Goal: Task Accomplishment & Management: Manage account settings

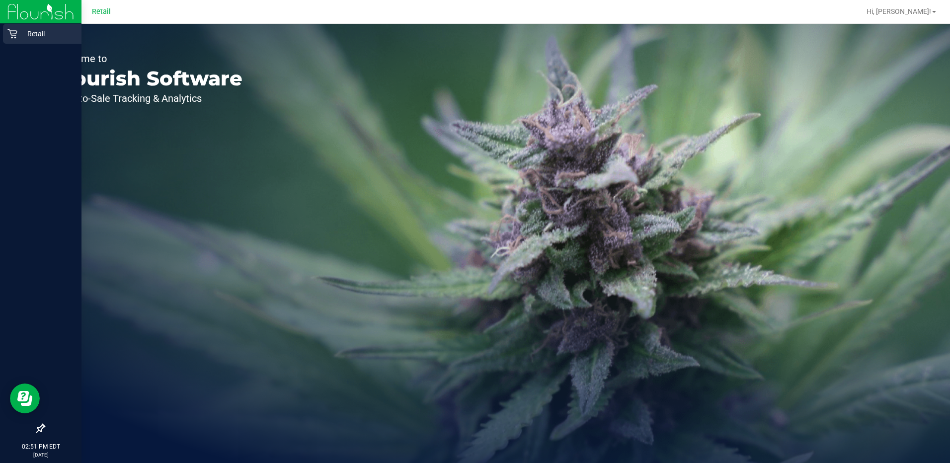
click at [24, 27] on div "Retail" at bounding box center [42, 34] width 78 height 20
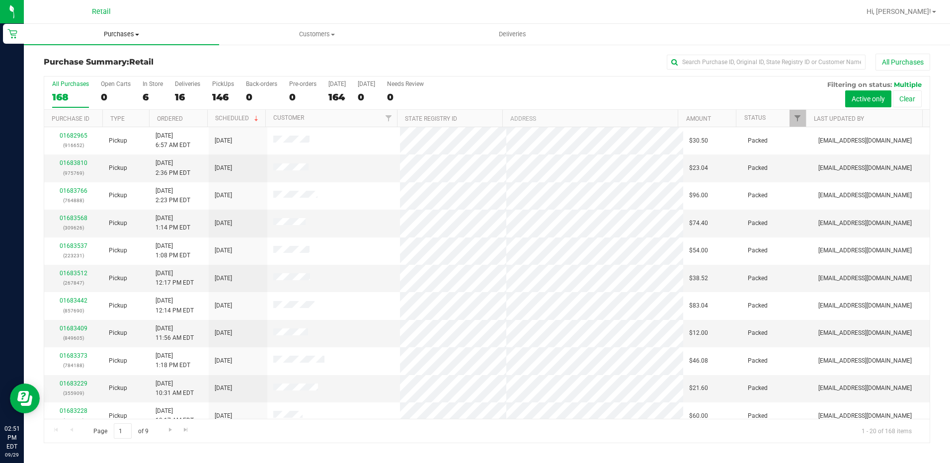
click at [117, 32] on span "Purchases" at bounding box center [121, 34] width 195 height 9
click at [85, 69] on li "Fulfillment" at bounding box center [121, 72] width 195 height 12
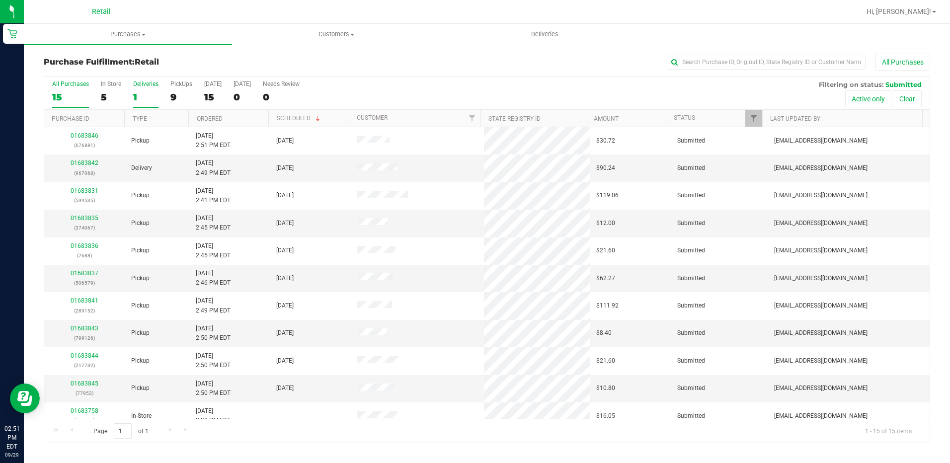
click at [133, 99] on div "1" at bounding box center [145, 96] width 25 height 11
click at [0, 0] on input "Deliveries 1" at bounding box center [0, 0] width 0 height 0
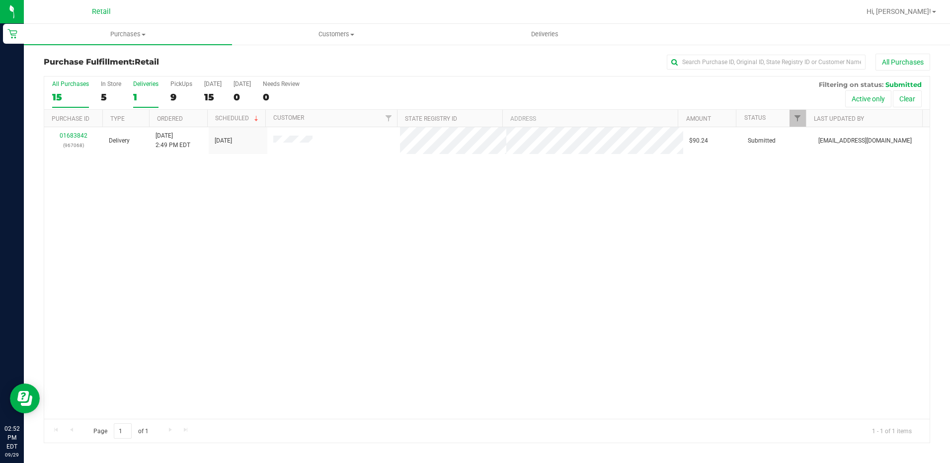
click at [69, 100] on div "15" at bounding box center [70, 96] width 37 height 11
click at [0, 0] on input "All Purchases 15" at bounding box center [0, 0] width 0 height 0
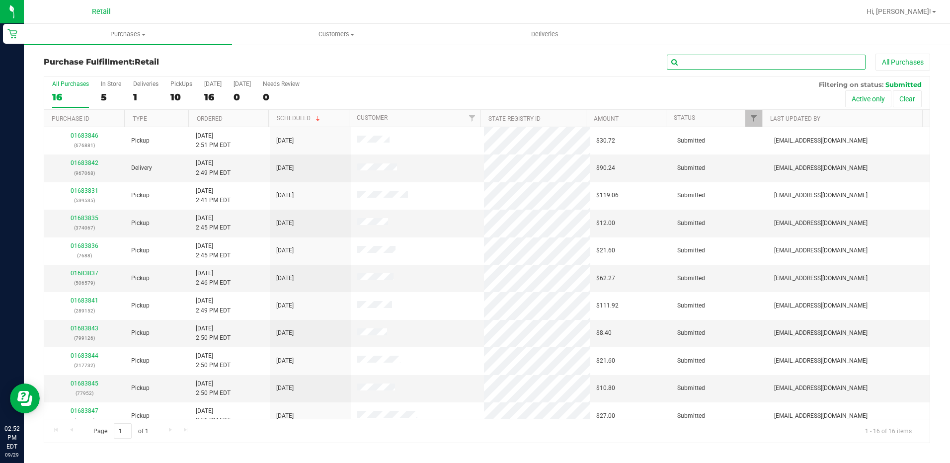
click at [751, 61] on input "text" at bounding box center [766, 62] width 199 height 15
type input "068"
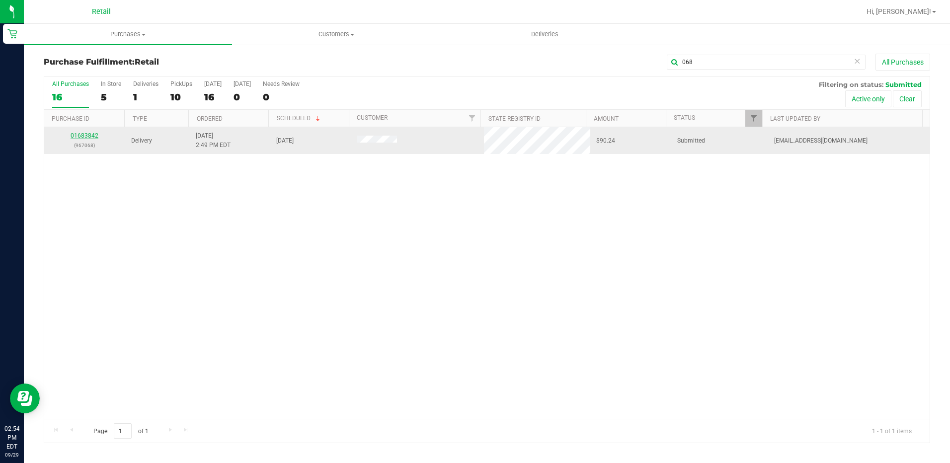
click at [93, 133] on link "01683842" at bounding box center [85, 135] width 28 height 7
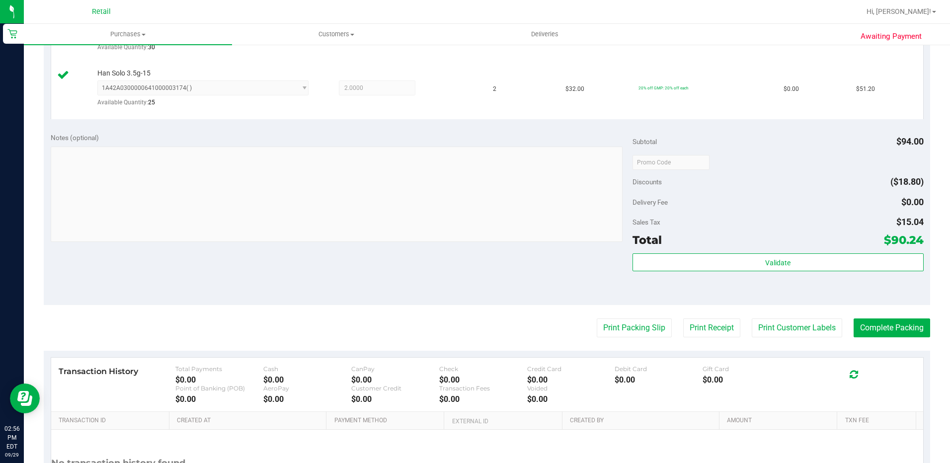
scroll to position [348, 0]
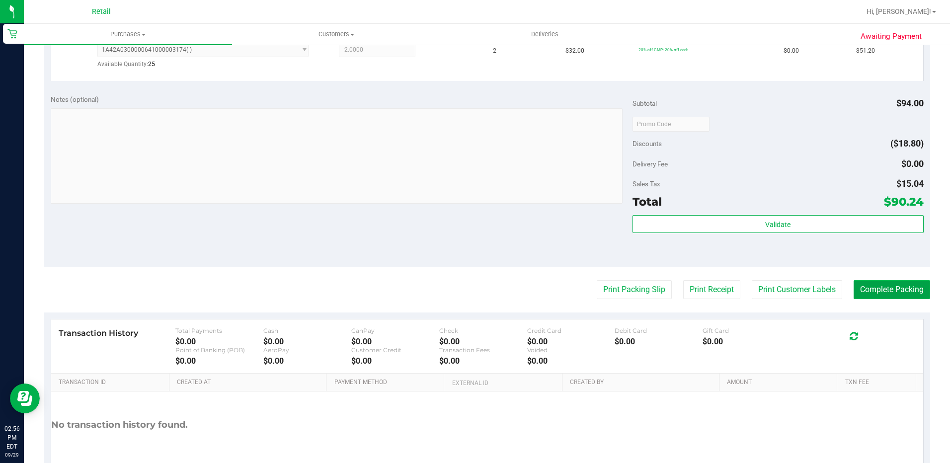
click at [889, 286] on button "Complete Packing" at bounding box center [891, 289] width 76 height 19
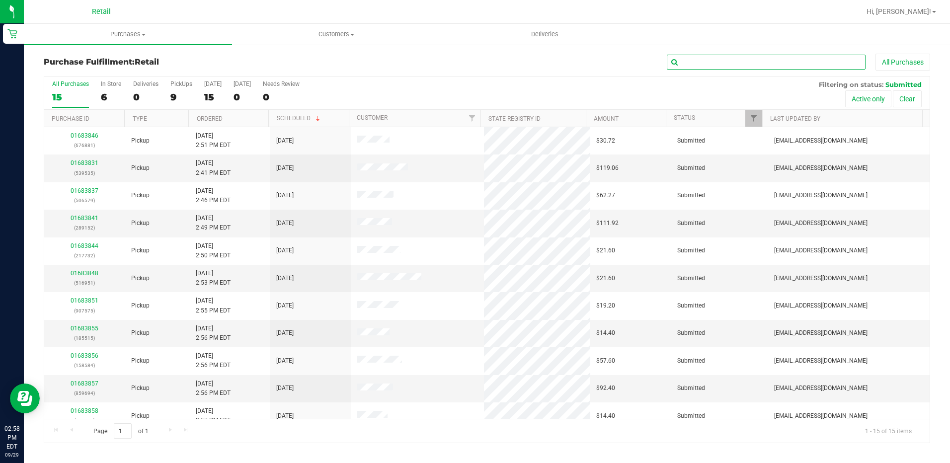
click at [720, 64] on input "text" at bounding box center [766, 62] width 199 height 15
click at [185, 89] on label "PickUps 9" at bounding box center [181, 93] width 22 height 27
click at [0, 0] on input "PickUps 9" at bounding box center [0, 0] width 0 height 0
click at [709, 60] on input "text" at bounding box center [766, 62] width 199 height 15
type input "228"
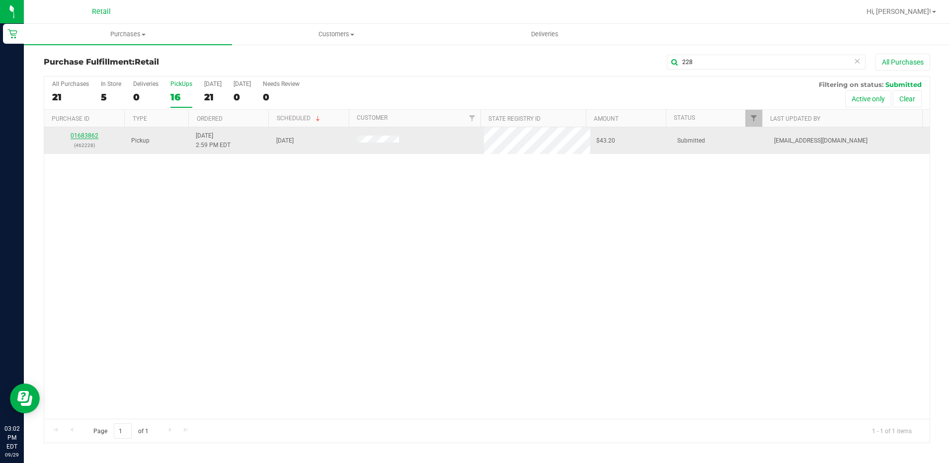
click at [93, 137] on link "01683862" at bounding box center [85, 135] width 28 height 7
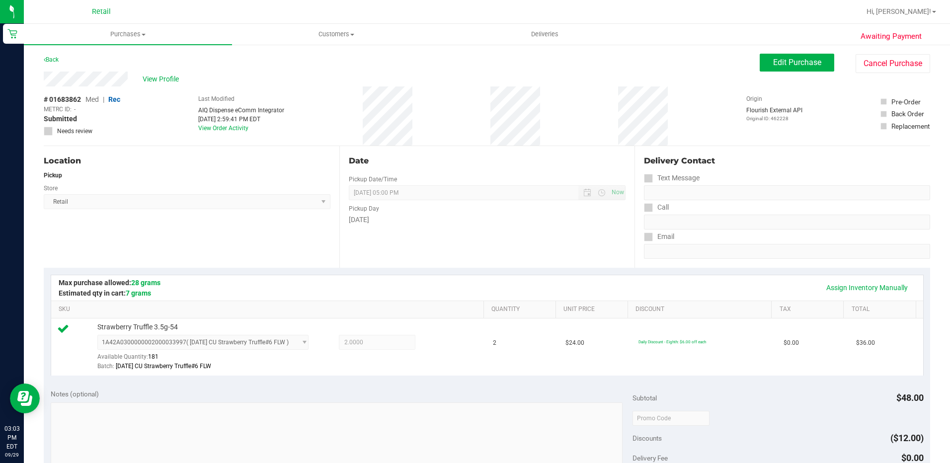
scroll to position [248, 0]
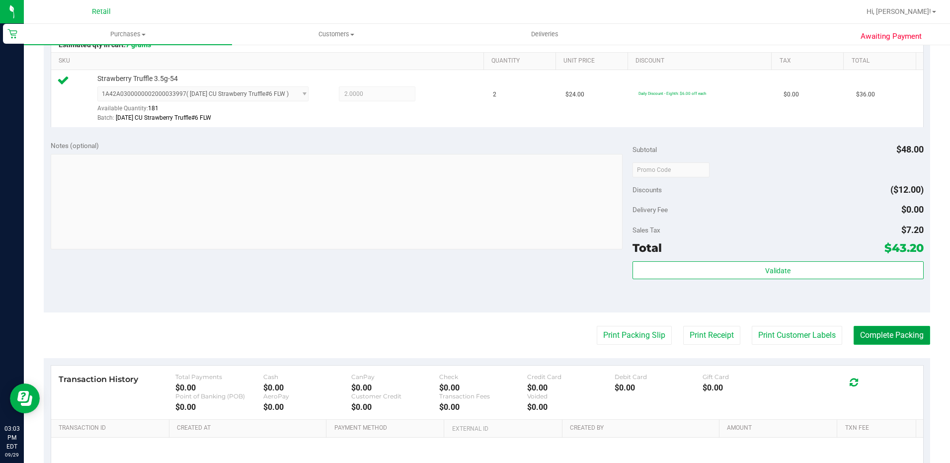
click at [865, 336] on button "Complete Packing" at bounding box center [891, 335] width 76 height 19
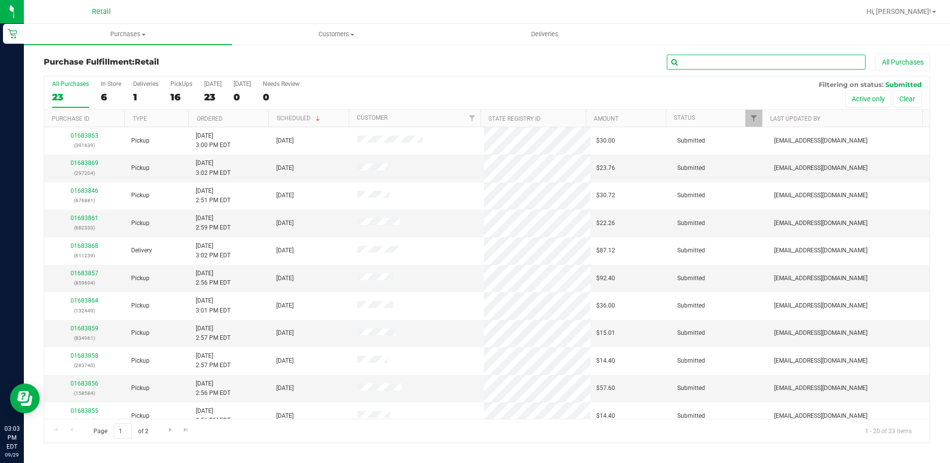
click at [714, 55] on input "text" at bounding box center [766, 62] width 199 height 15
type input "740"
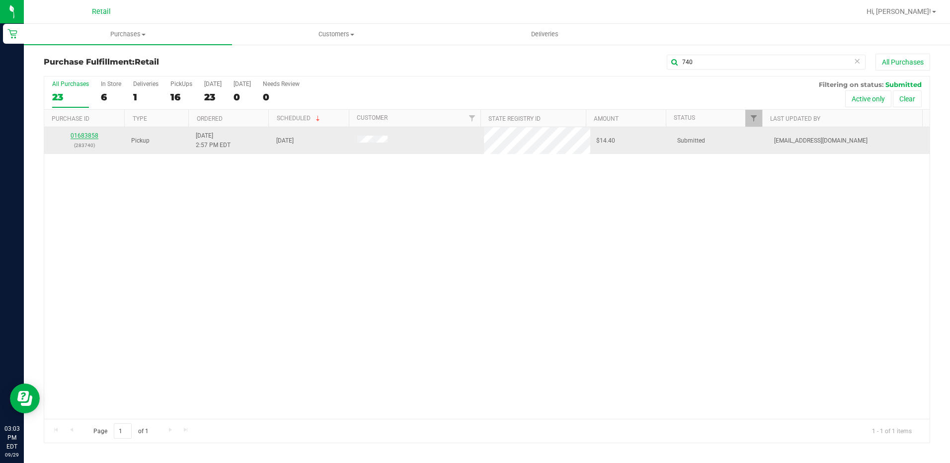
click at [88, 136] on link "01683858" at bounding box center [85, 135] width 28 height 7
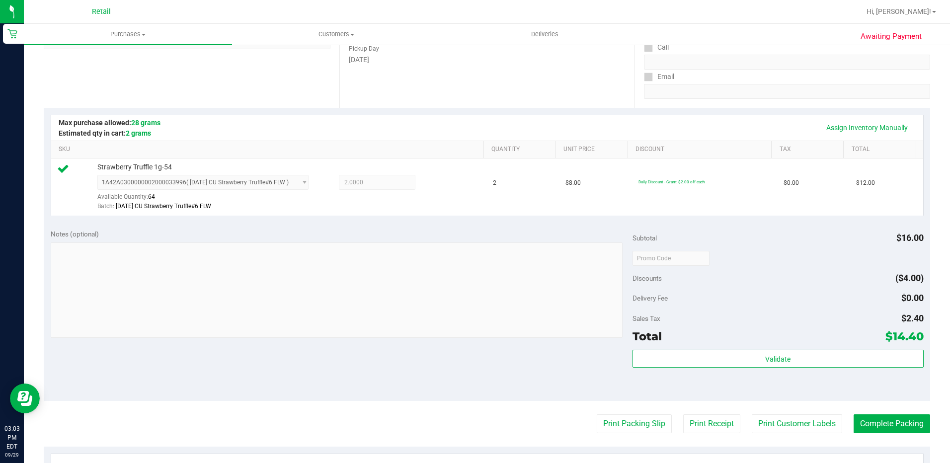
scroll to position [199, 0]
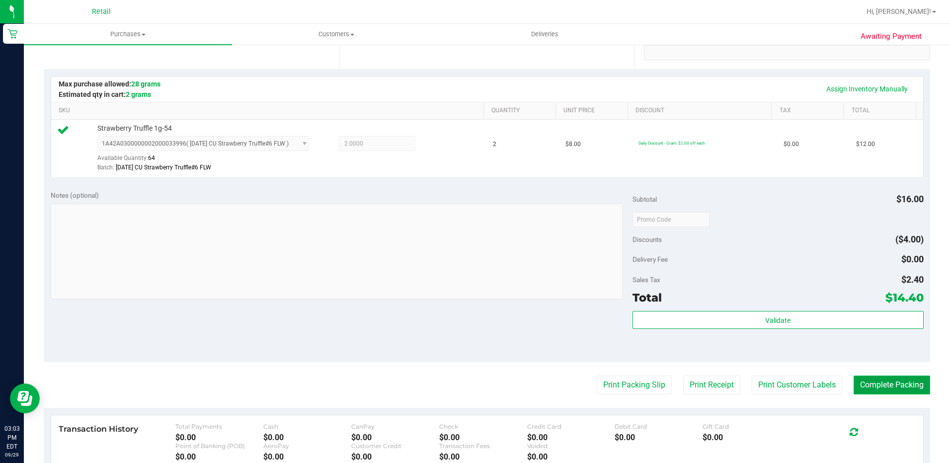
click at [894, 385] on button "Complete Packing" at bounding box center [891, 385] width 76 height 19
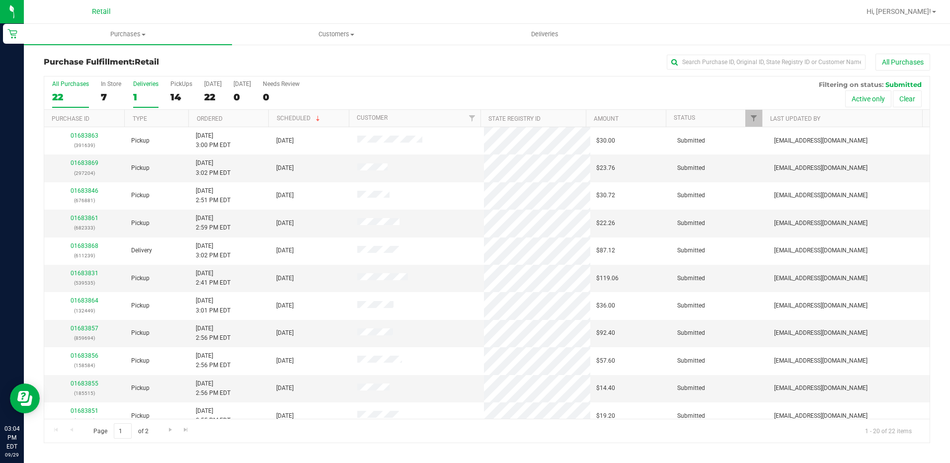
click at [142, 102] on div "1" at bounding box center [145, 96] width 25 height 11
click at [0, 0] on input "Deliveries 1" at bounding box center [0, 0] width 0 height 0
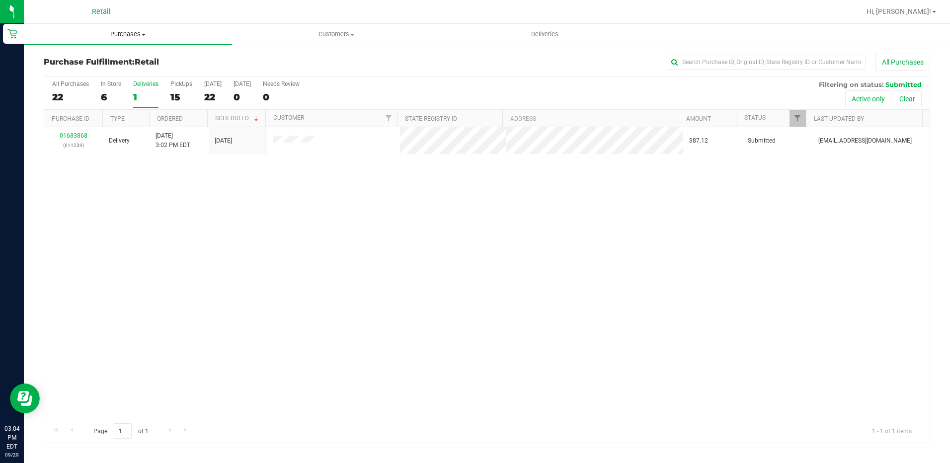
click at [124, 36] on span "Purchases" at bounding box center [128, 34] width 208 height 9
click at [106, 75] on li "Fulfillment" at bounding box center [128, 72] width 208 height 12
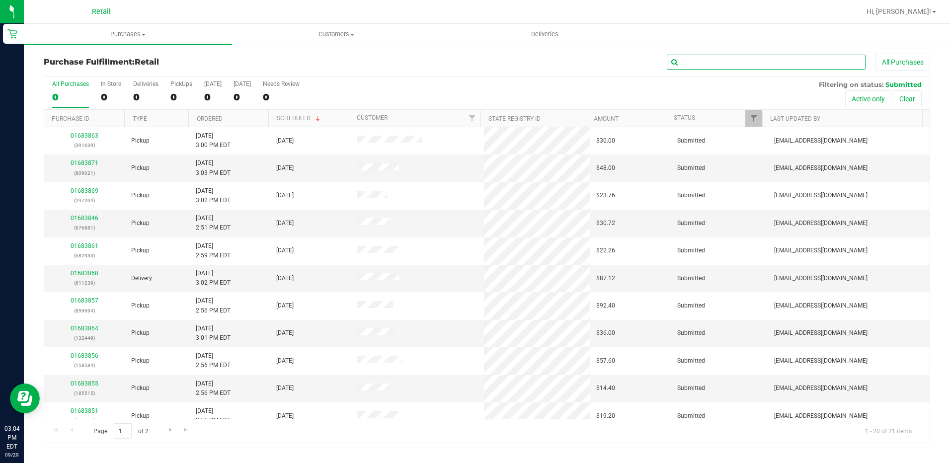
click at [703, 59] on input "text" at bounding box center [766, 62] width 199 height 15
type input "694"
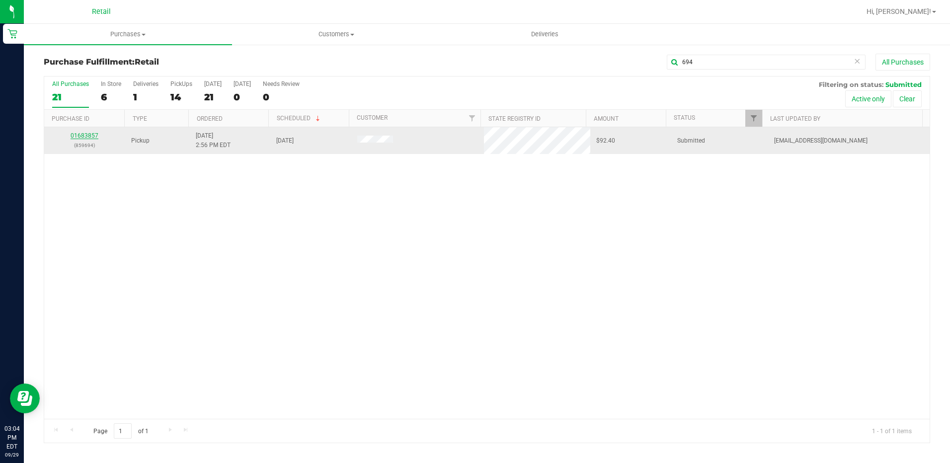
click at [87, 132] on link "01683857" at bounding box center [85, 135] width 28 height 7
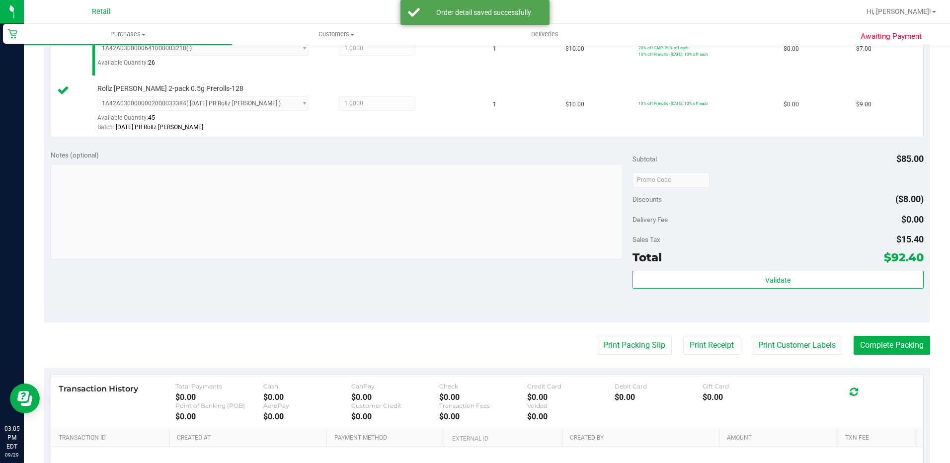
scroll to position [546, 0]
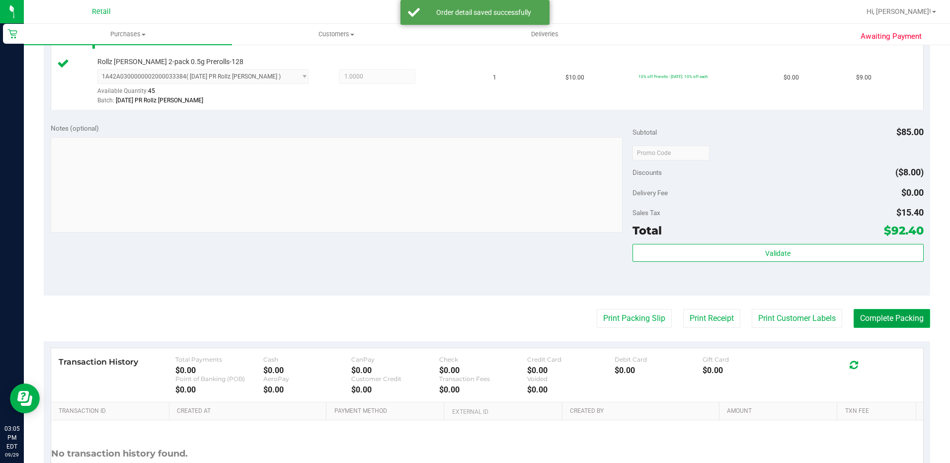
click at [862, 313] on button "Complete Packing" at bounding box center [891, 318] width 76 height 19
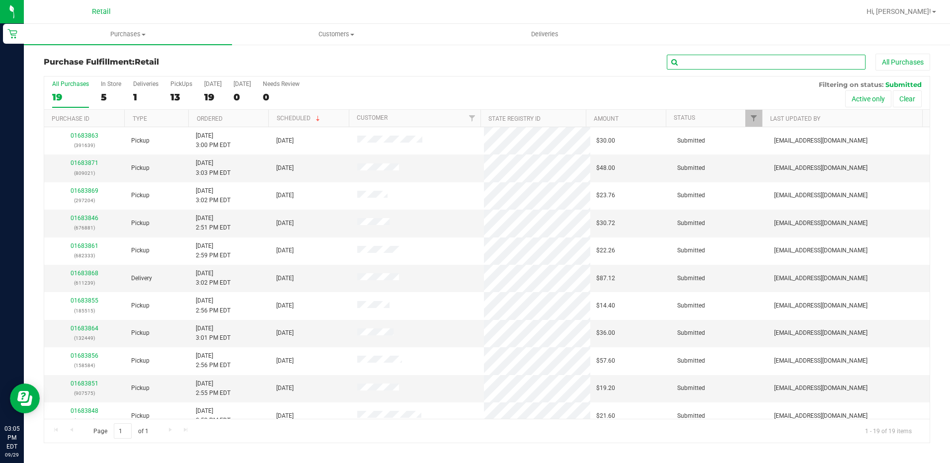
click at [696, 68] on input "text" at bounding box center [766, 62] width 199 height 15
type input "584"
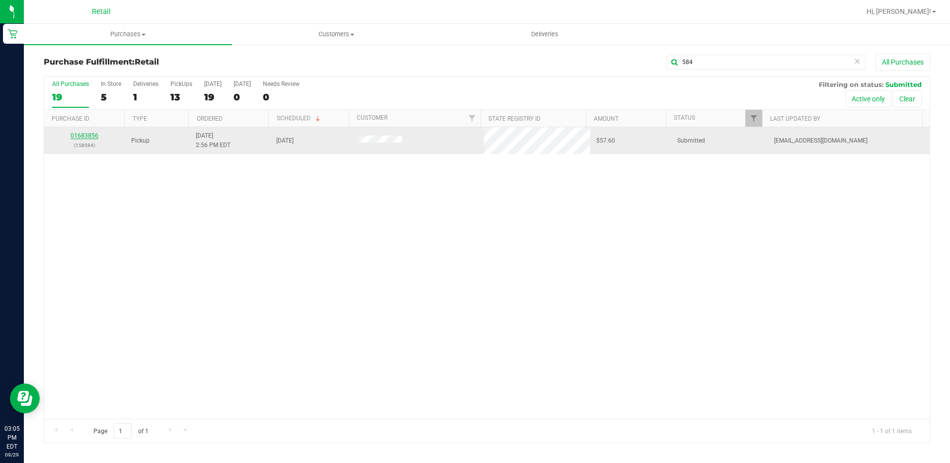
click at [78, 134] on link "01683856" at bounding box center [85, 135] width 28 height 7
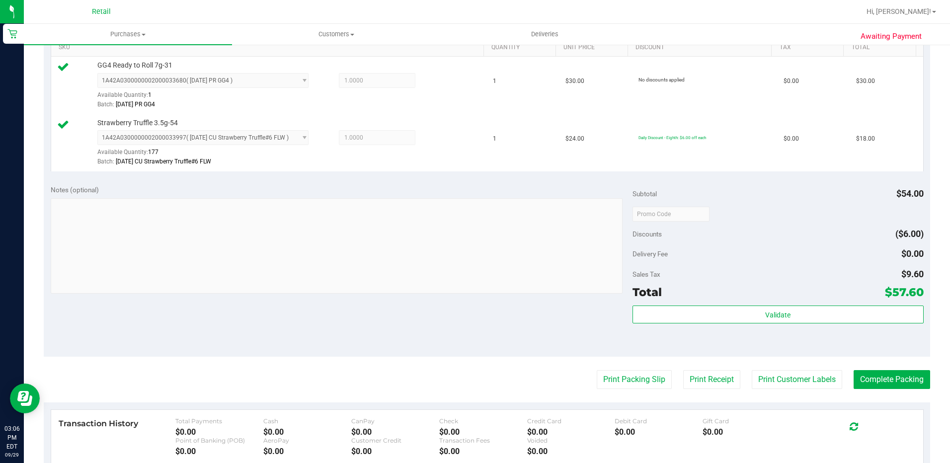
scroll to position [348, 0]
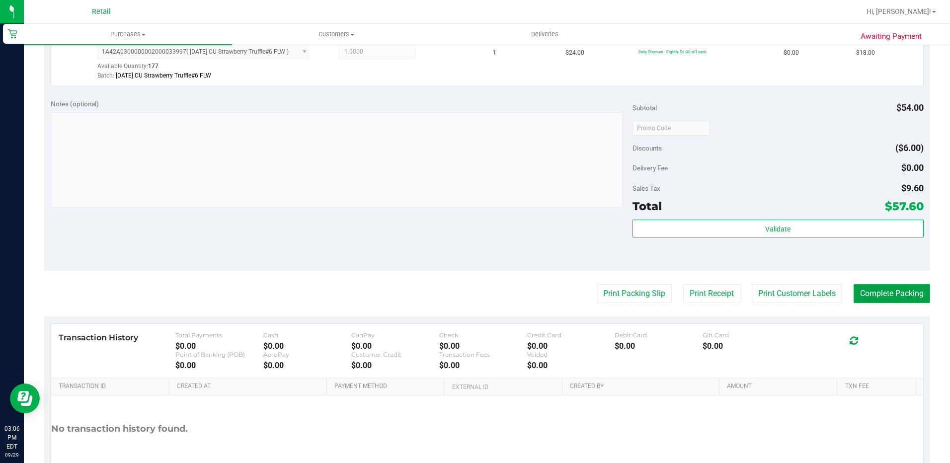
click at [903, 300] on button "Complete Packing" at bounding box center [891, 293] width 76 height 19
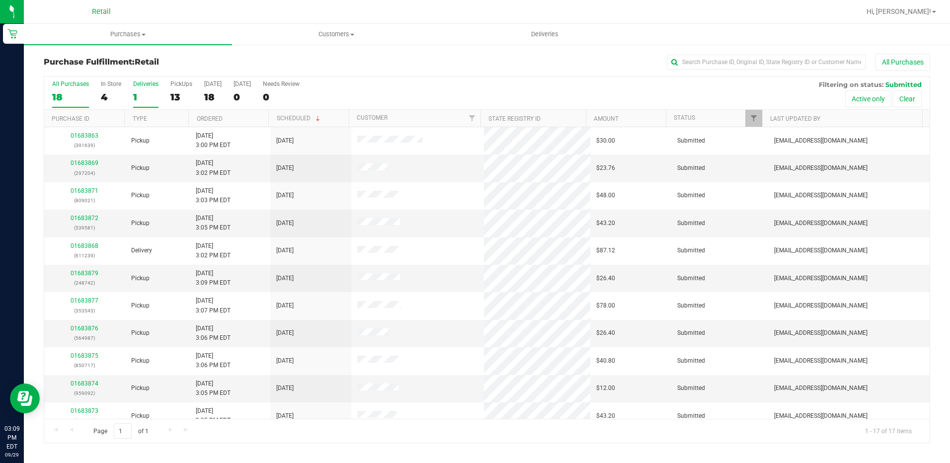
click at [134, 91] on div "1" at bounding box center [145, 96] width 25 height 11
click at [0, 0] on input "Deliveries 1" at bounding box center [0, 0] width 0 height 0
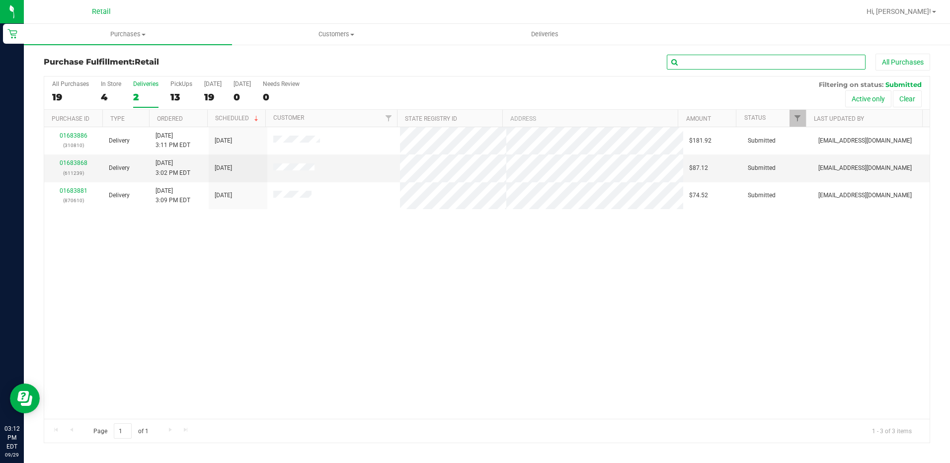
click at [680, 59] on input "text" at bounding box center [766, 62] width 199 height 15
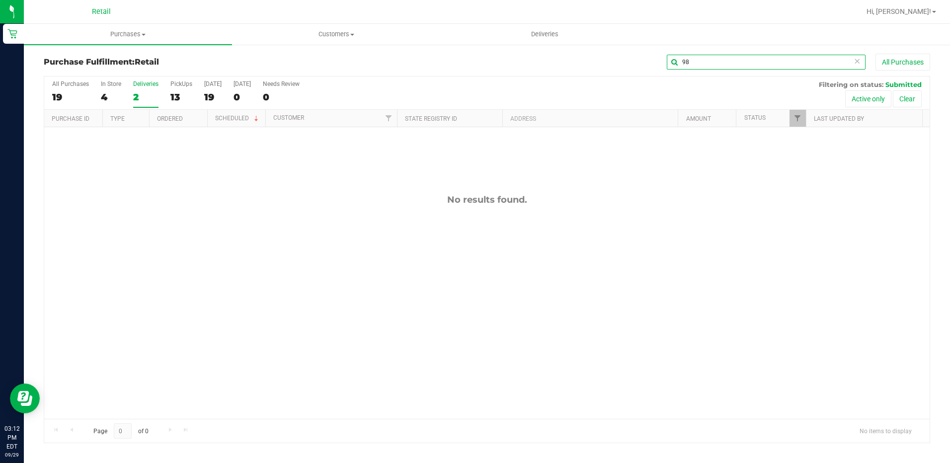
type input "9"
type input "564987"
click at [356, 30] on span "Customers" at bounding box center [335, 34] width 207 height 9
click at [336, 55] on li "All customers" at bounding box center [336, 60] width 208 height 12
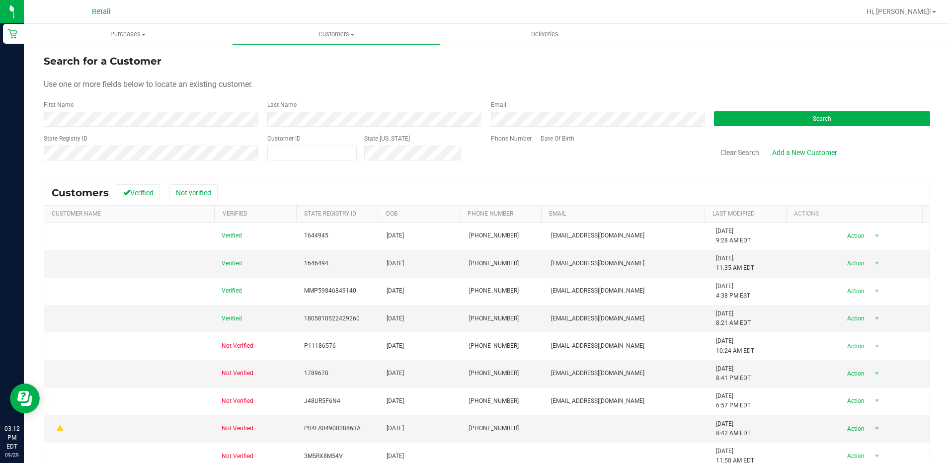
click at [507, 145] on div "Phone Number" at bounding box center [512, 151] width 42 height 35
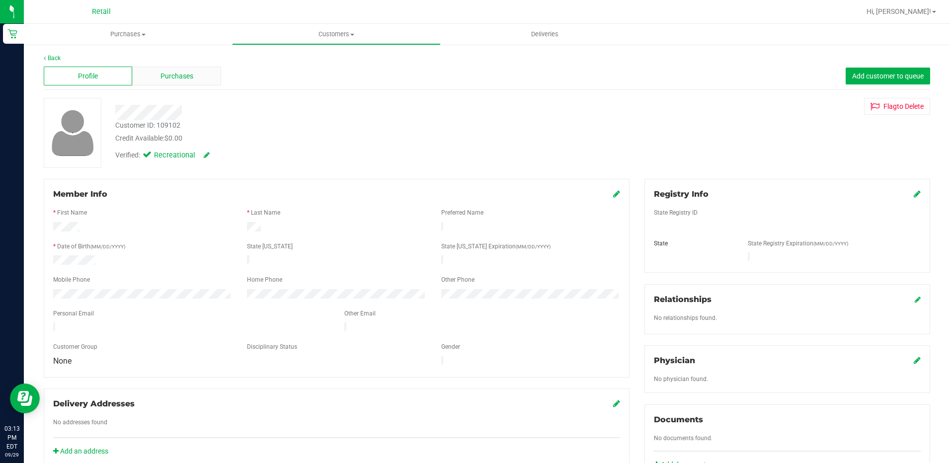
click at [158, 78] on div "Purchases" at bounding box center [176, 76] width 88 height 19
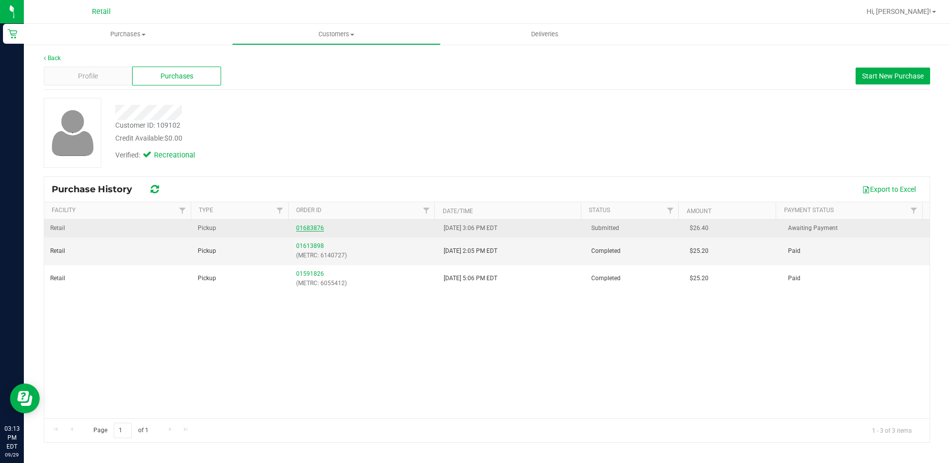
click at [316, 225] on link "01683876" at bounding box center [310, 228] width 28 height 7
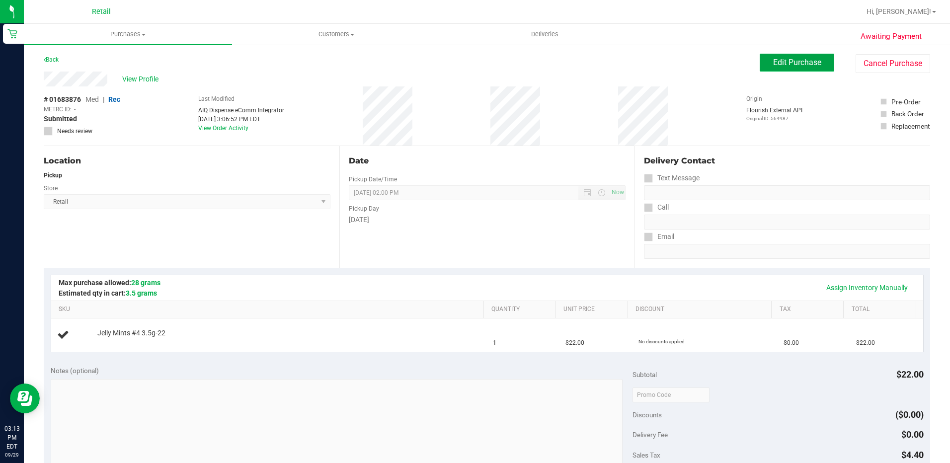
click at [773, 68] on button "Edit Purchase" at bounding box center [796, 63] width 75 height 18
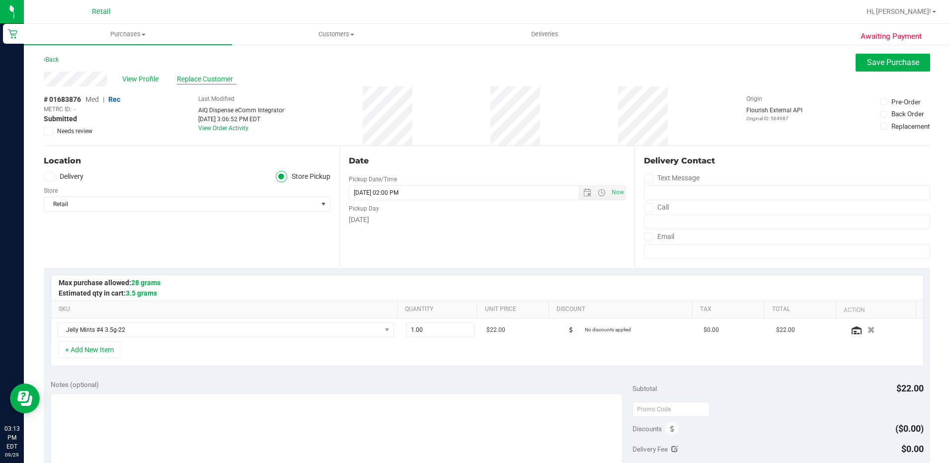
click at [204, 80] on span "Replace Customer" at bounding box center [207, 79] width 60 height 10
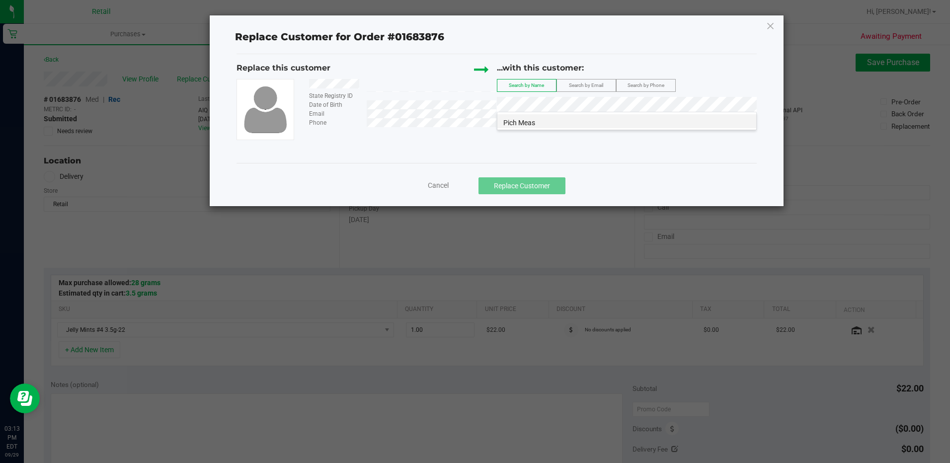
click at [526, 123] on span "Pich Meas" at bounding box center [519, 123] width 32 height 8
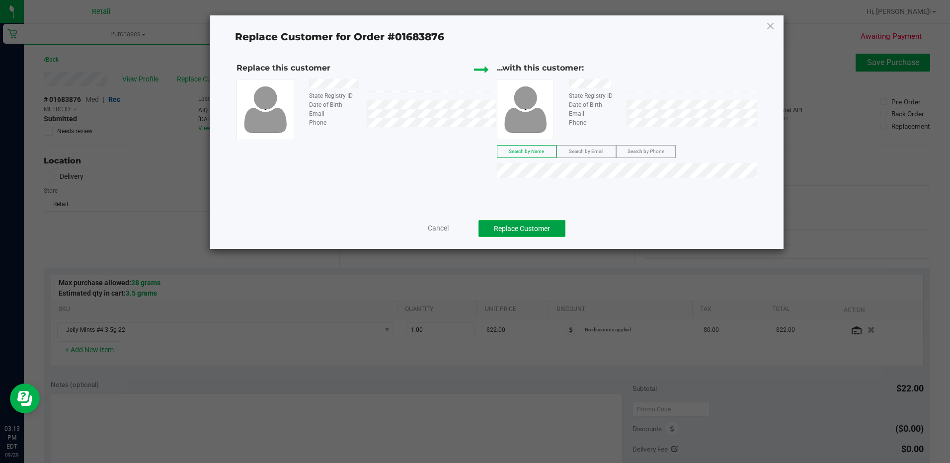
click at [534, 232] on button "Replace Customer" at bounding box center [521, 228] width 87 height 17
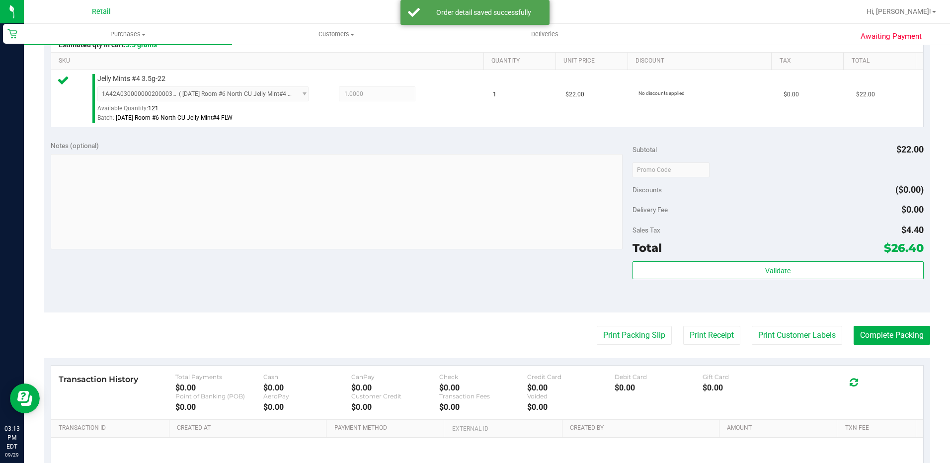
scroll to position [348, 0]
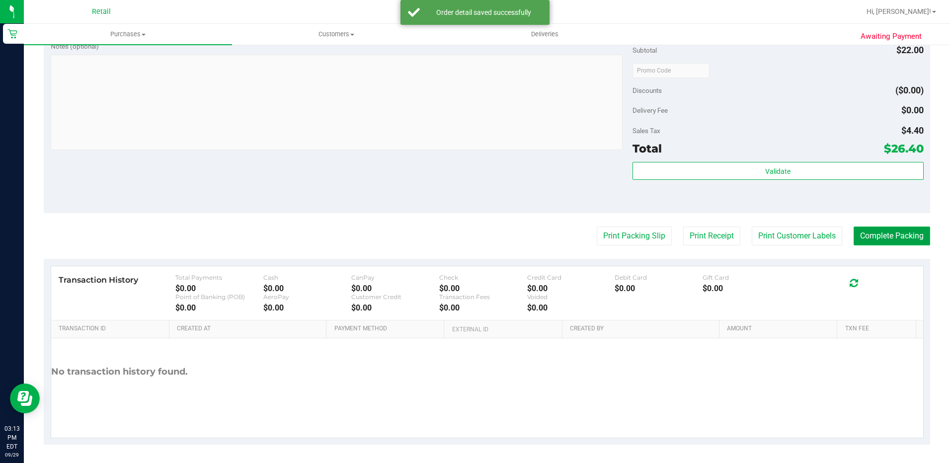
click at [875, 235] on button "Complete Packing" at bounding box center [891, 235] width 76 height 19
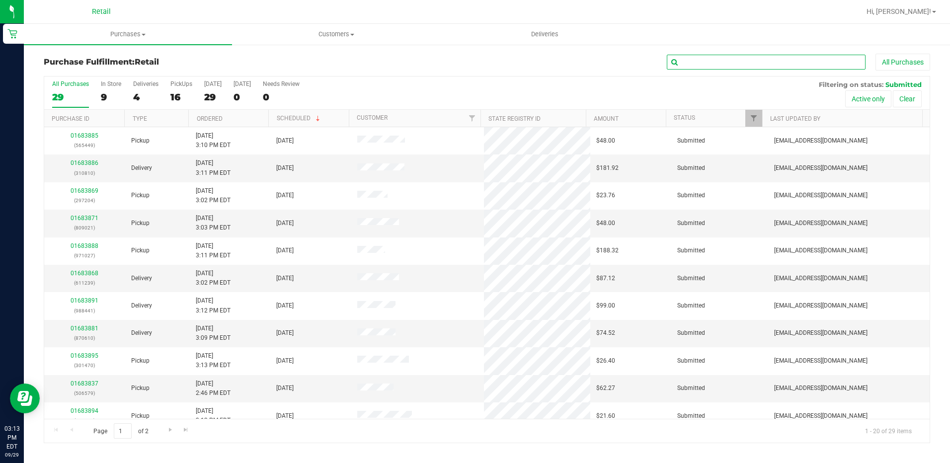
click at [724, 65] on input "text" at bounding box center [766, 62] width 199 height 15
type input "717"
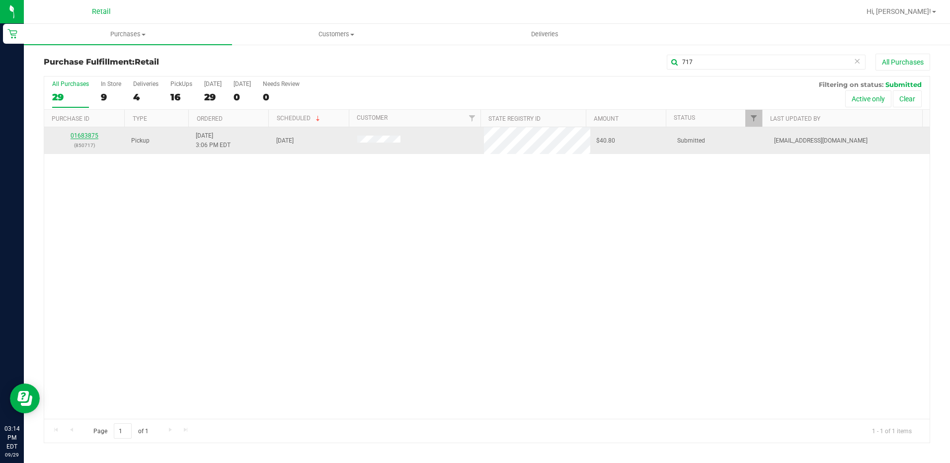
click at [89, 136] on link "01683875" at bounding box center [85, 135] width 28 height 7
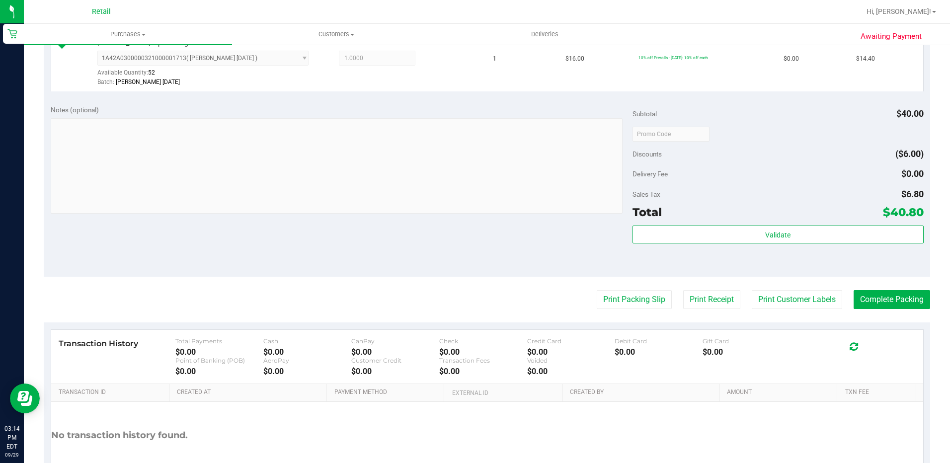
scroll to position [397, 0]
click at [873, 302] on button "Complete Packing" at bounding box center [891, 299] width 76 height 19
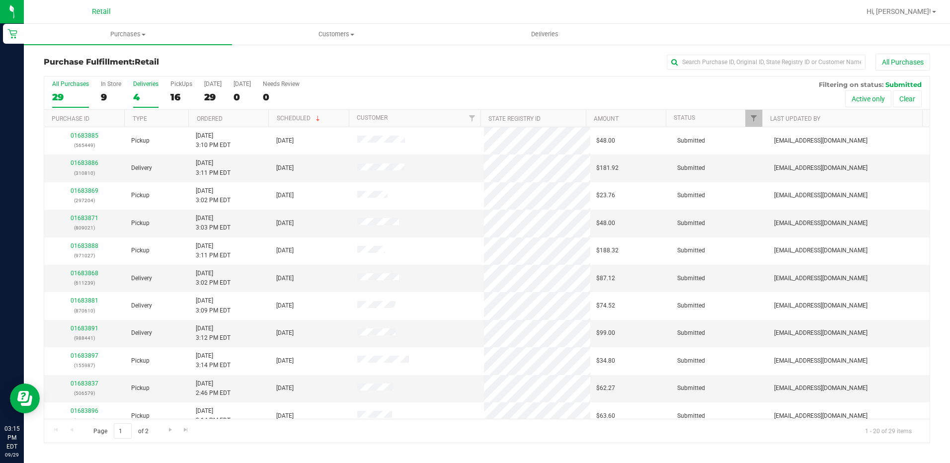
click at [139, 90] on label "Deliveries 4" at bounding box center [145, 93] width 25 height 27
click at [0, 0] on input "Deliveries 4" at bounding box center [0, 0] width 0 height 0
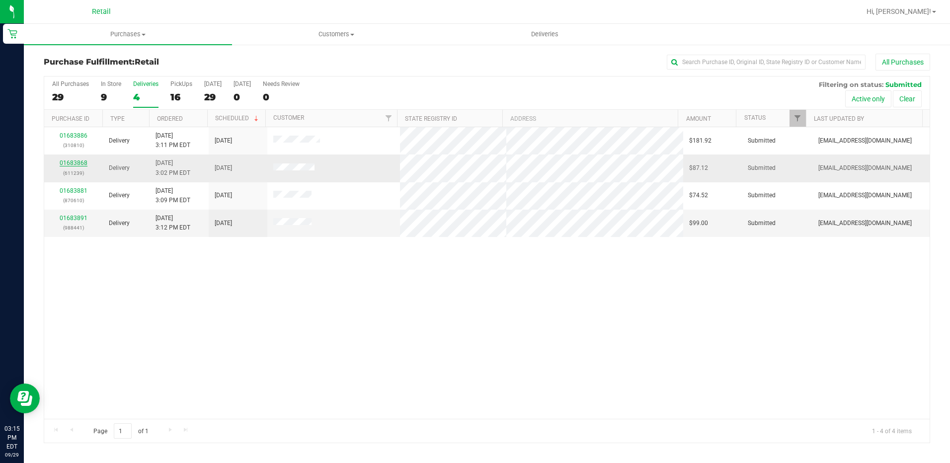
click at [81, 163] on link "01683868" at bounding box center [74, 162] width 28 height 7
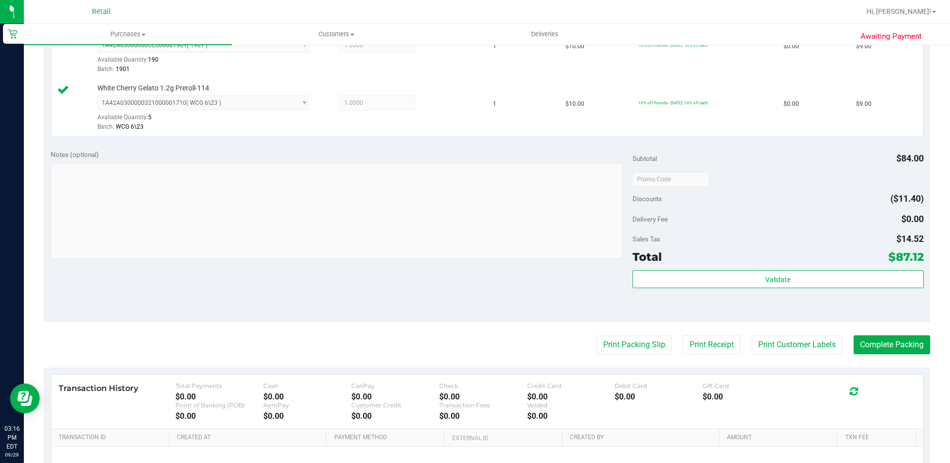
scroll to position [546, 0]
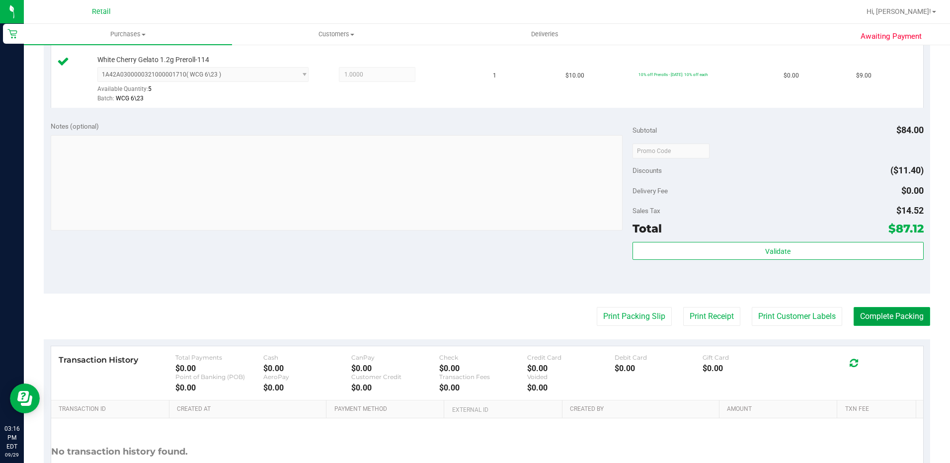
click at [869, 316] on button "Complete Packing" at bounding box center [891, 316] width 76 height 19
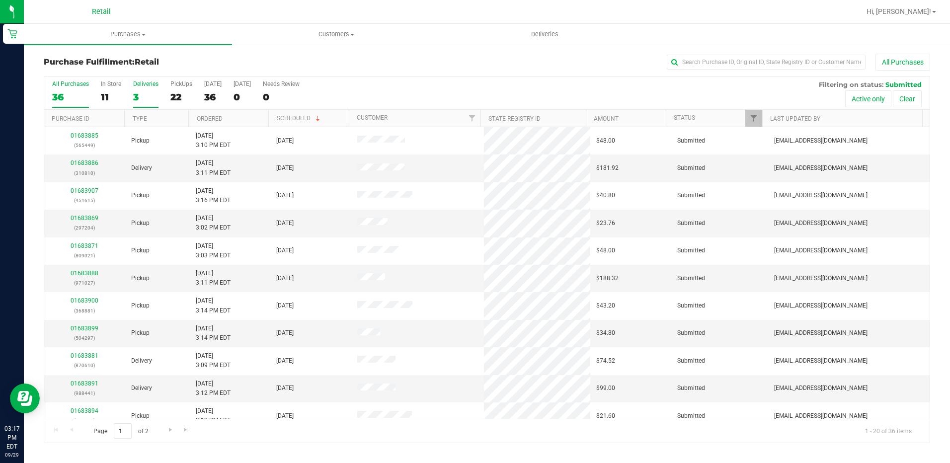
click at [139, 99] on div "3" at bounding box center [145, 96] width 25 height 11
click at [0, 0] on input "Deliveries 3" at bounding box center [0, 0] width 0 height 0
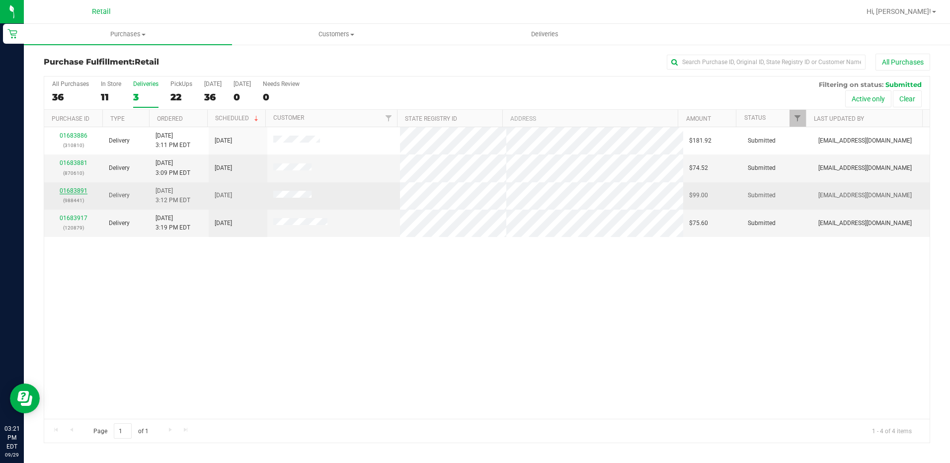
click at [70, 192] on link "01683891" at bounding box center [74, 190] width 28 height 7
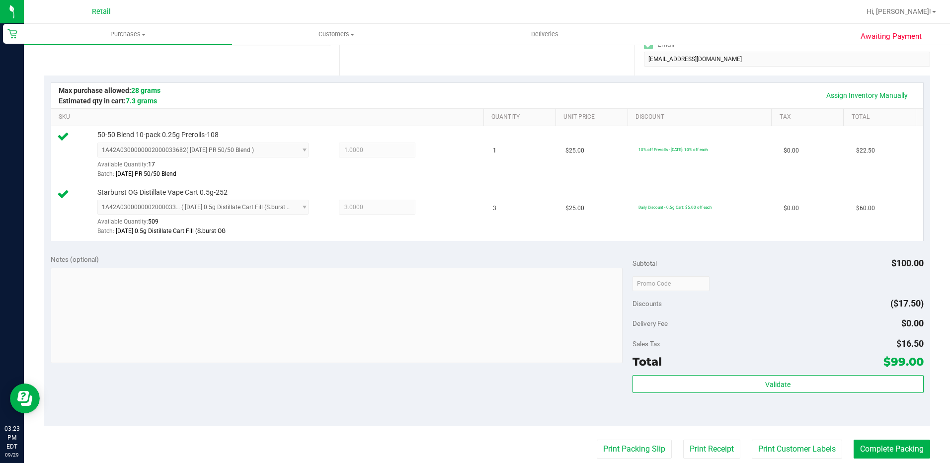
scroll to position [298, 0]
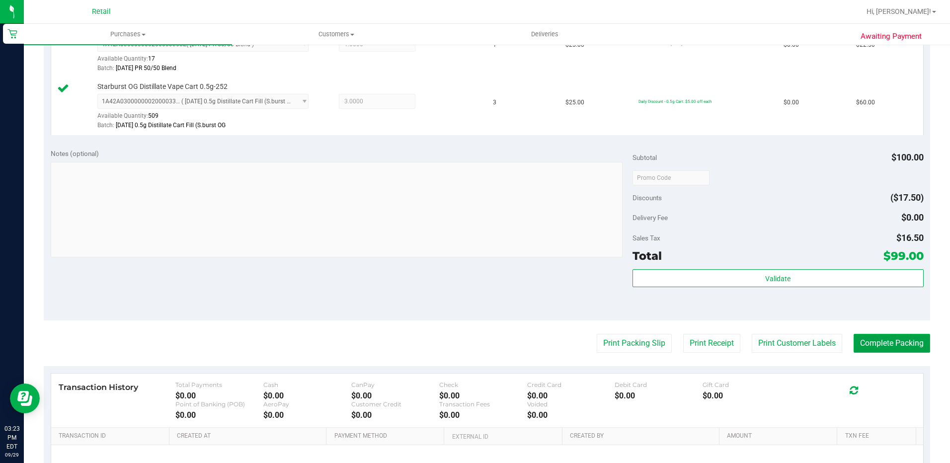
click at [902, 339] on button "Complete Packing" at bounding box center [891, 343] width 76 height 19
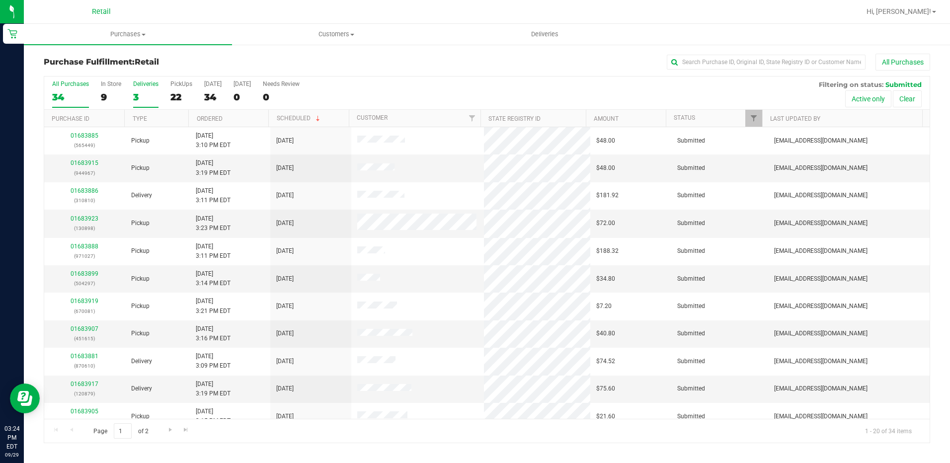
click at [147, 86] on div "Deliveries" at bounding box center [145, 83] width 25 height 7
click at [0, 0] on input "Deliveries 3" at bounding box center [0, 0] width 0 height 0
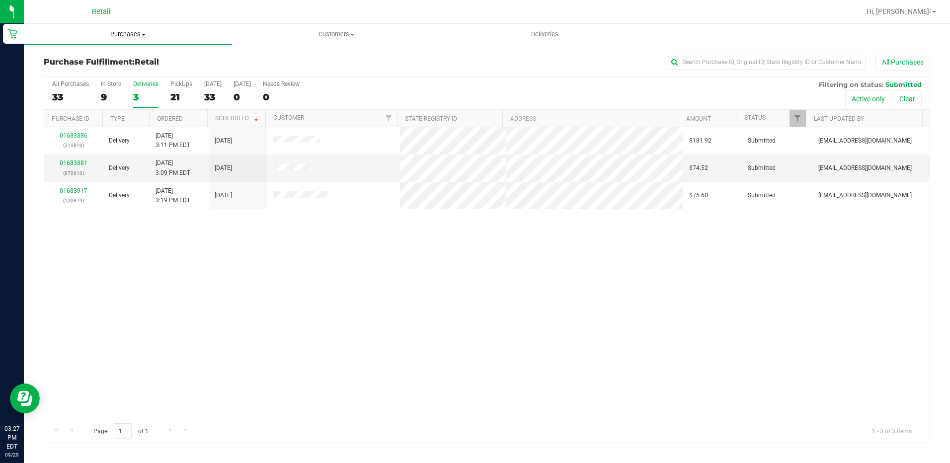
click at [138, 38] on span "Purchases" at bounding box center [128, 34] width 208 height 9
click at [72, 75] on span "Fulfillment" at bounding box center [55, 72] width 62 height 8
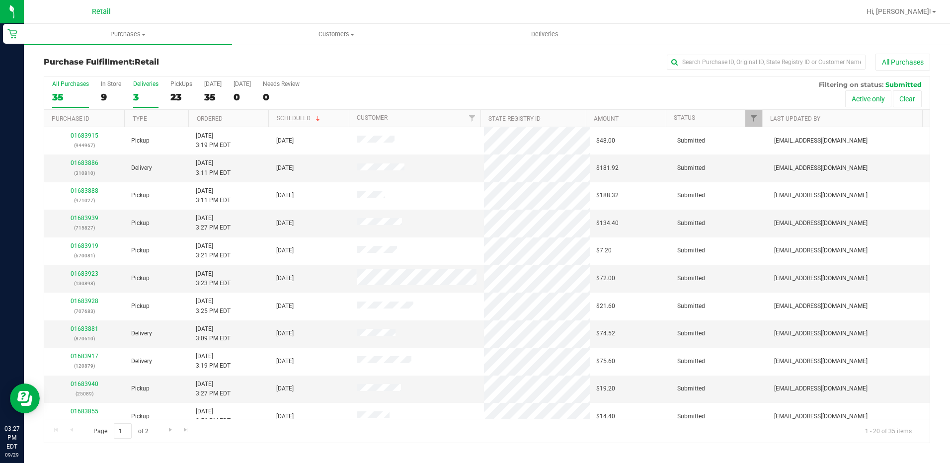
click at [133, 92] on div "3" at bounding box center [145, 96] width 25 height 11
click at [0, 0] on input "Deliveries 3" at bounding box center [0, 0] width 0 height 0
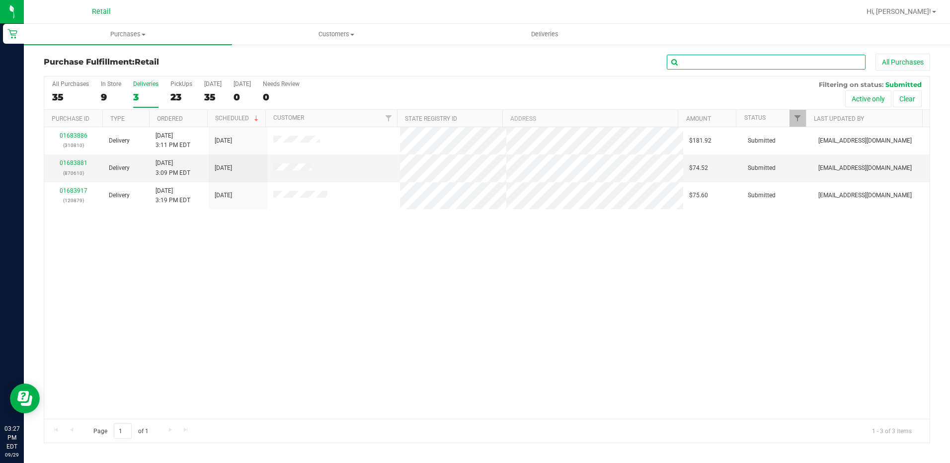
click at [699, 58] on input "text" at bounding box center [766, 62] width 199 height 15
click at [65, 159] on link "01683881" at bounding box center [74, 162] width 28 height 7
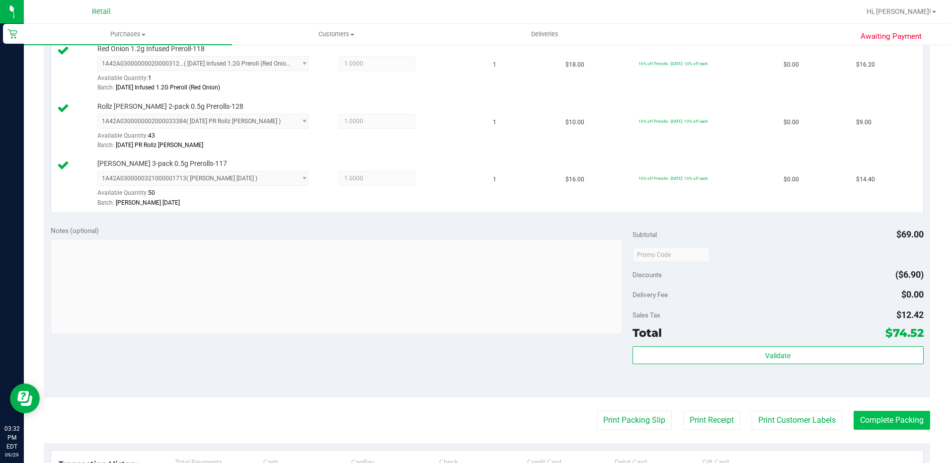
scroll to position [348, 0]
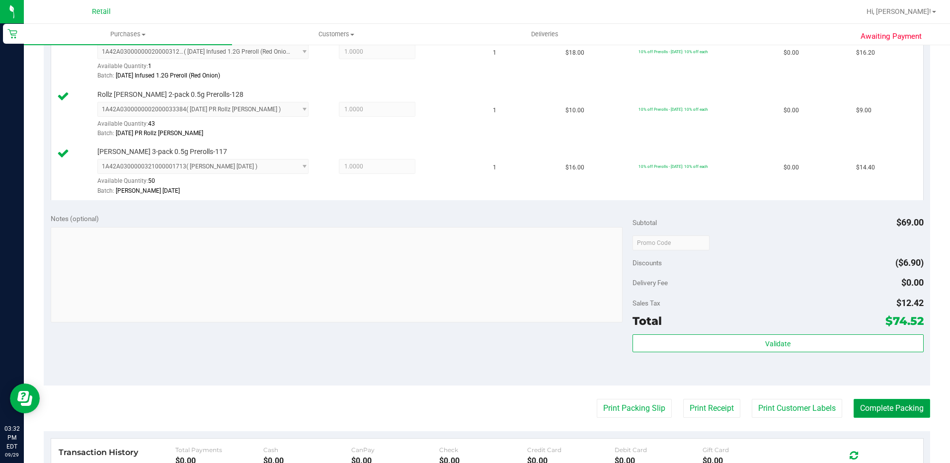
click at [873, 407] on button "Complete Packing" at bounding box center [891, 408] width 76 height 19
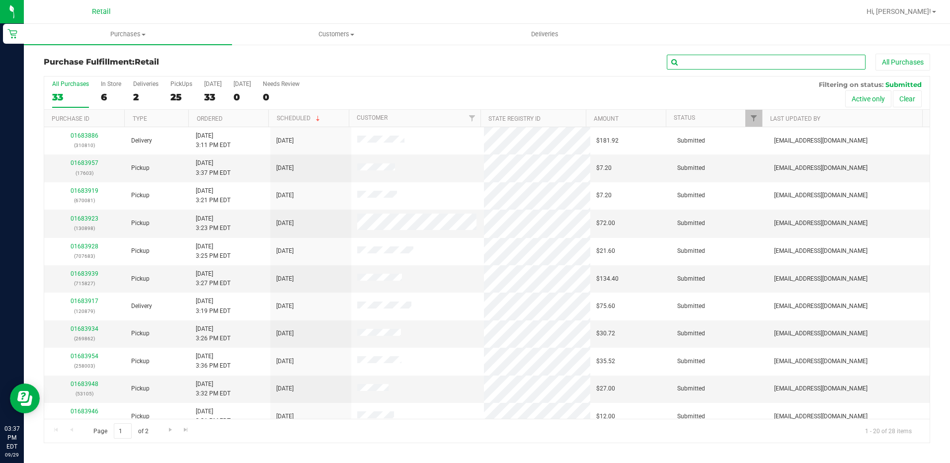
click at [723, 67] on input "text" at bounding box center [766, 62] width 199 height 15
type input "879"
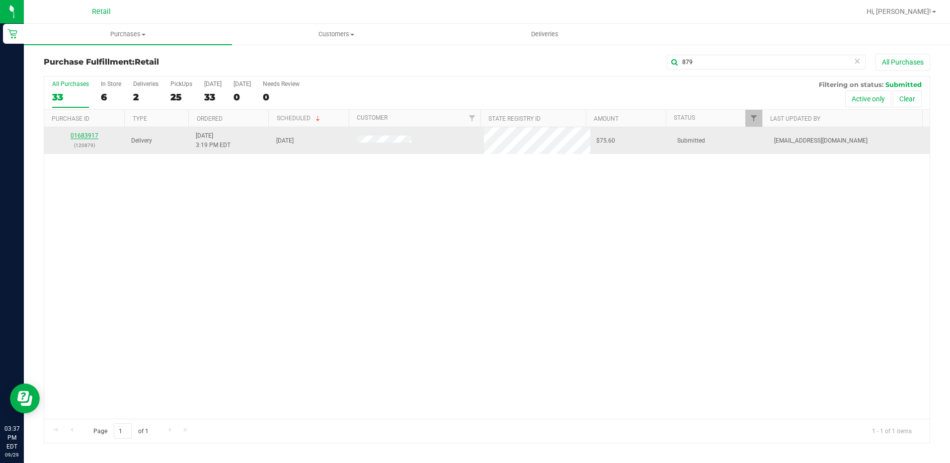
click at [85, 133] on link "01683917" at bounding box center [85, 135] width 28 height 7
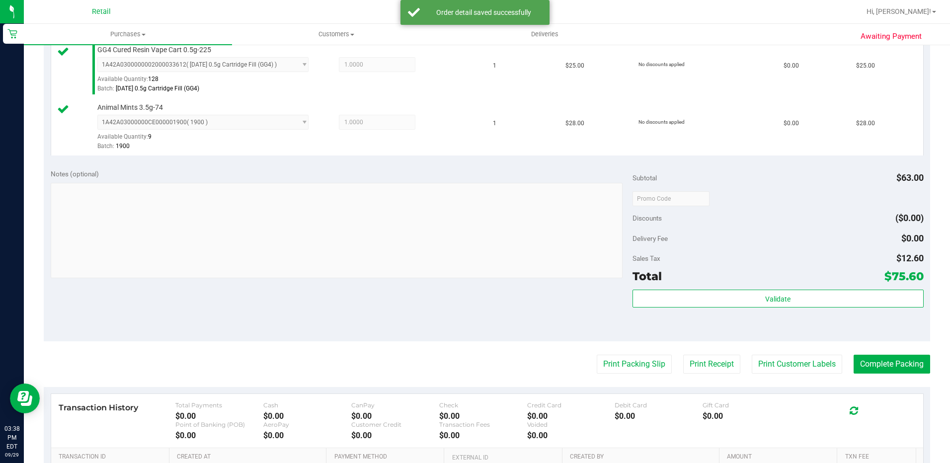
scroll to position [348, 0]
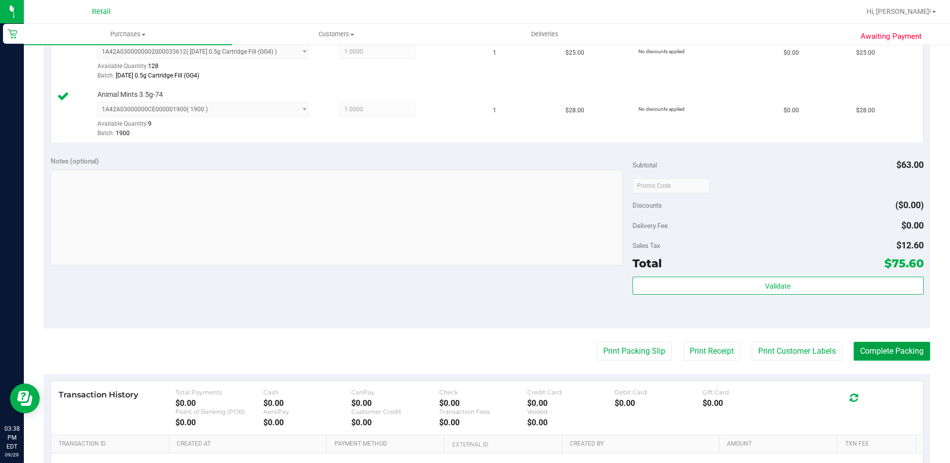
click at [856, 349] on button "Complete Packing" at bounding box center [891, 351] width 76 height 19
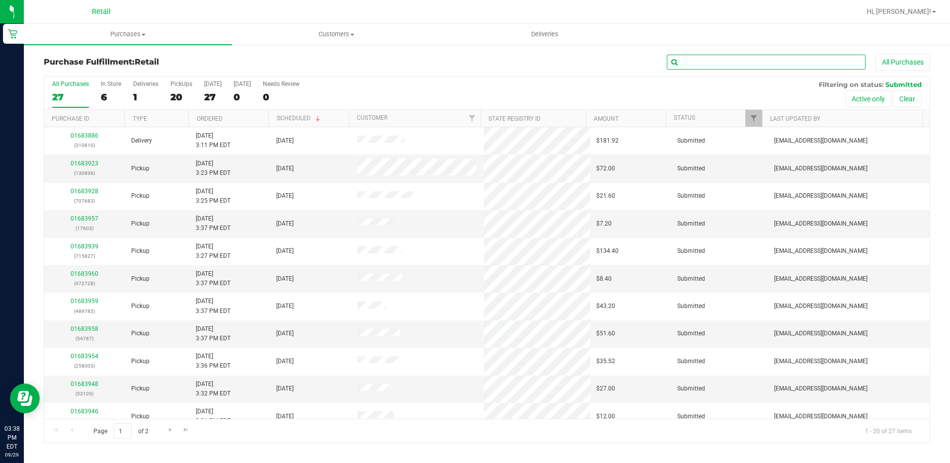
click at [741, 64] on input "text" at bounding box center [766, 62] width 199 height 15
type input "810"
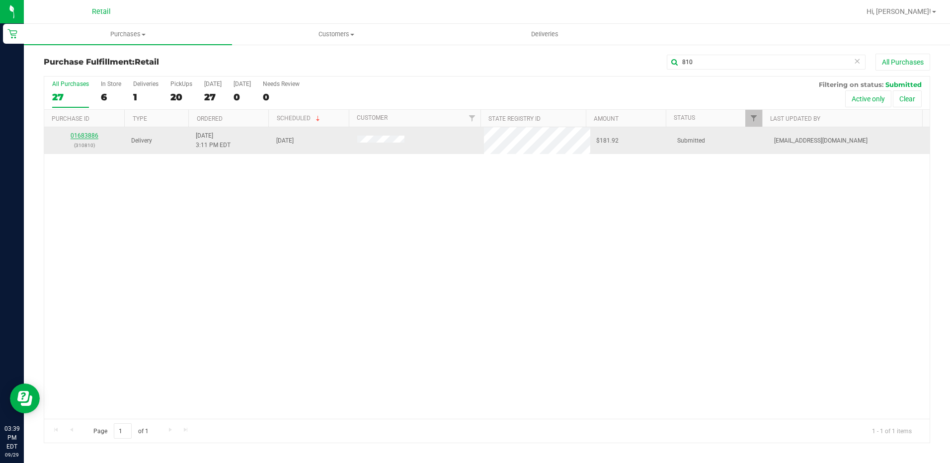
click at [95, 137] on link "01683886" at bounding box center [85, 135] width 28 height 7
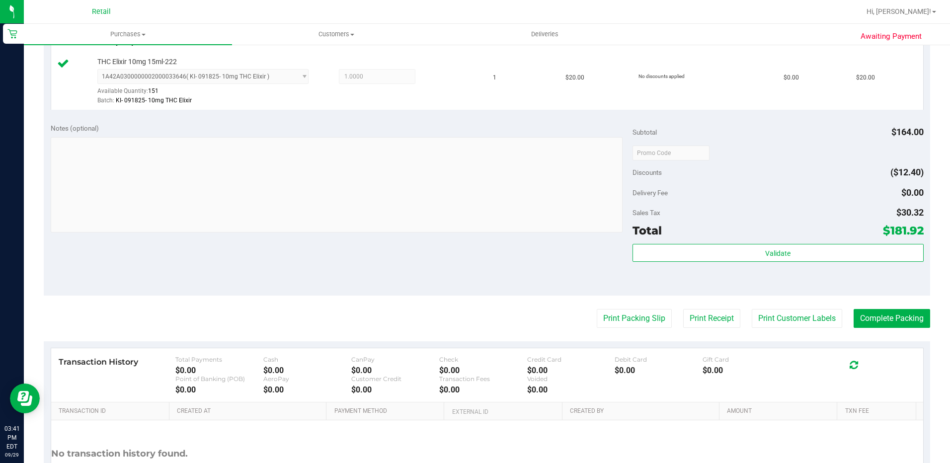
scroll to position [546, 0]
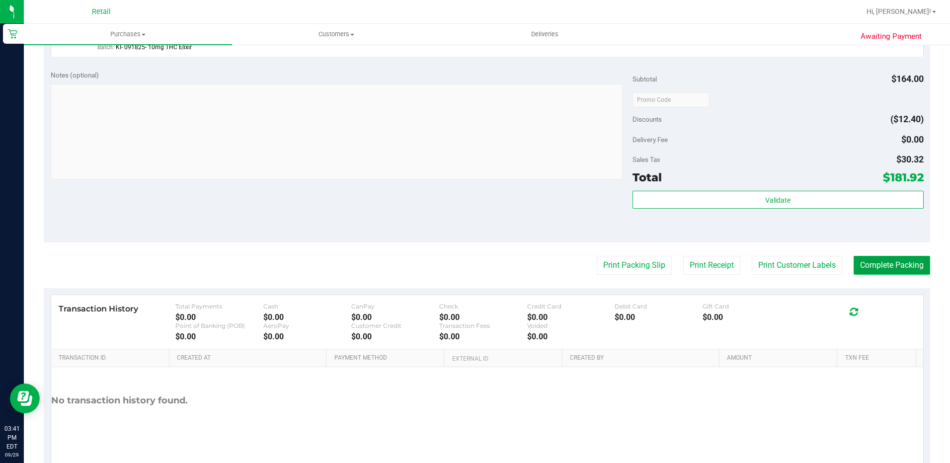
click at [901, 274] on button "Complete Packing" at bounding box center [891, 265] width 76 height 19
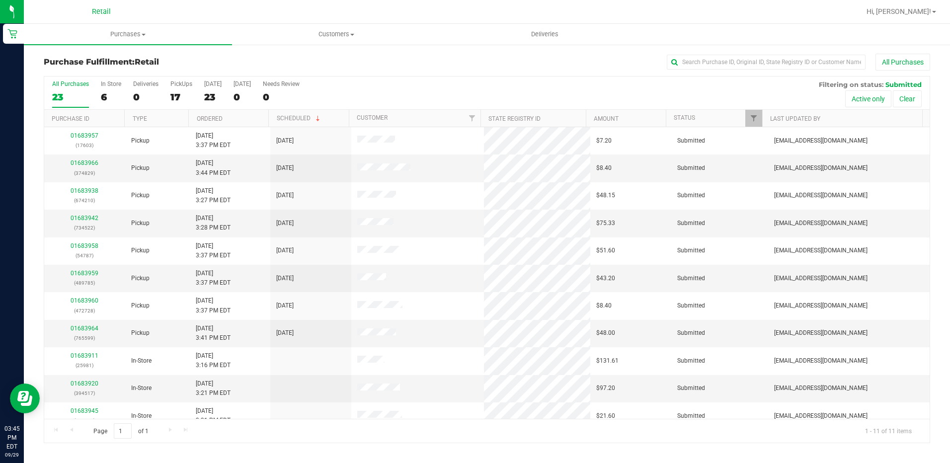
click at [129, 91] on div "All Purchases 23 In Store 6 Deliveries 0 PickUps 17 Today 23 Tomorrow 0 Needs R…" at bounding box center [486, 92] width 885 height 33
click at [134, 94] on div "0" at bounding box center [145, 96] width 25 height 11
click at [0, 0] on input "Deliveries 0" at bounding box center [0, 0] width 0 height 0
click at [533, 40] on uib-tab-heading "Deliveries" at bounding box center [544, 34] width 207 height 20
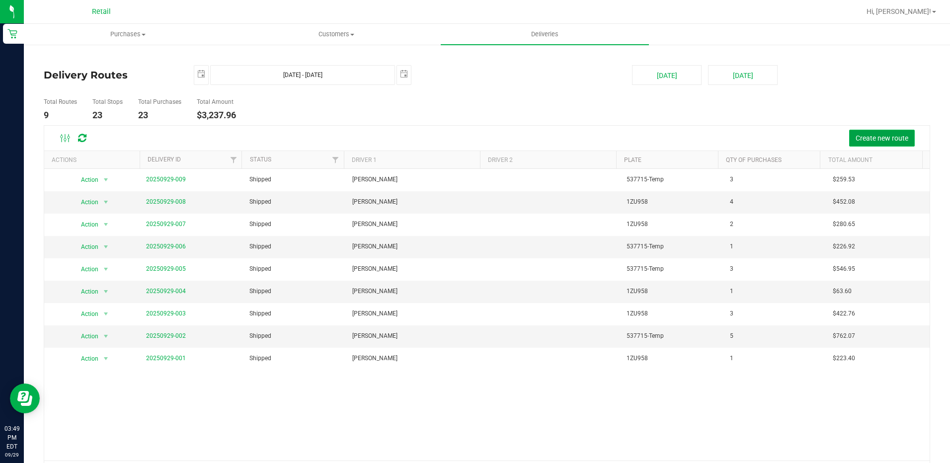
click at [865, 144] on button "Create new route" at bounding box center [882, 138] width 66 height 17
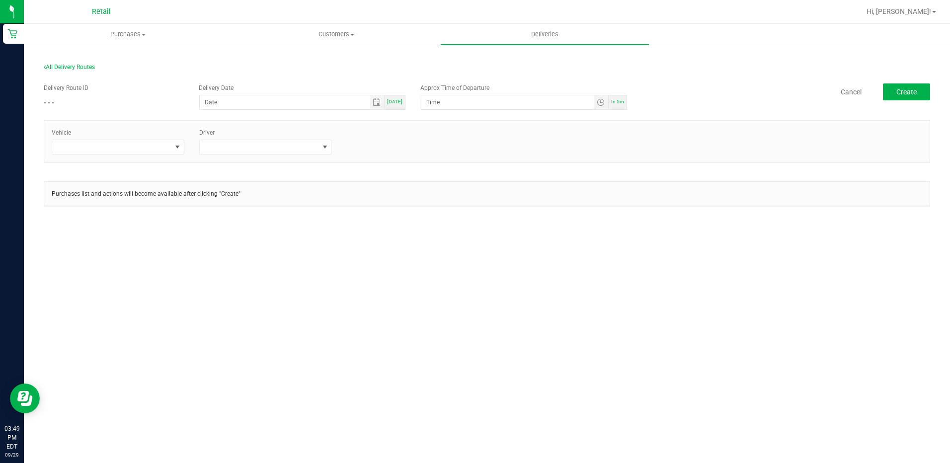
click at [401, 106] on div "[DATE]" at bounding box center [394, 102] width 21 height 15
type input "[DATE]"
click at [598, 104] on span "Toggle time list" at bounding box center [601, 102] width 8 height 8
click at [440, 213] on span "4" at bounding box center [441, 213] width 3 height 7
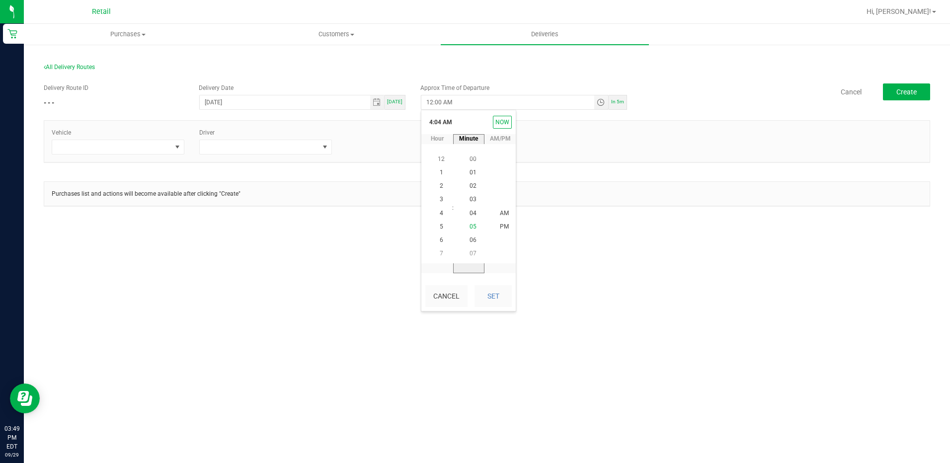
click at [471, 224] on span "05" at bounding box center [472, 226] width 7 height 7
click at [501, 224] on span "PM" at bounding box center [504, 227] width 9 height 7
click at [500, 295] on button "Set" at bounding box center [492, 296] width 37 height 22
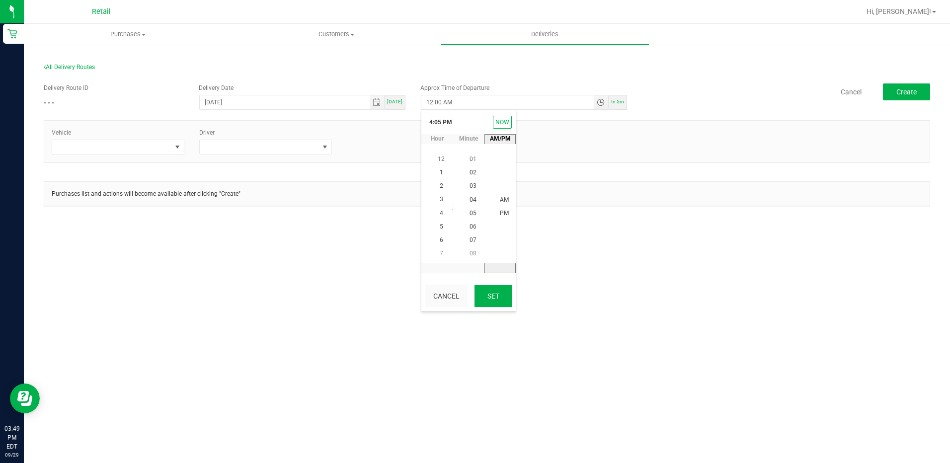
type input "4:05 PM"
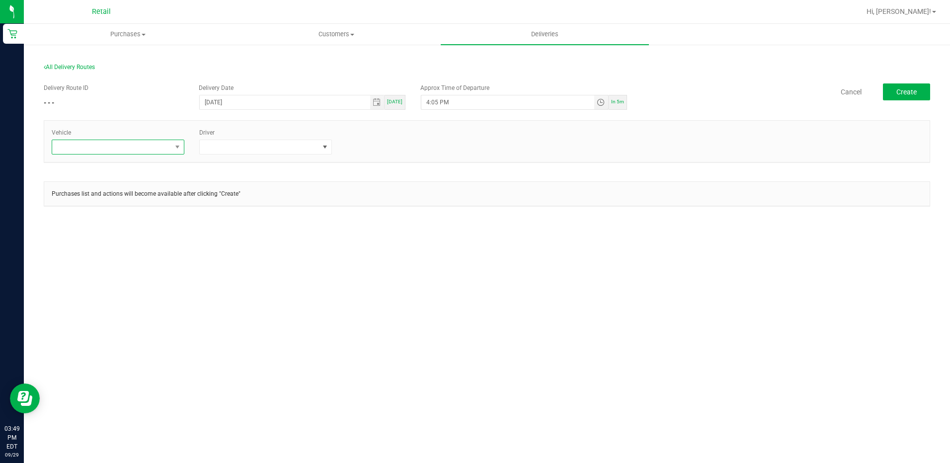
click at [171, 143] on span at bounding box center [177, 147] width 12 height 14
click at [83, 223] on li "Tesla-Silver" at bounding box center [118, 223] width 132 height 17
click at [317, 149] on span at bounding box center [259, 147] width 119 height 14
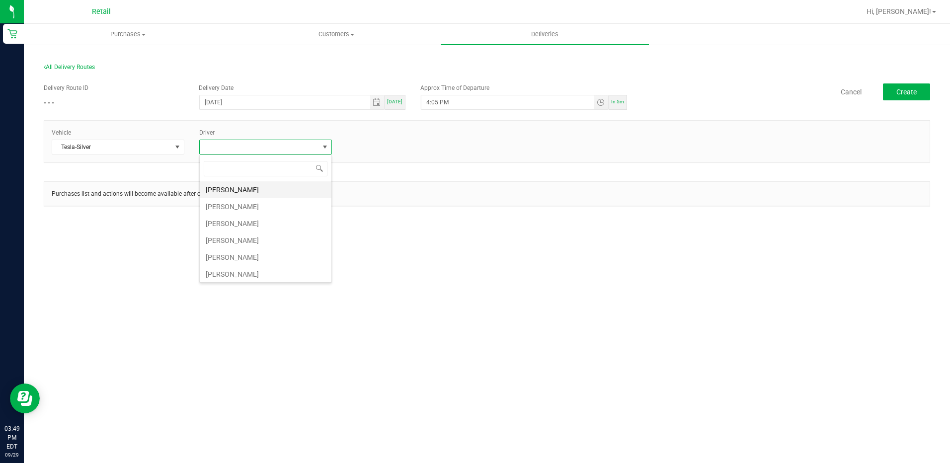
click at [246, 187] on li "[PERSON_NAME]" at bounding box center [266, 189] width 132 height 17
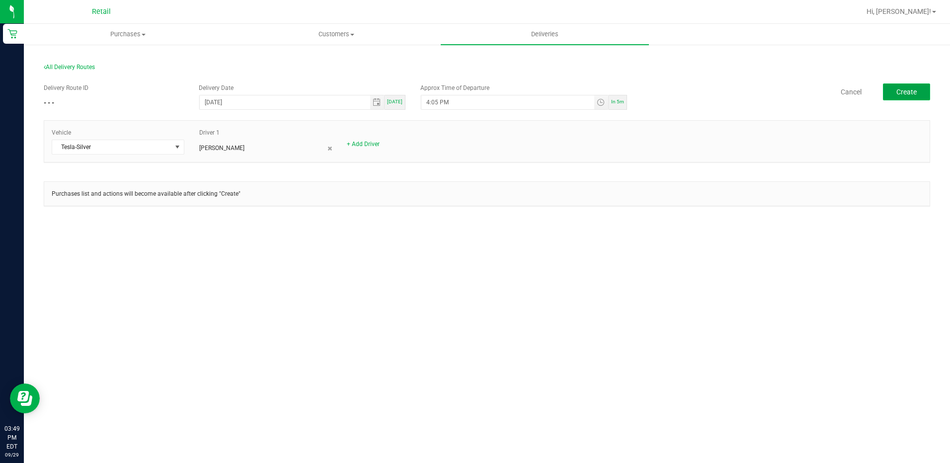
click at [906, 95] on span "Create" at bounding box center [906, 92] width 20 height 8
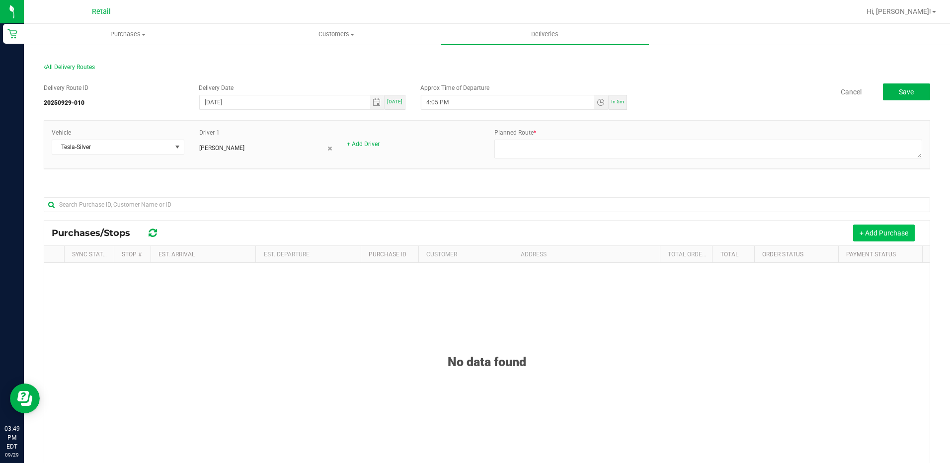
click at [878, 240] on button "+ Add Purchase" at bounding box center [884, 233] width 62 height 17
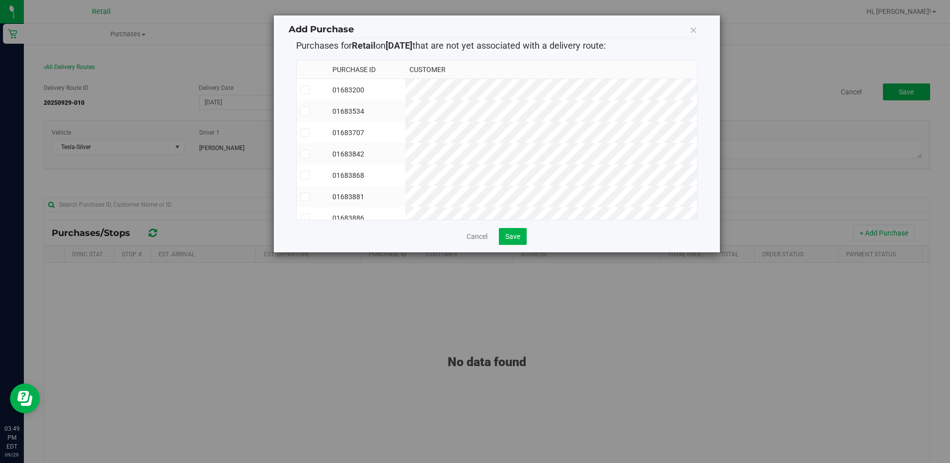
click at [302, 133] on icon at bounding box center [305, 133] width 6 height 0
click at [0, 0] on input "checkbox" at bounding box center [0, 0] width 0 height 0
click at [305, 197] on icon at bounding box center [305, 197] width 6 height 0
click at [0, 0] on input "checkbox" at bounding box center [0, 0] width 0 height 0
click at [304, 90] on icon at bounding box center [305, 90] width 6 height 0
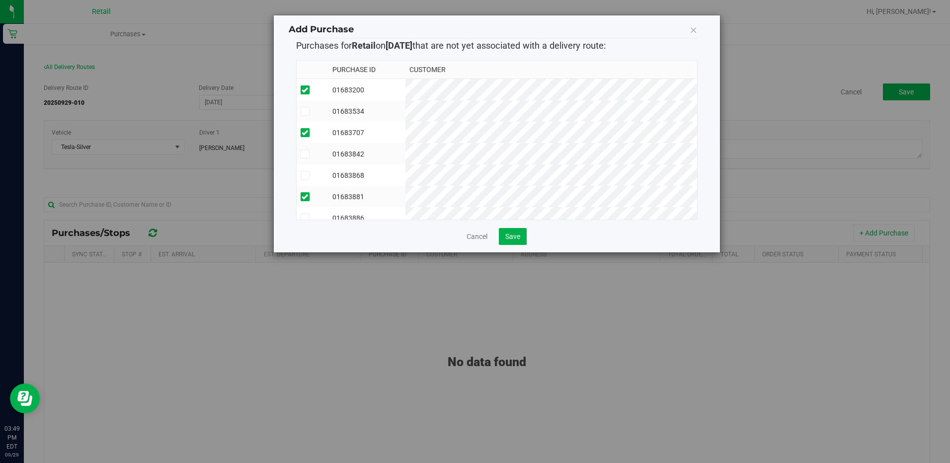
click at [0, 0] on input "checkbox" at bounding box center [0, 0] width 0 height 0
click at [302, 111] on icon at bounding box center [305, 111] width 6 height 0
click at [0, 0] on input "checkbox" at bounding box center [0, 0] width 0 height 0
click at [513, 235] on span "Save" at bounding box center [512, 236] width 15 height 8
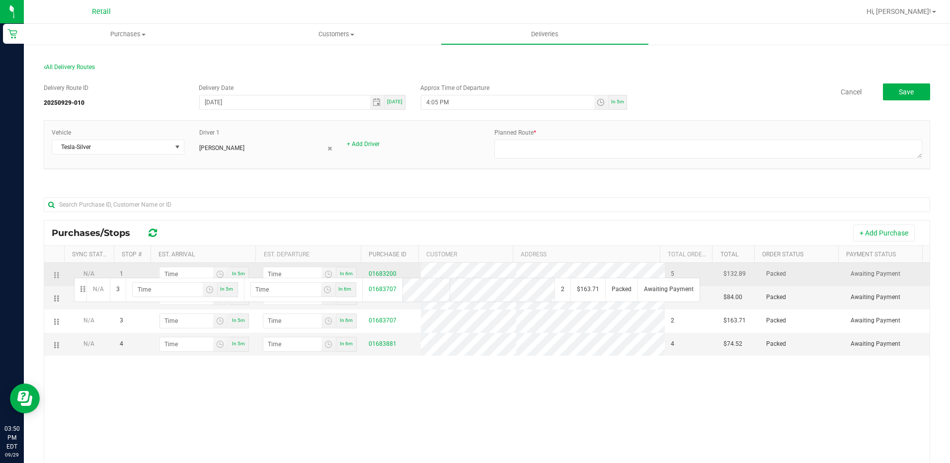
drag, startPoint x: 56, startPoint y: 324, endPoint x: 74, endPoint y: 274, distance: 53.3
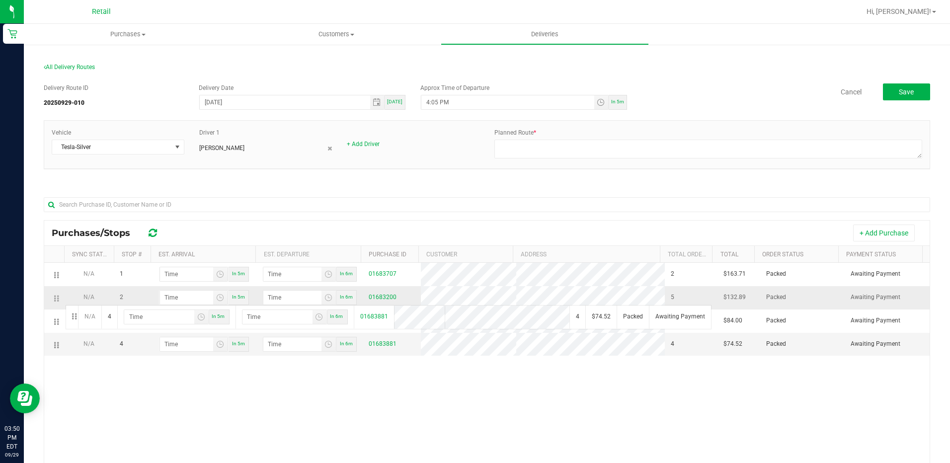
drag, startPoint x: 55, startPoint y: 342, endPoint x: 64, endPoint y: 304, distance: 38.9
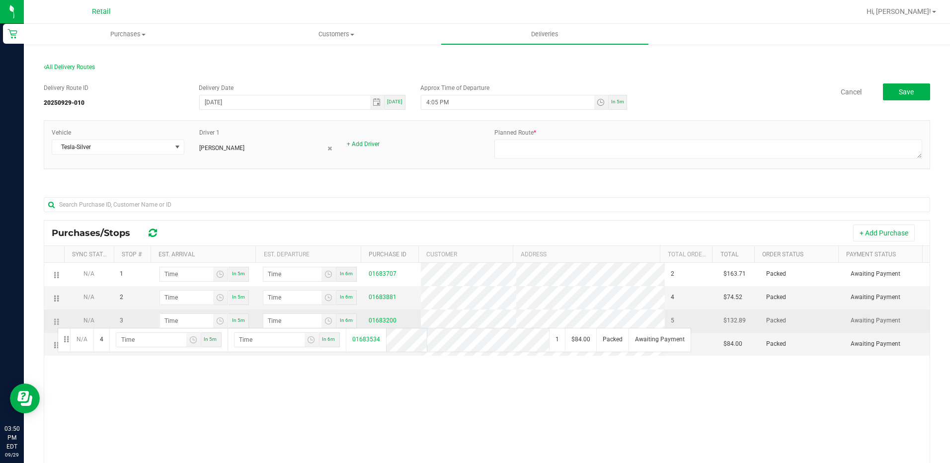
drag, startPoint x: 56, startPoint y: 346, endPoint x: 56, endPoint y: 327, distance: 18.9
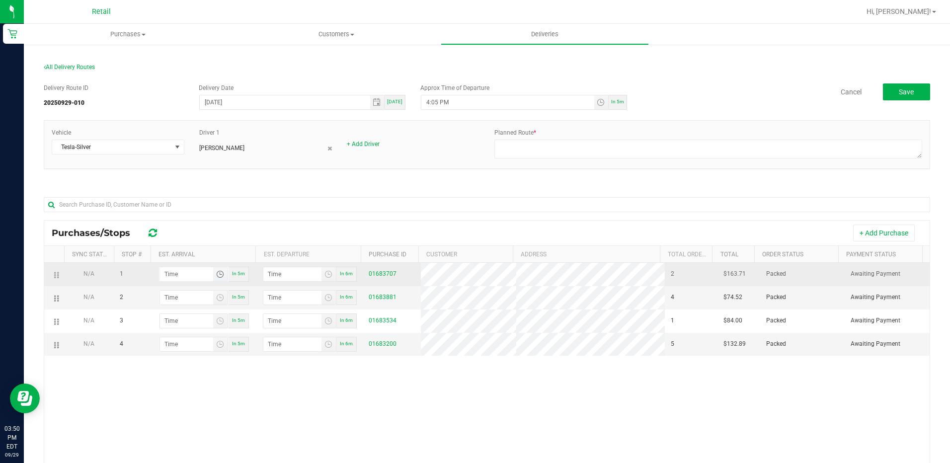
click at [219, 276] on span "Toggle time list" at bounding box center [220, 274] width 8 height 8
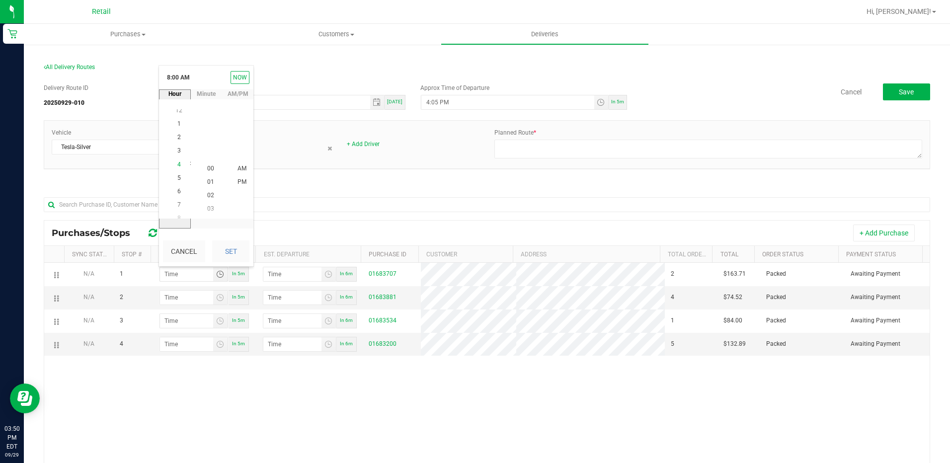
scroll to position [54, 0]
click at [178, 168] on li "4" at bounding box center [179, 168] width 24 height 13
click at [207, 182] on span "28" at bounding box center [210, 182] width 7 height 7
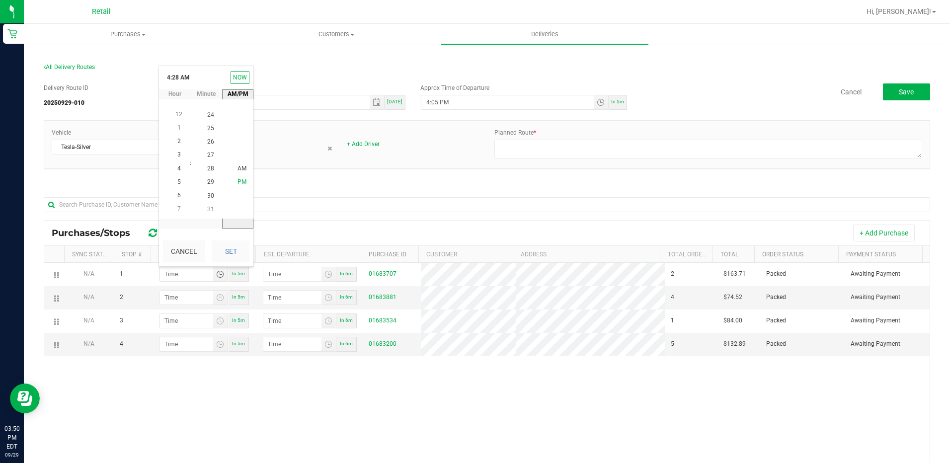
click at [238, 181] on span "PM" at bounding box center [241, 182] width 9 height 7
click at [239, 242] on button "Set" at bounding box center [230, 251] width 37 height 22
type input "4:28 PM"
type input "4:29 PM"
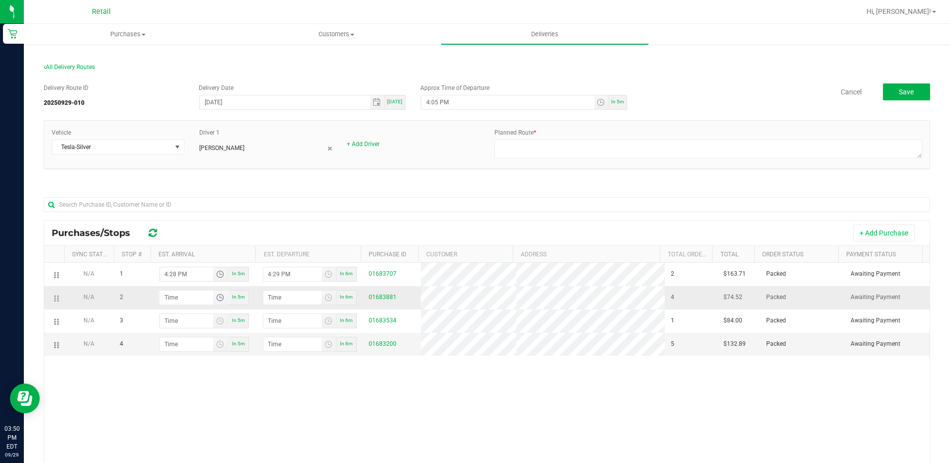
click at [217, 296] on span "Toggle time list" at bounding box center [220, 298] width 8 height 8
click at [177, 192] on span "4" at bounding box center [178, 191] width 3 height 7
click at [207, 216] on span "45" at bounding box center [210, 218] width 7 height 7
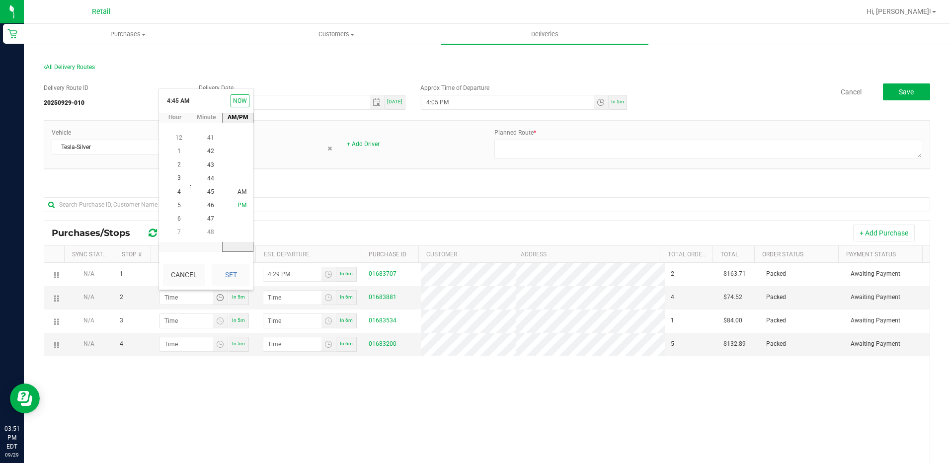
click at [237, 205] on span "PM" at bounding box center [241, 205] width 9 height 7
click at [232, 281] on button "Set" at bounding box center [230, 275] width 37 height 22
type input "4:45 PM"
type input "4:46 PM"
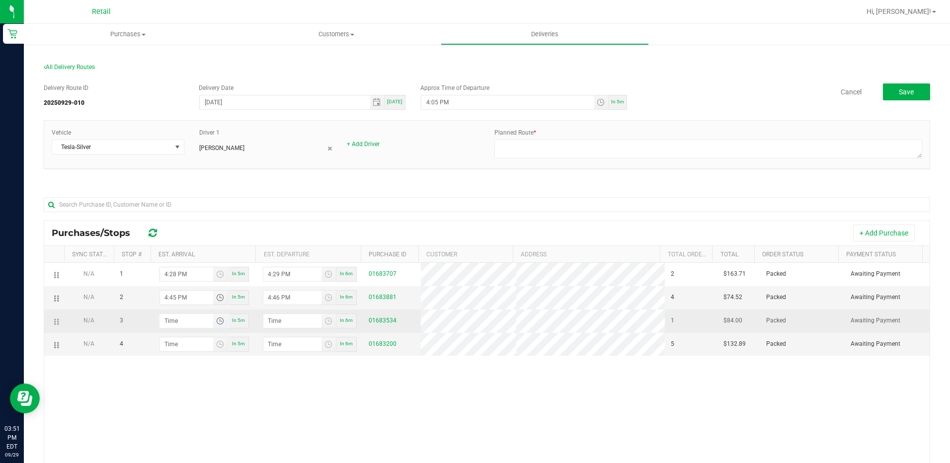
click at [218, 323] on span "Toggle time list" at bounding box center [220, 321] width 8 height 8
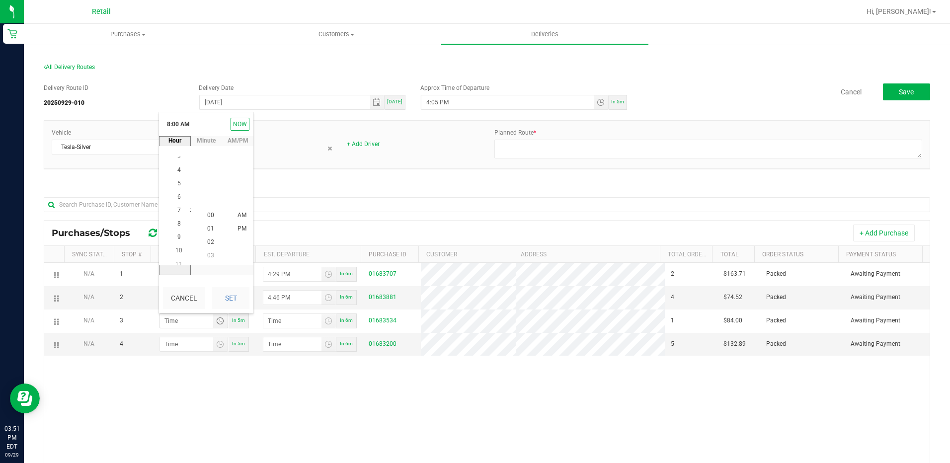
scroll to position [108, 0]
click at [177, 175] on span "5" at bounding box center [178, 174] width 3 height 7
click at [210, 201] on span "03" at bounding box center [210, 201] width 7 height 7
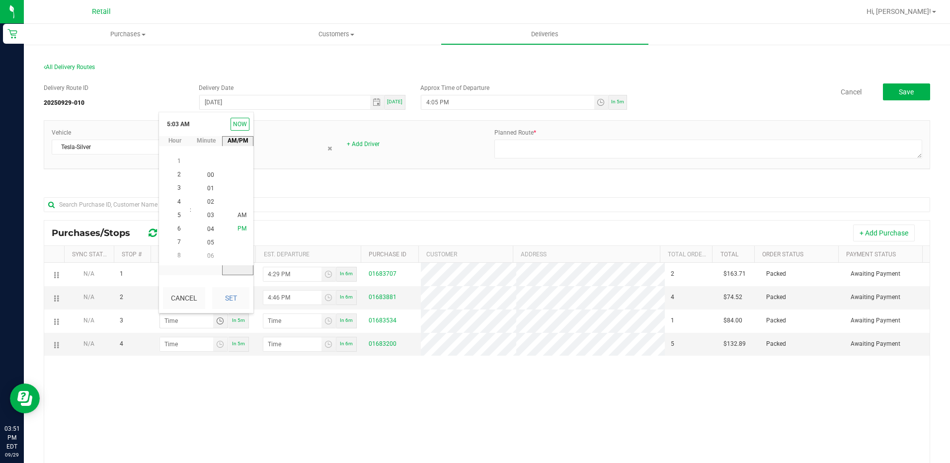
click at [237, 226] on span "PM" at bounding box center [241, 229] width 9 height 7
click at [234, 300] on button "Set" at bounding box center [230, 298] width 37 height 22
type input "5:03 PM"
type input "5:04 PM"
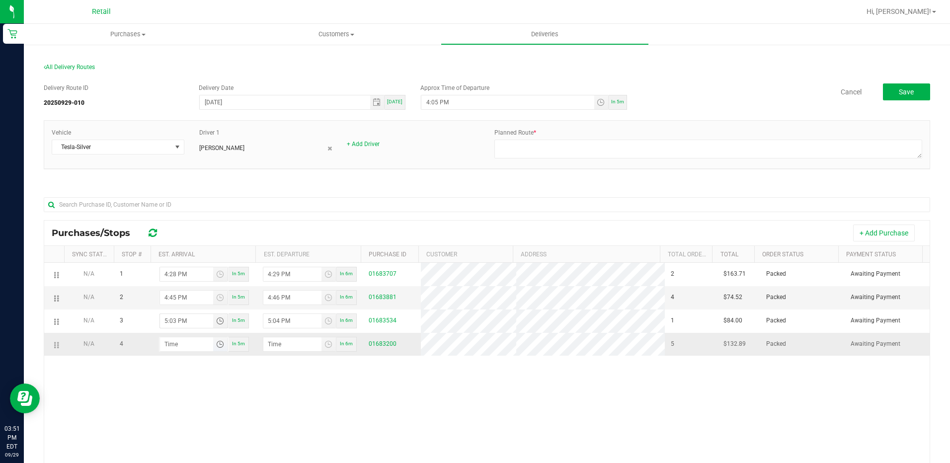
click at [216, 346] on span "Toggle time list" at bounding box center [220, 344] width 8 height 8
click at [177, 199] on span "5" at bounding box center [178, 198] width 3 height 7
click at [207, 250] on span "20" at bounding box center [210, 251] width 7 height 7
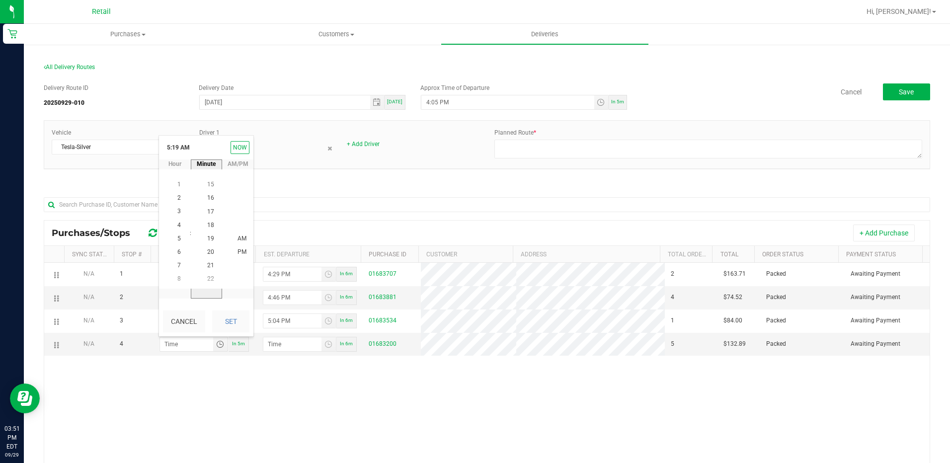
scroll to position [270, 0]
click at [224, 313] on button "Set" at bounding box center [230, 321] width 37 height 22
type input "5:20 AM"
type input "5:21 AM"
click at [126, 32] on span "Purchases" at bounding box center [128, 34] width 208 height 9
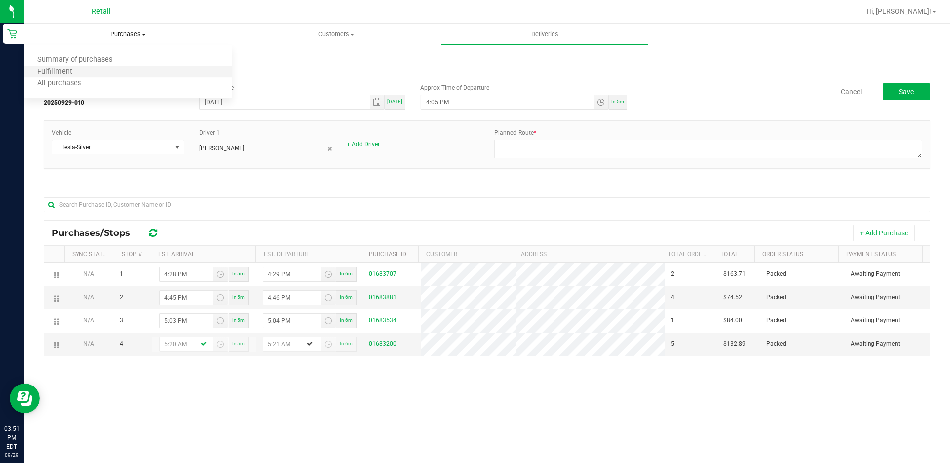
click at [116, 68] on li "Fulfillment" at bounding box center [128, 72] width 208 height 12
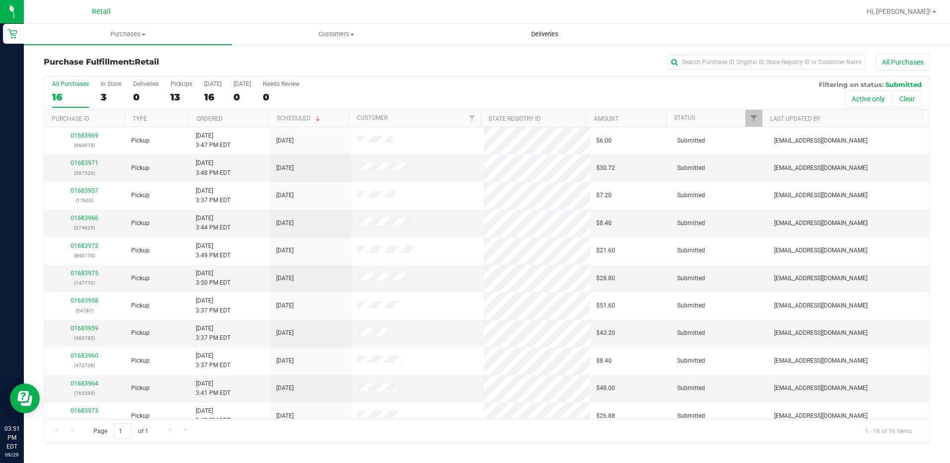
click at [530, 29] on uib-tab-heading "Deliveries" at bounding box center [544, 34] width 207 height 20
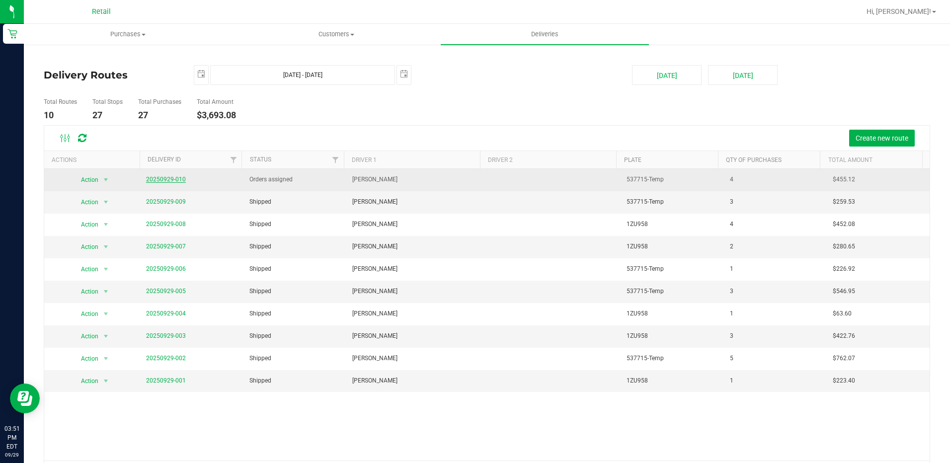
click at [170, 182] on link "20250929-010" at bounding box center [166, 179] width 40 height 7
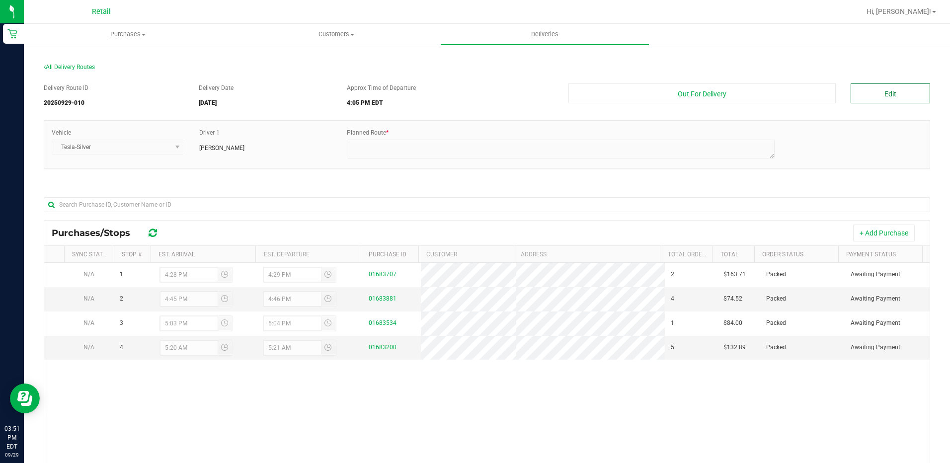
click at [906, 91] on button "Edit" at bounding box center [889, 93] width 79 height 20
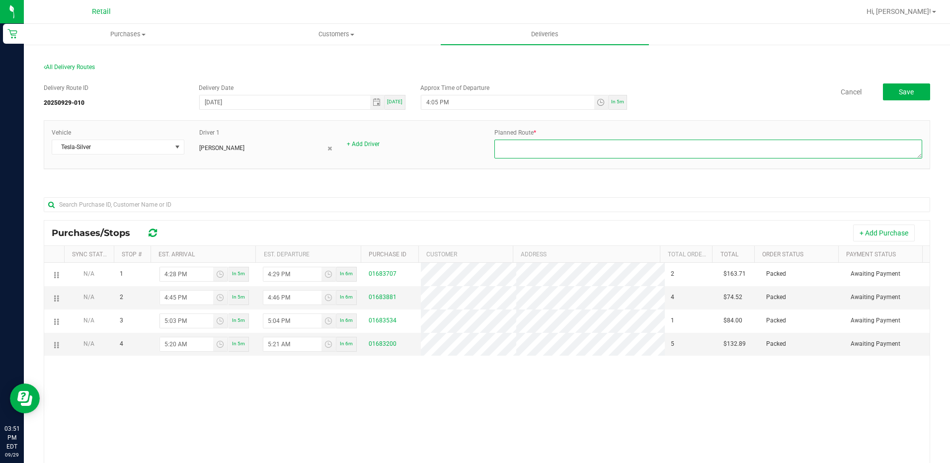
click at [574, 153] on textarea at bounding box center [708, 149] width 428 height 19
type textarea "onfleet"
click at [888, 87] on button "Save" at bounding box center [906, 91] width 47 height 17
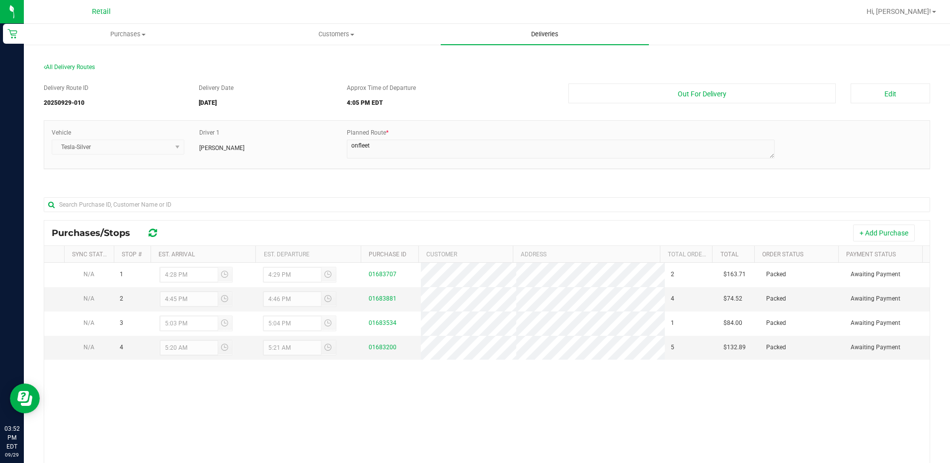
click at [546, 36] on span "Deliveries" at bounding box center [545, 34] width 54 height 9
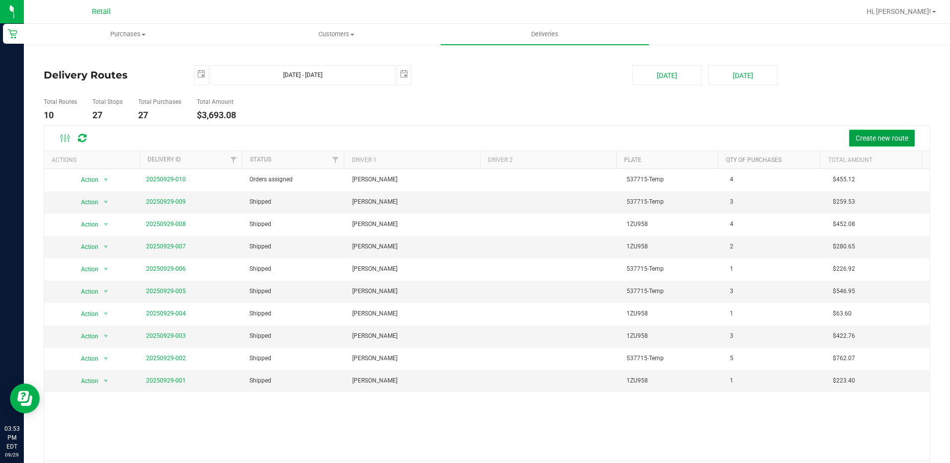
click at [879, 142] on span "Create new route" at bounding box center [881, 138] width 53 height 8
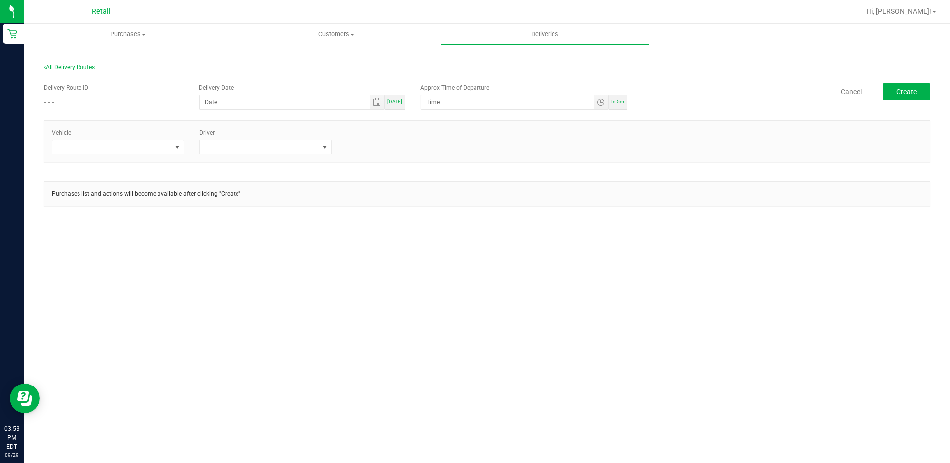
click at [404, 100] on div "[DATE]" at bounding box center [394, 102] width 21 height 15
type input "[DATE]"
click at [600, 106] on span "Toggle time list" at bounding box center [601, 102] width 8 height 8
click at [440, 159] on span "4" at bounding box center [441, 159] width 3 height 7
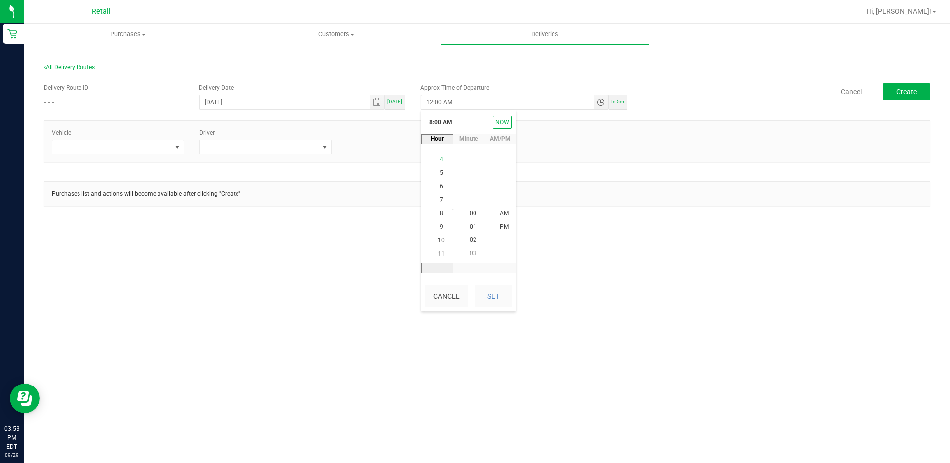
scroll to position [54, 0]
click at [469, 202] on span "30" at bounding box center [472, 199] width 7 height 7
click at [504, 226] on span "PM" at bounding box center [504, 227] width 9 height 7
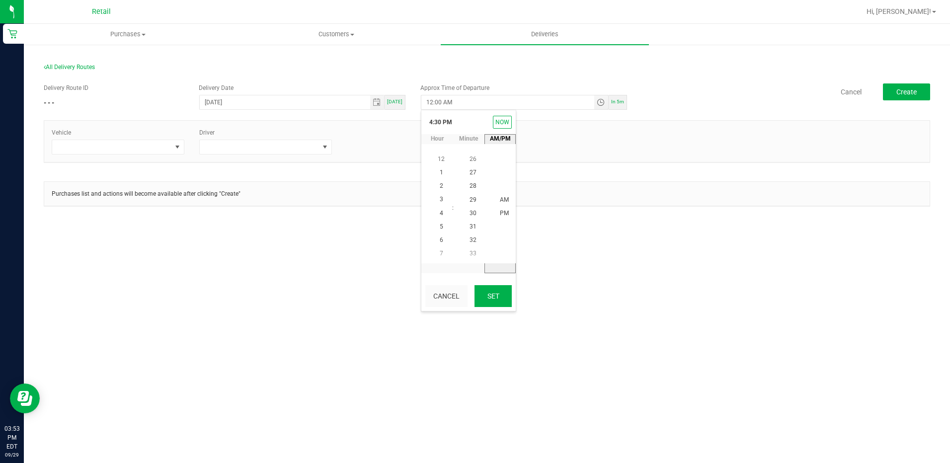
click at [488, 293] on button "Set" at bounding box center [492, 296] width 37 height 22
type input "4:30 PM"
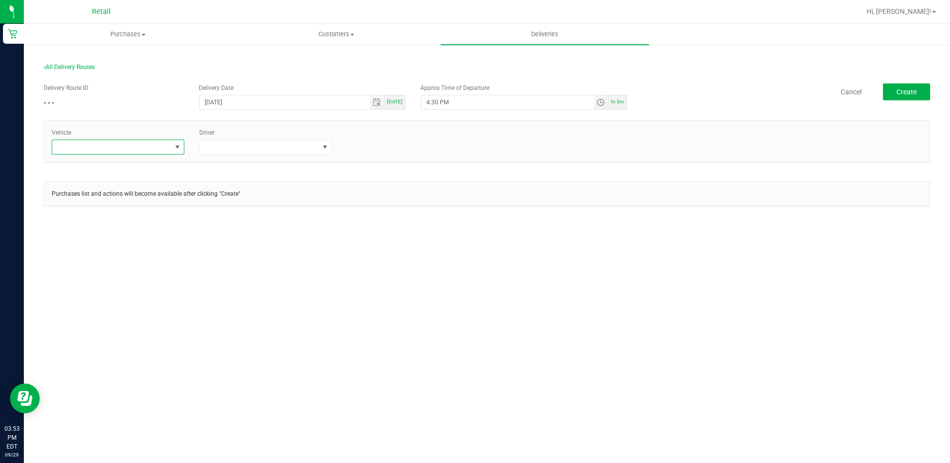
click at [176, 151] on span at bounding box center [177, 147] width 8 height 8
click at [91, 208] on li "Tesla-Gray" at bounding box center [118, 206] width 132 height 17
click at [323, 145] on span at bounding box center [325, 147] width 8 height 8
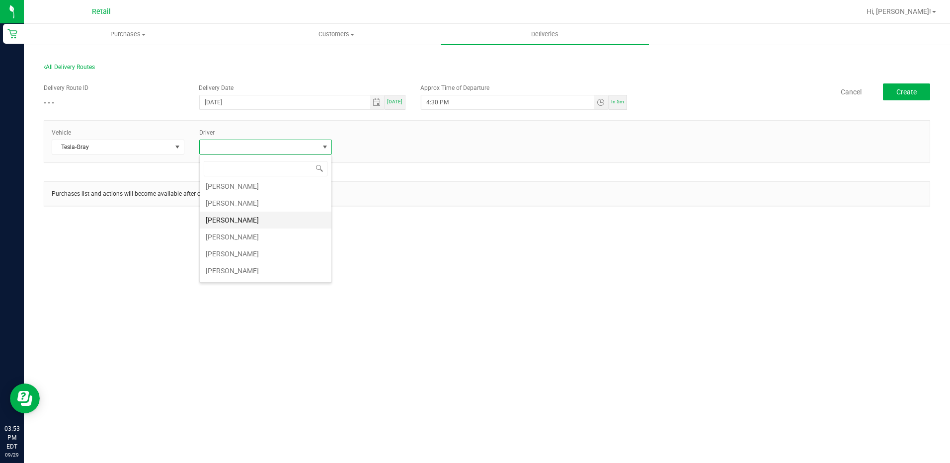
scroll to position [99, 0]
click at [229, 195] on li "[PERSON_NAME]" at bounding box center [266, 191] width 132 height 17
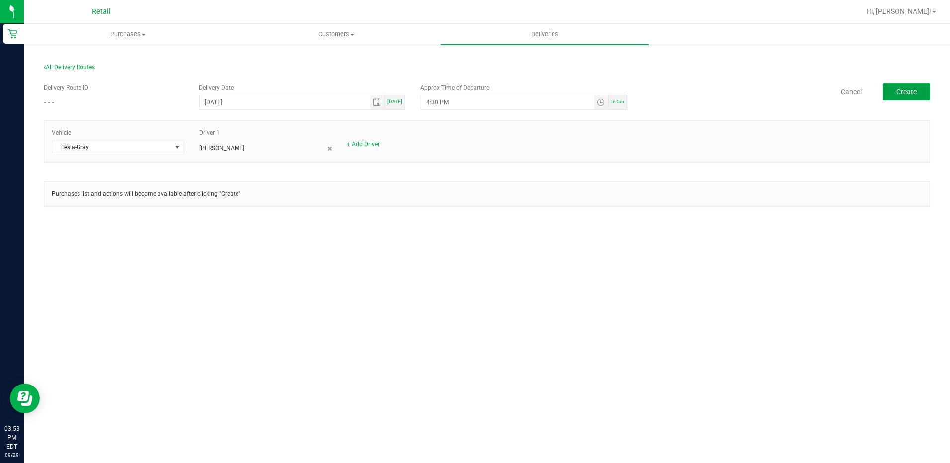
click at [890, 91] on button "Create" at bounding box center [906, 91] width 47 height 17
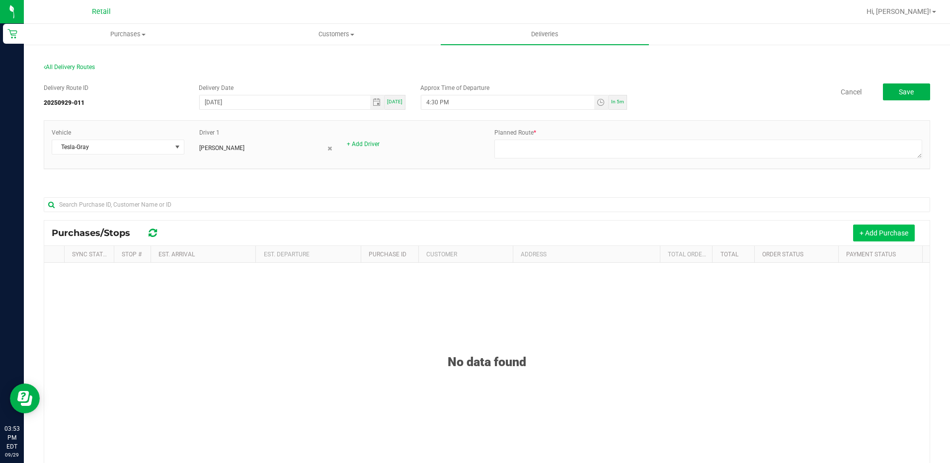
click at [869, 234] on button "+ Add Purchase" at bounding box center [884, 233] width 62 height 17
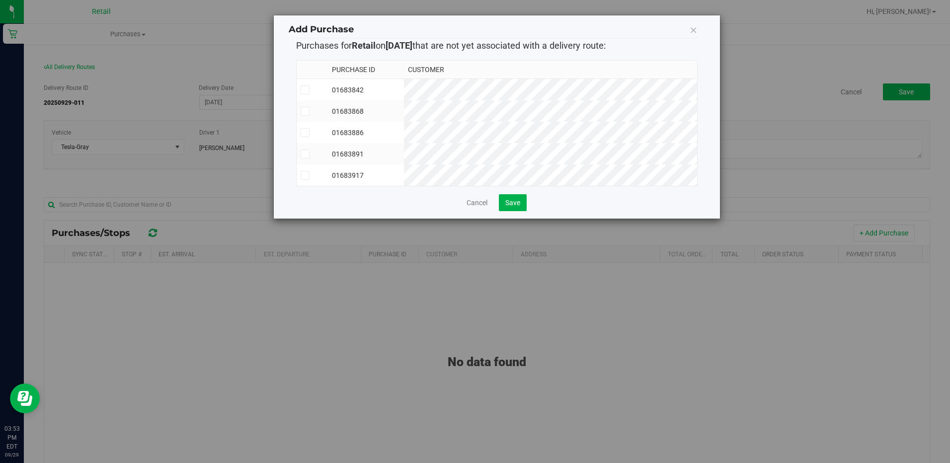
click at [302, 175] on icon at bounding box center [305, 175] width 6 height 0
click at [0, 0] on input "checkbox" at bounding box center [0, 0] width 0 height 0
click at [302, 154] on icon at bounding box center [305, 154] width 6 height 0
click at [0, 0] on input "checkbox" at bounding box center [0, 0] width 0 height 0
click at [306, 111] on icon at bounding box center [305, 111] width 6 height 0
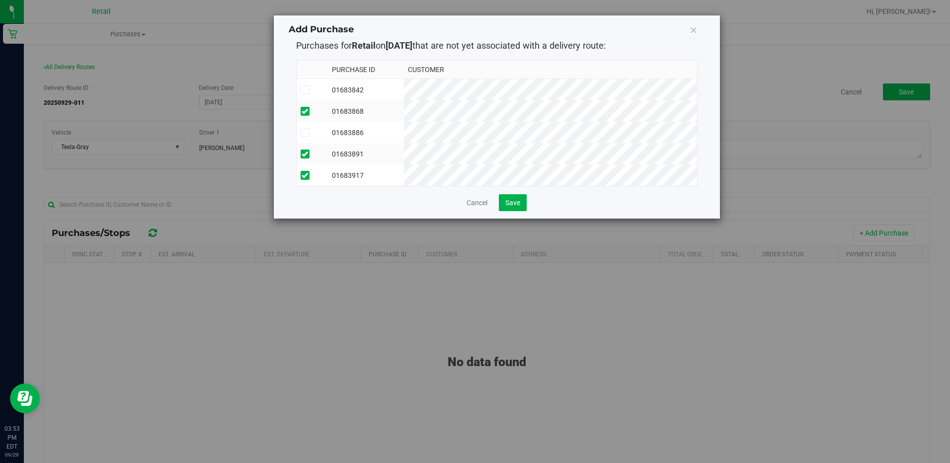
click at [0, 0] on input "checkbox" at bounding box center [0, 0] width 0 height 0
click at [306, 90] on icon at bounding box center [305, 90] width 6 height 0
click at [0, 0] on input "checkbox" at bounding box center [0, 0] width 0 height 0
click at [522, 211] on button "Save" at bounding box center [513, 202] width 28 height 17
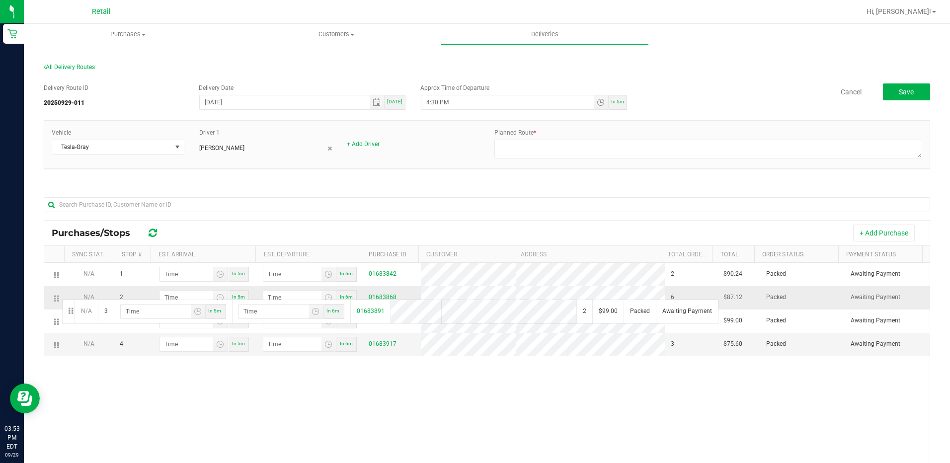
drag, startPoint x: 56, startPoint y: 329, endPoint x: 61, endPoint y: 299, distance: 30.7
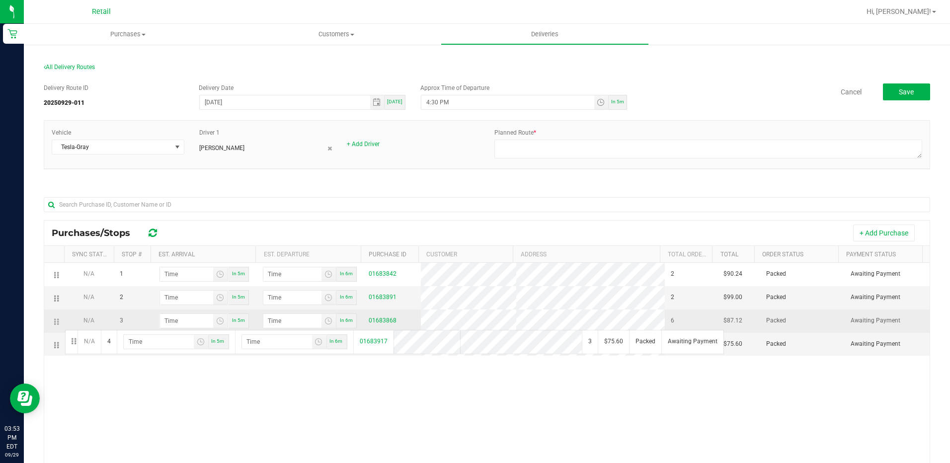
drag, startPoint x: 55, startPoint y: 349, endPoint x: 64, endPoint y: 329, distance: 21.8
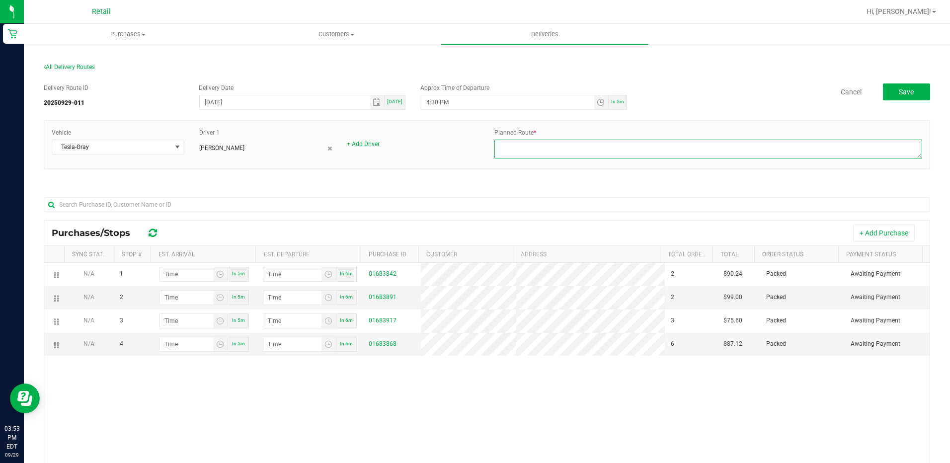
click at [615, 155] on textarea at bounding box center [708, 149] width 428 height 19
type textarea "onfleet"
click at [137, 41] on uib-tab-heading "Purchases Summary of purchases Fulfillment All purchases" at bounding box center [128, 34] width 208 height 21
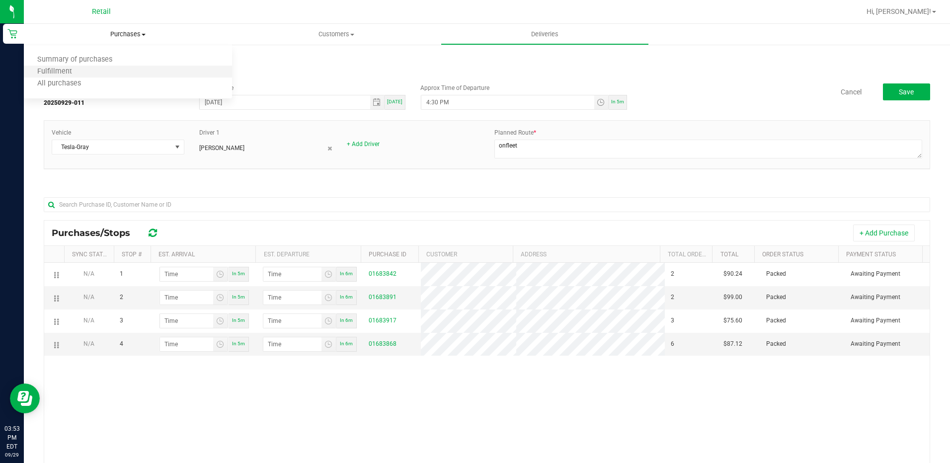
click at [115, 72] on li "Fulfillment" at bounding box center [128, 72] width 208 height 12
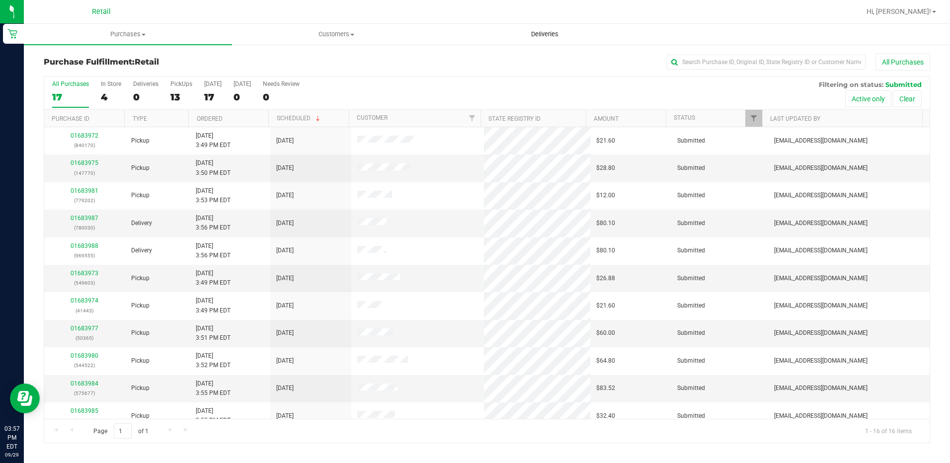
click at [543, 40] on uib-tab-heading "Deliveries" at bounding box center [544, 34] width 207 height 20
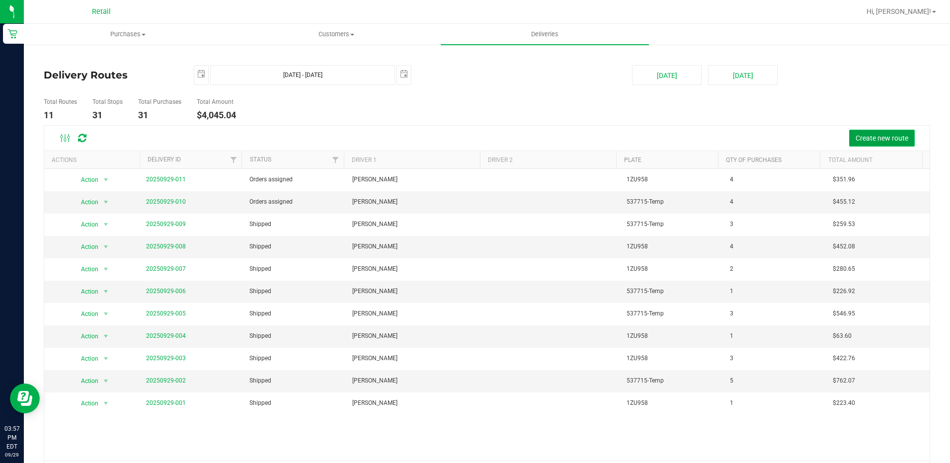
click at [892, 143] on button "Create new route" at bounding box center [882, 138] width 66 height 17
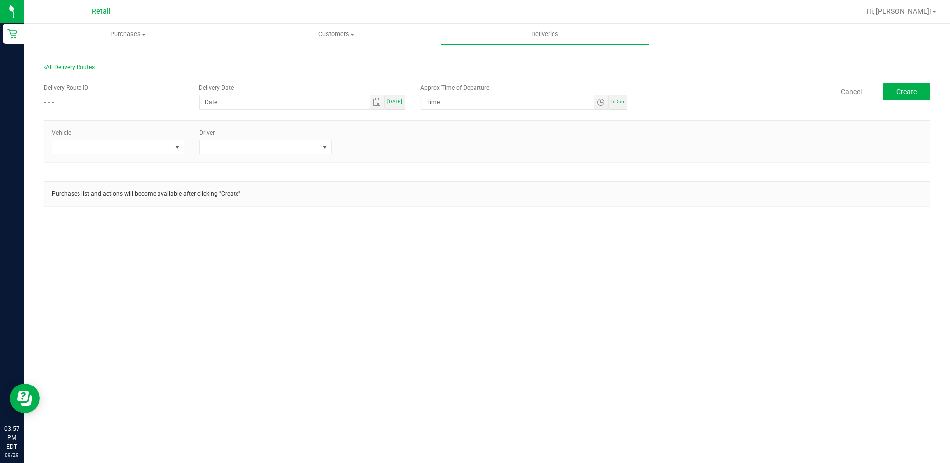
click at [396, 100] on span "[DATE]" at bounding box center [394, 101] width 15 height 5
type input "[DATE]"
type input "12:00 AM"
click at [115, 150] on span at bounding box center [111, 147] width 119 height 14
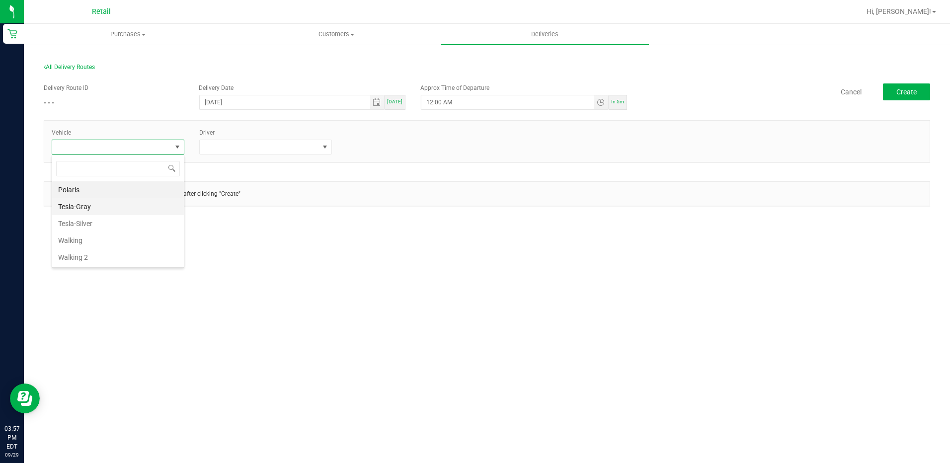
click at [97, 208] on li "Tesla-Gray" at bounding box center [118, 206] width 132 height 17
click at [309, 149] on span at bounding box center [259, 147] width 119 height 14
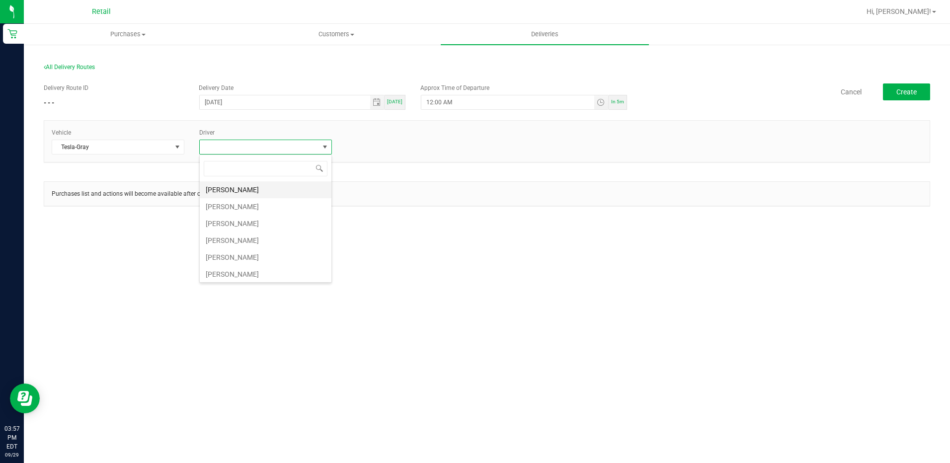
click at [252, 185] on li "[PERSON_NAME]" at bounding box center [266, 189] width 132 height 17
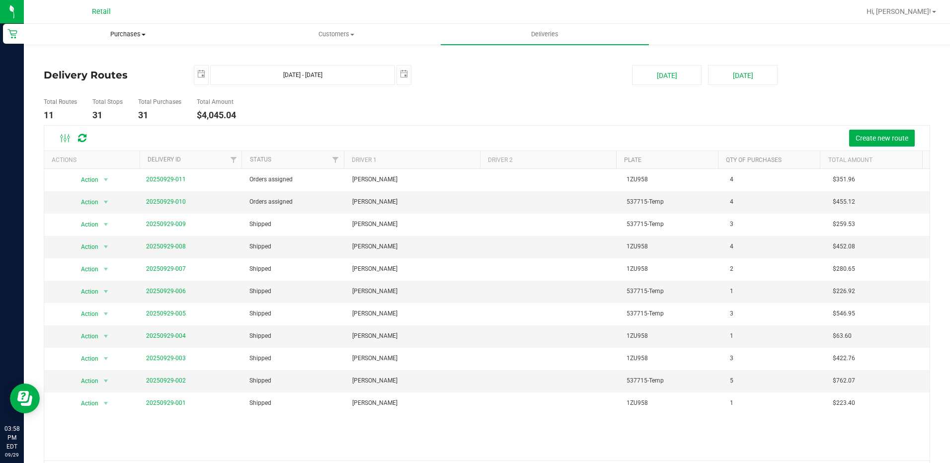
click at [136, 33] on span "Purchases" at bounding box center [127, 34] width 207 height 9
click at [91, 69] on li "Fulfillment" at bounding box center [128, 72] width 208 height 12
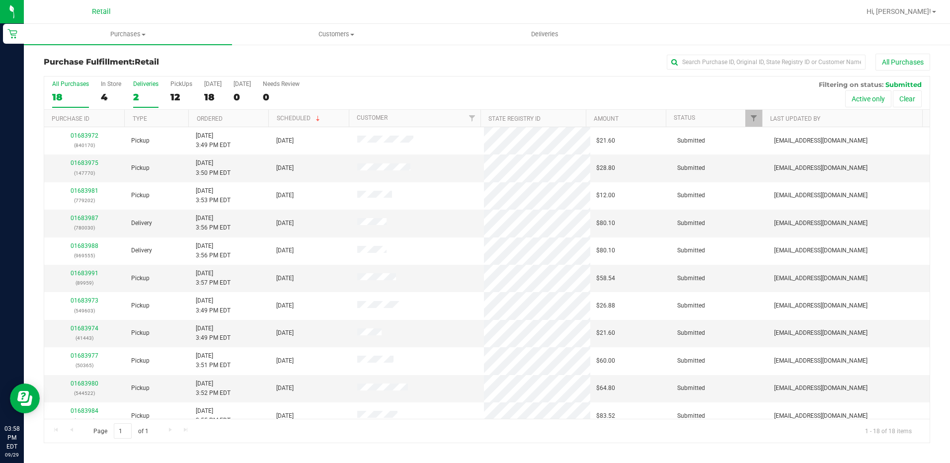
click at [140, 104] on label "Deliveries 2" at bounding box center [145, 93] width 25 height 27
click at [0, 0] on input "Deliveries 2" at bounding box center [0, 0] width 0 height 0
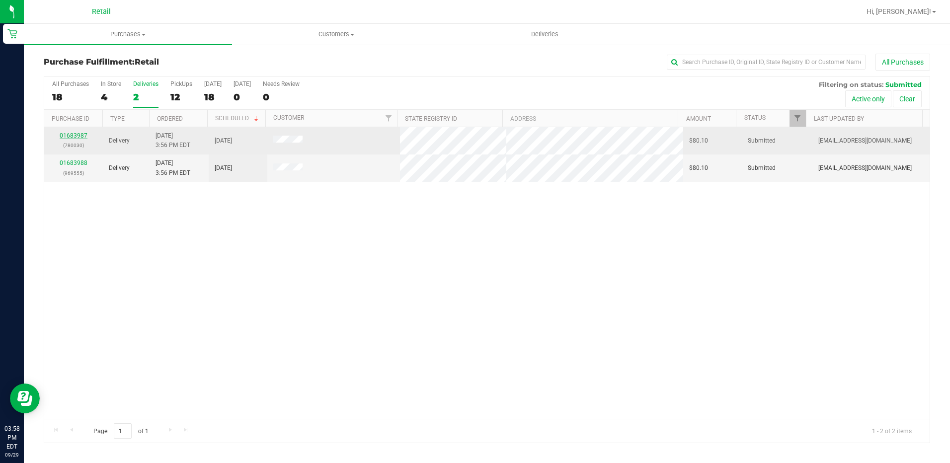
click at [74, 136] on link "01683987" at bounding box center [74, 135] width 28 height 7
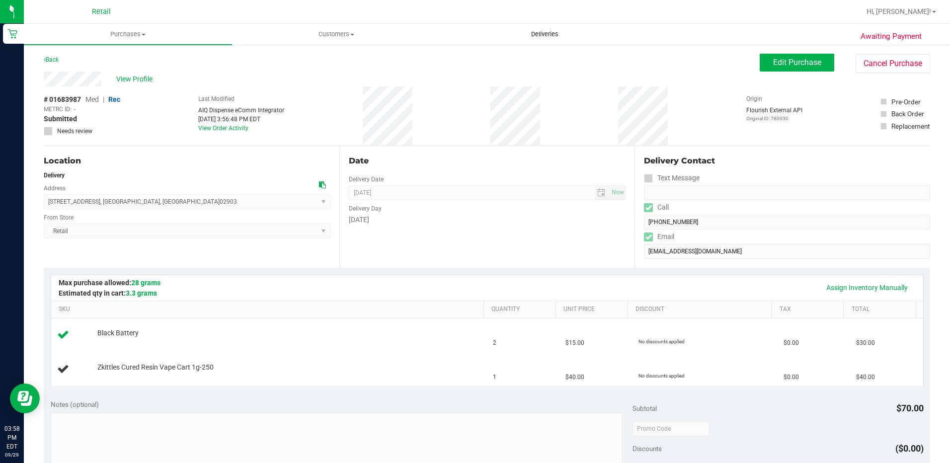
click at [538, 27] on uib-tab-heading "Deliveries" at bounding box center [544, 34] width 207 height 20
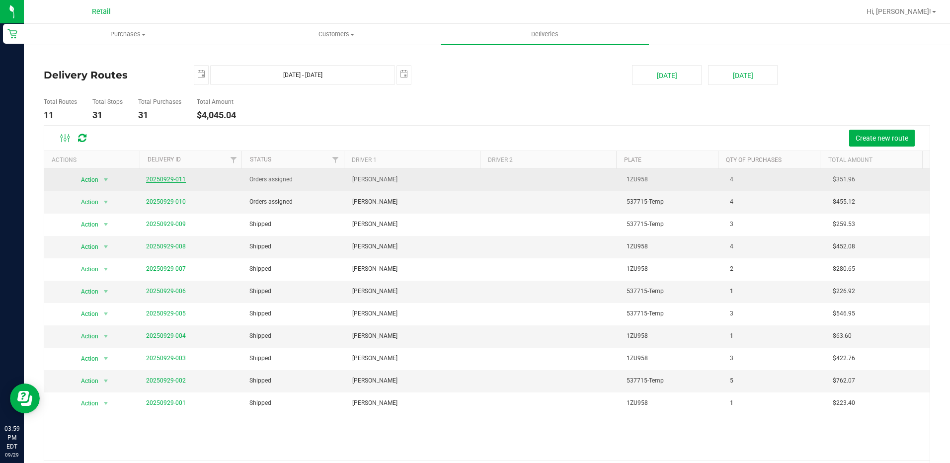
click at [153, 177] on link "20250929-011" at bounding box center [166, 179] width 40 height 7
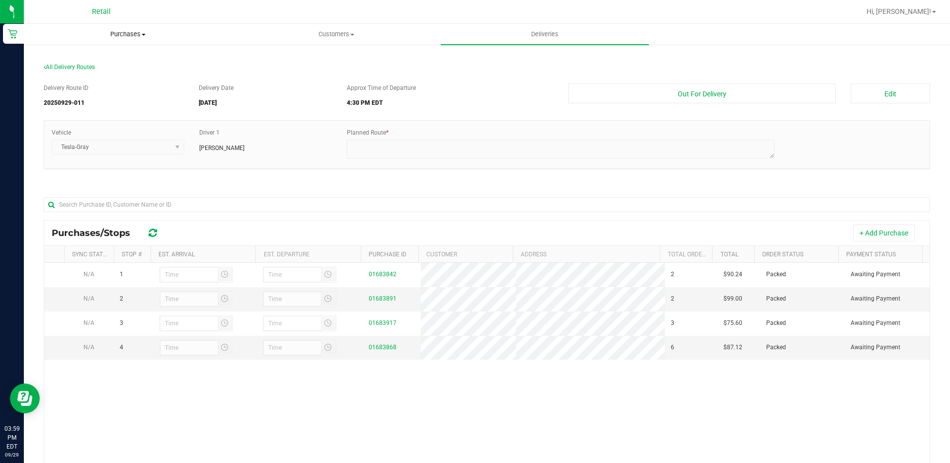
click at [119, 29] on uib-tab-heading "Purchases Summary of purchases Fulfillment All purchases" at bounding box center [127, 34] width 207 height 20
click at [100, 71] on li "Fulfillment" at bounding box center [128, 72] width 208 height 12
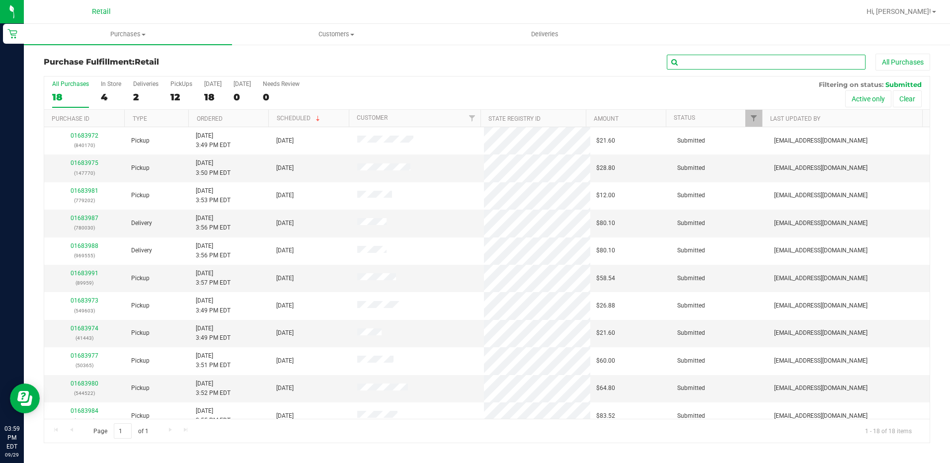
click at [737, 60] on input "text" at bounding box center [766, 62] width 199 height 15
type input "555"
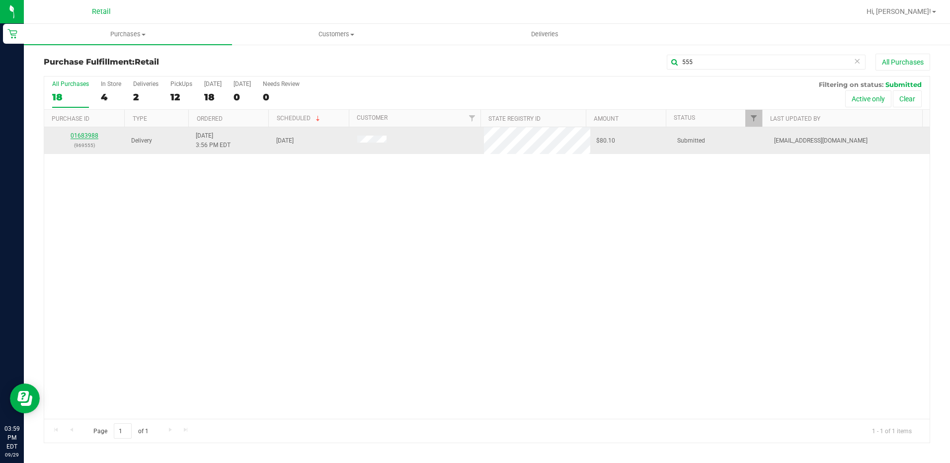
click at [83, 135] on link "01683988" at bounding box center [85, 135] width 28 height 7
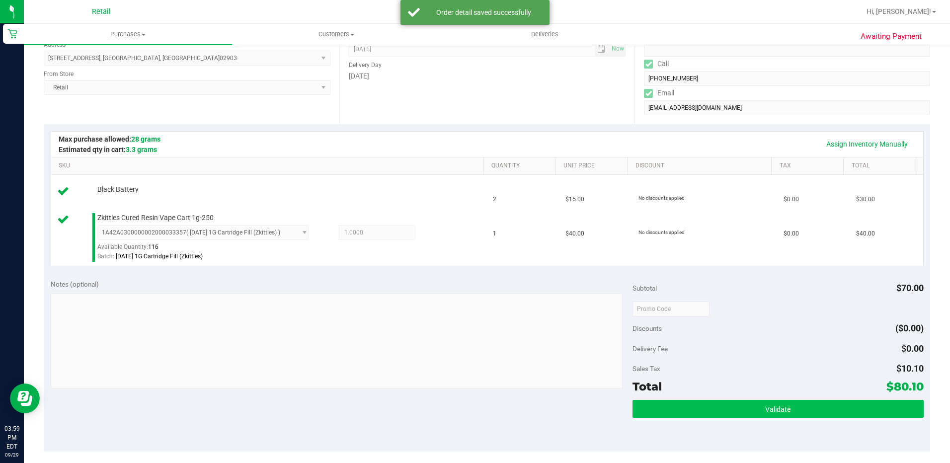
scroll to position [248, 0]
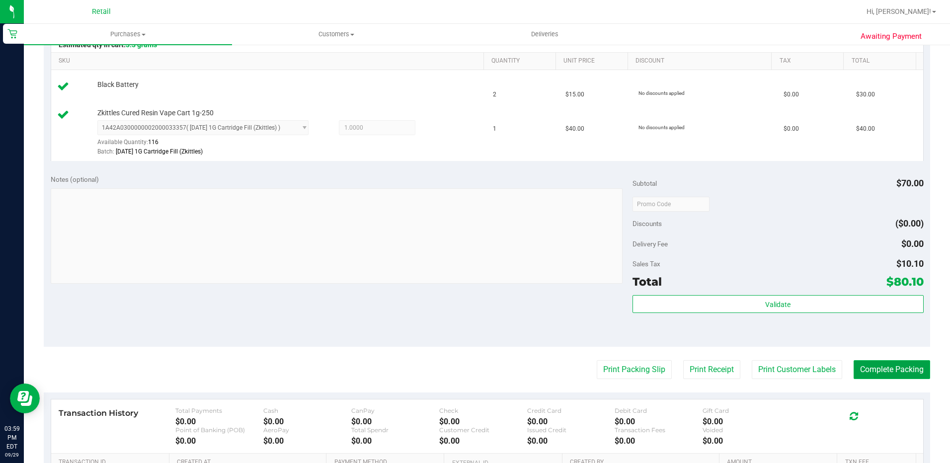
click at [877, 373] on button "Complete Packing" at bounding box center [891, 369] width 76 height 19
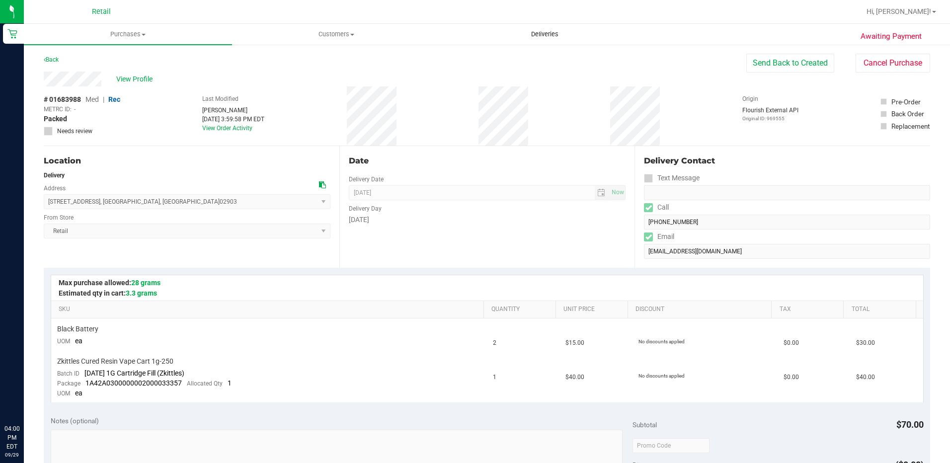
click at [549, 30] on span "Deliveries" at bounding box center [545, 34] width 54 height 9
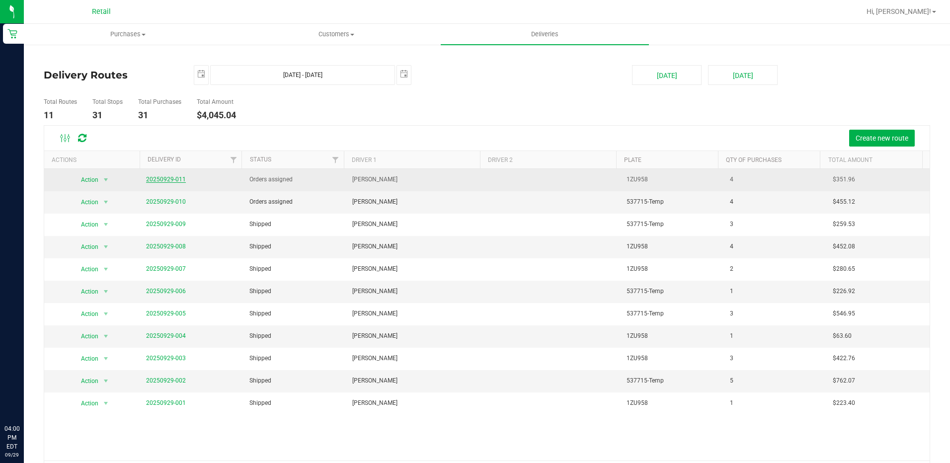
click at [169, 181] on link "20250929-011" at bounding box center [166, 179] width 40 height 7
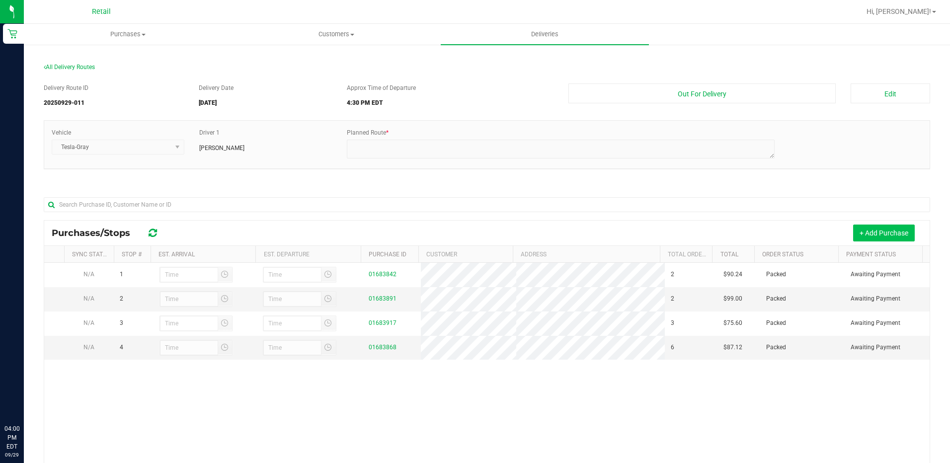
click at [880, 239] on button "+ Add Purchase" at bounding box center [884, 233] width 62 height 17
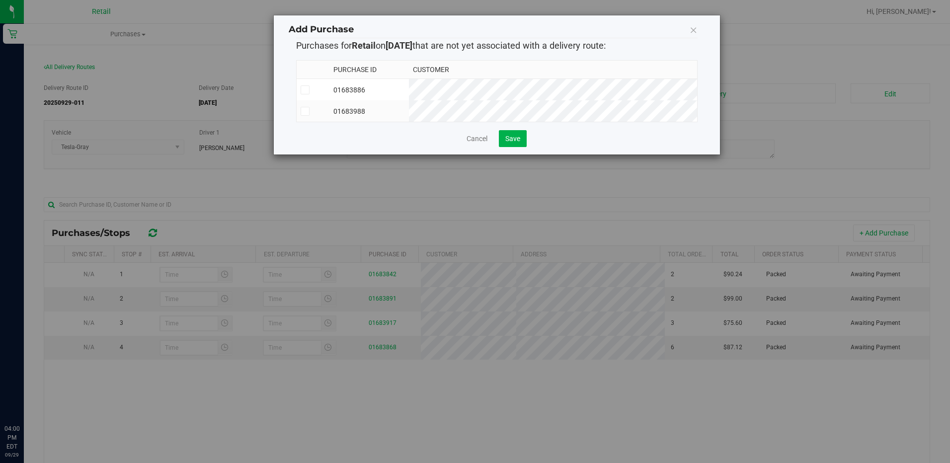
click at [306, 115] on span at bounding box center [305, 111] width 9 height 9
click at [0, 0] on input "checkbox" at bounding box center [0, 0] width 0 height 0
click at [517, 147] on button "Save" at bounding box center [513, 138] width 28 height 17
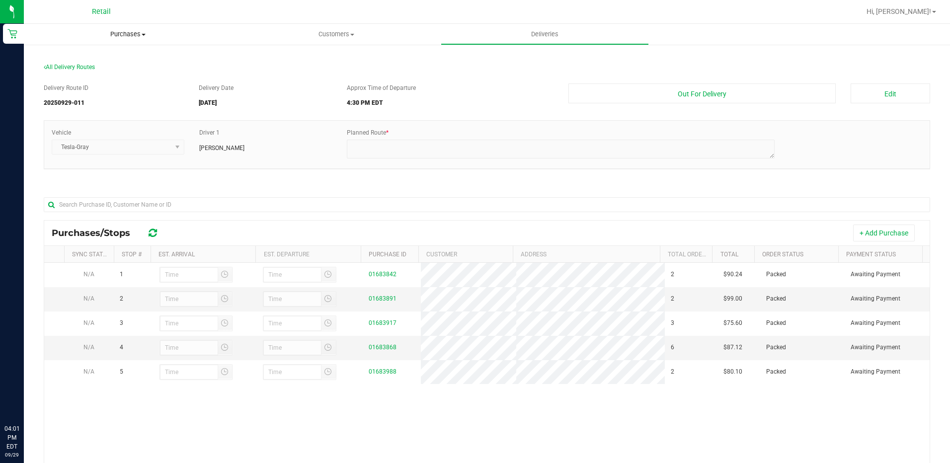
click at [120, 38] on span "Purchases" at bounding box center [128, 34] width 208 height 9
click at [97, 73] on li "Fulfillment" at bounding box center [128, 72] width 208 height 12
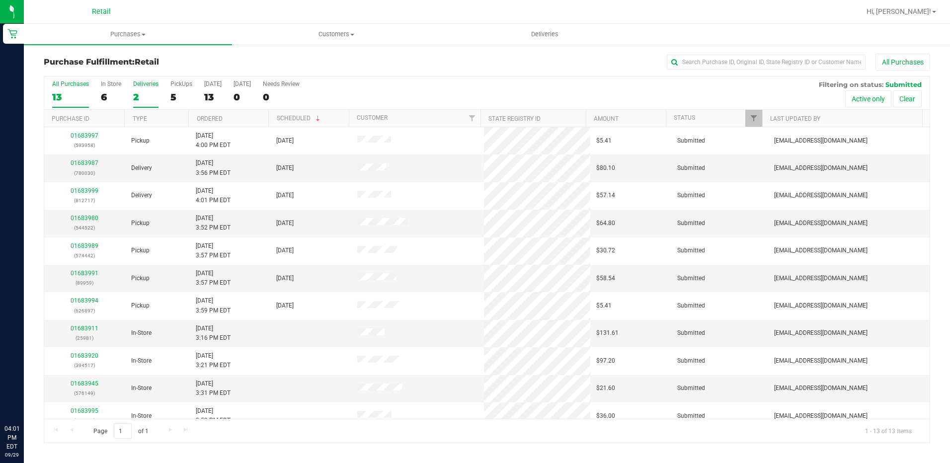
click at [140, 92] on div "2" at bounding box center [145, 96] width 25 height 11
click at [0, 0] on input "Deliveries 2" at bounding box center [0, 0] width 0 height 0
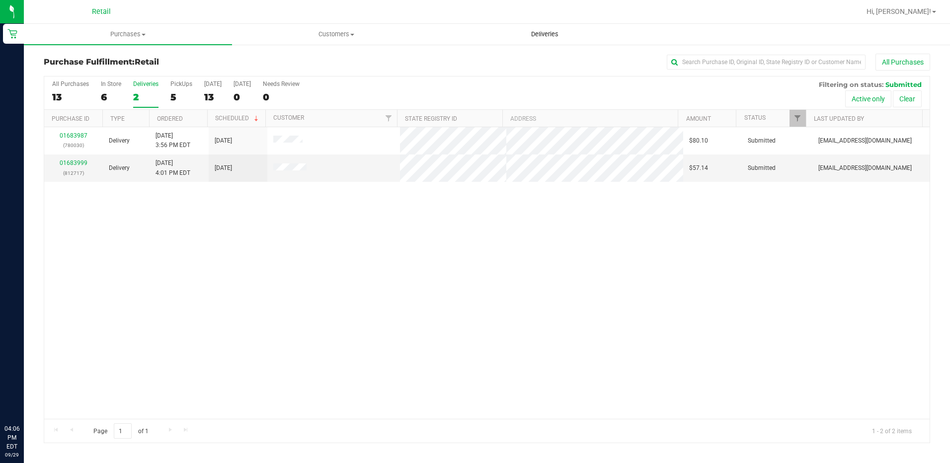
click at [532, 42] on uib-tab-heading "Deliveries" at bounding box center [544, 34] width 207 height 20
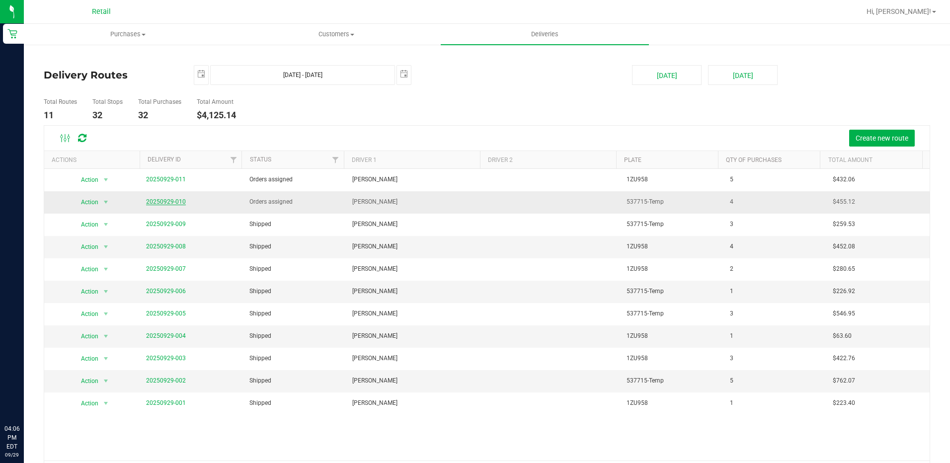
click at [176, 202] on link "20250929-010" at bounding box center [166, 201] width 40 height 7
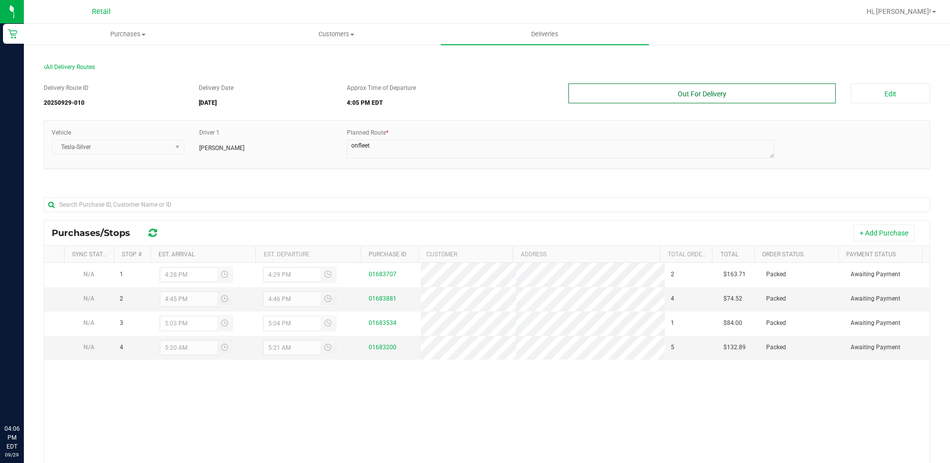
click at [654, 99] on button "Out For Delivery" at bounding box center [702, 93] width 268 height 20
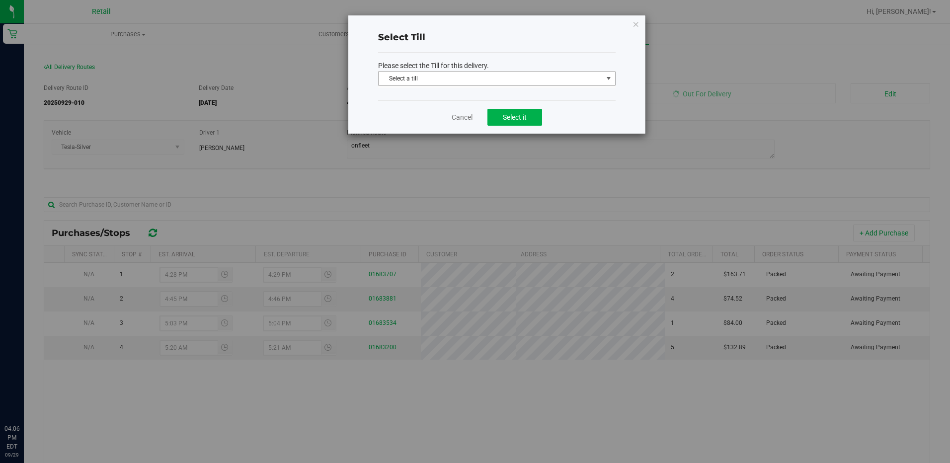
click at [609, 83] on span "select" at bounding box center [608, 79] width 12 height 14
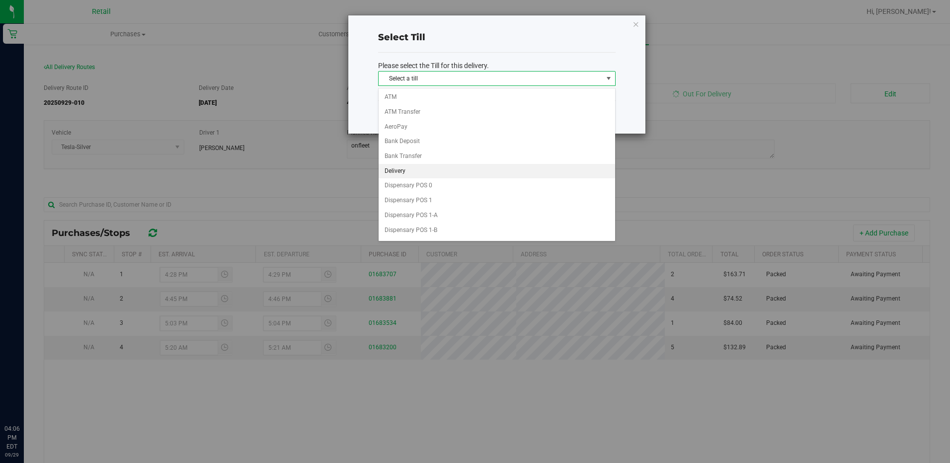
click at [408, 175] on li "Delivery" at bounding box center [496, 171] width 236 height 15
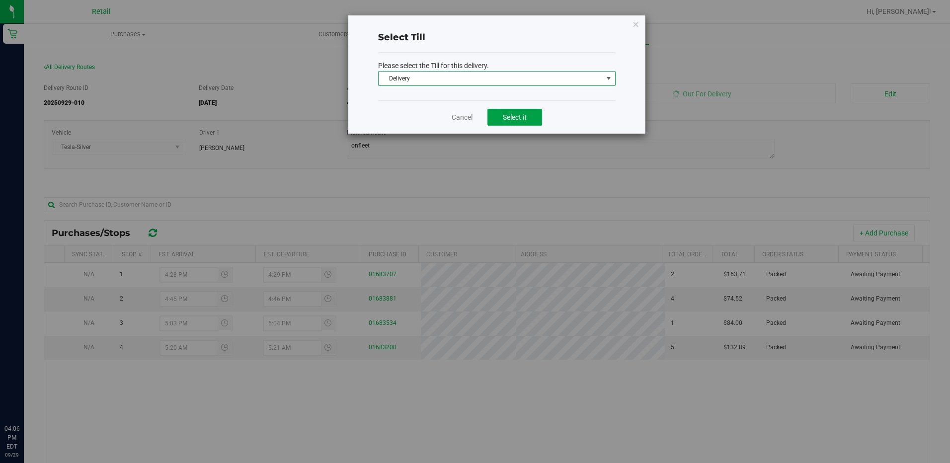
click at [515, 124] on button "Select it" at bounding box center [514, 117] width 55 height 17
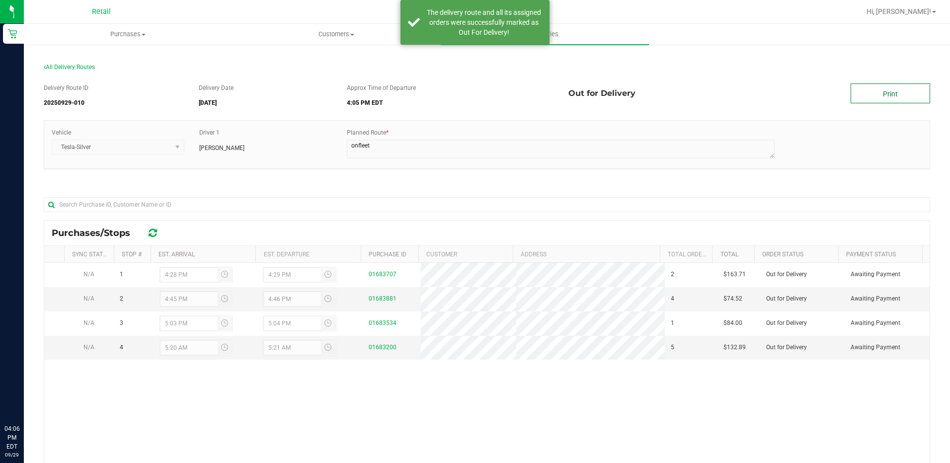
click at [888, 95] on link "Print" at bounding box center [889, 93] width 79 height 20
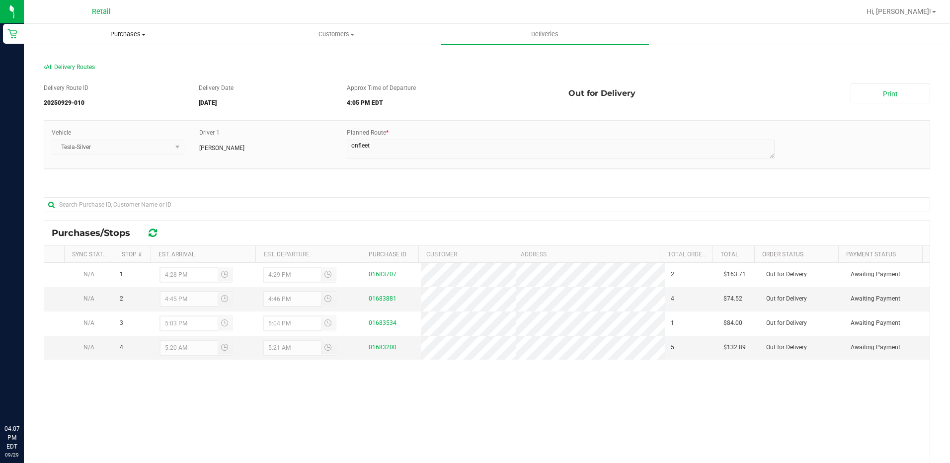
click at [133, 35] on span "Purchases" at bounding box center [127, 34] width 207 height 9
click at [119, 71] on li "Fulfillment" at bounding box center [128, 72] width 208 height 12
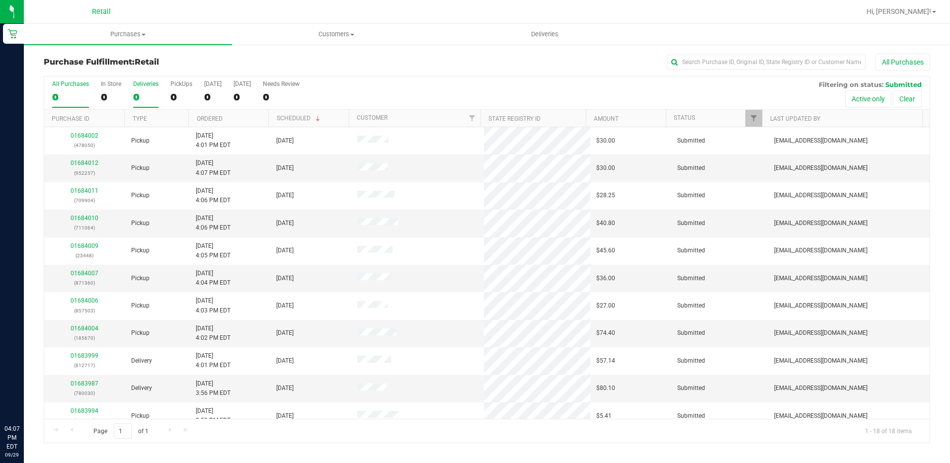
click at [149, 100] on div "0" at bounding box center [145, 96] width 25 height 11
click at [0, 0] on input "Deliveries 0" at bounding box center [0, 0] width 0 height 0
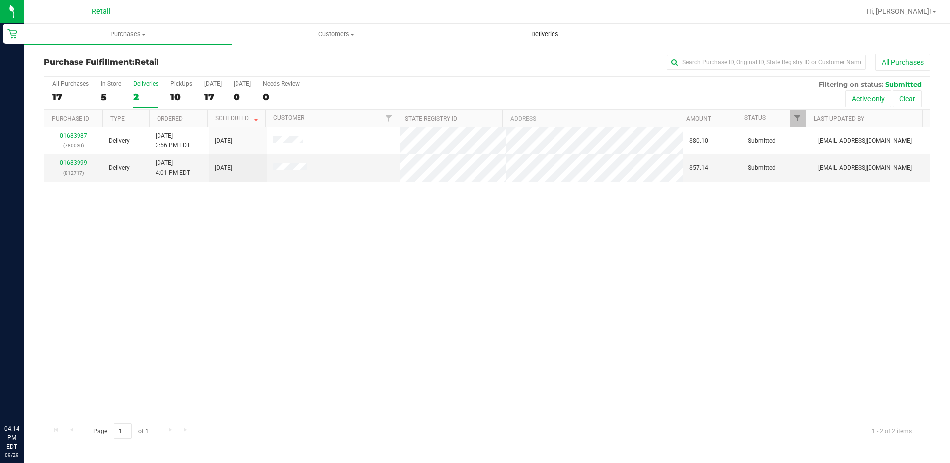
click at [537, 28] on uib-tab-heading "Deliveries" at bounding box center [544, 34] width 207 height 20
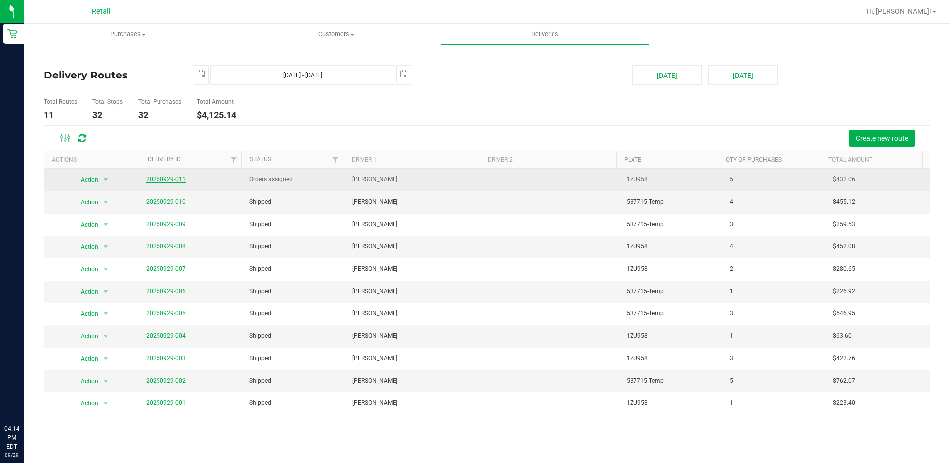
click at [173, 179] on link "20250929-011" at bounding box center [166, 179] width 40 height 7
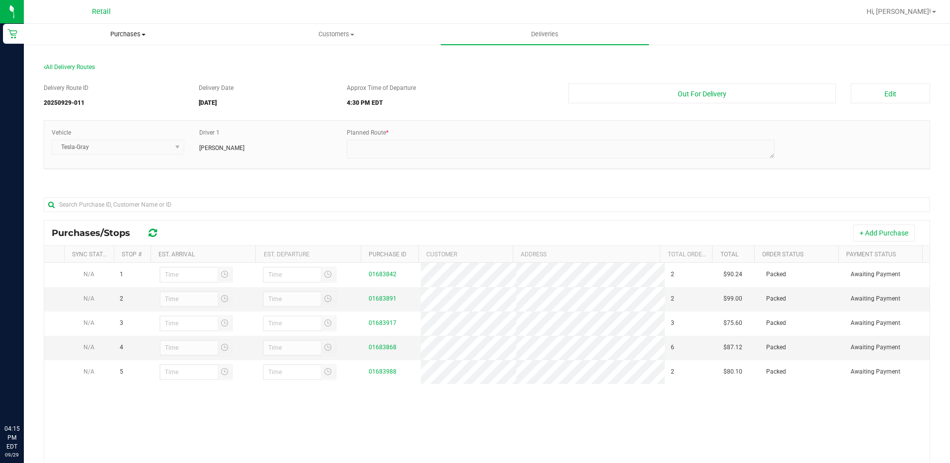
click at [139, 35] on span "Purchases" at bounding box center [127, 34] width 207 height 9
click at [115, 59] on span "Summary of purchases" at bounding box center [75, 60] width 102 height 8
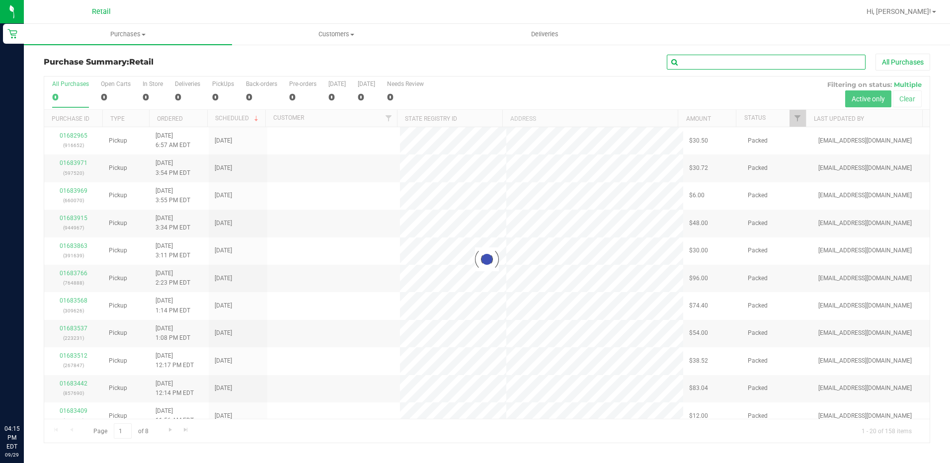
click at [780, 58] on input "text" at bounding box center [766, 62] width 199 height 15
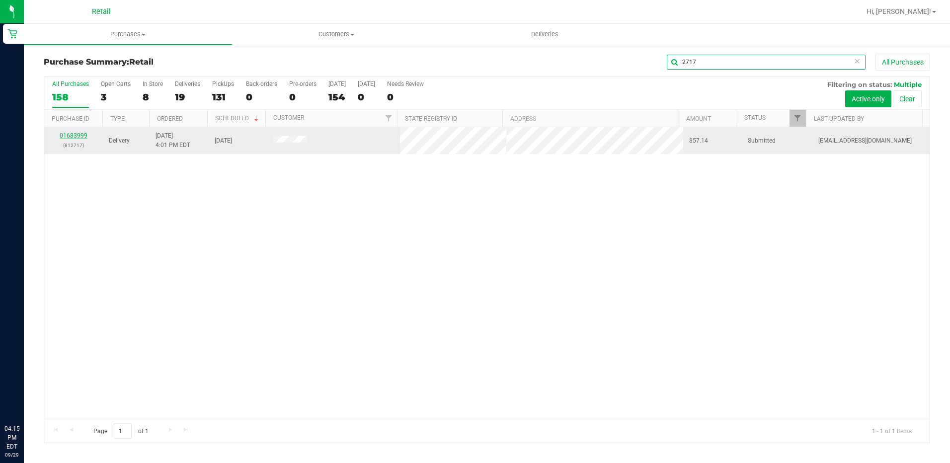
type input "2717"
click at [83, 133] on link "01683999" at bounding box center [74, 135] width 28 height 7
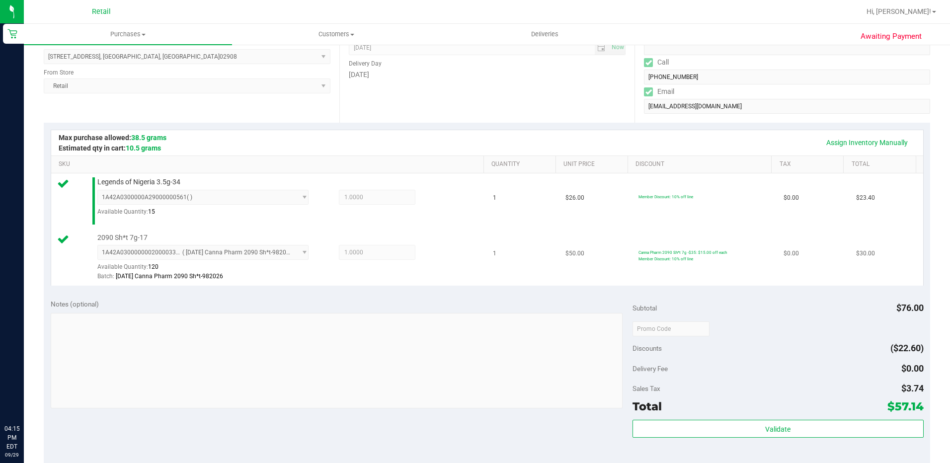
scroll to position [199, 0]
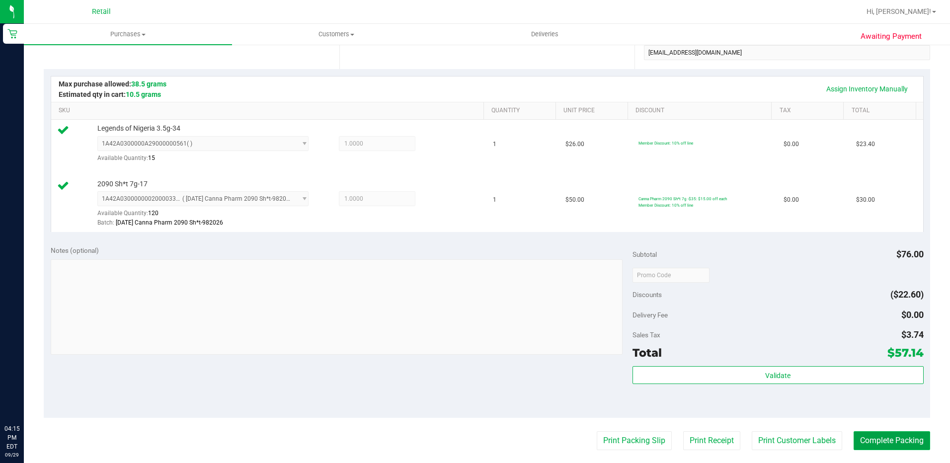
click at [874, 444] on button "Complete Packing" at bounding box center [891, 440] width 76 height 19
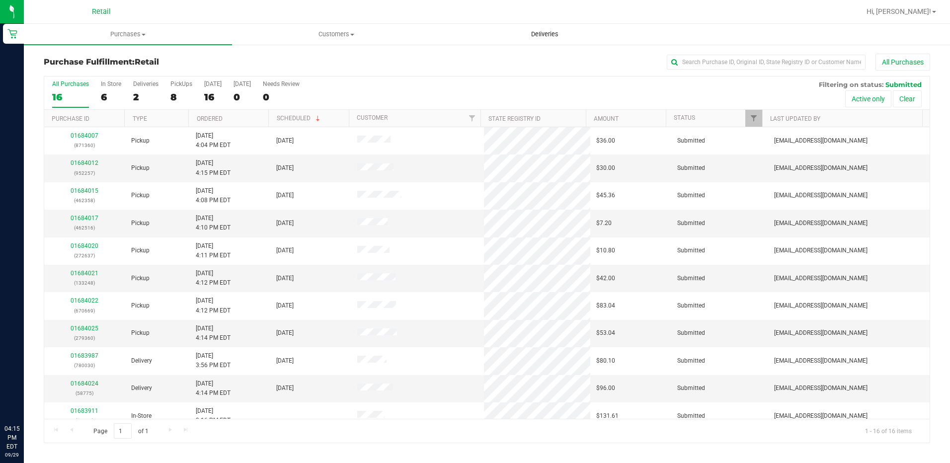
click at [544, 32] on span "Deliveries" at bounding box center [545, 34] width 54 height 9
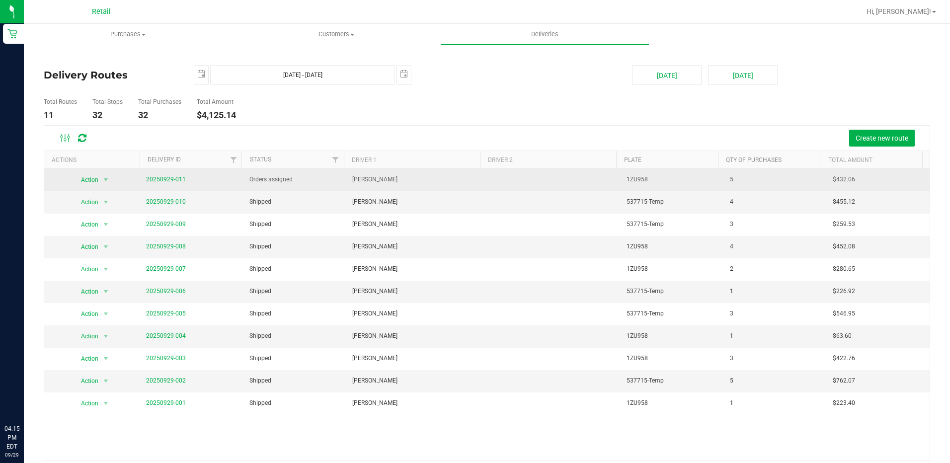
click at [170, 173] on td "20250929-011" at bounding box center [191, 180] width 103 height 22
click at [170, 181] on link "20250929-011" at bounding box center [166, 179] width 40 height 7
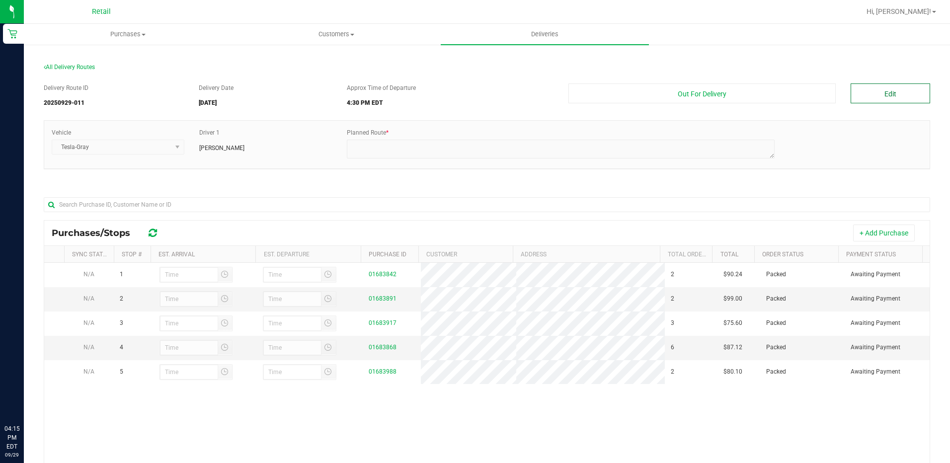
click at [889, 89] on button "Edit" at bounding box center [889, 93] width 79 height 20
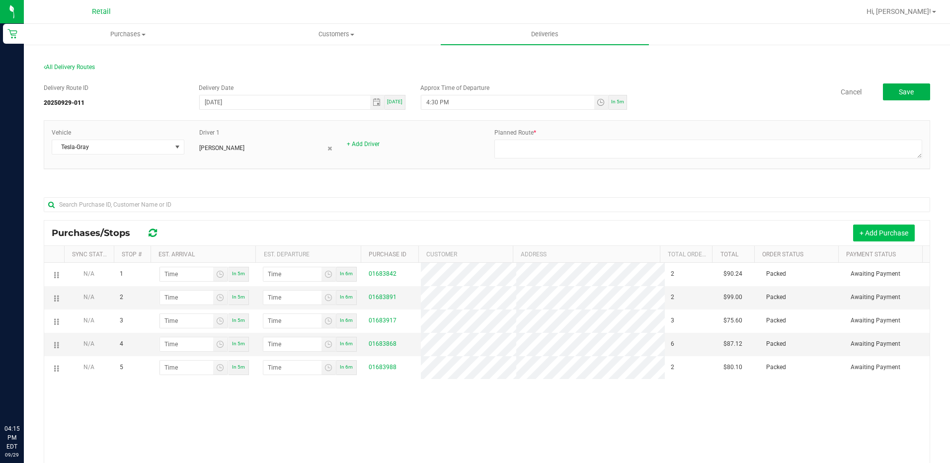
click at [857, 237] on button "+ Add Purchase" at bounding box center [884, 233] width 62 height 17
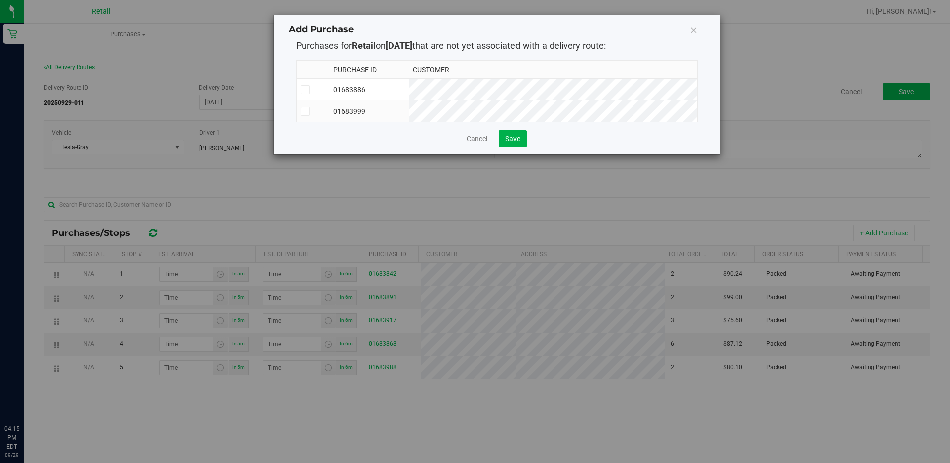
click at [309, 111] on label at bounding box center [313, 111] width 25 height 9
click at [0, 0] on input "checkbox" at bounding box center [0, 0] width 0 height 0
click at [507, 143] on span "Save" at bounding box center [512, 139] width 15 height 8
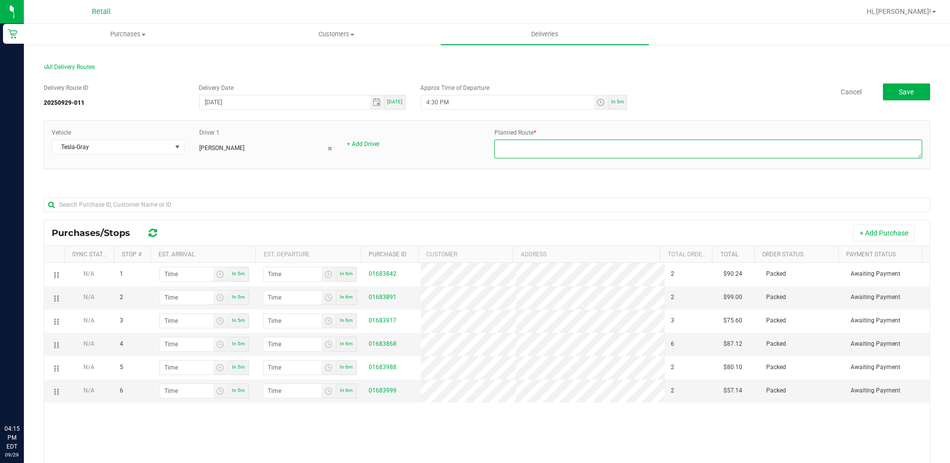
click at [561, 144] on textarea at bounding box center [708, 149] width 428 height 19
type textarea "on fleet"
click at [483, 170] on div "Vehicle Tesla-Gray Driver 1 [PERSON_NAME] + Add Driver Planned Route *" at bounding box center [487, 149] width 886 height 59
click at [555, 31] on span "Deliveries" at bounding box center [545, 34] width 54 height 9
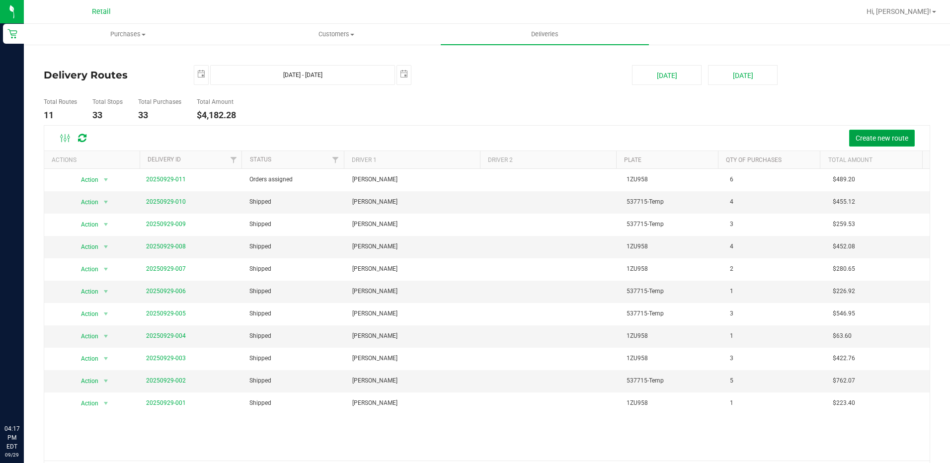
click at [881, 142] on span "Create new route" at bounding box center [881, 138] width 53 height 8
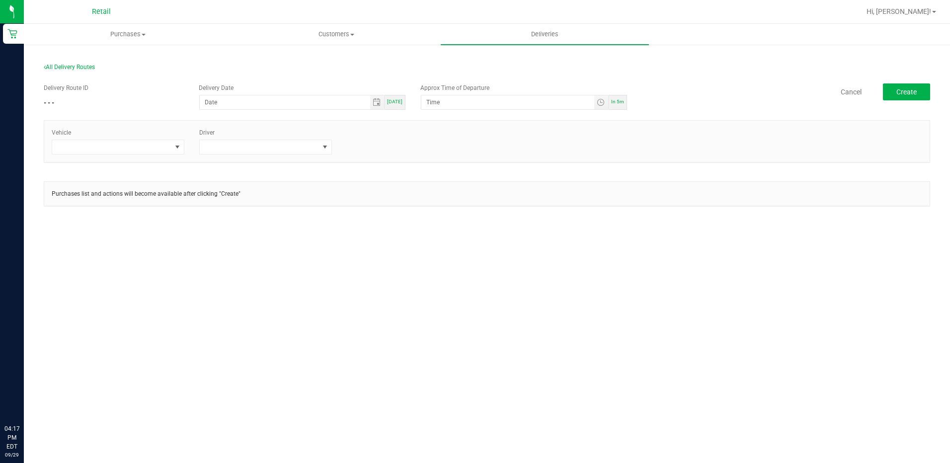
click at [399, 103] on span "[DATE]" at bounding box center [394, 101] width 15 height 5
type input "[DATE]"
click at [614, 101] on span "In 5m" at bounding box center [617, 101] width 13 height 5
type input "4:22 PM"
click at [151, 151] on span at bounding box center [111, 147] width 119 height 14
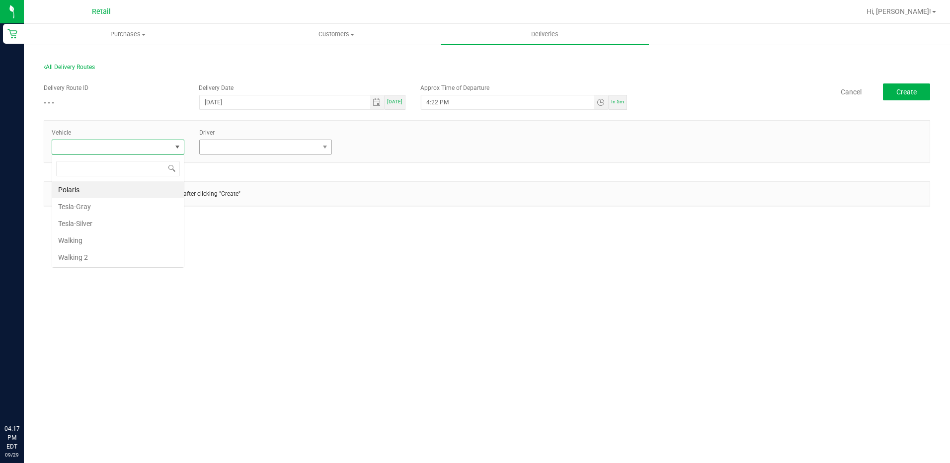
scroll to position [15, 133]
click at [297, 151] on span at bounding box center [259, 147] width 119 height 14
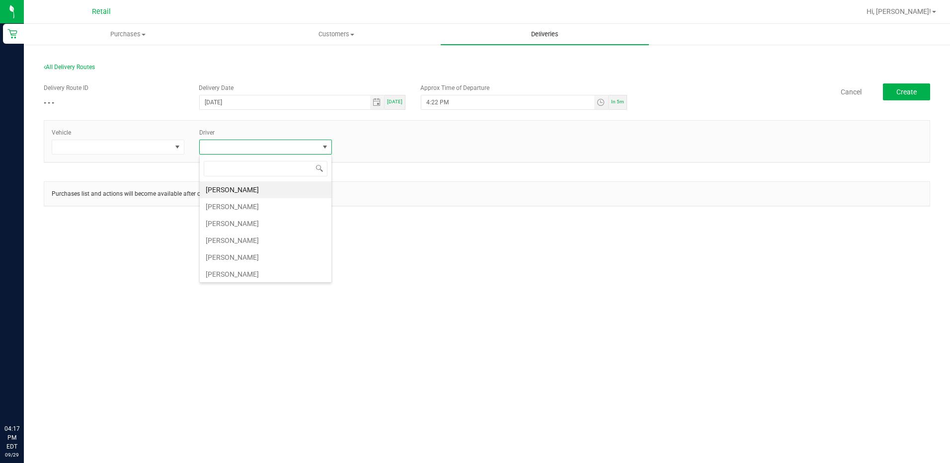
click at [537, 35] on span "Deliveries" at bounding box center [545, 34] width 54 height 9
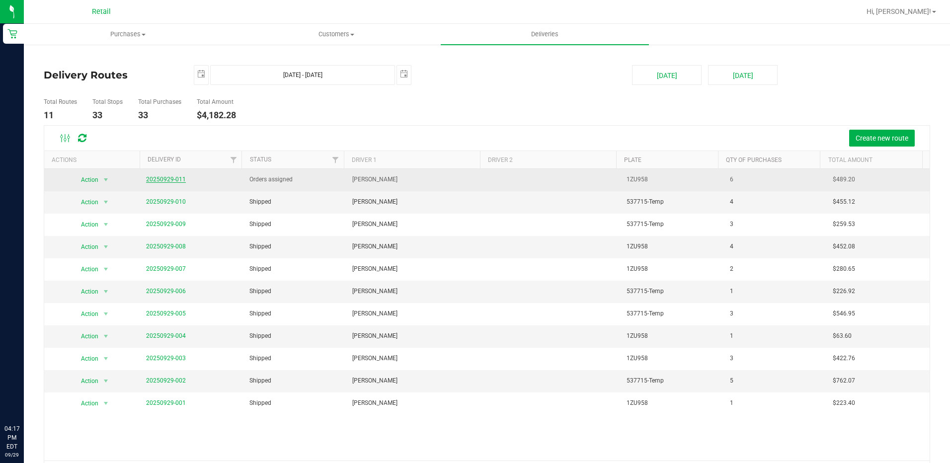
click at [160, 178] on link "20250929-011" at bounding box center [166, 179] width 40 height 7
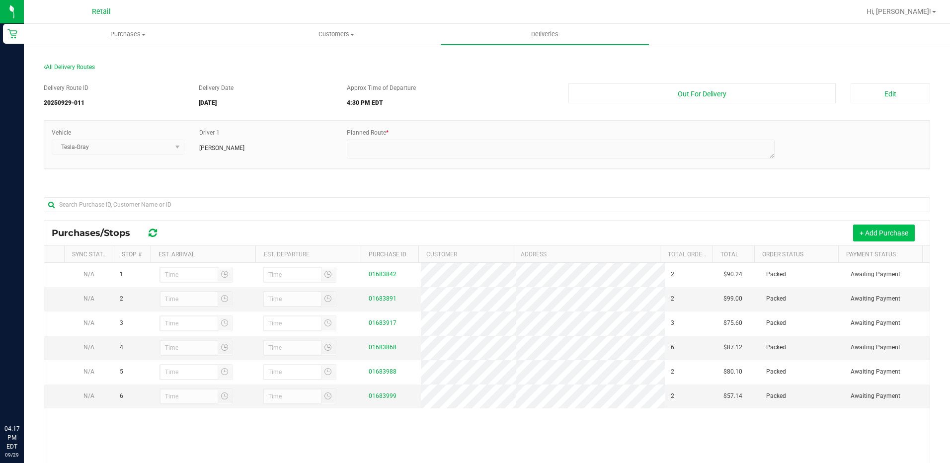
click at [884, 230] on button "+ Add Purchase" at bounding box center [884, 233] width 62 height 17
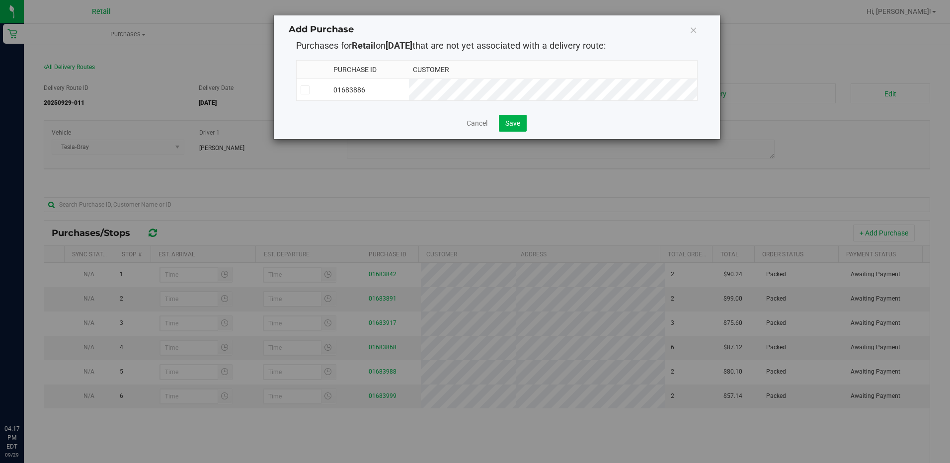
click at [692, 29] on icon at bounding box center [693, 30] width 8 height 14
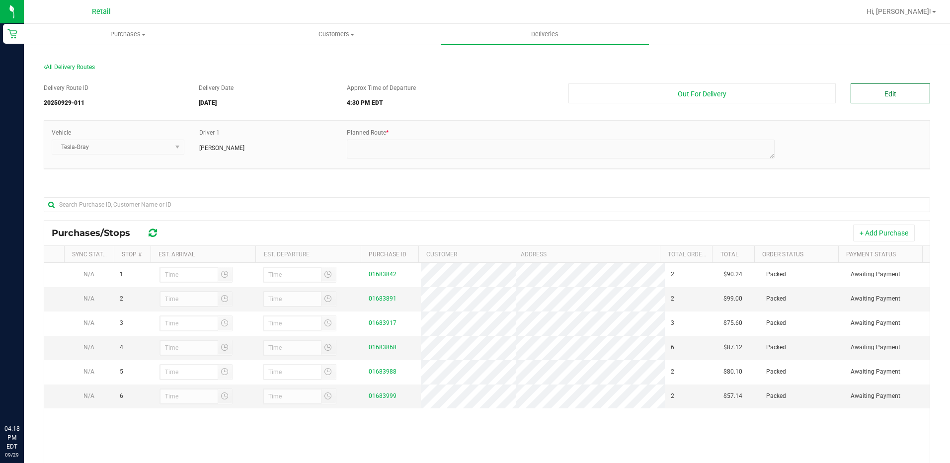
click at [872, 92] on button "Edit" at bounding box center [889, 93] width 79 height 20
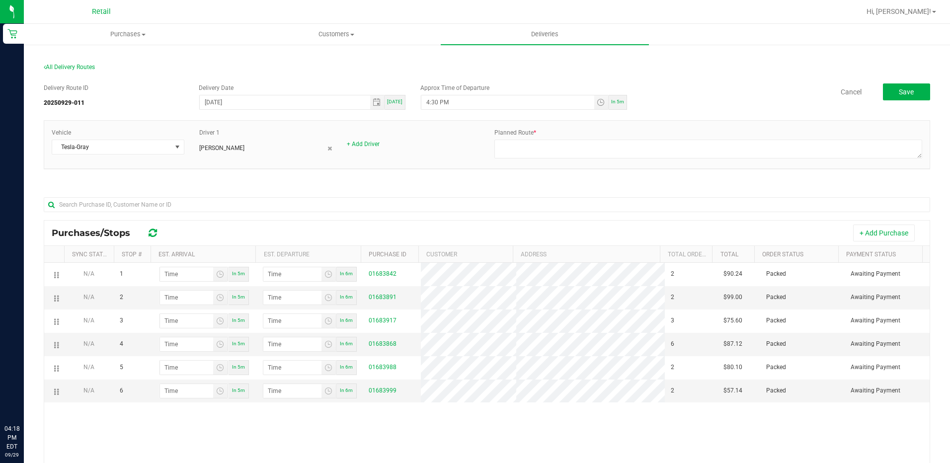
scroll to position [50, 0]
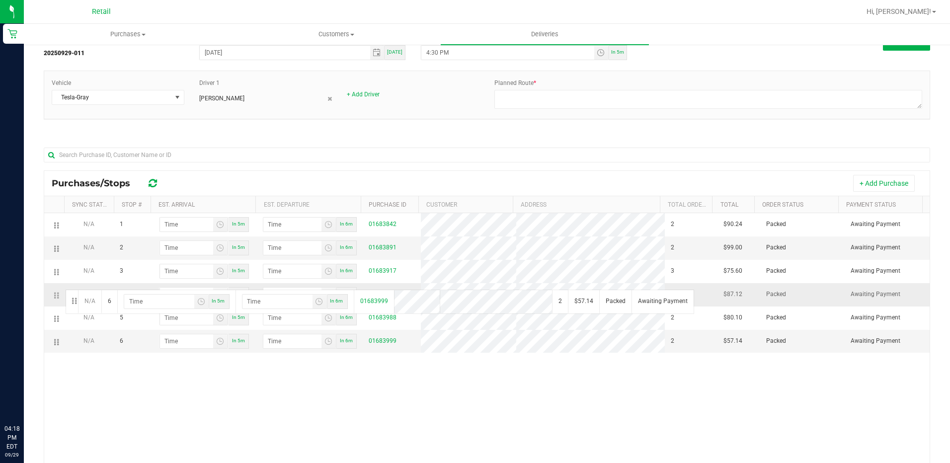
drag, startPoint x: 58, startPoint y: 348, endPoint x: 64, endPoint y: 289, distance: 59.5
drag, startPoint x: 57, startPoint y: 296, endPoint x: 60, endPoint y: 263, distance: 33.4
drag, startPoint x: 57, startPoint y: 276, endPoint x: 63, endPoint y: 243, distance: 33.7
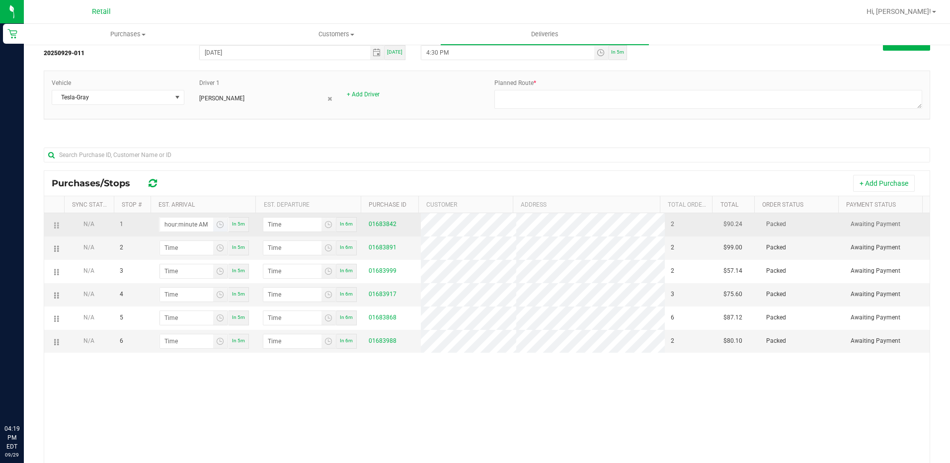
click at [176, 229] on input "hour:minute AM" at bounding box center [186, 225] width 53 height 14
type input "4:03 AM"
type input "4:04 AM"
type input "4:37 AM"
type input "4:38 AM"
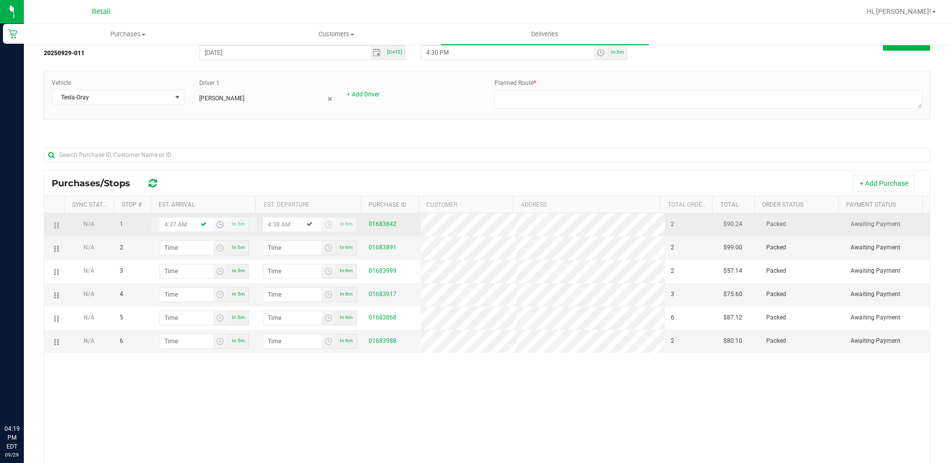
type input "4:37 PM"
type input "4:38 PM"
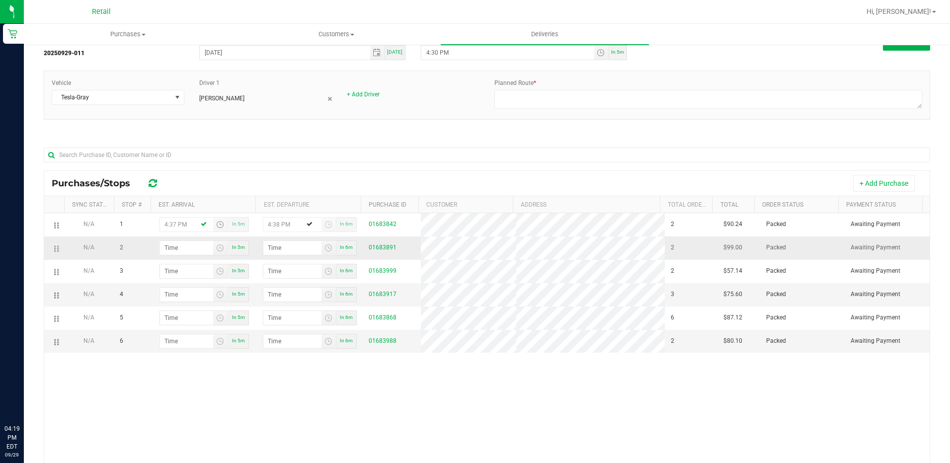
type input "4:37 PM"
click at [156, 251] on div "In 5m" at bounding box center [203, 247] width 105 height 15
click at [160, 251] on input "hour:minute AM" at bounding box center [186, 248] width 53 height 14
type input "5:04 AM"
type input "5:05 AM"
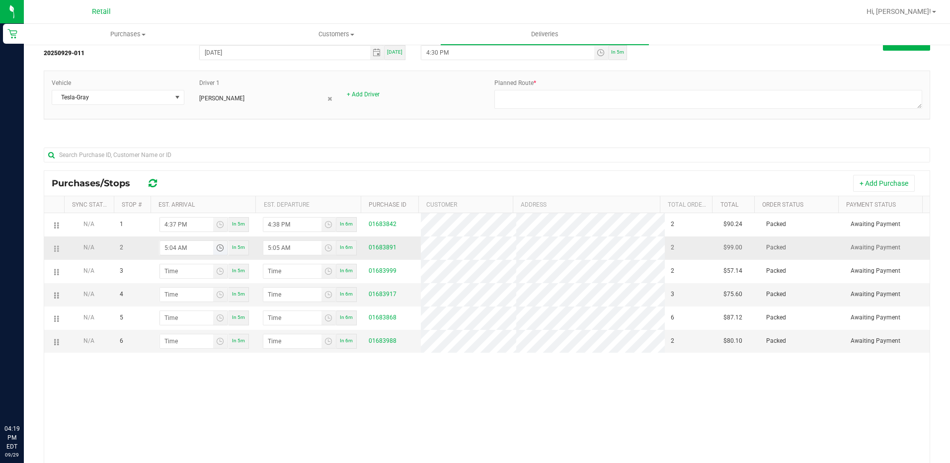
type input "5:45 AM"
type input "5:46 AM"
type input "5:45 PM"
type input "5:46 PM"
click at [170, 247] on input "5:45 PM" at bounding box center [186, 248] width 53 height 14
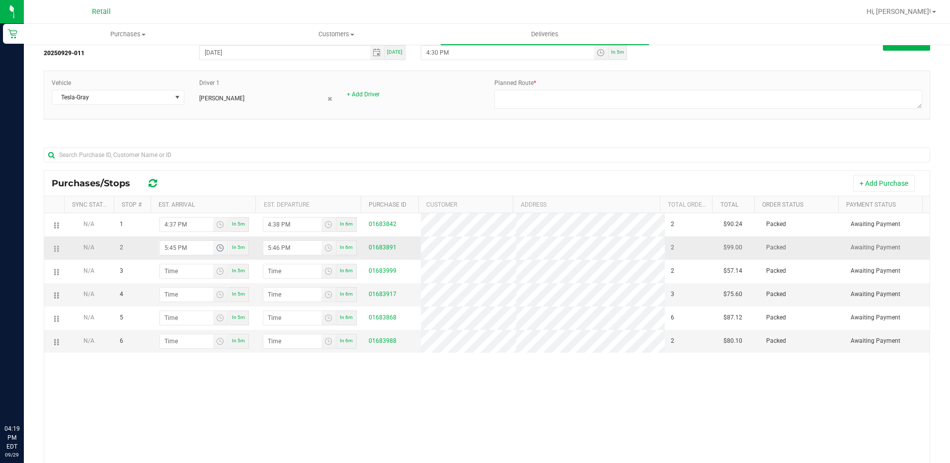
click at [165, 248] on input "5:45 PM" at bounding box center [186, 248] width 53 height 14
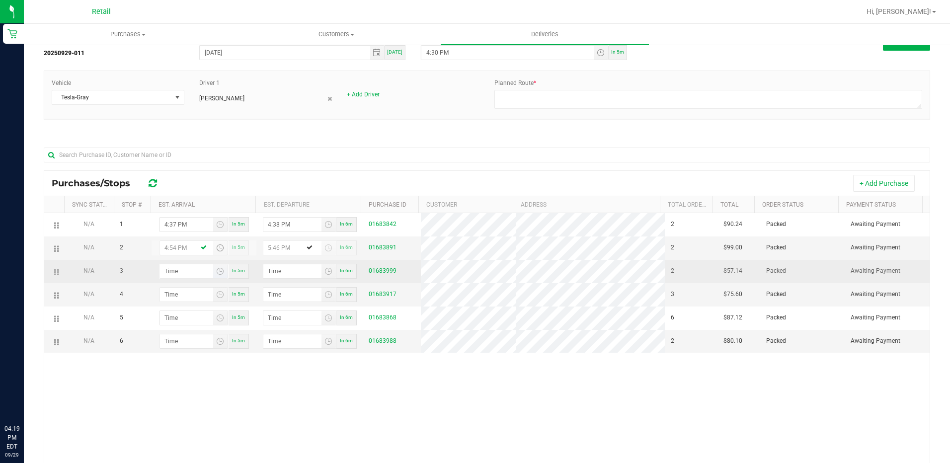
type input "4:54 PM"
click at [179, 274] on input "hour:minute AM" at bounding box center [186, 271] width 53 height 14
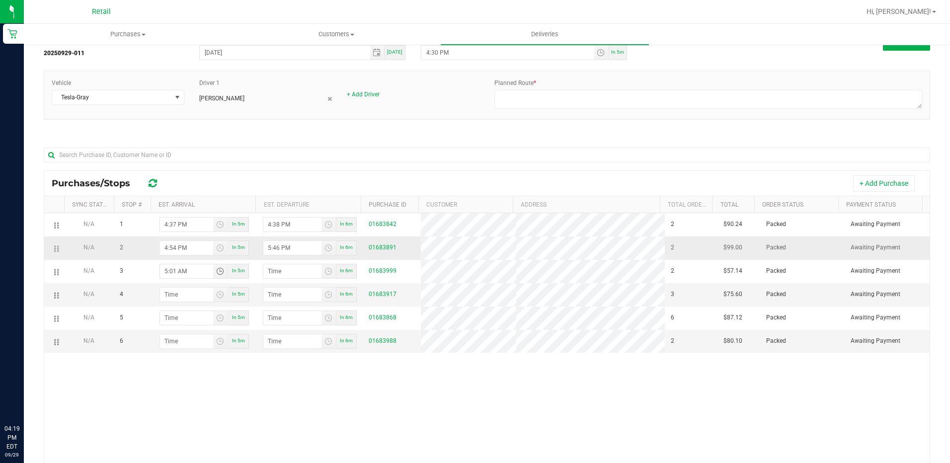
type input "5:14 AM"
type input "5:15 AM"
type input "5:14 PM"
type input "5:15 PM"
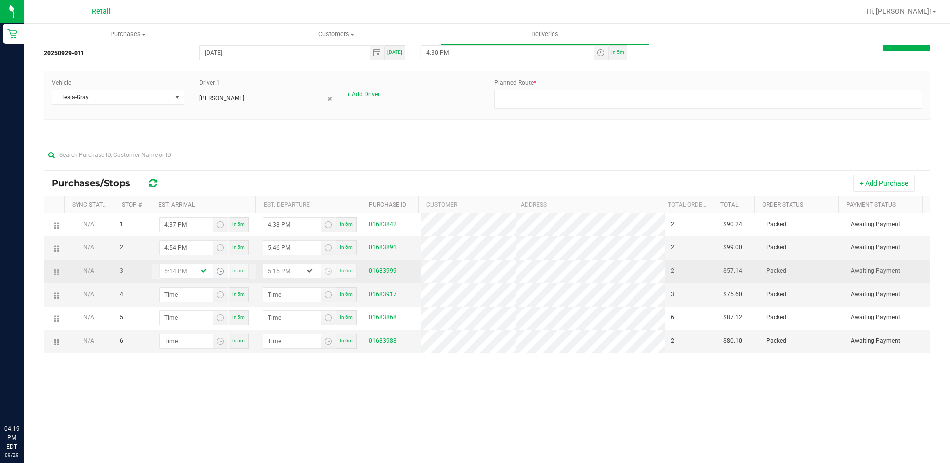
click at [175, 275] on input "5:14 PM" at bounding box center [186, 271] width 53 height 14
type input "5:41 PM"
type input "5:42 PM"
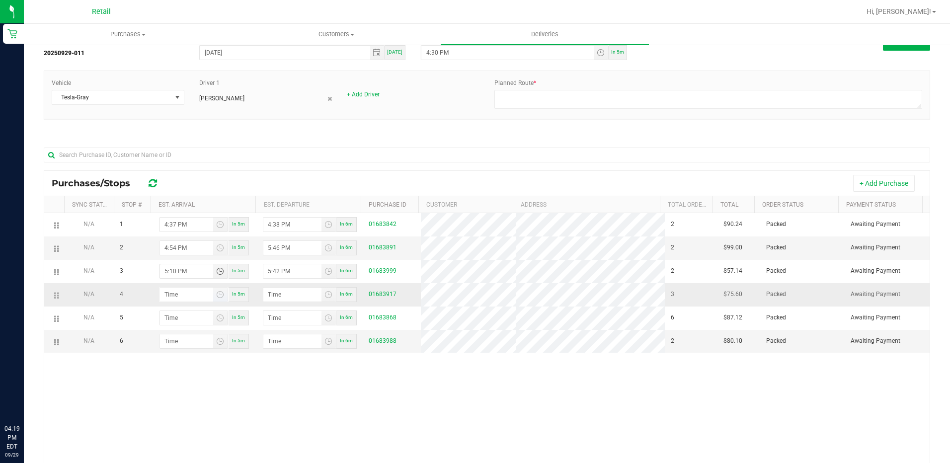
type input "5:10 PM"
click at [179, 297] on input "hour:minute AM" at bounding box center [186, 295] width 53 height 14
type input "5:02 AM"
type input "5:03 AM"
type input "5:23 AM"
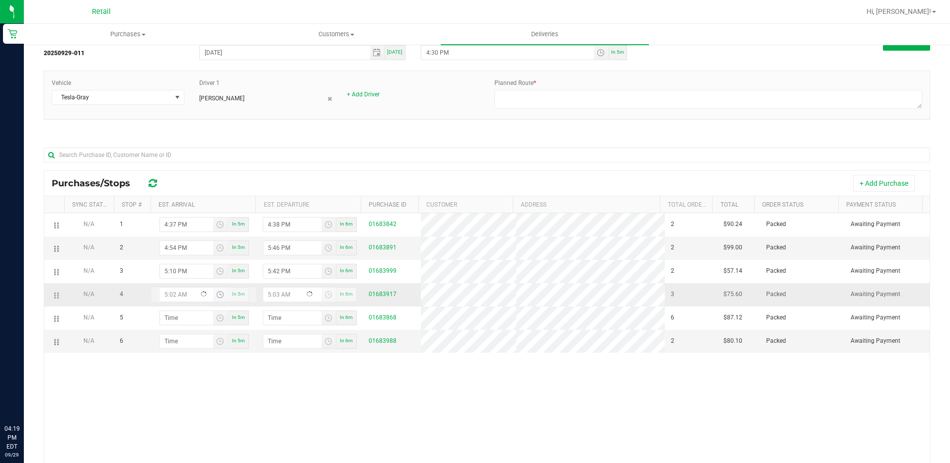
type input "5:24 AM"
type input "5:23 PM"
type input "5:24 PM"
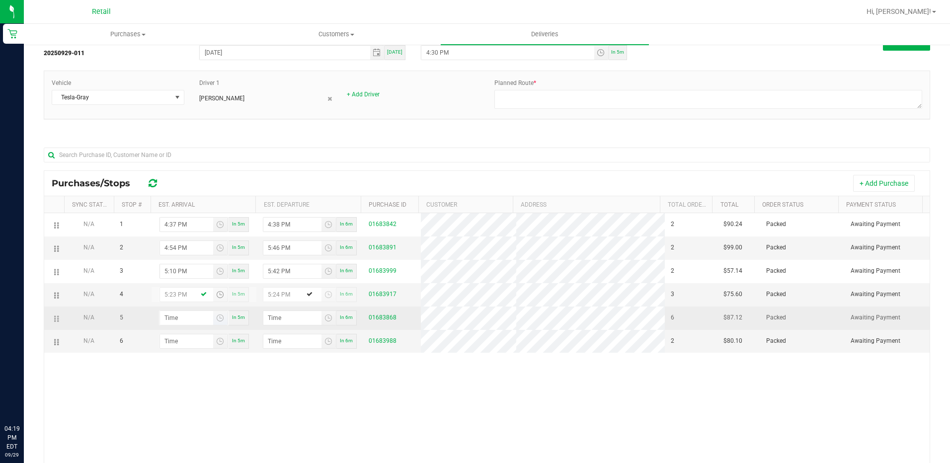
type input "5:23 PM"
click at [170, 318] on input "hour:minute AM" at bounding box center [186, 318] width 53 height 14
type input "5:02 AM"
type input "5:03 AM"
click at [186, 321] on input "4:01 AM" at bounding box center [186, 318] width 53 height 14
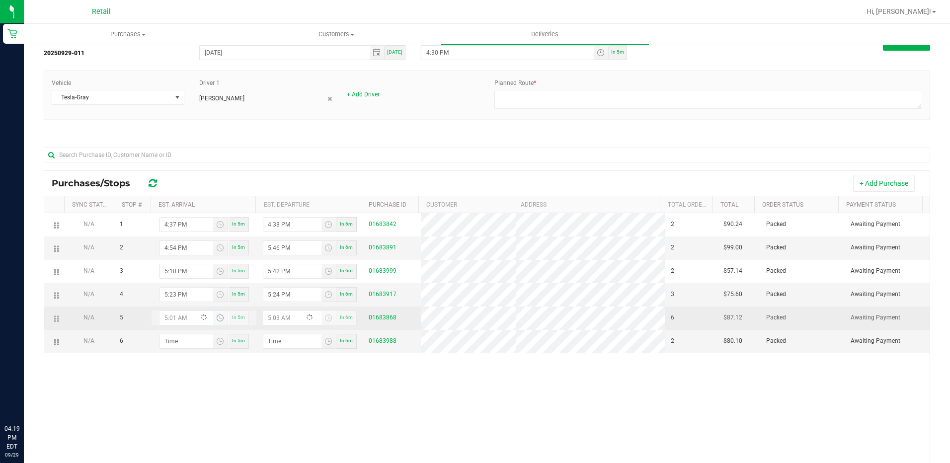
type input "5:04 AM"
type input "5:05 AM"
type input "5:42 AM"
type input "5:43 AM"
type input "5:42 PM"
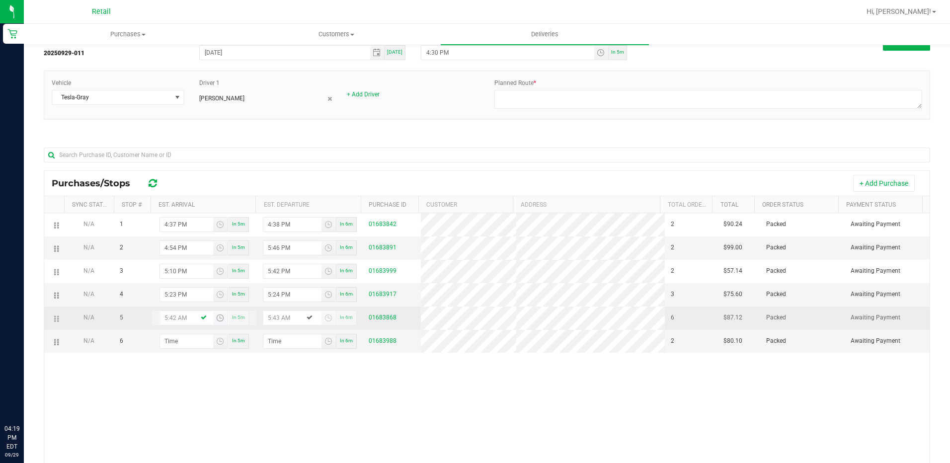
type input "5:43 PM"
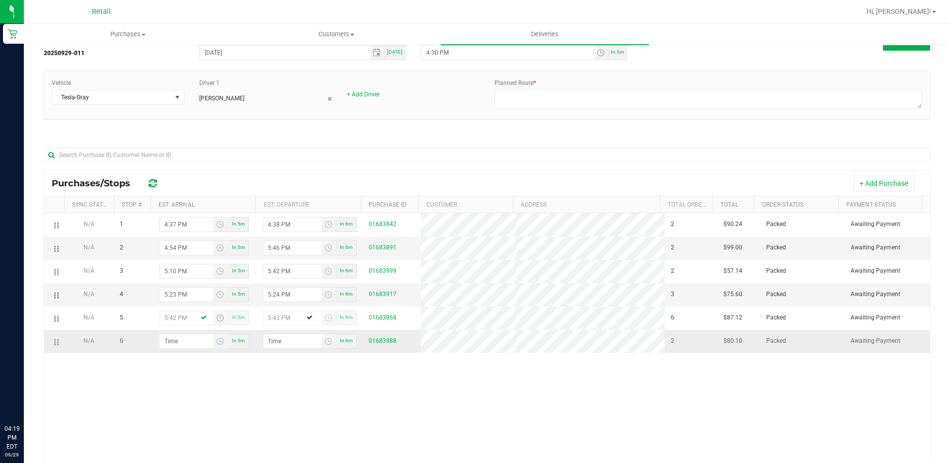
type input "5:42 PM"
click at [189, 340] on input "hour:minute AM" at bounding box center [186, 341] width 53 height 14
type input "5:05 AM"
type input "5:06 AM"
type input "5:51 AM"
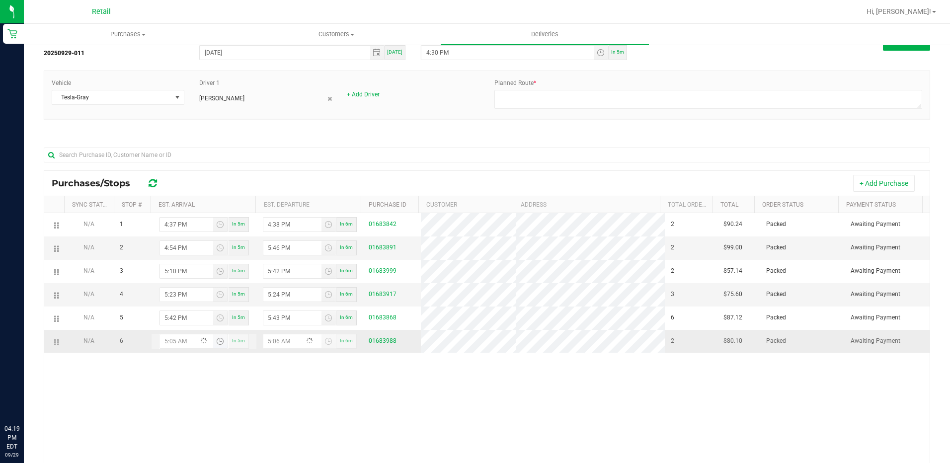
type input "5:52 AM"
type input "5:51 PM"
type input "5:52 PM"
type input "5:51 PM"
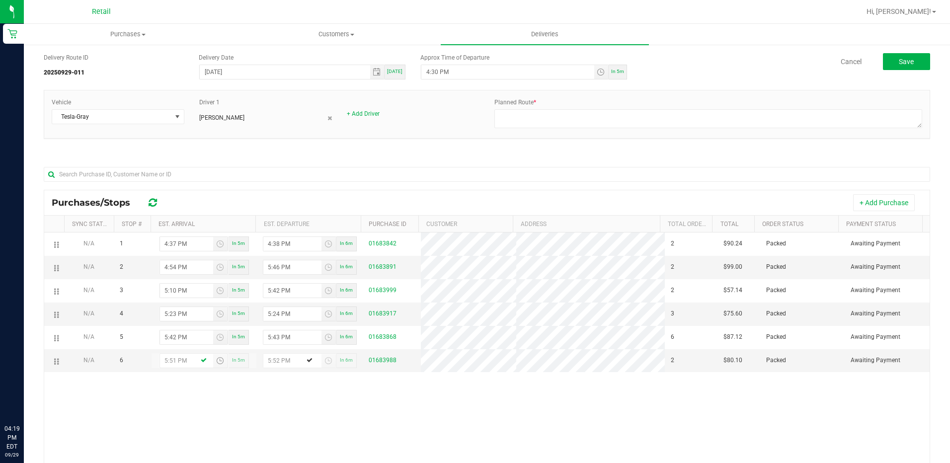
scroll to position [0, 0]
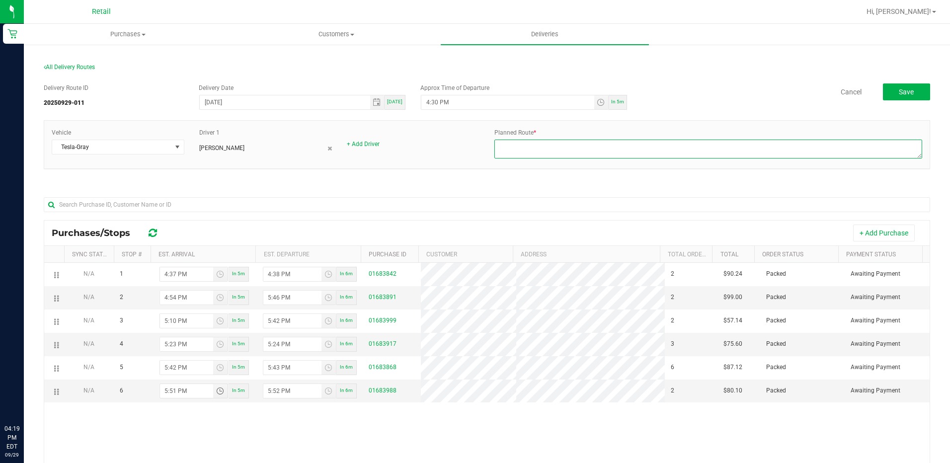
click at [604, 146] on textarea at bounding box center [708, 149] width 428 height 19
type textarea "on fleeet"
drag, startPoint x: 620, startPoint y: 108, endPoint x: 615, endPoint y: 107, distance: 5.0
click at [620, 108] on div "In 5m" at bounding box center [617, 102] width 18 height 15
type input "4:25 PM"
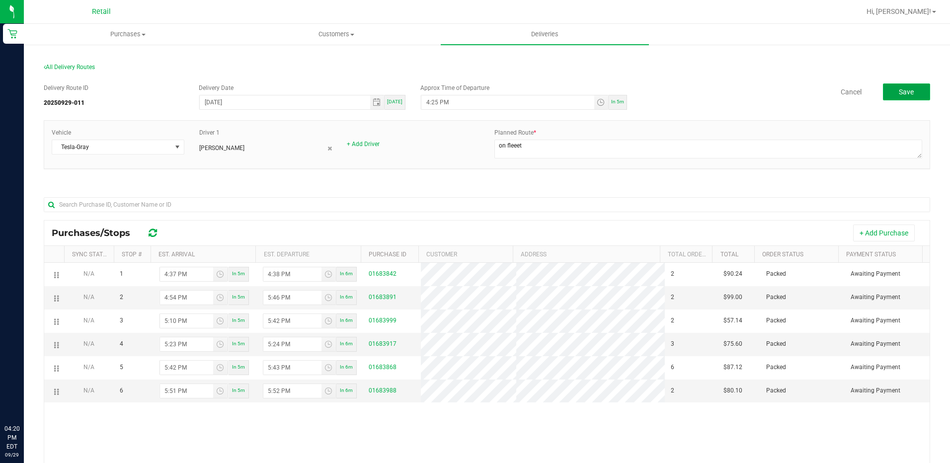
click at [887, 85] on button "Save" at bounding box center [906, 91] width 47 height 17
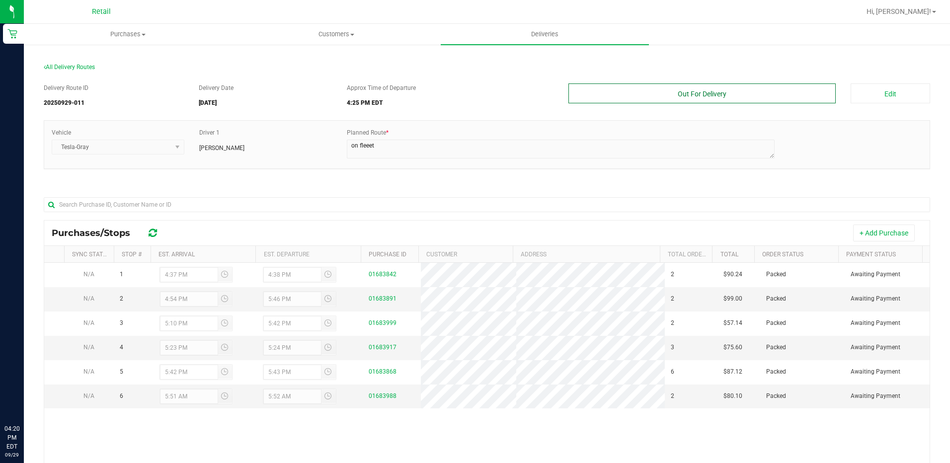
click at [748, 93] on button "Out For Delivery" at bounding box center [702, 93] width 268 height 20
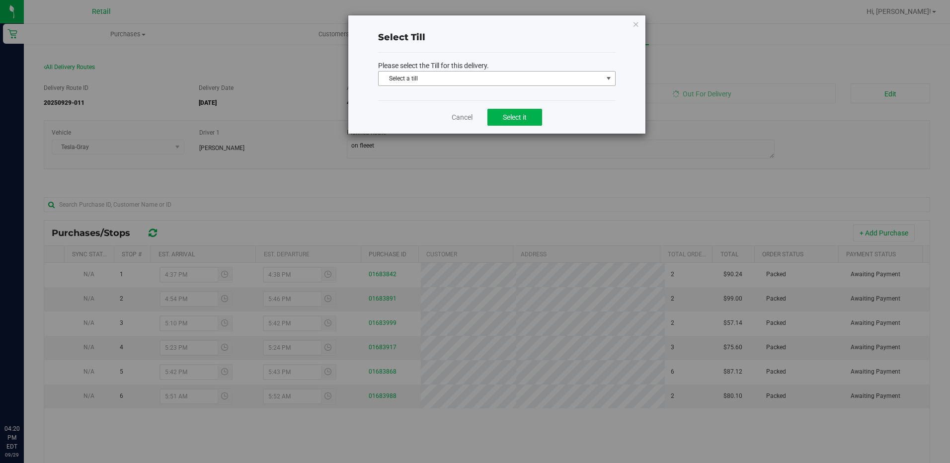
click at [508, 77] on span "Select a till" at bounding box center [490, 79] width 224 height 14
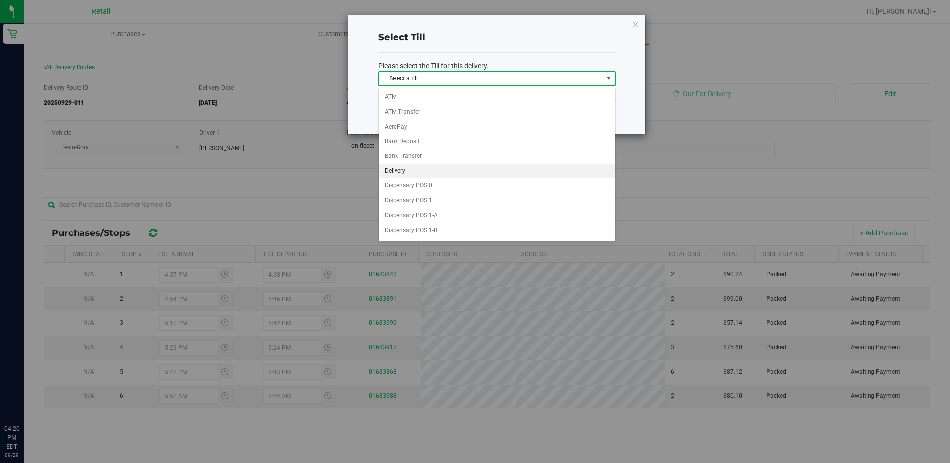
click at [441, 172] on li "Delivery" at bounding box center [496, 171] width 236 height 15
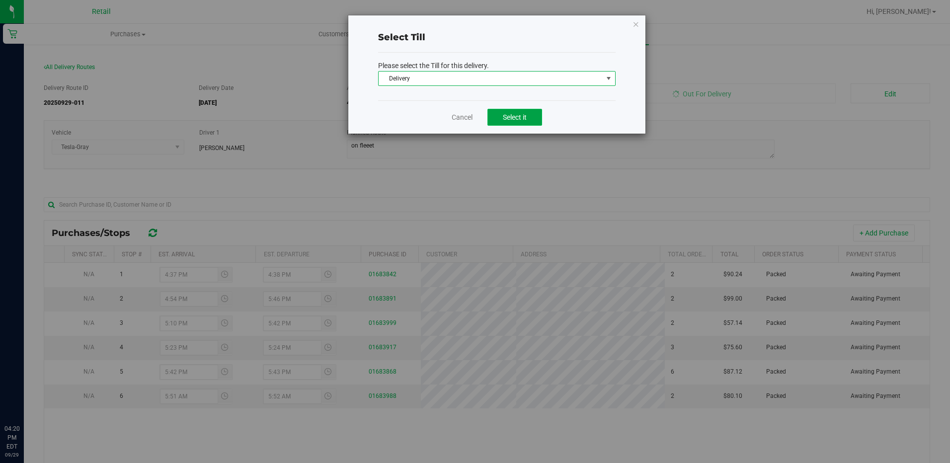
click at [531, 121] on button "Select it" at bounding box center [514, 117] width 55 height 17
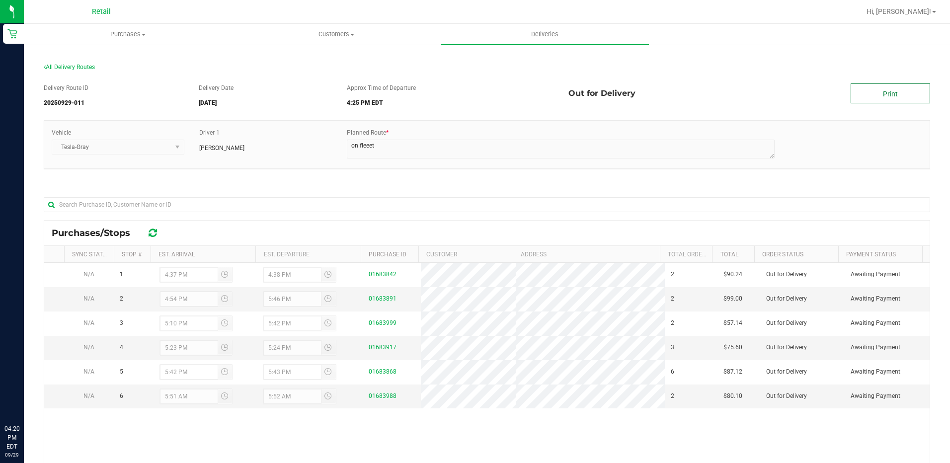
click at [898, 102] on link "Print" at bounding box center [889, 93] width 79 height 20
click at [133, 34] on span "Purchases" at bounding box center [127, 34] width 207 height 9
click at [102, 56] on span "Summary of purchases" at bounding box center [75, 60] width 102 height 8
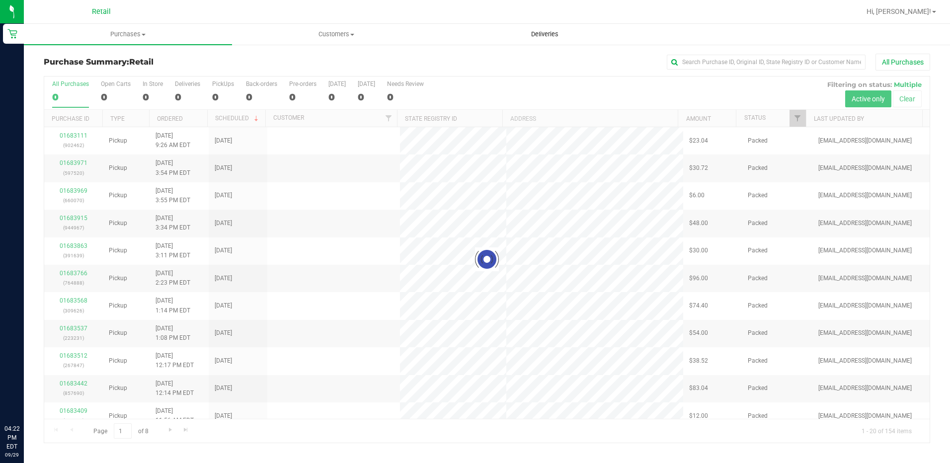
click at [545, 29] on uib-tab-heading "Deliveries" at bounding box center [544, 34] width 207 height 20
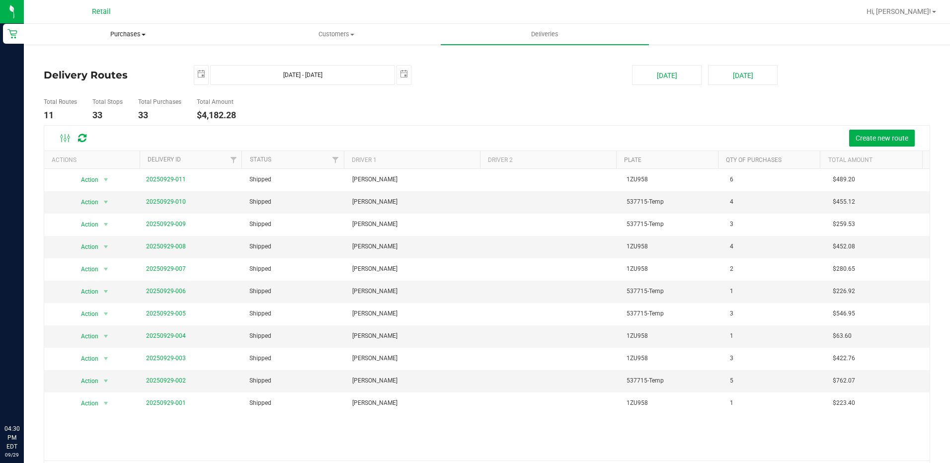
click at [145, 35] on span at bounding box center [144, 35] width 4 height 2
click at [118, 55] on li "Summary of purchases" at bounding box center [128, 60] width 208 height 12
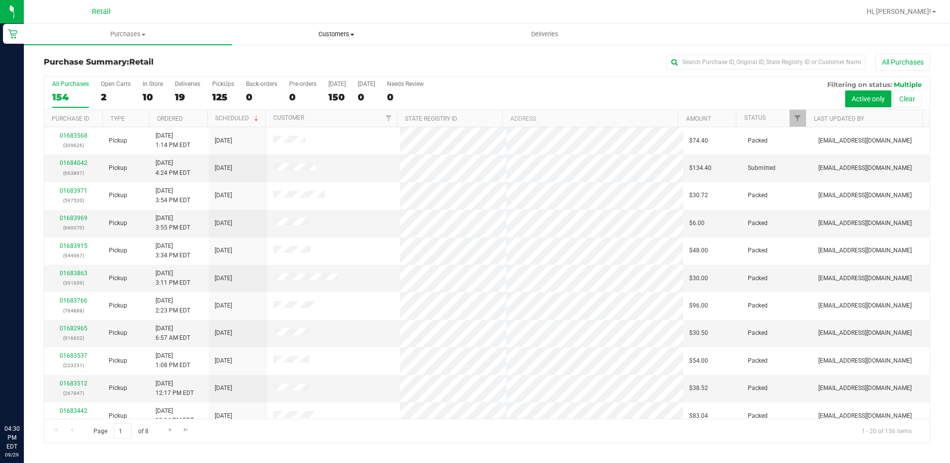
click at [349, 40] on uib-tab-heading "Customers All customers Add a new customer All physicians" at bounding box center [335, 34] width 207 height 20
click at [283, 62] on span "All customers" at bounding box center [268, 60] width 72 height 8
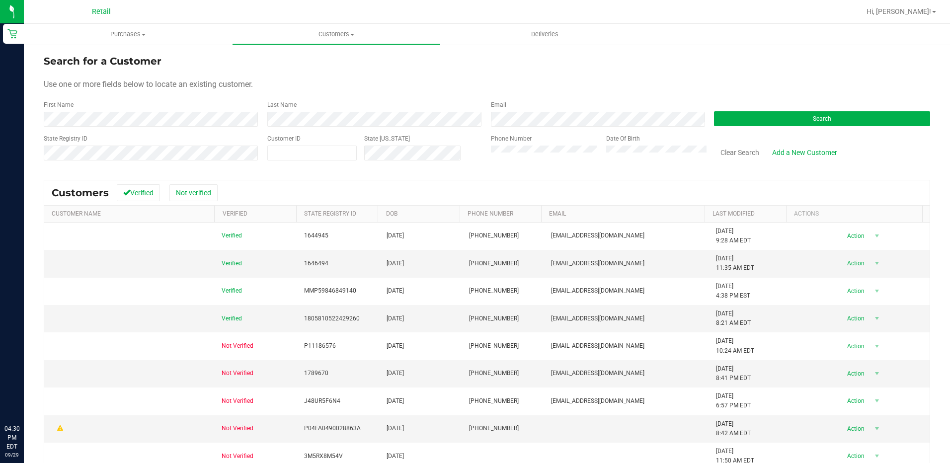
click at [163, 110] on div "First Name" at bounding box center [152, 113] width 216 height 26
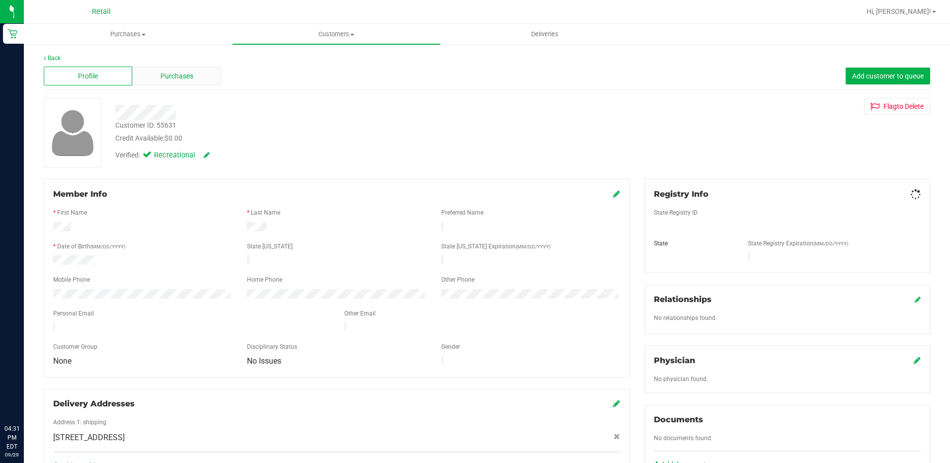
click at [182, 77] on span "Purchases" at bounding box center [176, 76] width 33 height 10
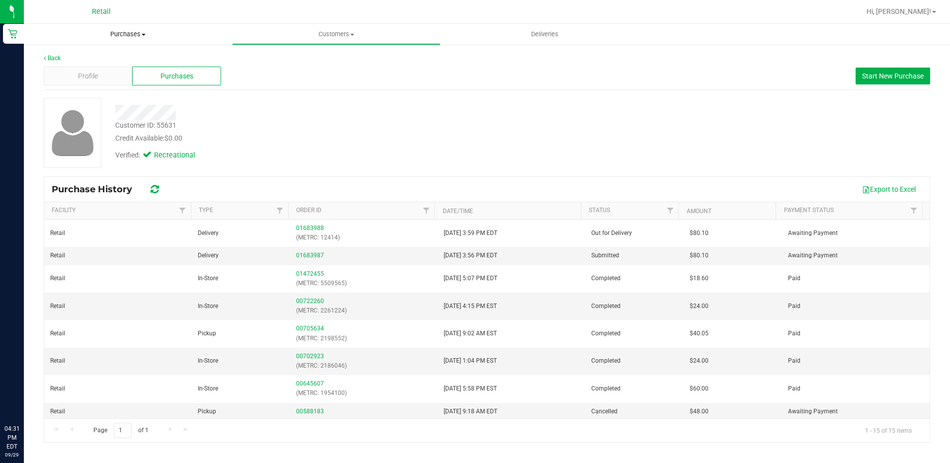
click at [136, 42] on uib-tab-heading "Purchases Summary of purchases Fulfillment All purchases" at bounding box center [128, 34] width 208 height 21
click at [102, 71] on li "Fulfillment" at bounding box center [128, 72] width 208 height 12
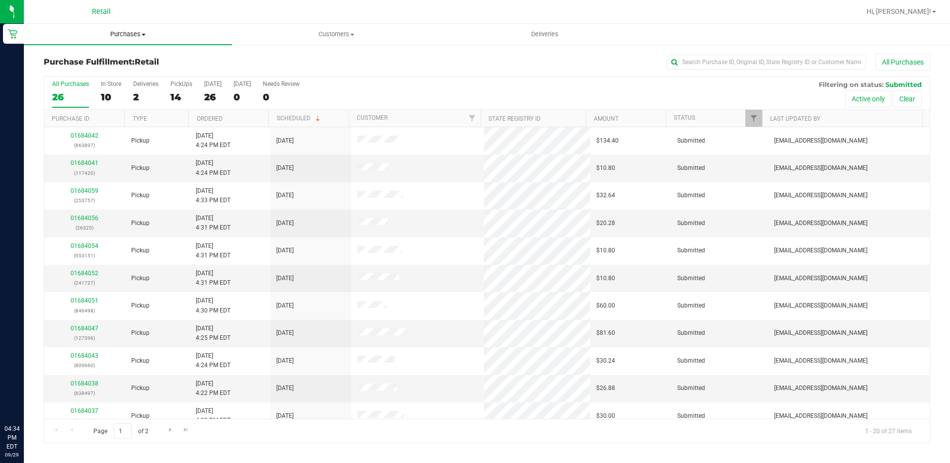
click at [150, 38] on span "Purchases" at bounding box center [128, 34] width 208 height 9
click at [106, 61] on span "Summary of purchases" at bounding box center [75, 60] width 102 height 8
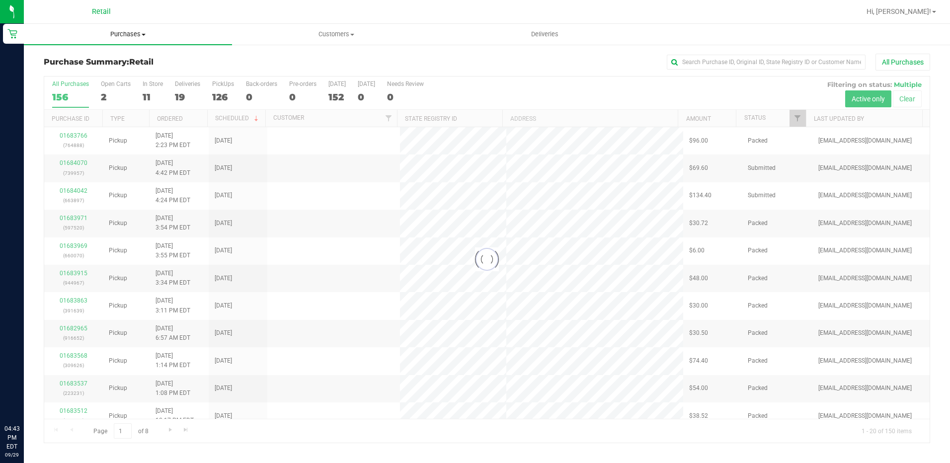
click at [114, 36] on span "Purchases" at bounding box center [128, 34] width 208 height 9
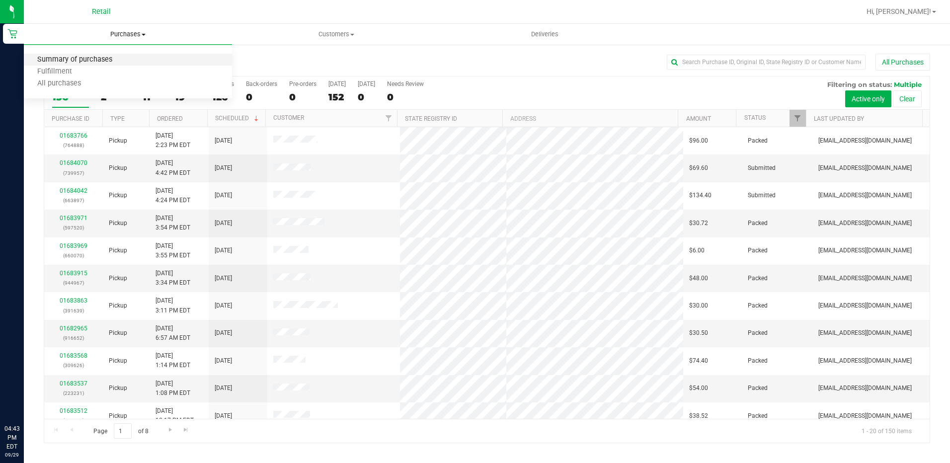
click at [100, 61] on span "Summary of purchases" at bounding box center [75, 60] width 102 height 8
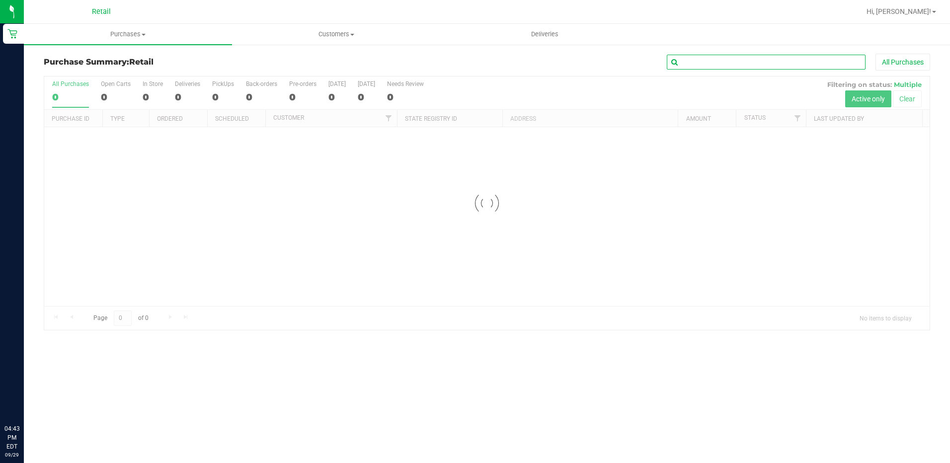
click at [755, 64] on input "text" at bounding box center [766, 62] width 199 height 15
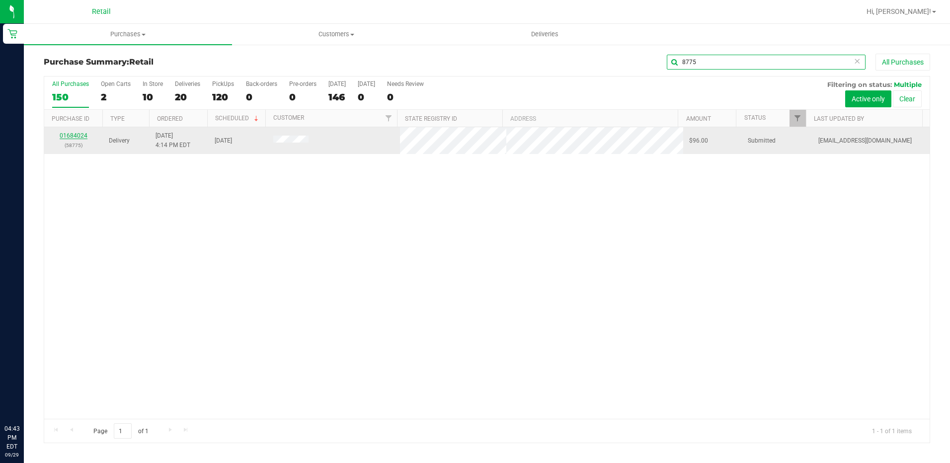
type input "8775"
click at [76, 137] on link "01684024" at bounding box center [74, 135] width 28 height 7
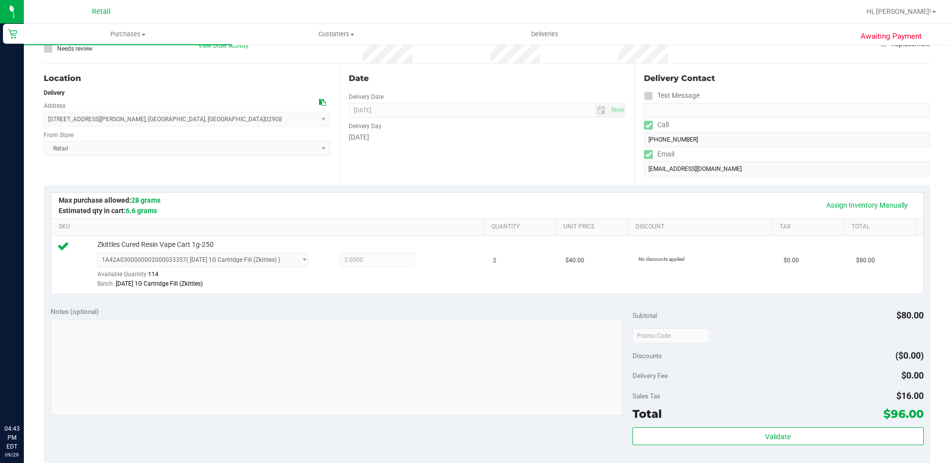
scroll to position [199, 0]
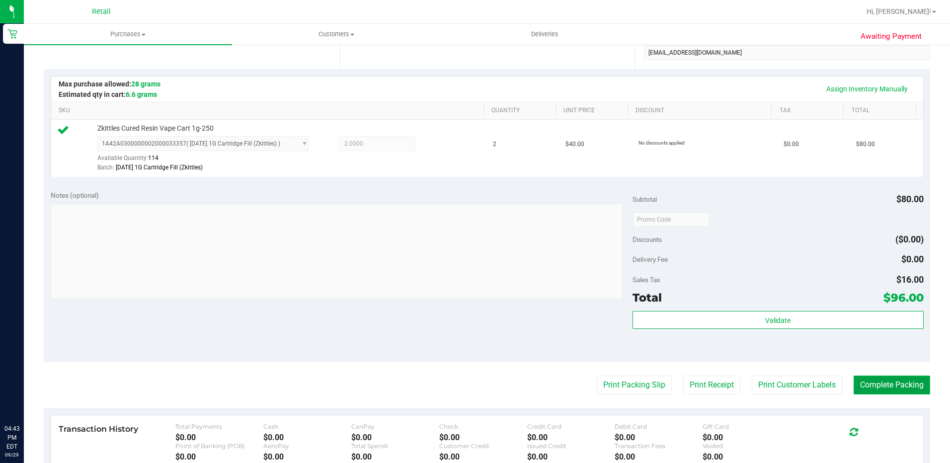
click at [883, 380] on button "Complete Packing" at bounding box center [891, 385] width 76 height 19
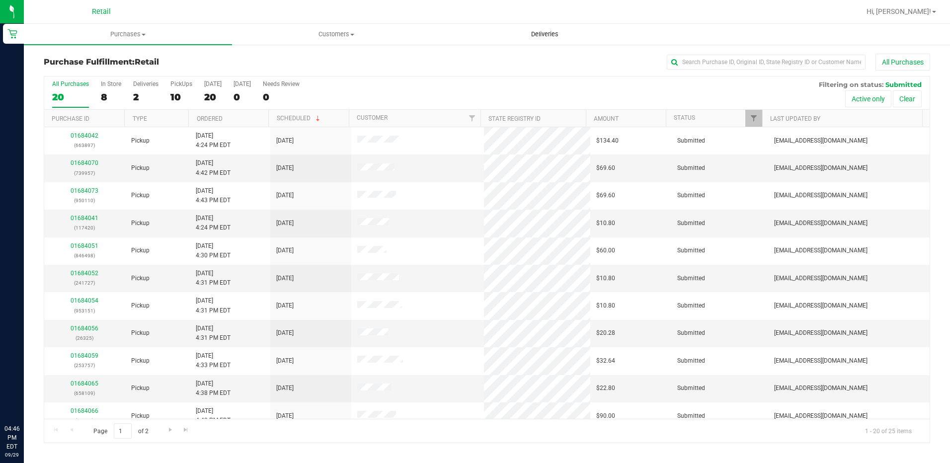
click at [555, 38] on retail "Purchases Summary of purchases Fulfillment All purchases Customers All customer…" at bounding box center [487, 238] width 926 height 429
drag, startPoint x: 555, startPoint y: 38, endPoint x: 556, endPoint y: 32, distance: 6.0
click at [556, 32] on span "Deliveries" at bounding box center [545, 34] width 54 height 9
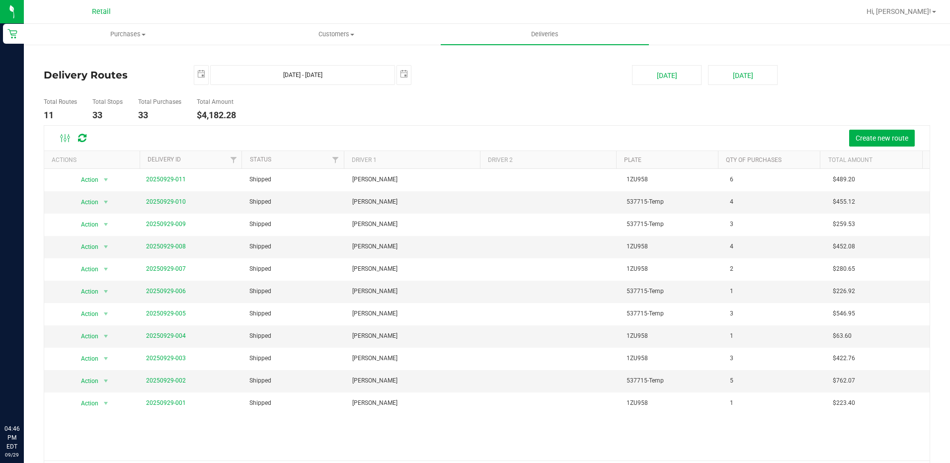
click at [466, 131] on div "Create new route" at bounding box center [509, 138] width 825 height 17
click at [189, 75] on div "[DATE] [DATE] - [DATE] [DATE]" at bounding box center [405, 75] width 438 height 20
click at [195, 73] on span "select" at bounding box center [201, 74] width 14 height 17
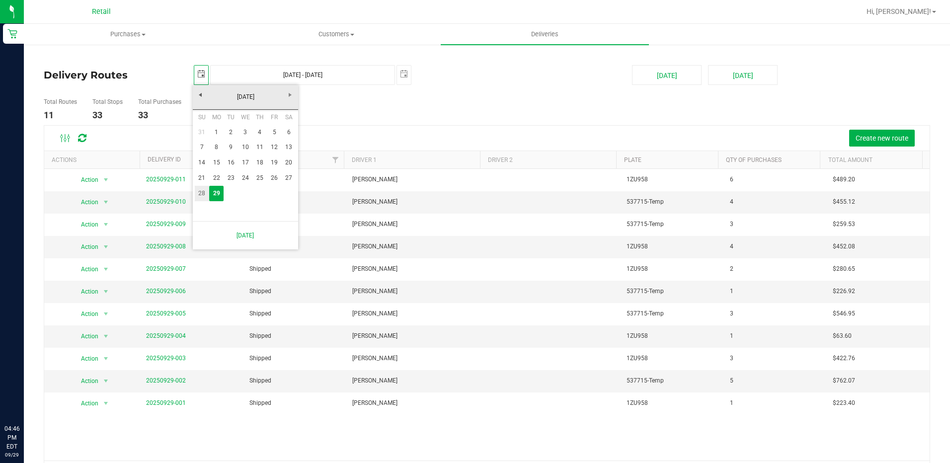
click at [203, 193] on link "28" at bounding box center [202, 193] width 14 height 15
type input "[DATE]"
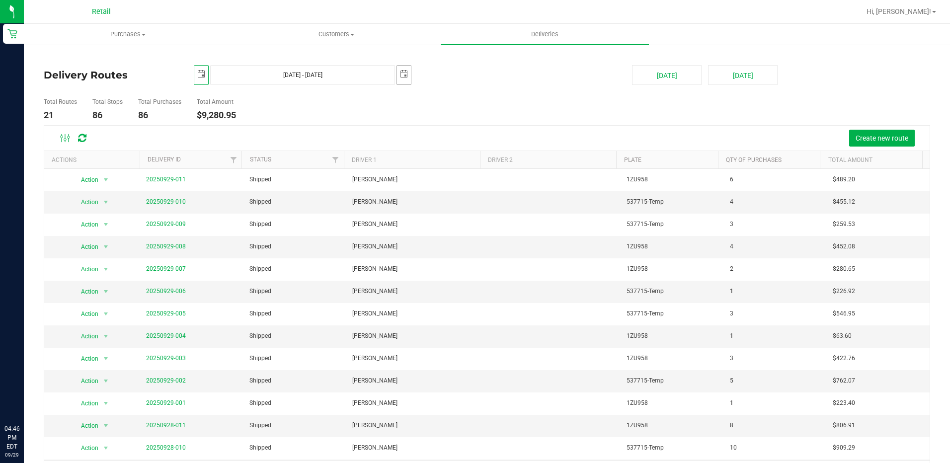
click at [397, 73] on span "select" at bounding box center [404, 74] width 14 height 17
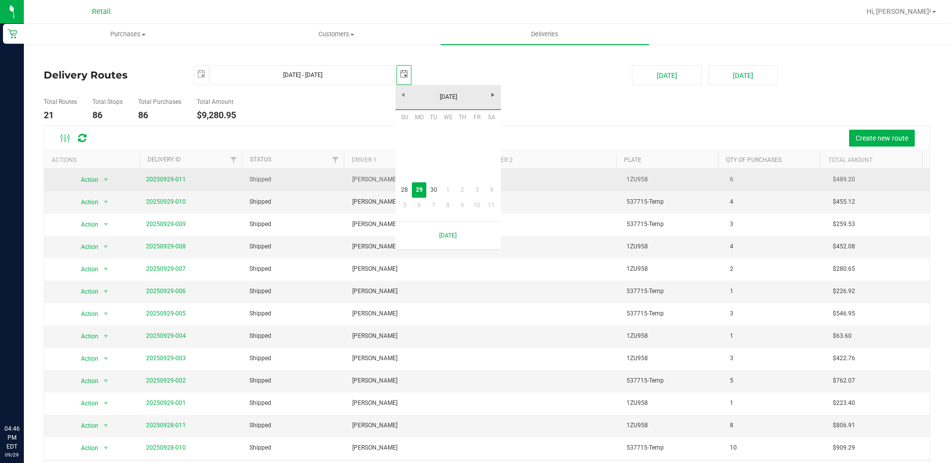
scroll to position [0, 25]
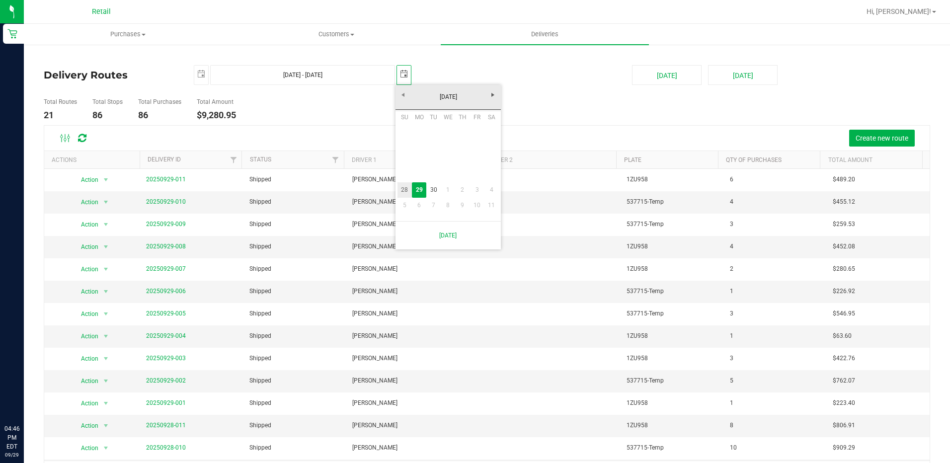
click at [406, 185] on link "28" at bounding box center [404, 189] width 14 height 15
type input "[DATE] - [DATE]"
type input "[DATE]"
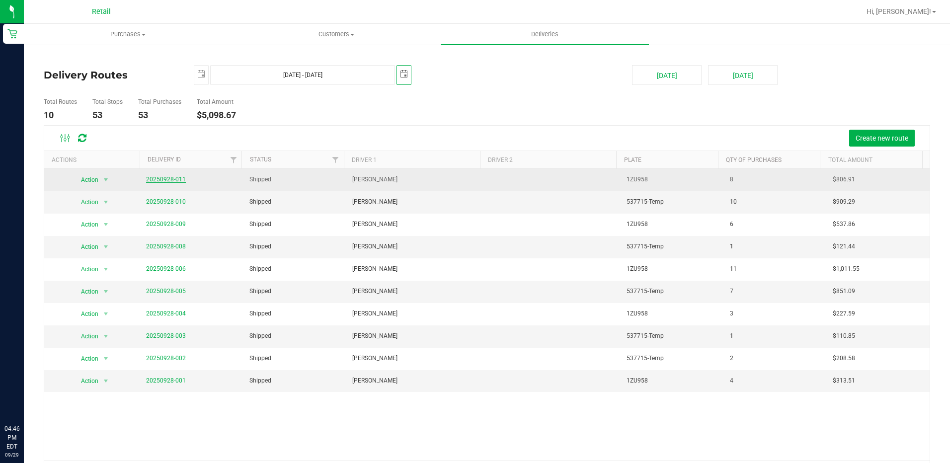
click at [156, 180] on link "20250928-011" at bounding box center [166, 179] width 40 height 7
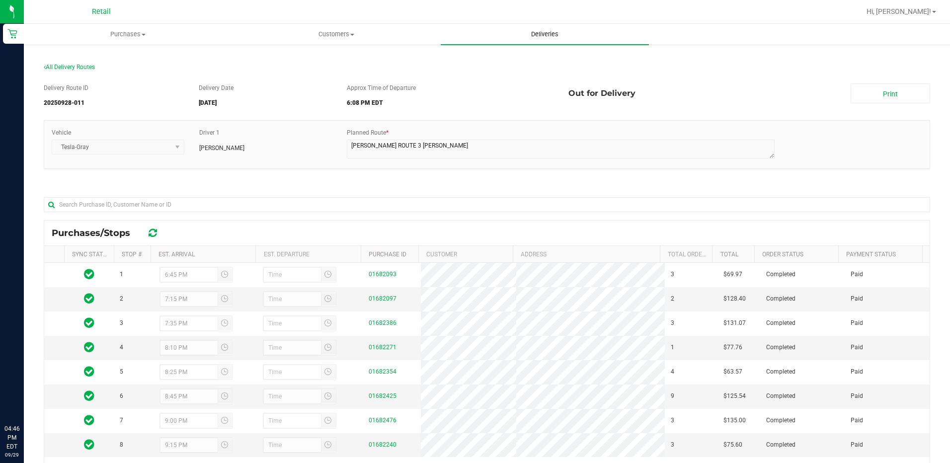
click at [544, 40] on uib-tab-heading "Deliveries" at bounding box center [545, 34] width 208 height 21
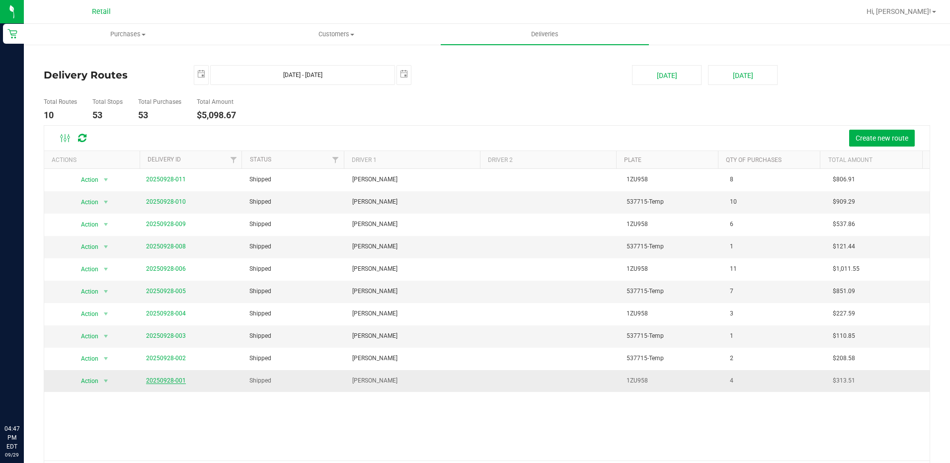
click at [175, 378] on link "20250928-001" at bounding box center [166, 380] width 40 height 7
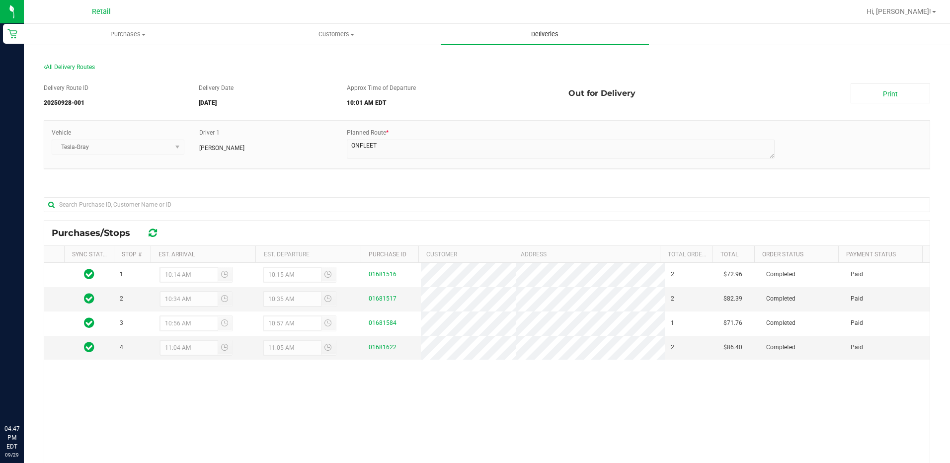
click at [546, 33] on span "Deliveries" at bounding box center [545, 34] width 54 height 9
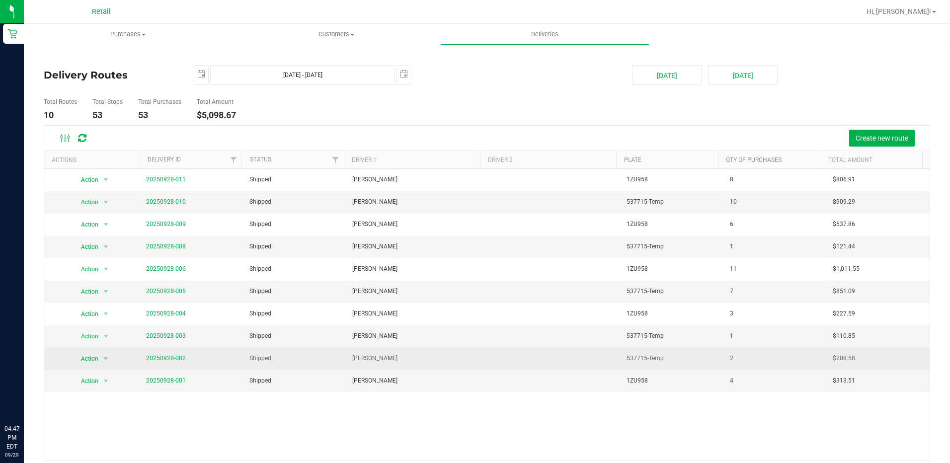
click at [184, 356] on td "20250928-002" at bounding box center [191, 359] width 103 height 22
click at [178, 356] on link "20250928-002" at bounding box center [166, 358] width 40 height 7
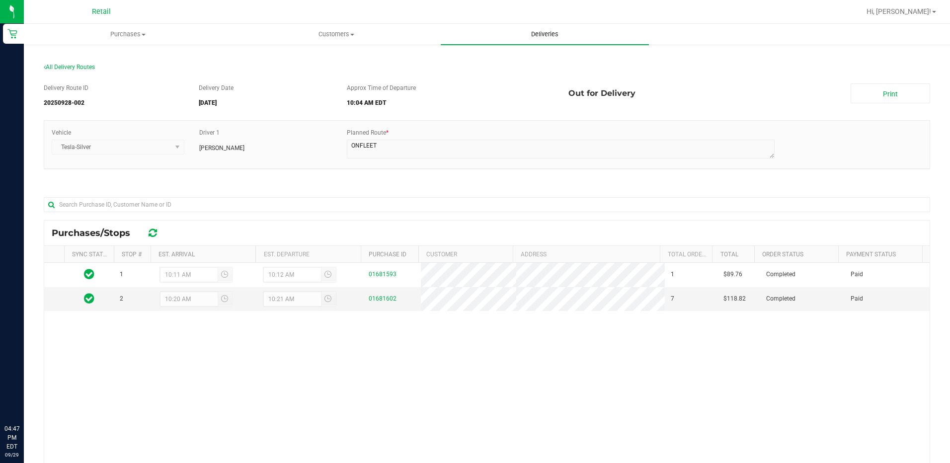
click at [541, 35] on span "Deliveries" at bounding box center [545, 34] width 54 height 9
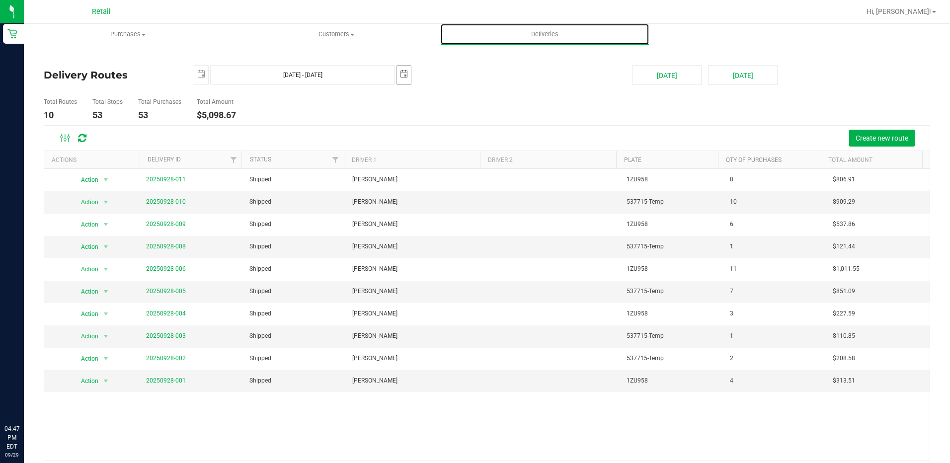
click at [409, 74] on span "select" at bounding box center [404, 74] width 14 height 17
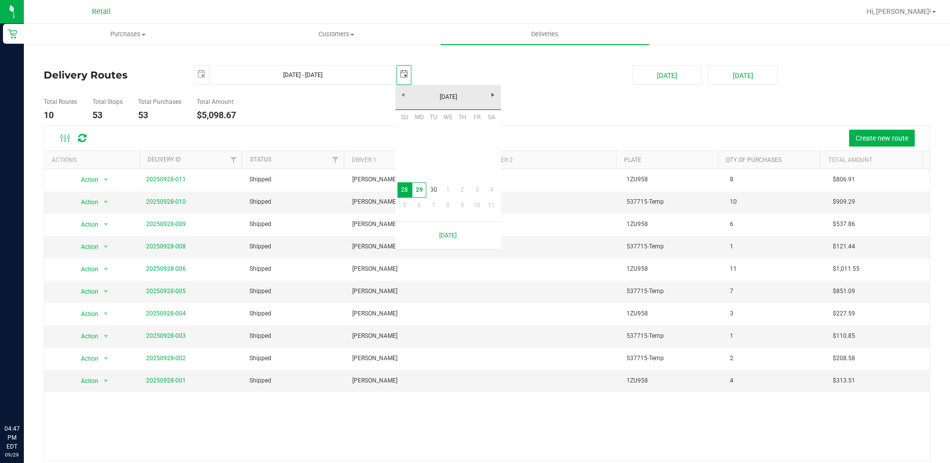
scroll to position [0, 25]
click at [425, 190] on link "29" at bounding box center [419, 189] width 14 height 15
type input "[DATE] - [DATE]"
type input "[DATE]"
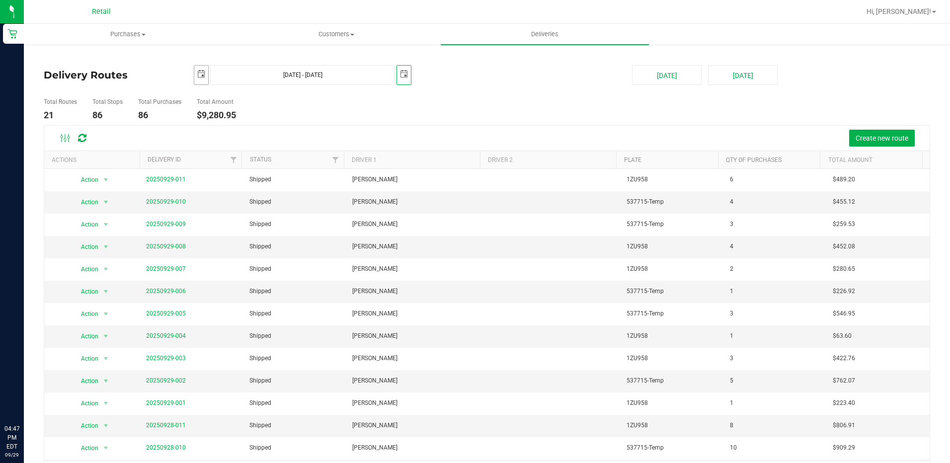
click at [200, 75] on span "select" at bounding box center [201, 74] width 8 height 8
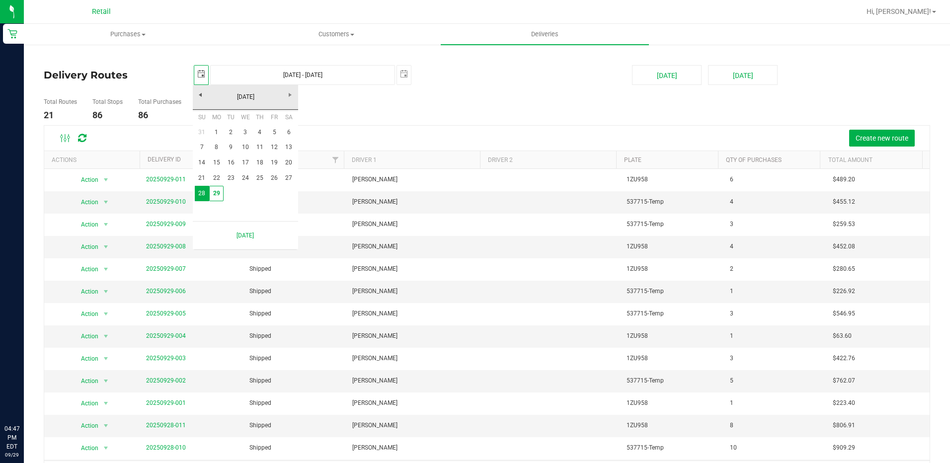
scroll to position [0, 25]
click at [217, 191] on link "29" at bounding box center [216, 193] width 14 height 15
type input "[DATE] - [DATE]"
type input "[DATE]"
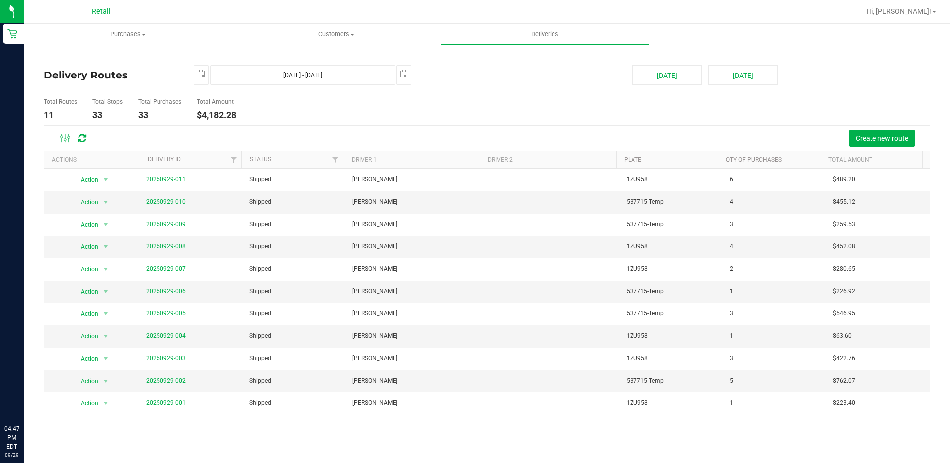
click at [688, 437] on div "Action Action View Delivery 20250929-011 Shipped [PERSON_NAME] 1ZU958 6 $489.20…" at bounding box center [486, 315] width 885 height 292
click at [136, 38] on span "Purchases" at bounding box center [127, 34] width 207 height 9
click at [111, 66] on li "Summary of purchases" at bounding box center [128, 60] width 208 height 12
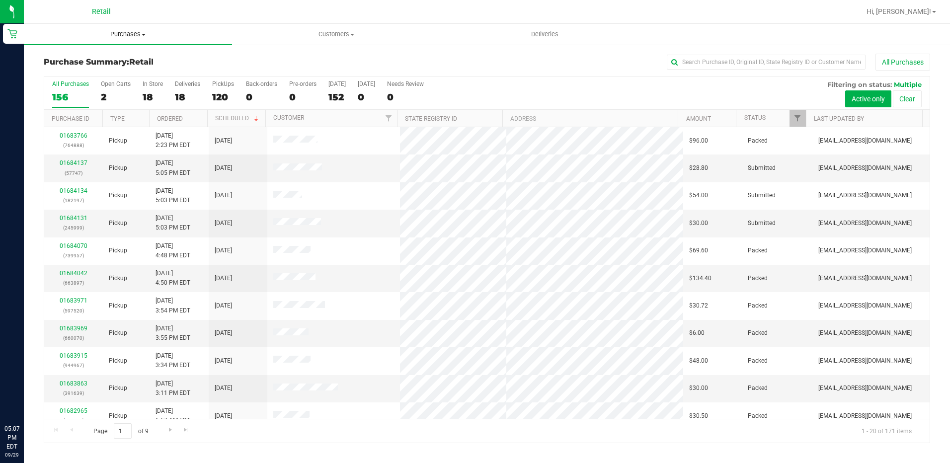
click at [148, 37] on span "Purchases" at bounding box center [128, 34] width 208 height 9
click at [112, 60] on span "Summary of purchases" at bounding box center [75, 60] width 102 height 8
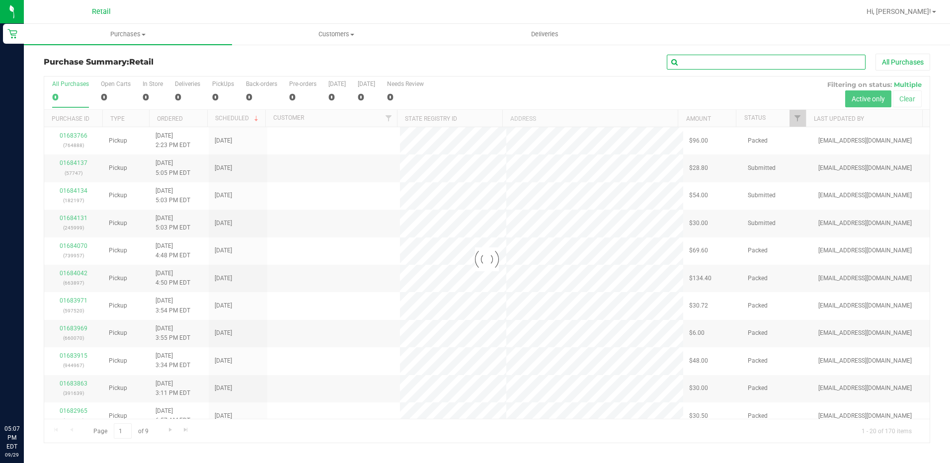
click at [781, 62] on input "text" at bounding box center [766, 62] width 199 height 15
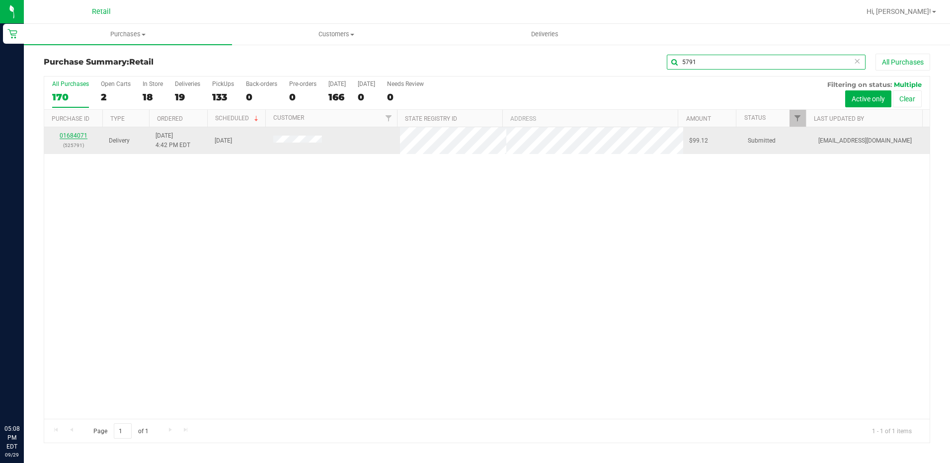
type input "5791"
click at [85, 134] on link "01684071" at bounding box center [74, 135] width 28 height 7
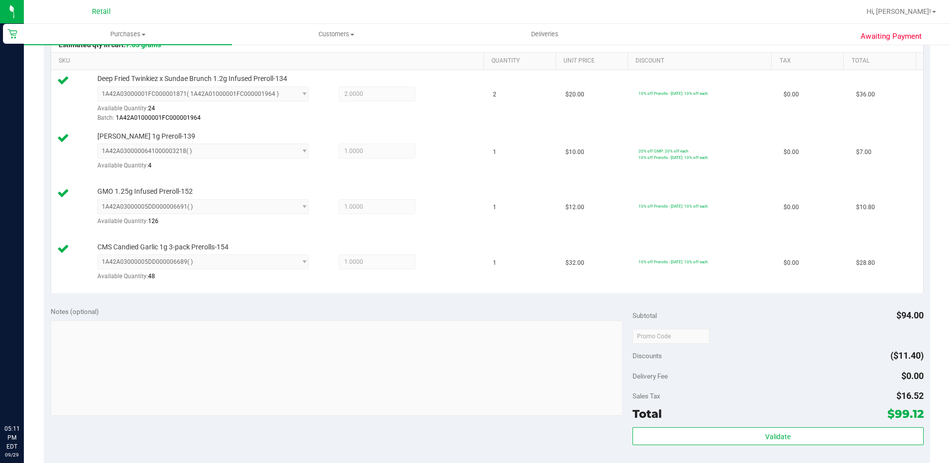
scroll to position [447, 0]
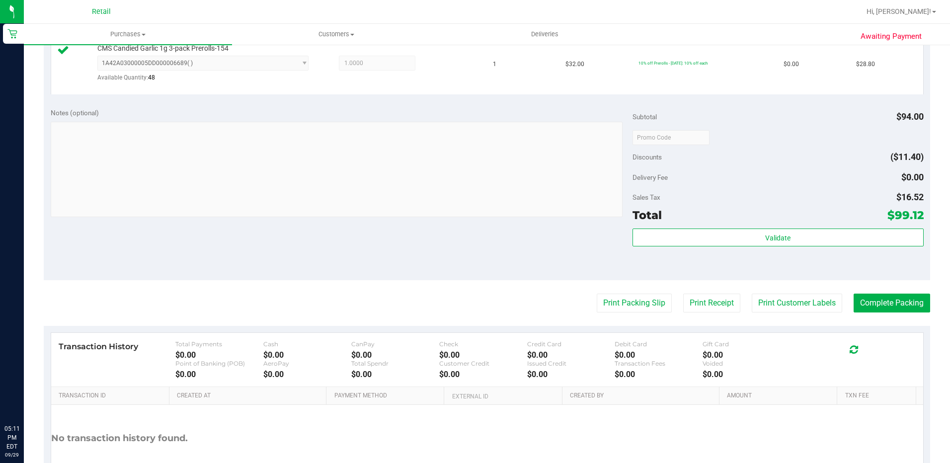
click at [893, 313] on purchase-details "Back Edit Purchase Cancel Purchase View Profile # 01684071 Med | Rec METRC ID: …" at bounding box center [487, 59] width 886 height 905
click at [839, 294] on div "Print Packing Slip Print Receipt Print Customer Labels Complete Packing" at bounding box center [487, 303] width 886 height 19
click at [875, 300] on button "Complete Packing" at bounding box center [891, 303] width 76 height 19
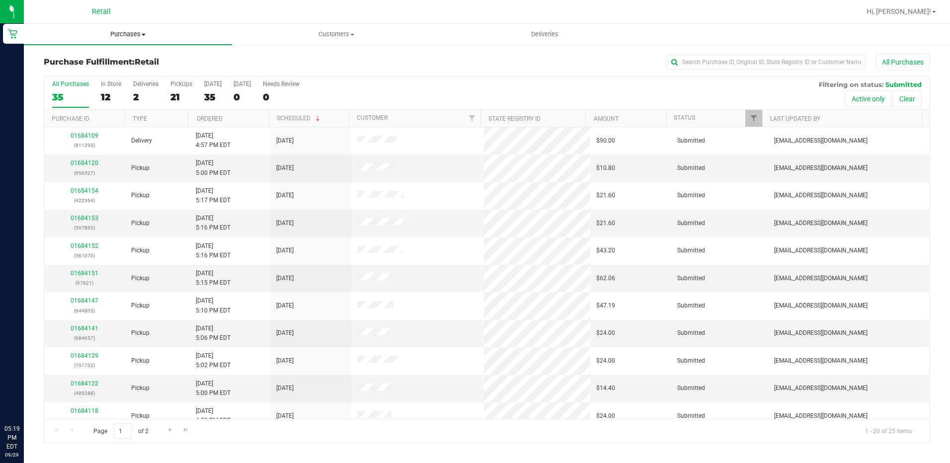
click at [150, 33] on span "Purchases" at bounding box center [128, 34] width 208 height 9
click at [106, 64] on span "Summary of purchases" at bounding box center [75, 60] width 102 height 8
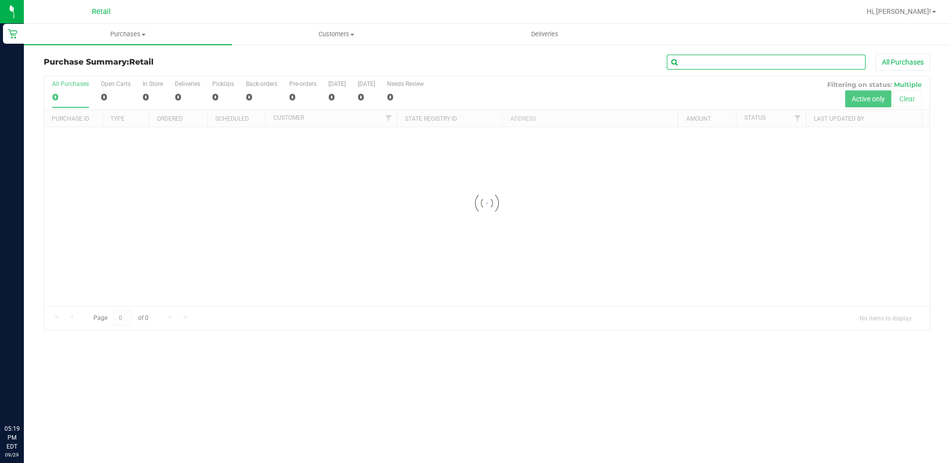
click at [744, 63] on input "text" at bounding box center [766, 62] width 199 height 15
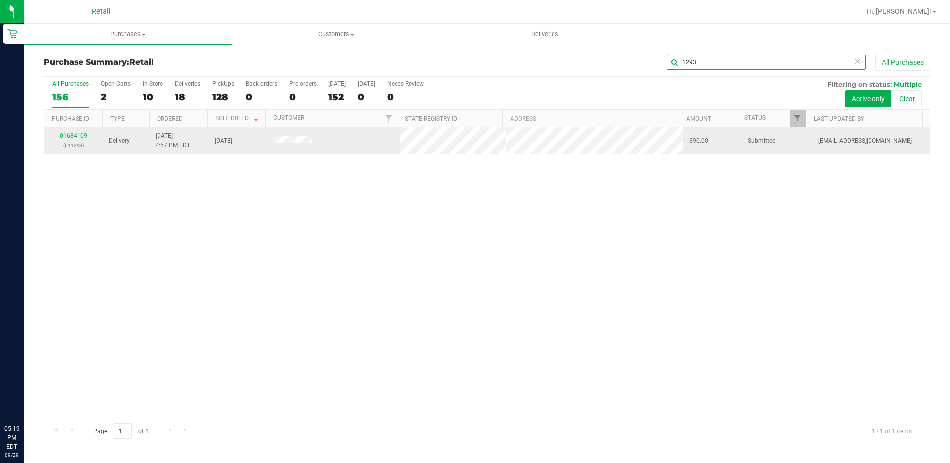
type input "1293"
click at [65, 133] on link "01684109" at bounding box center [74, 135] width 28 height 7
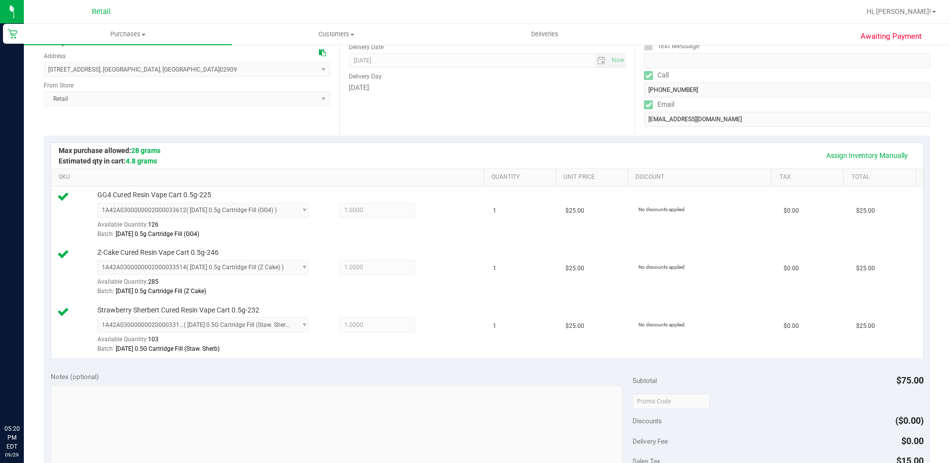
scroll to position [248, 0]
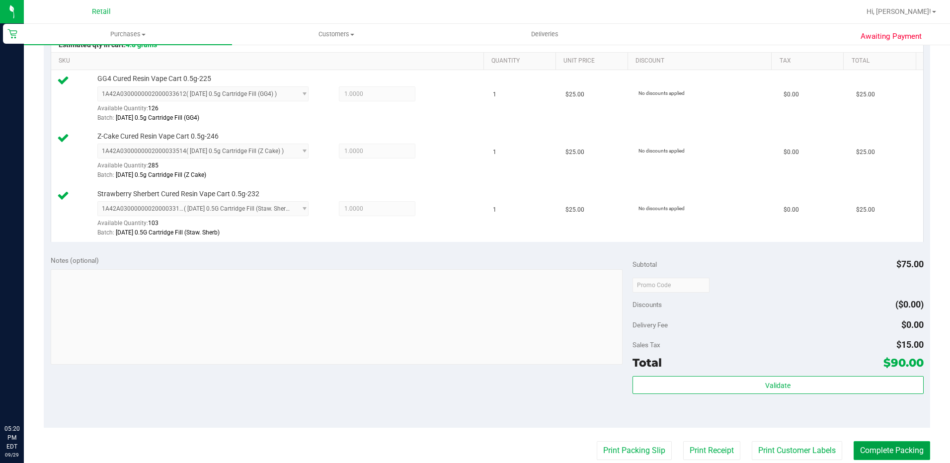
click at [874, 444] on button "Complete Packing" at bounding box center [891, 450] width 76 height 19
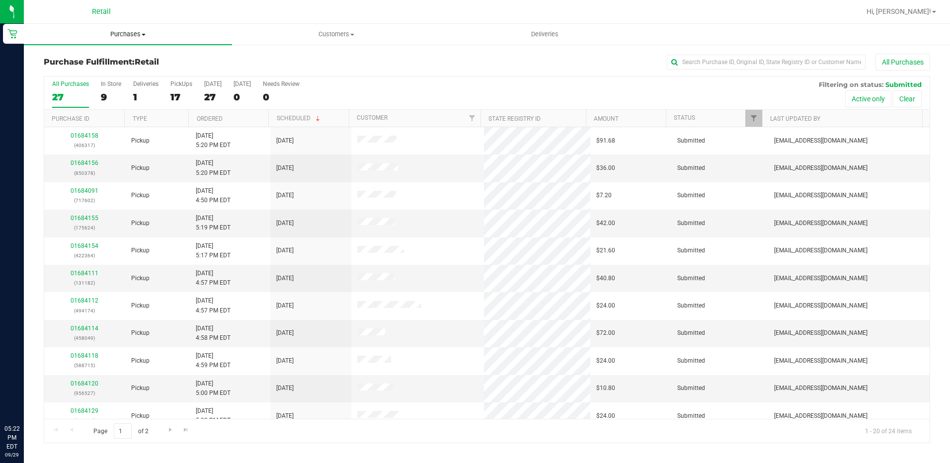
drag, startPoint x: 129, startPoint y: 41, endPoint x: 130, endPoint y: 34, distance: 6.5
click at [129, 41] on uib-tab-heading "Purchases Summary of purchases Fulfillment All purchases" at bounding box center [128, 34] width 208 height 21
click at [101, 54] on li "Summary of purchases" at bounding box center [128, 60] width 208 height 12
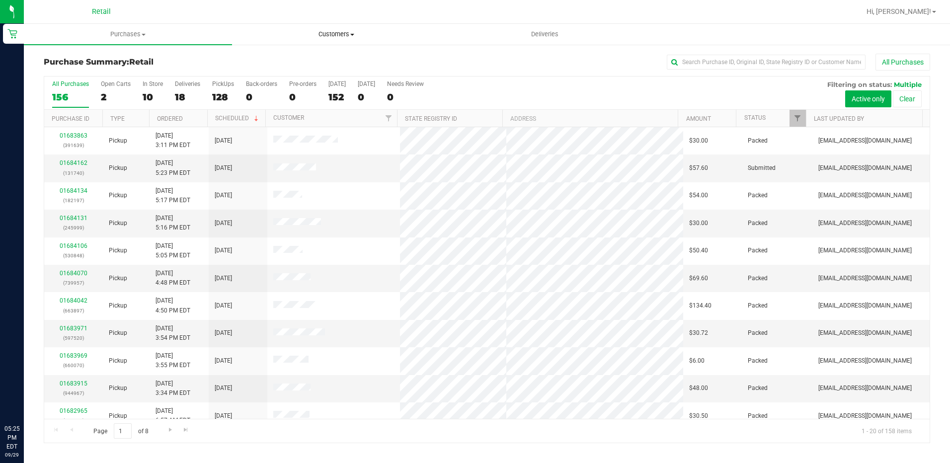
click at [293, 27] on uib-tab-heading "Customers All customers Add a new customer All physicians" at bounding box center [335, 34] width 207 height 20
click at [293, 58] on span "All customers" at bounding box center [268, 60] width 72 height 8
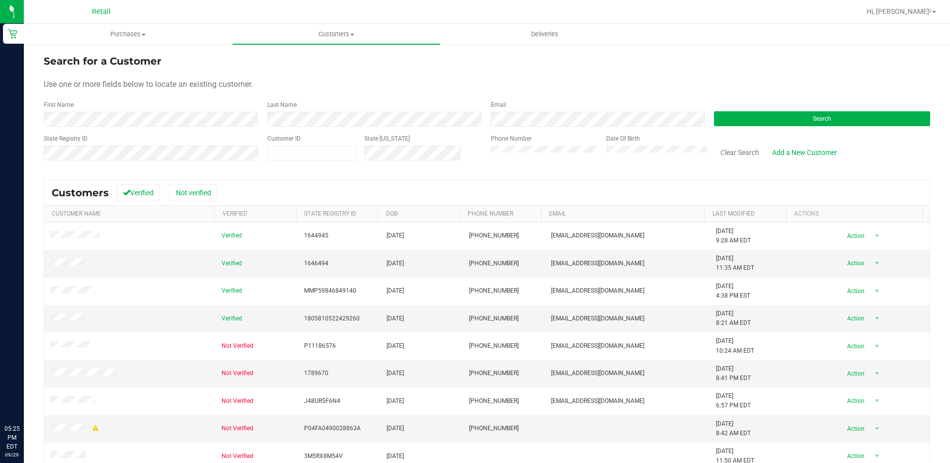
click at [823, 137] on div "Clear Search Add a New Customer" at bounding box center [818, 151] width 224 height 35
click at [830, 118] on button "Search" at bounding box center [822, 118] width 216 height 15
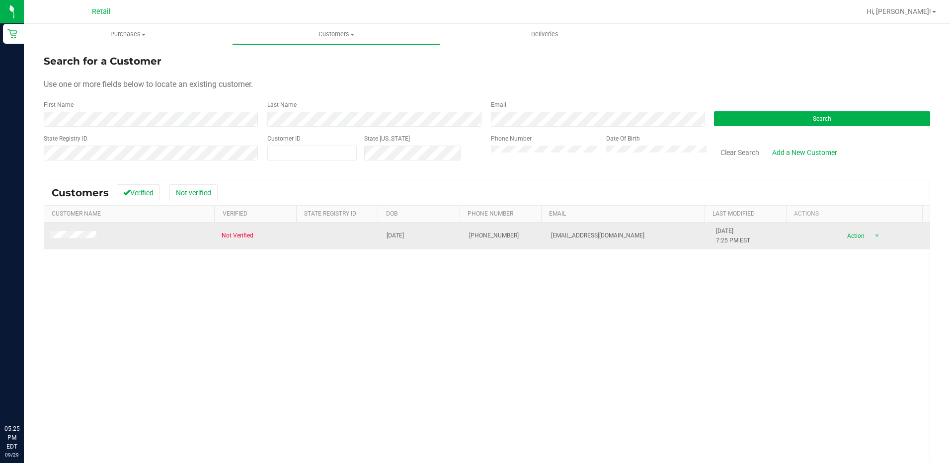
click at [82, 240] on td at bounding box center [129, 236] width 171 height 27
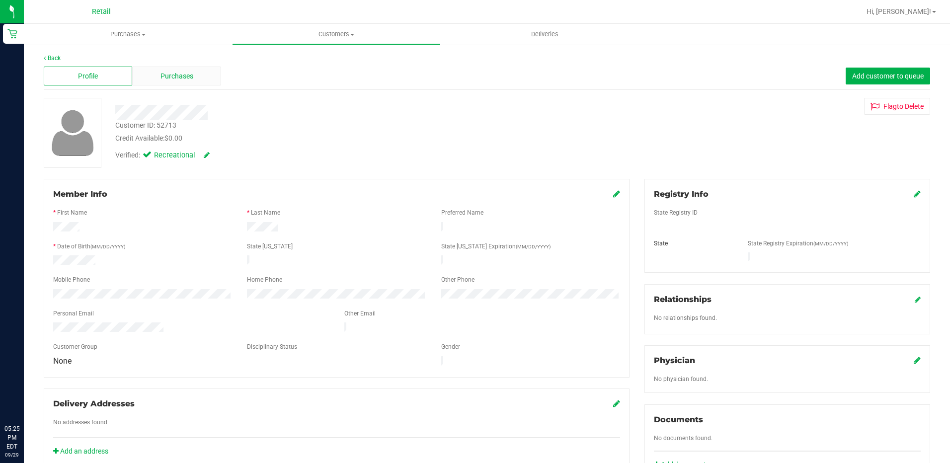
click at [192, 72] on div "Purchases" at bounding box center [176, 76] width 88 height 19
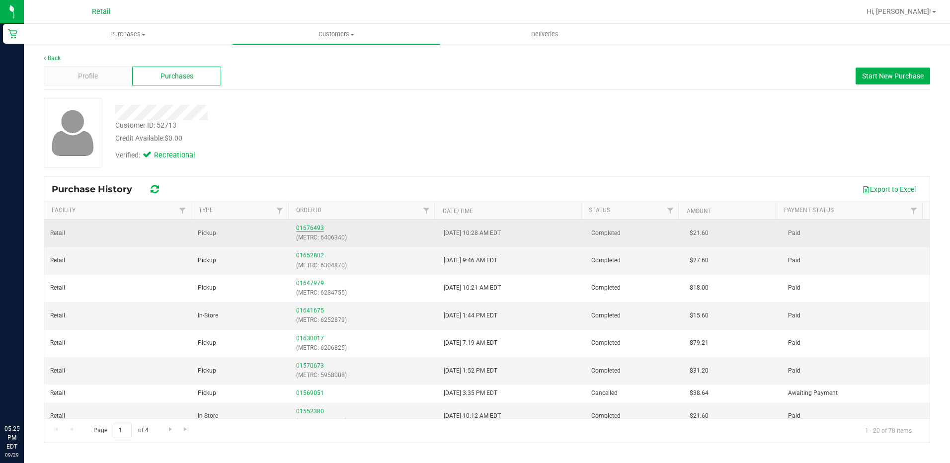
click at [309, 228] on link "01676493" at bounding box center [310, 228] width 28 height 7
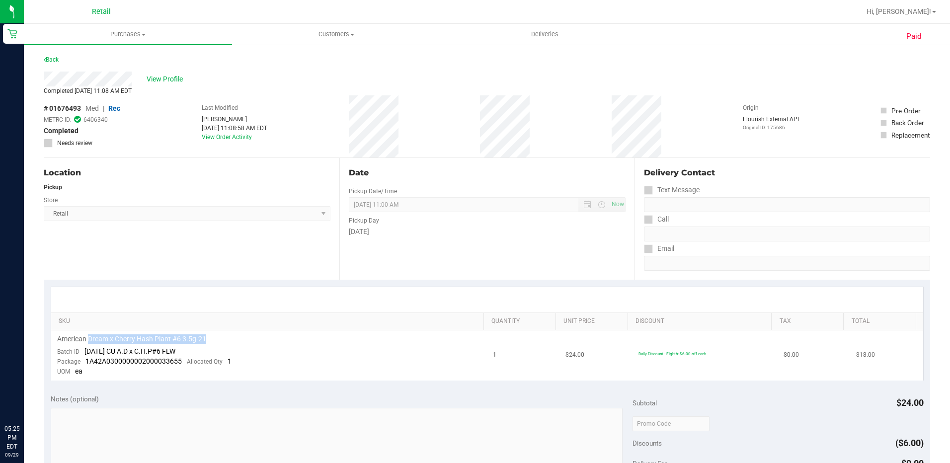
drag, startPoint x: 89, startPoint y: 336, endPoint x: 227, endPoint y: 335, distance: 138.1
click at [227, 335] on div "American Dream x Cherry Hash Plant #6 3.5g-21" at bounding box center [269, 338] width 424 height 9
drag, startPoint x: 227, startPoint y: 335, endPoint x: 341, endPoint y: 345, distance: 114.7
click at [341, 345] on td "American Dream x Cherry Hash Plant #6 3.5g-21 Batch ID [DATE] CU A.D x C.H.P#6 …" at bounding box center [269, 355] width 436 height 50
click at [336, 28] on uib-tab-heading "Customers All customers Add a new customer All physicians" at bounding box center [335, 34] width 207 height 20
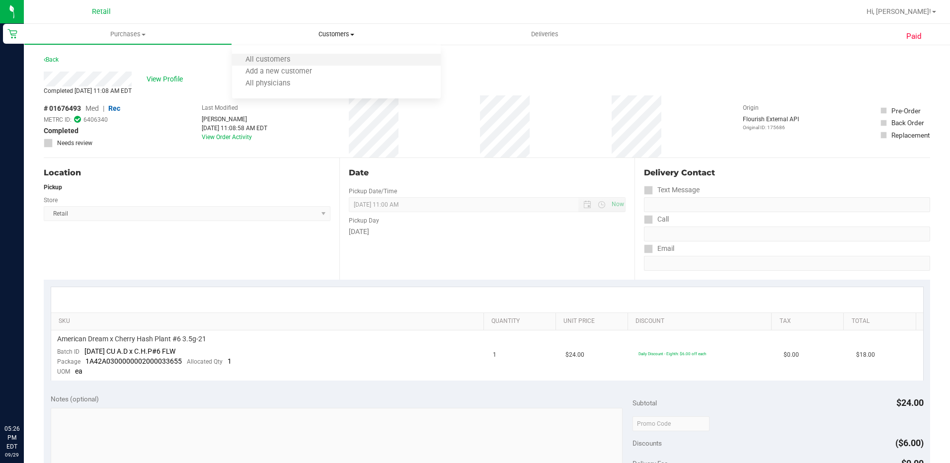
click at [321, 58] on li "All customers" at bounding box center [336, 60] width 208 height 12
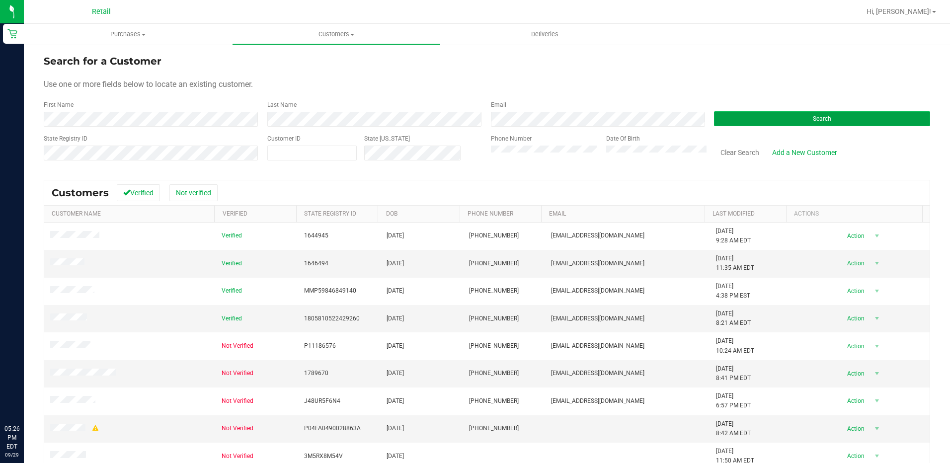
click at [813, 119] on span "Search" at bounding box center [822, 118] width 18 height 7
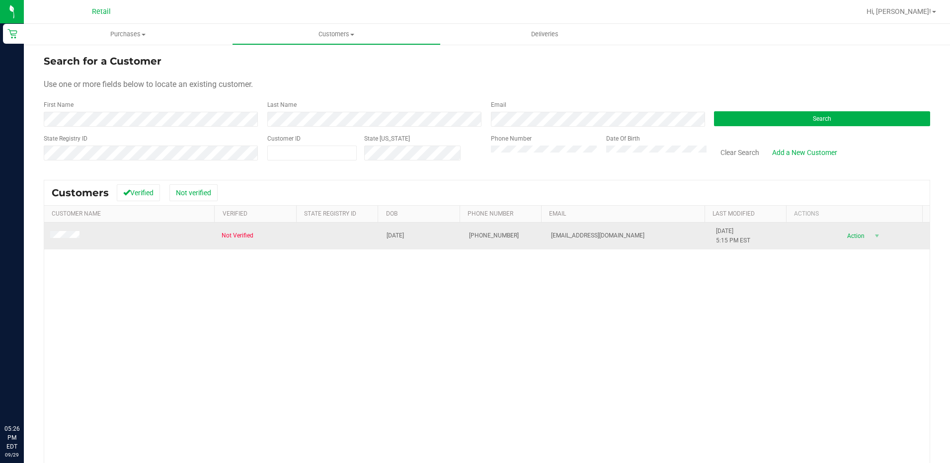
click at [67, 240] on span at bounding box center [66, 236] width 32 height 10
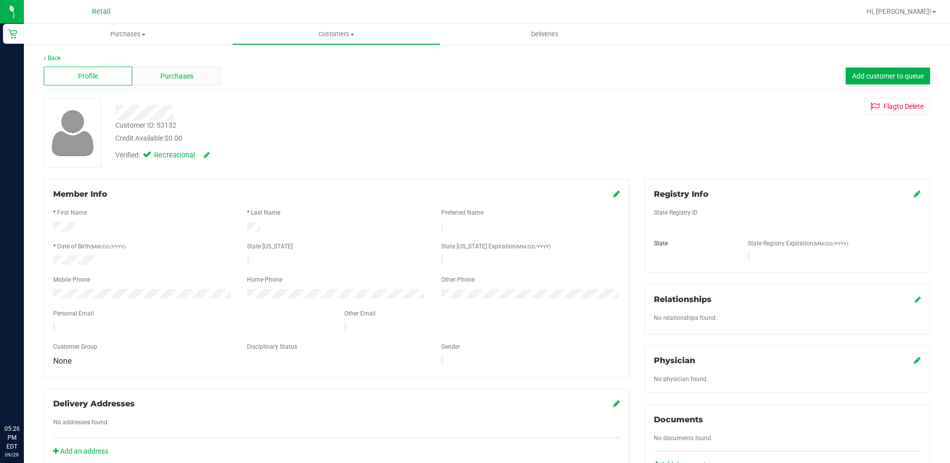
click at [184, 82] on div "Purchases" at bounding box center [176, 76] width 88 height 19
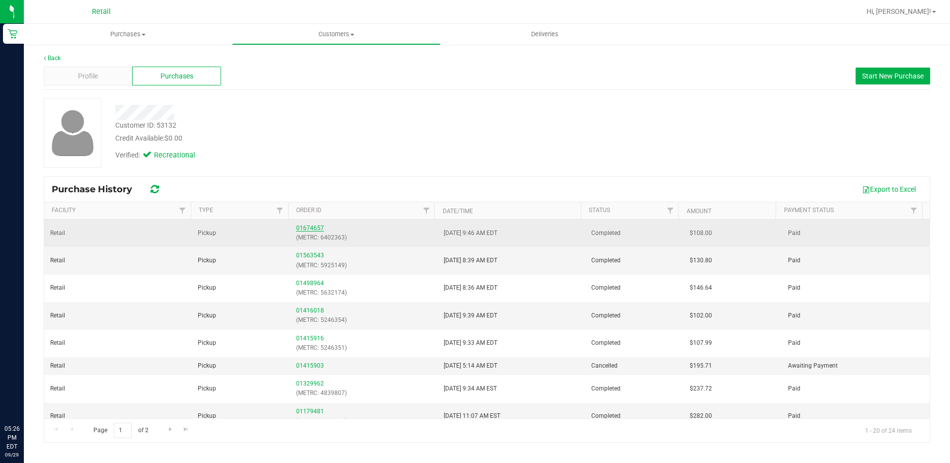
click at [309, 225] on link "01674657" at bounding box center [310, 228] width 28 height 7
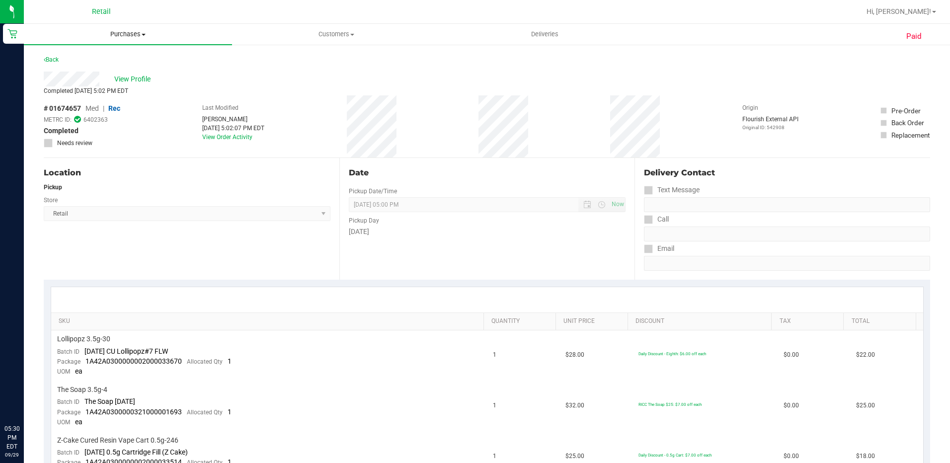
click at [146, 31] on span "Purchases" at bounding box center [128, 34] width 208 height 9
click at [104, 57] on span "Summary of purchases" at bounding box center [75, 60] width 102 height 8
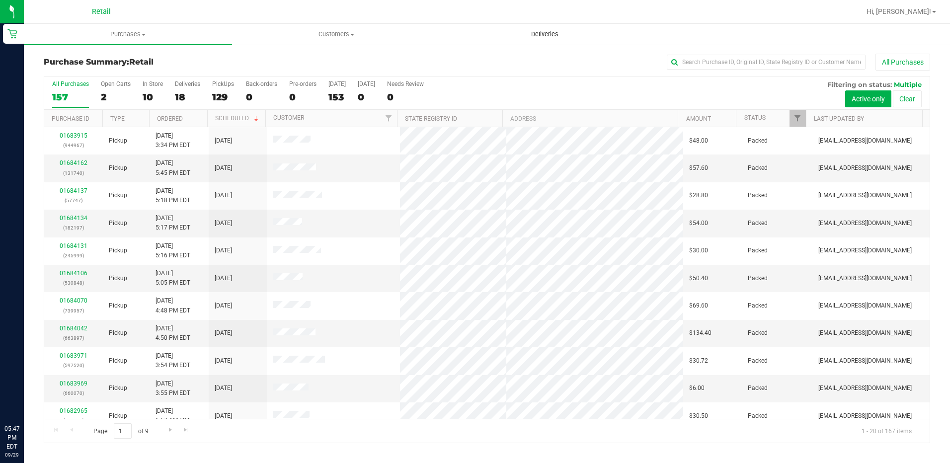
click at [548, 30] on span "Deliveries" at bounding box center [545, 34] width 54 height 9
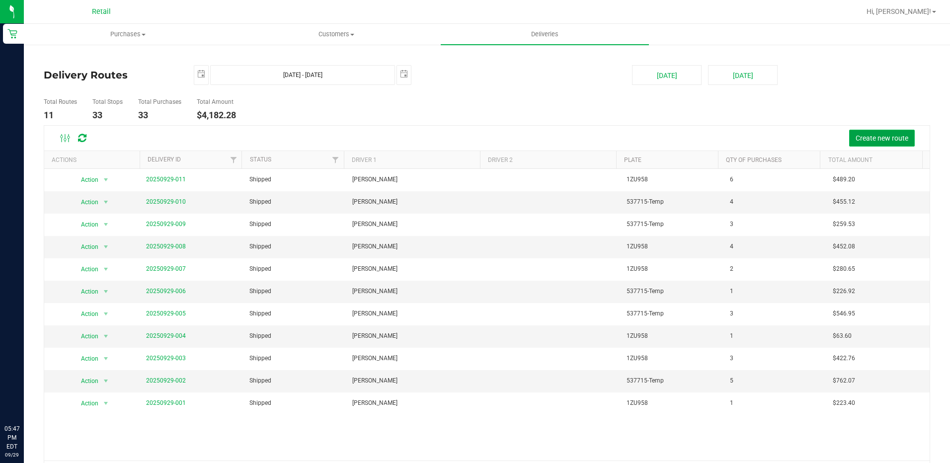
click at [865, 134] on span "Create new route" at bounding box center [881, 138] width 53 height 8
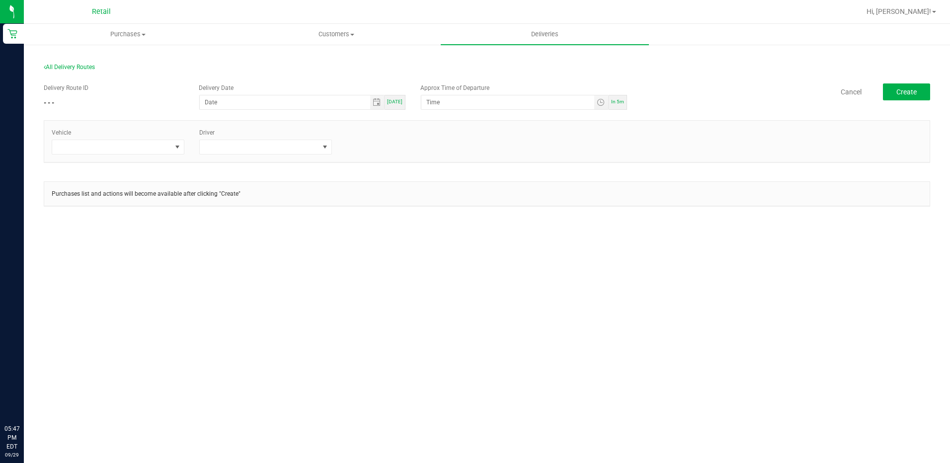
click at [399, 104] on span "[DATE]" at bounding box center [394, 101] width 15 height 5
type input "[DATE]"
click at [626, 106] on div "In 5m" at bounding box center [617, 102] width 18 height 15
type input "5:52 PM"
click at [160, 147] on span at bounding box center [111, 147] width 119 height 14
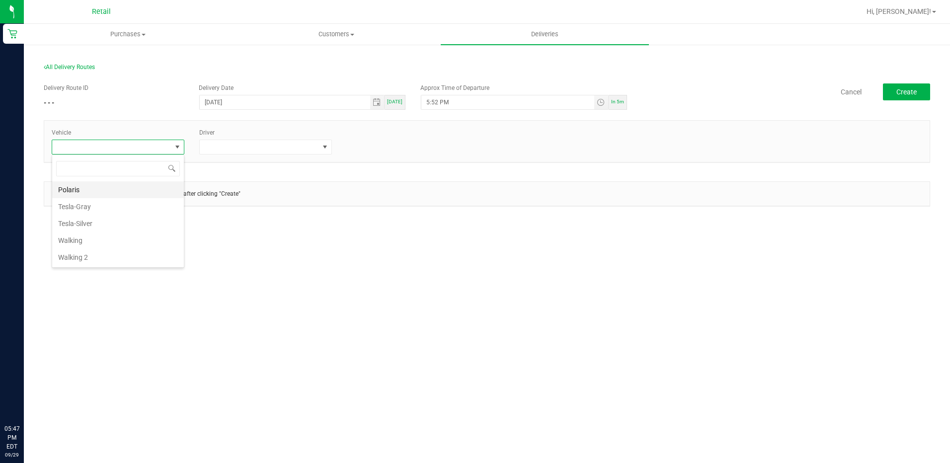
scroll to position [15, 133]
click at [530, 42] on uib-tab-heading "Deliveries" at bounding box center [545, 34] width 208 height 21
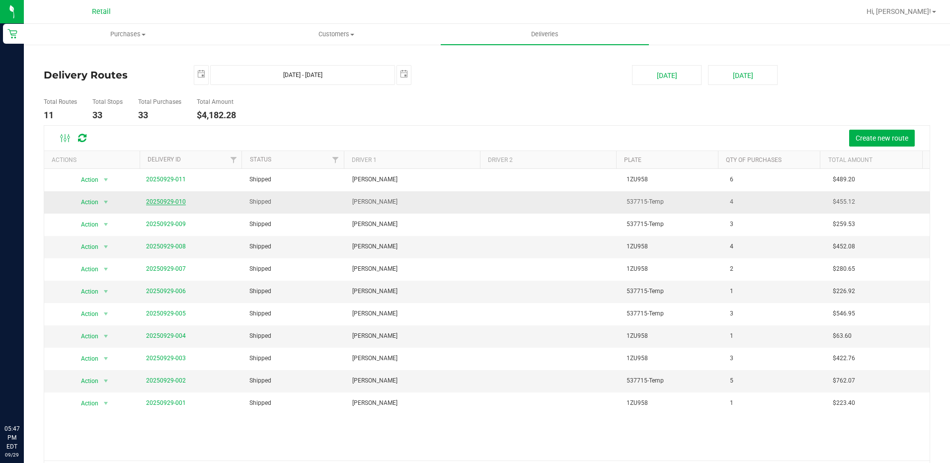
click at [150, 200] on link "20250929-010" at bounding box center [166, 201] width 40 height 7
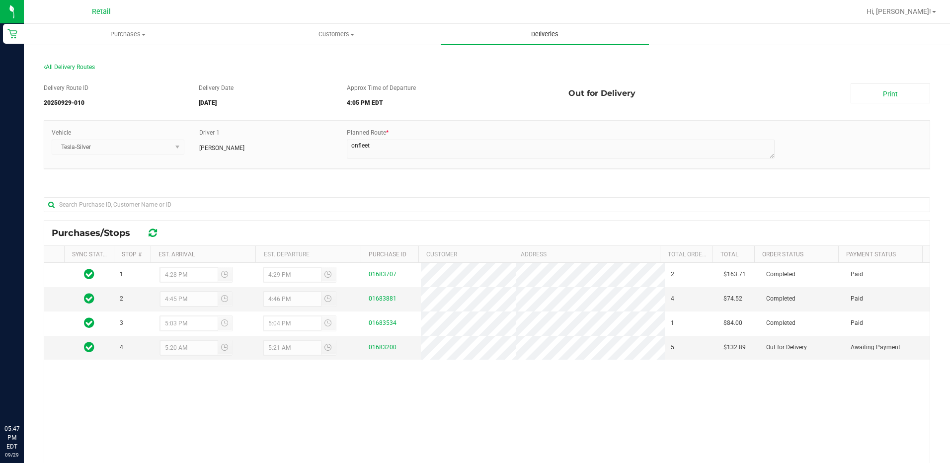
click at [549, 32] on span "Deliveries" at bounding box center [545, 34] width 54 height 9
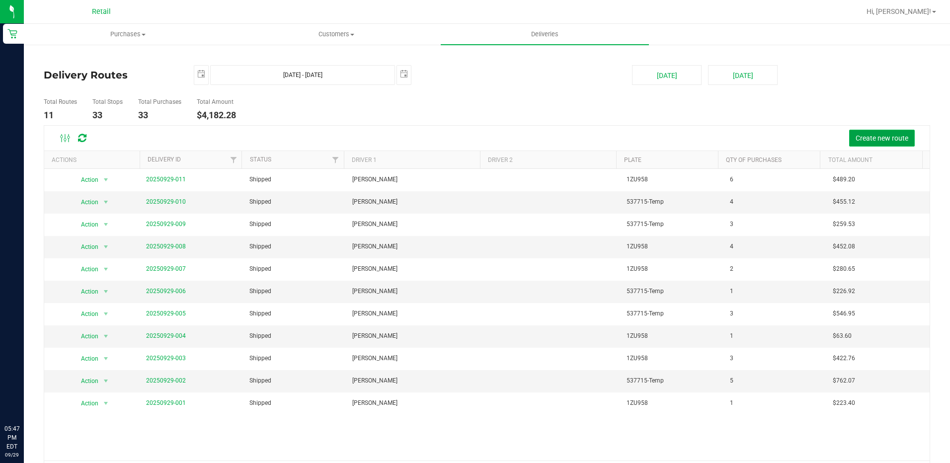
click at [864, 140] on span "Create new route" at bounding box center [881, 138] width 53 height 8
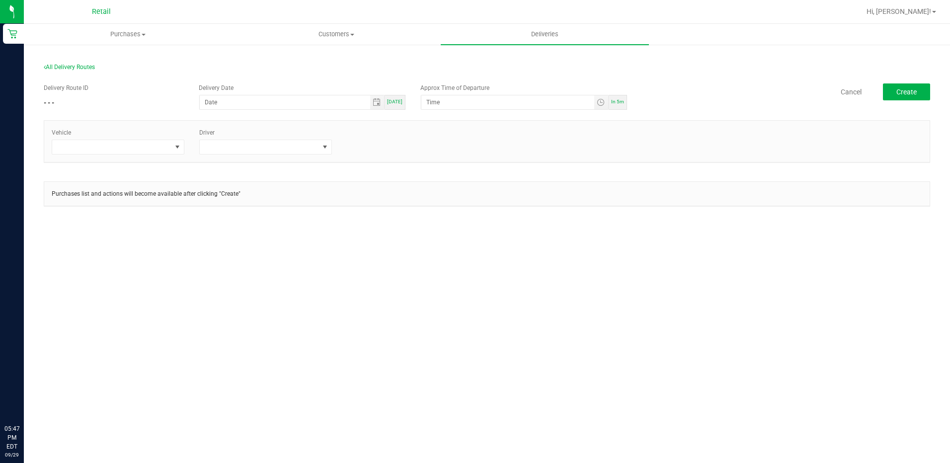
click at [400, 102] on span "[DATE]" at bounding box center [394, 101] width 15 height 5
type input "[DATE]"
click at [623, 106] on div "In 5m" at bounding box center [617, 102] width 18 height 15
type input "5:52 PM"
click at [121, 145] on span at bounding box center [111, 147] width 119 height 14
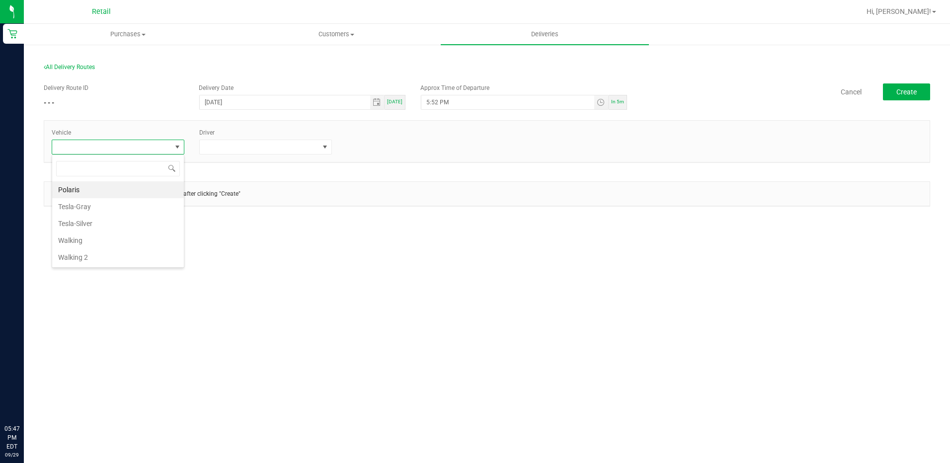
scroll to position [15, 133]
click at [109, 216] on li "Tesla-Silver" at bounding box center [118, 223] width 132 height 17
click at [309, 145] on span at bounding box center [259, 147] width 119 height 14
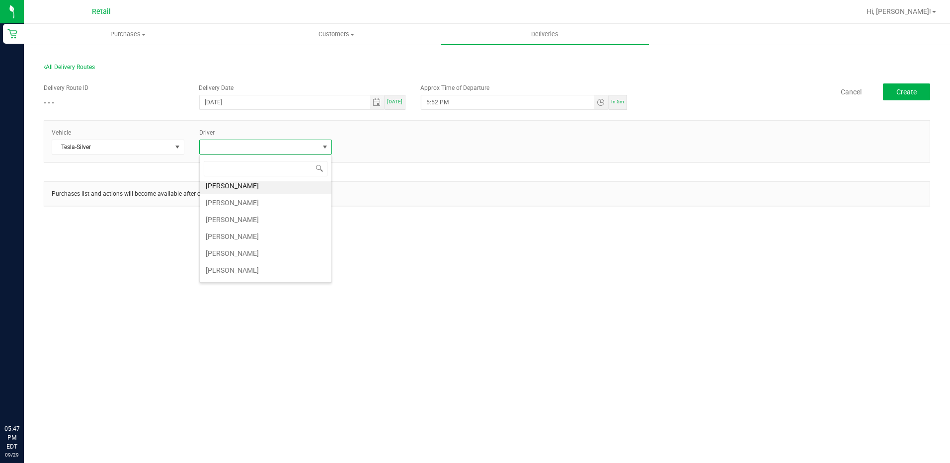
scroll to position [0, 0]
click at [248, 189] on li "[PERSON_NAME]" at bounding box center [266, 189] width 132 height 17
drag, startPoint x: 569, startPoint y: 231, endPoint x: 673, endPoint y: 185, distance: 113.9
click at [574, 231] on section "All Delivery Routes Delivery Route ID - - - Delivery Date [DATE] [DATE] Approx …" at bounding box center [487, 143] width 886 height 179
click at [902, 84] on button "Create" at bounding box center [906, 91] width 47 height 17
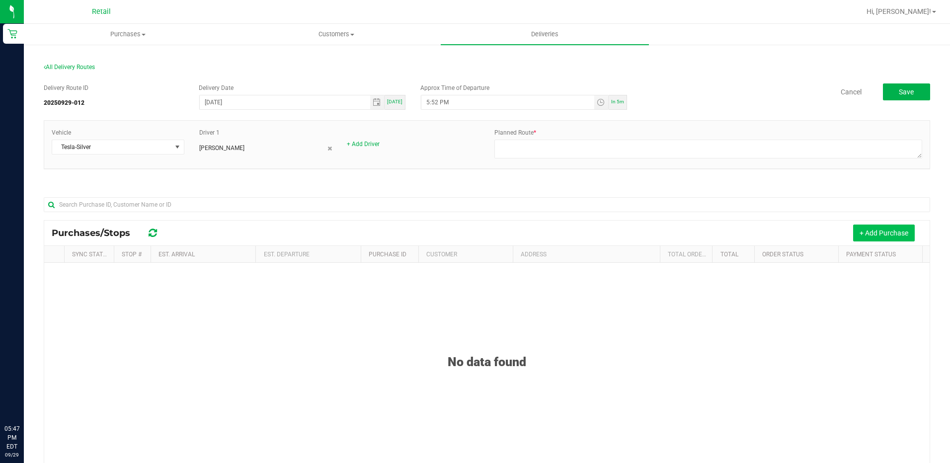
click at [878, 229] on button "+ Add Purchase" at bounding box center [884, 233] width 62 height 17
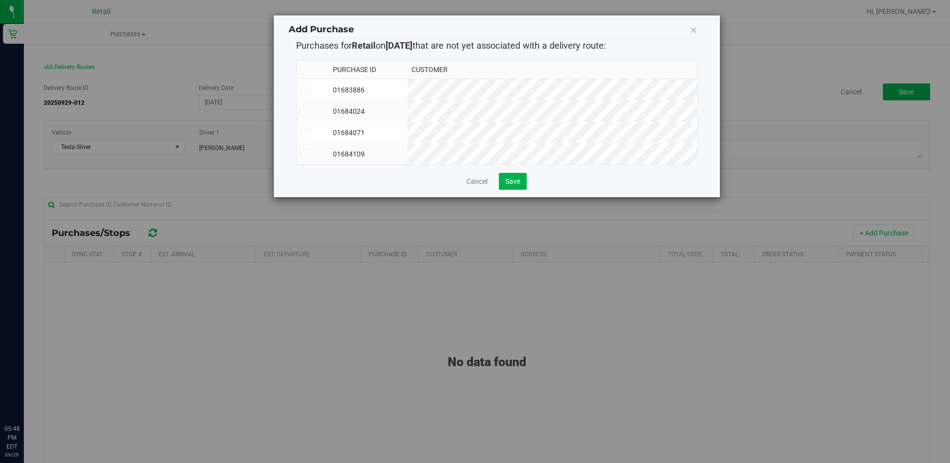
click at [308, 157] on span at bounding box center [305, 154] width 9 height 9
click at [0, 0] on input "checkbox" at bounding box center [0, 0] width 0 height 0
click at [303, 133] on icon at bounding box center [305, 133] width 6 height 0
click at [0, 0] on input "checkbox" at bounding box center [0, 0] width 0 height 0
click at [303, 111] on icon at bounding box center [305, 111] width 6 height 0
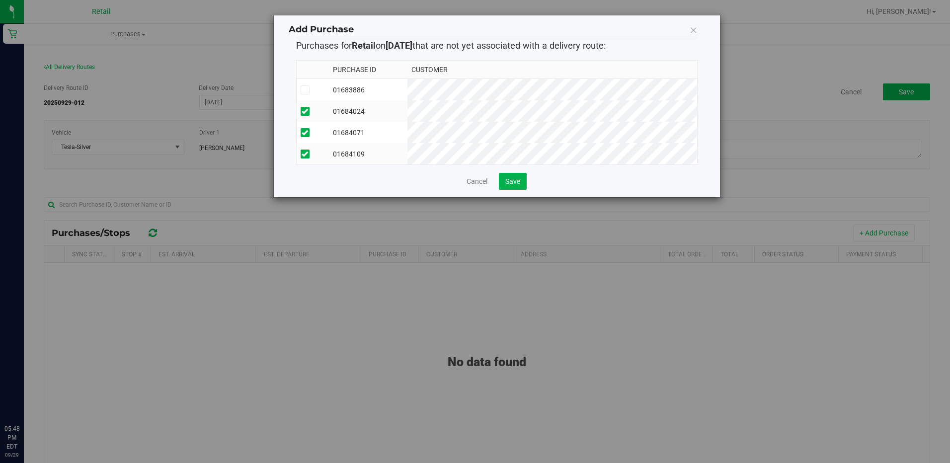
click at [0, 0] on input "checkbox" at bounding box center [0, 0] width 0 height 0
click at [305, 90] on icon at bounding box center [305, 90] width 6 height 0
click at [0, 0] on input "checkbox" at bounding box center [0, 0] width 0 height 0
click at [513, 185] on span "Save" at bounding box center [512, 181] width 15 height 8
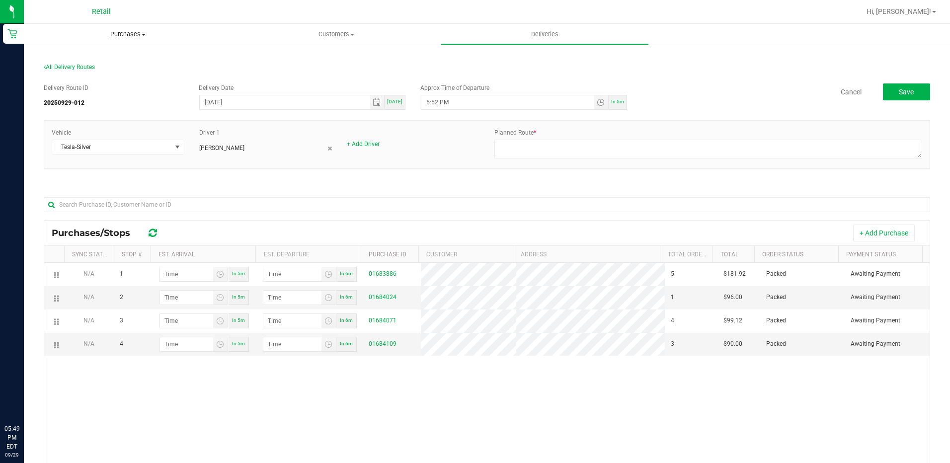
click at [112, 40] on uib-tab-heading "Purchases Summary of purchases Fulfillment All purchases" at bounding box center [128, 34] width 208 height 21
click at [104, 57] on span "Summary of purchases" at bounding box center [75, 60] width 102 height 8
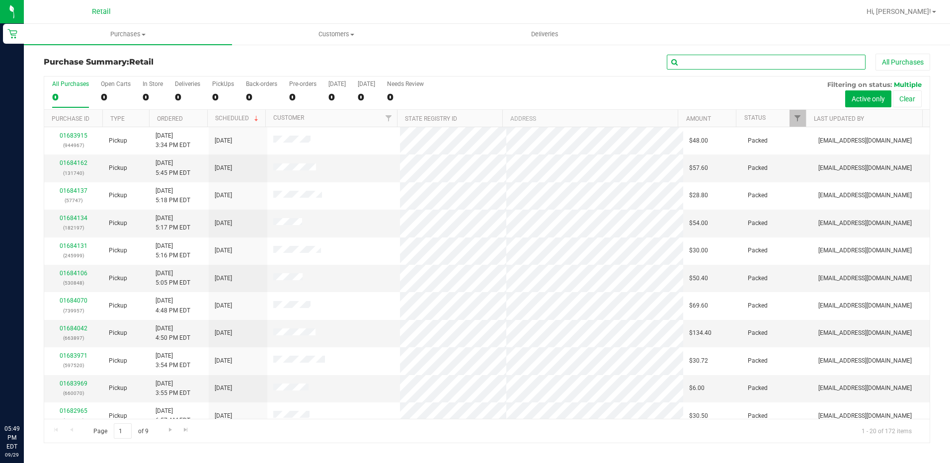
click at [768, 65] on input "text" at bounding box center [766, 62] width 199 height 15
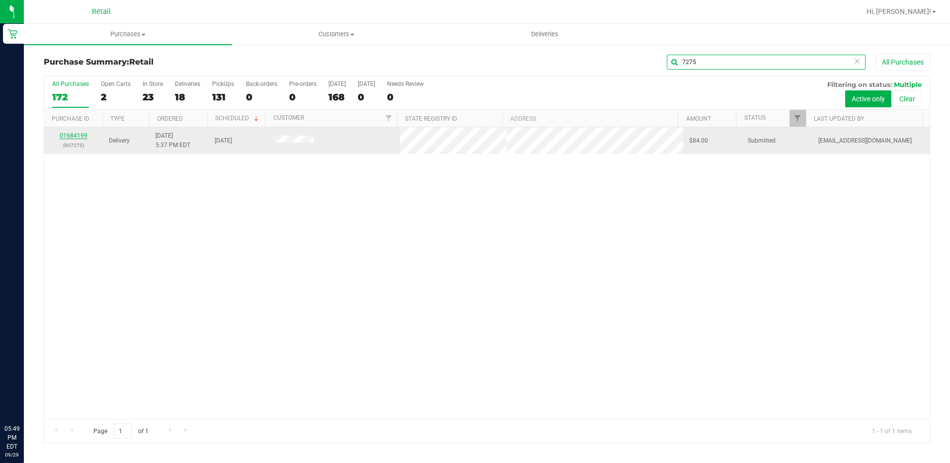
type input "7275"
click at [68, 131] on div "01684199 (907275)" at bounding box center [73, 140] width 47 height 19
click at [74, 142] on p "(907275)" at bounding box center [73, 145] width 47 height 9
click at [87, 133] on div "01684199 (907275)" at bounding box center [73, 140] width 47 height 19
click at [67, 132] on link "01684199" at bounding box center [74, 135] width 28 height 7
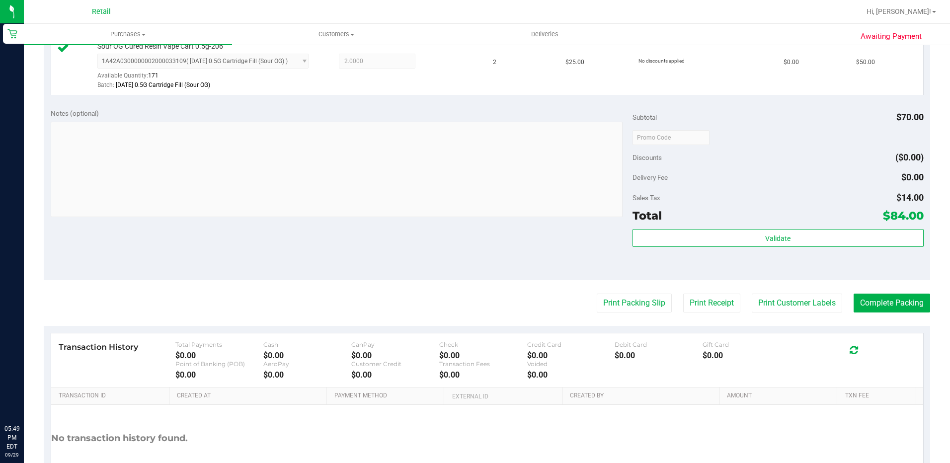
scroll to position [348, 0]
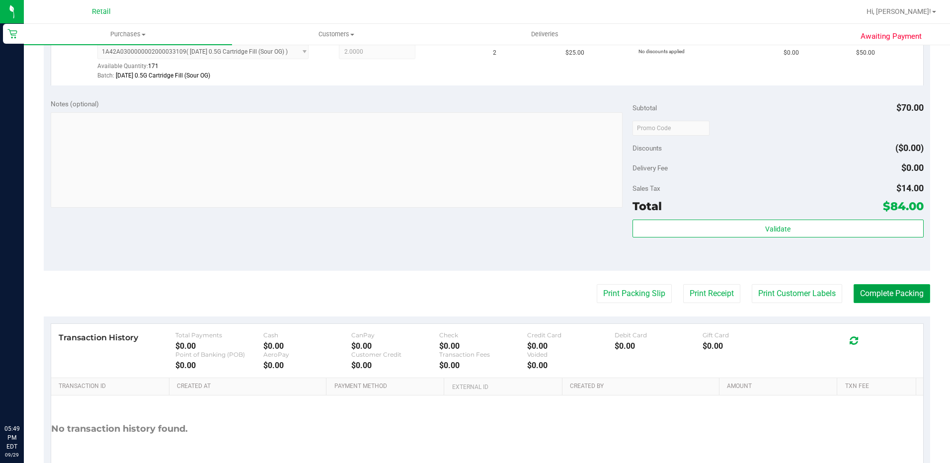
click at [905, 299] on button "Complete Packing" at bounding box center [891, 293] width 76 height 19
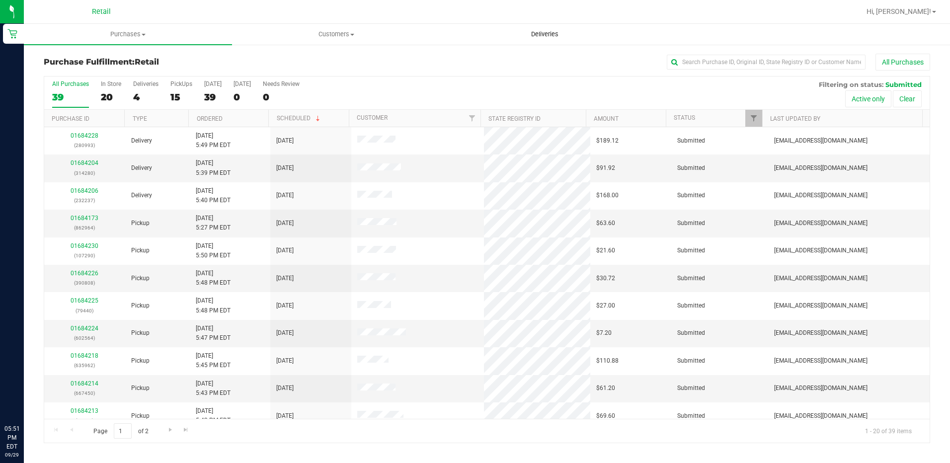
click at [550, 31] on span "Deliveries" at bounding box center [545, 34] width 54 height 9
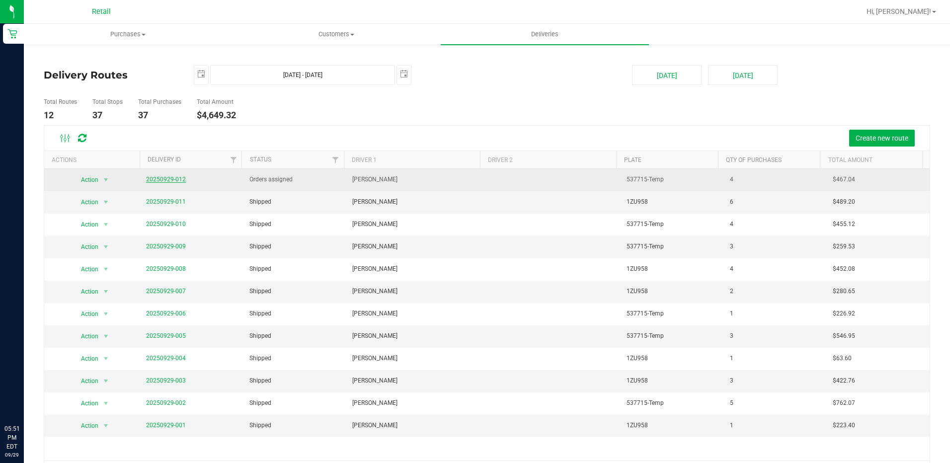
click at [170, 180] on link "20250929-012" at bounding box center [166, 179] width 40 height 7
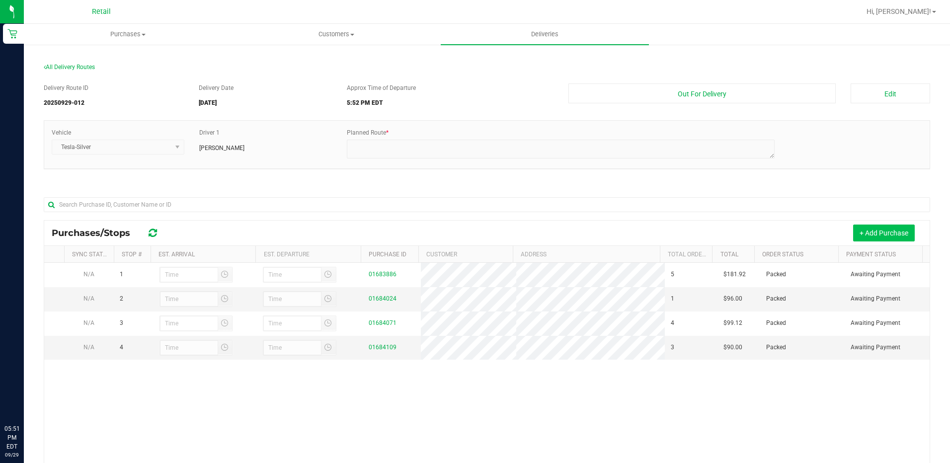
click at [873, 235] on button "+ Add Purchase" at bounding box center [884, 233] width 62 height 17
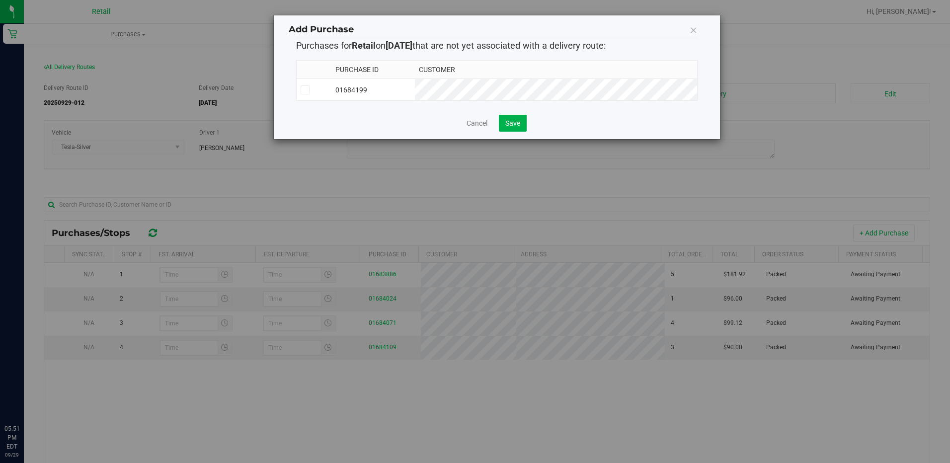
click at [297, 90] on td at bounding box center [314, 90] width 35 height 22
click at [308, 88] on span at bounding box center [305, 89] width 9 height 9
click at [0, 0] on input "checkbox" at bounding box center [0, 0] width 0 height 0
click at [309, 87] on label at bounding box center [314, 89] width 27 height 9
click at [0, 0] on input "checkbox" at bounding box center [0, 0] width 0 height 0
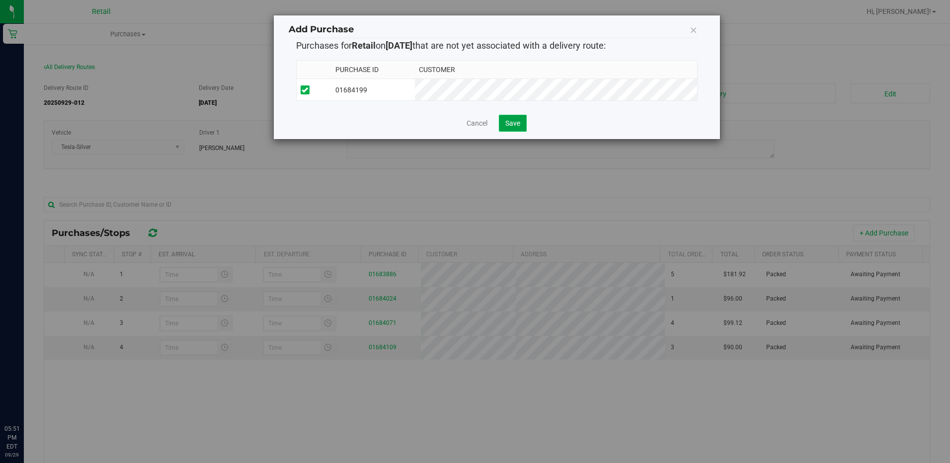
click at [511, 118] on button "Save" at bounding box center [513, 123] width 28 height 17
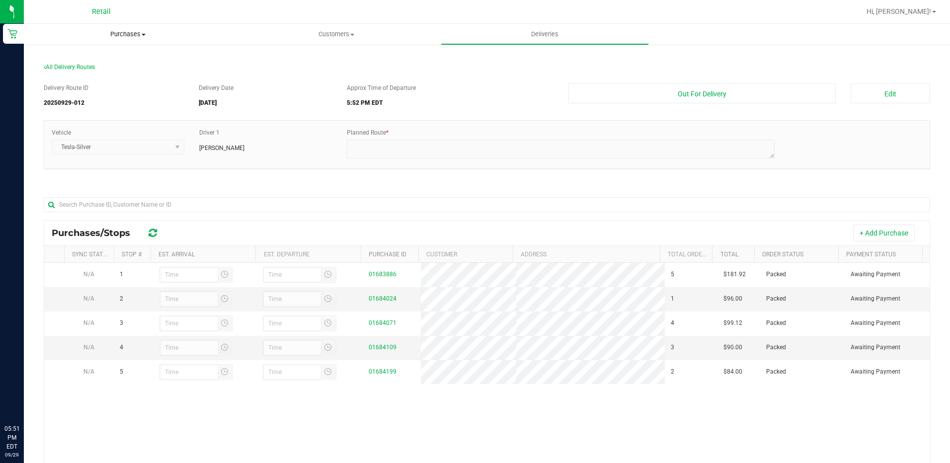
click at [140, 40] on uib-tab-heading "Purchases Summary of purchases Fulfillment All purchases" at bounding box center [128, 34] width 208 height 21
click at [117, 60] on span "Summary of purchases" at bounding box center [75, 60] width 102 height 8
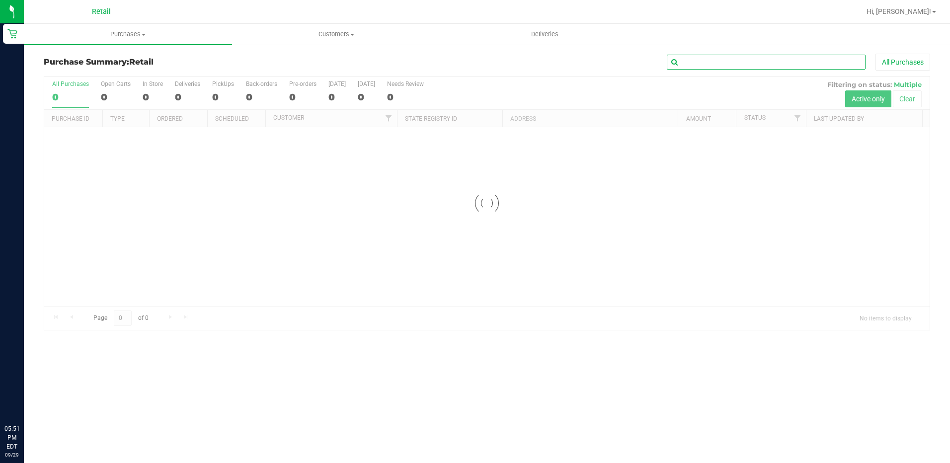
click at [712, 57] on input "text" at bounding box center [766, 62] width 199 height 15
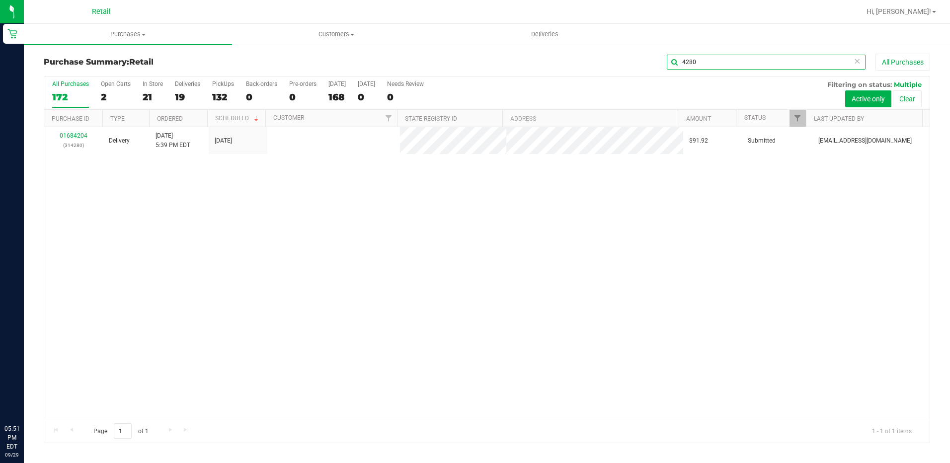
type input "4280"
click at [77, 137] on link "01684204" at bounding box center [74, 135] width 28 height 7
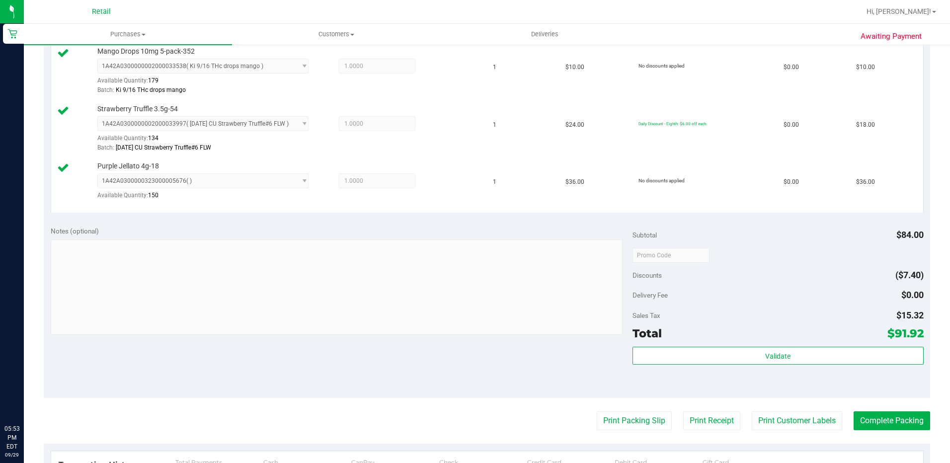
scroll to position [348, 0]
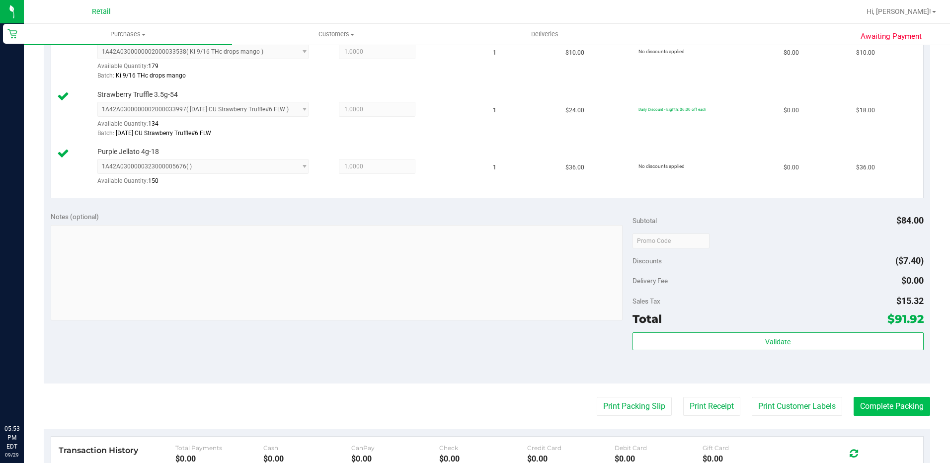
click at [869, 397] on purchase-details "Back Edit Purchase Cancel Purchase View Profile # 01684204 Med | Rec METRC ID: …" at bounding box center [487, 160] width 886 height 909
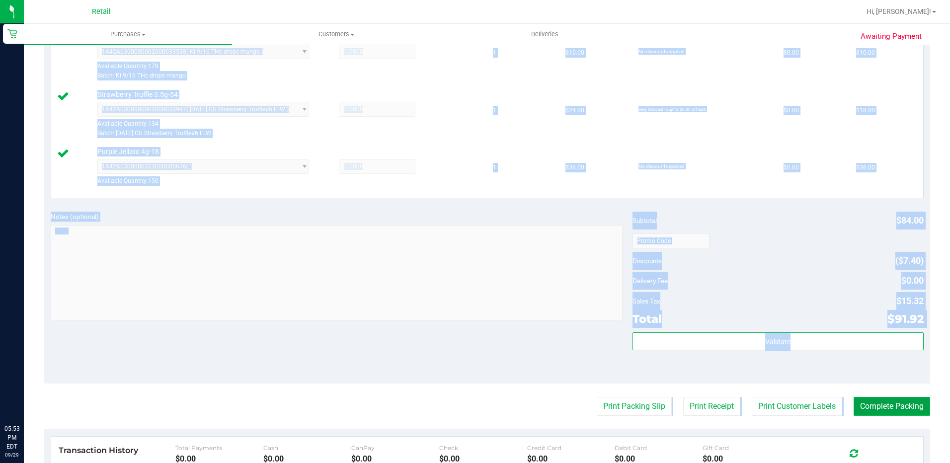
click at [869, 399] on button "Complete Packing" at bounding box center [891, 406] width 76 height 19
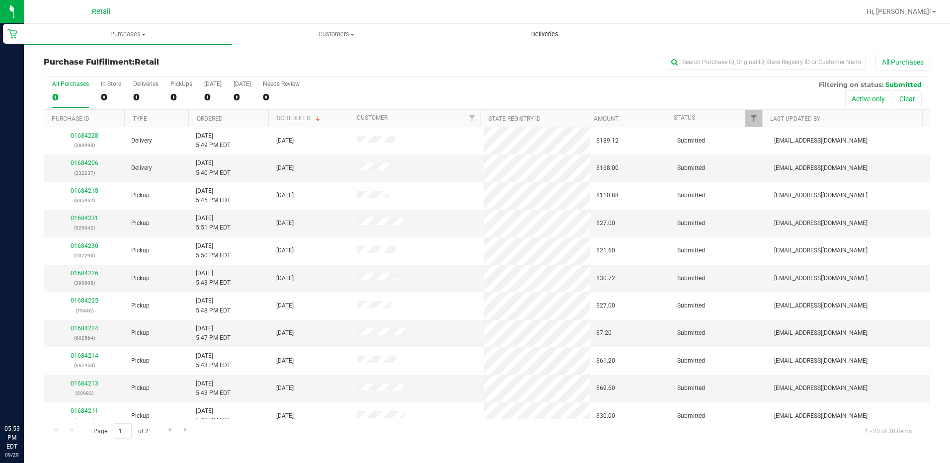
click at [549, 32] on span "Deliveries" at bounding box center [545, 34] width 54 height 9
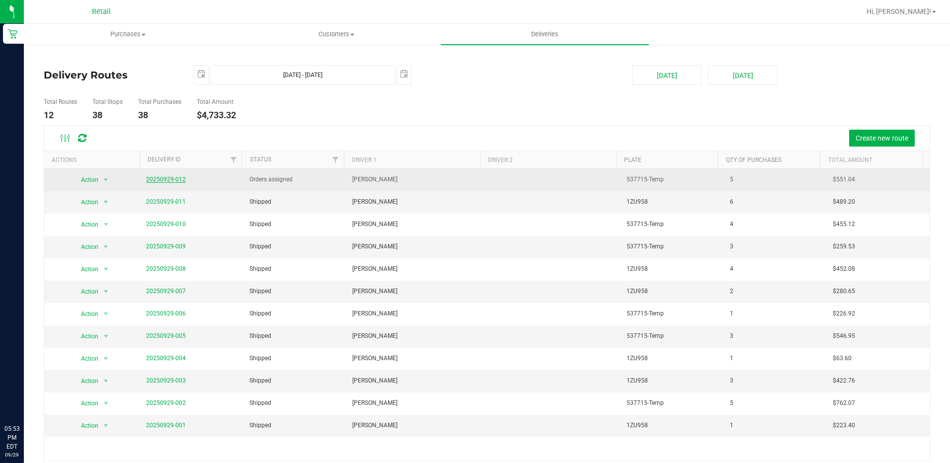
click at [160, 181] on link "20250929-012" at bounding box center [166, 179] width 40 height 7
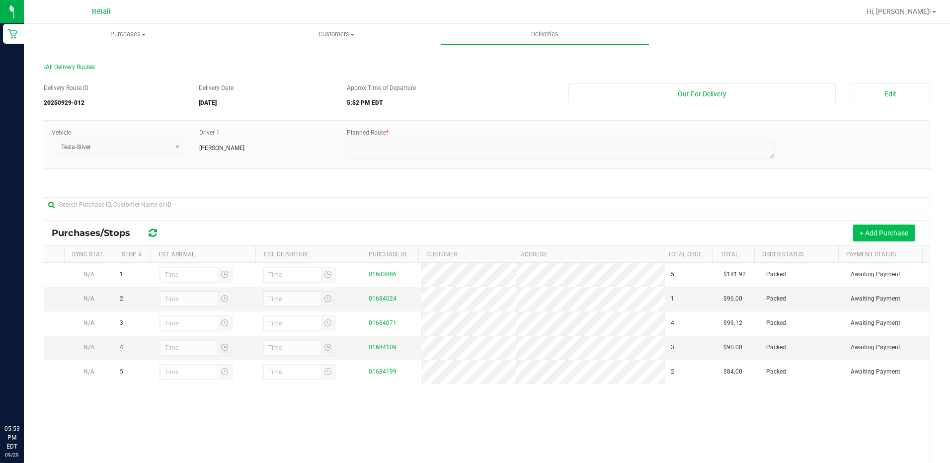
click at [873, 225] on button "+ Add Purchase" at bounding box center [884, 233] width 62 height 17
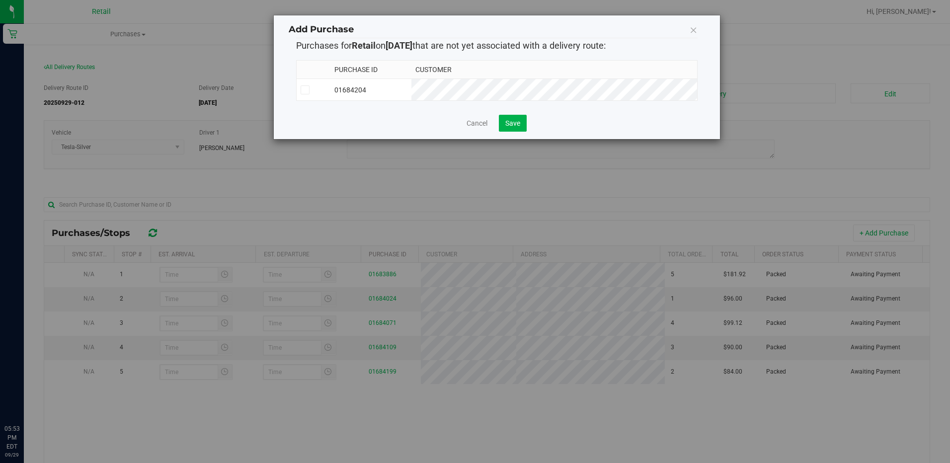
click at [306, 90] on icon at bounding box center [305, 90] width 6 height 0
click at [0, 0] on input "checkbox" at bounding box center [0, 0] width 0 height 0
click at [521, 123] on button "Save" at bounding box center [513, 123] width 28 height 17
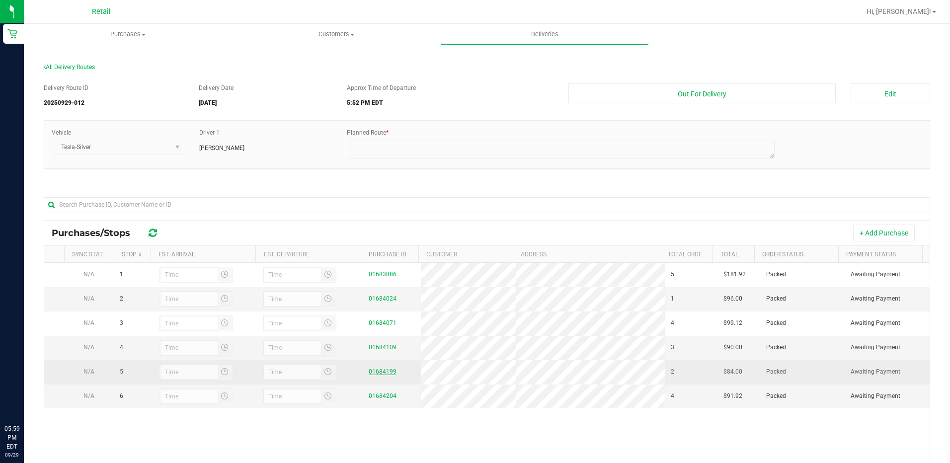
click at [372, 373] on link "01684199" at bounding box center [383, 371] width 28 height 7
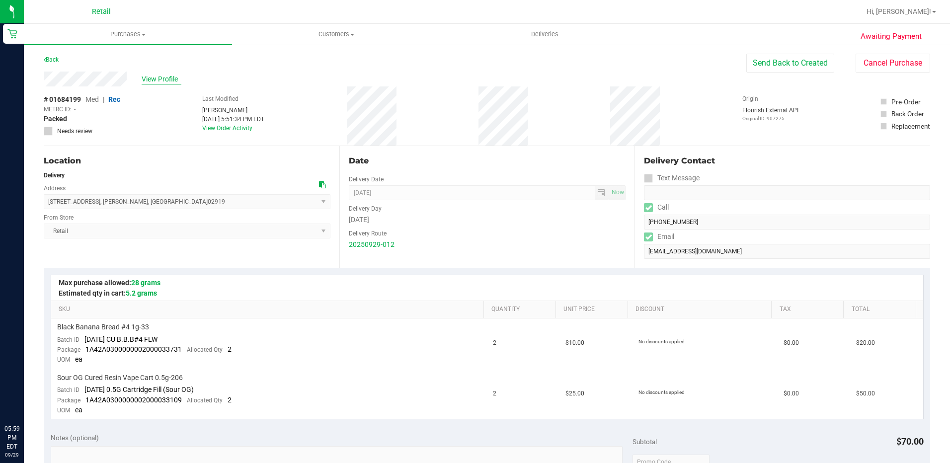
click at [154, 78] on span "View Profile" at bounding box center [162, 79] width 40 height 10
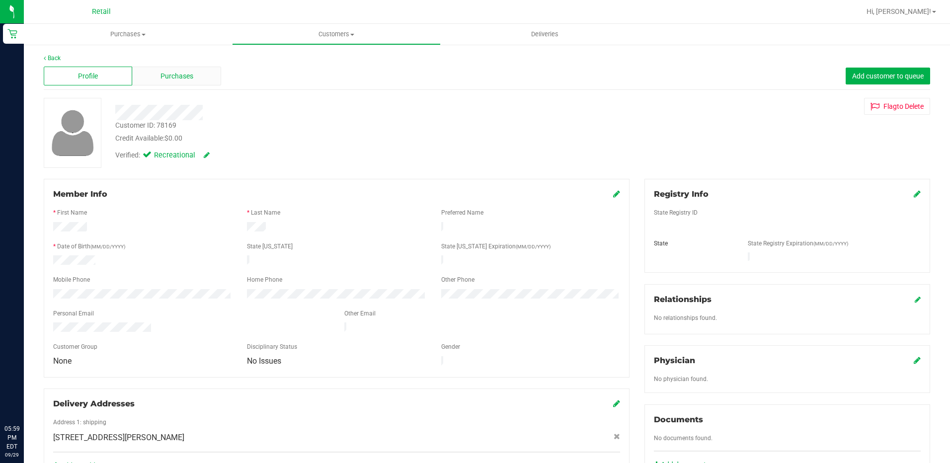
click at [189, 85] on div "Purchases" at bounding box center [176, 76] width 88 height 19
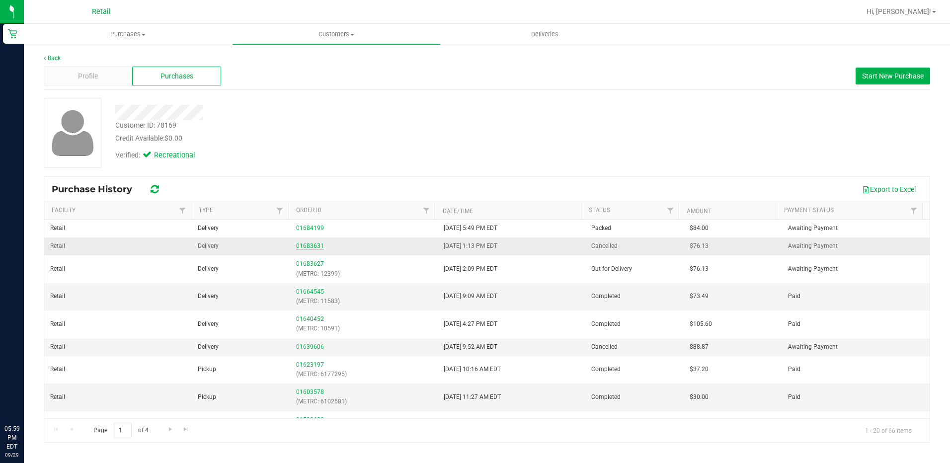
click at [311, 246] on link "01683631" at bounding box center [310, 245] width 28 height 7
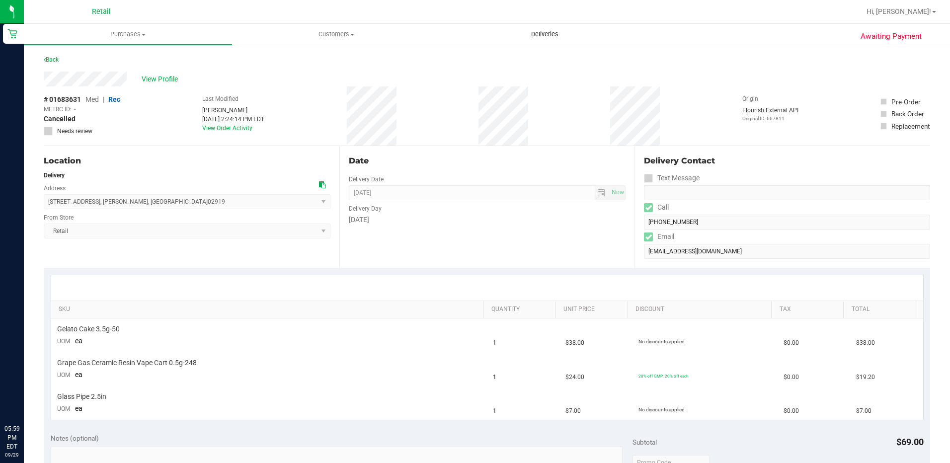
click at [539, 31] on span "Deliveries" at bounding box center [545, 34] width 54 height 9
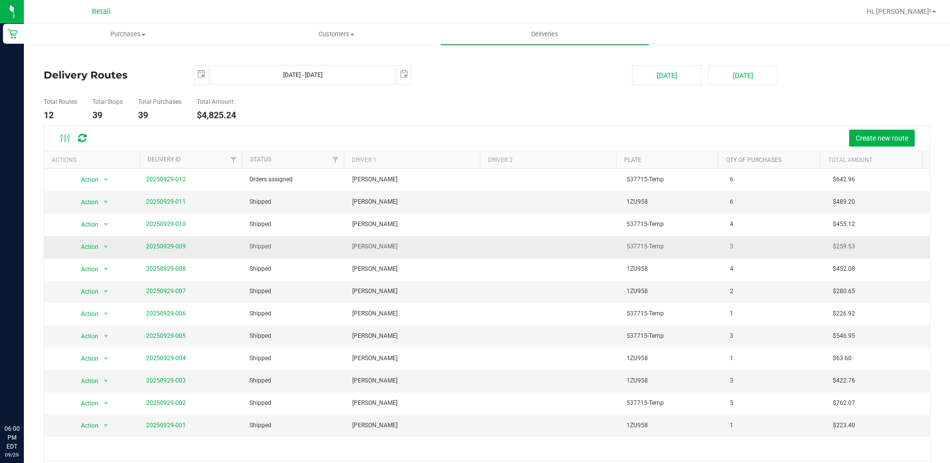
click at [171, 250] on span "20250929-009" at bounding box center [166, 246] width 40 height 9
click at [178, 248] on link "20250929-009" at bounding box center [166, 246] width 40 height 7
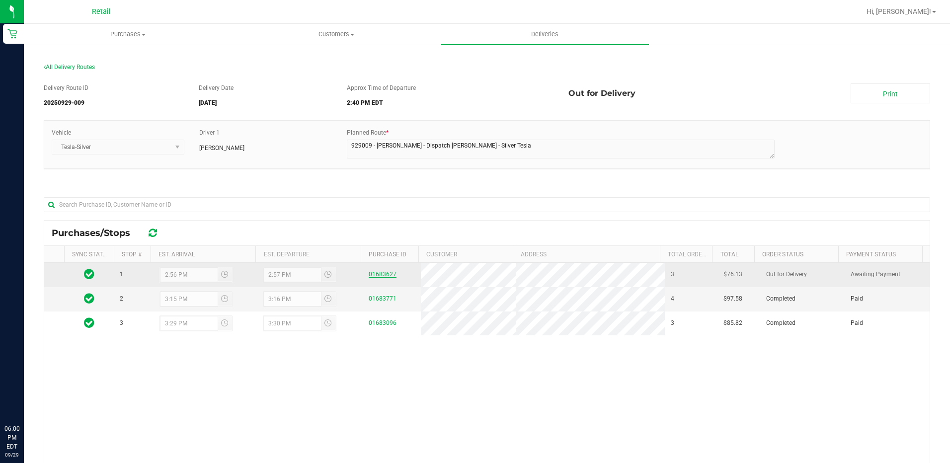
click at [387, 272] on link "01683627" at bounding box center [383, 274] width 28 height 7
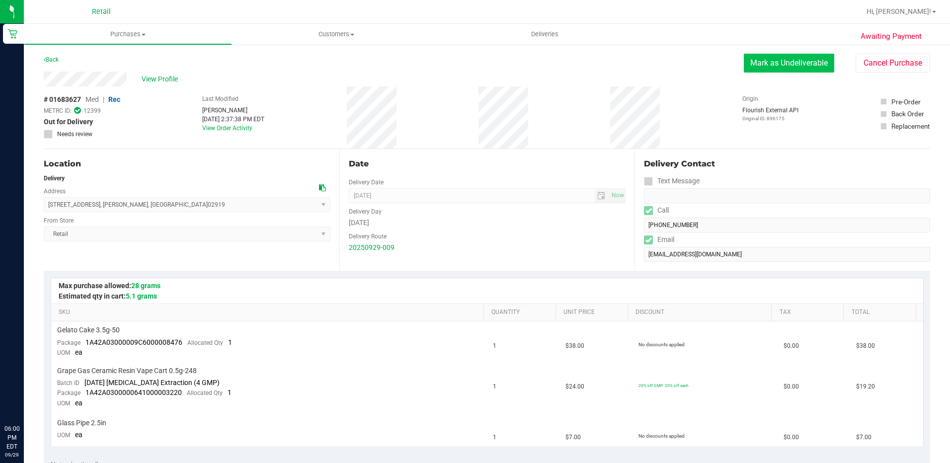
click at [782, 67] on button "Mark as Undeliverable" at bounding box center [789, 63] width 90 height 19
click at [781, 54] on button "Mark as Packed" at bounding box center [796, 63] width 75 height 19
click at [781, 54] on button "Send Back to Created" at bounding box center [790, 63] width 88 height 19
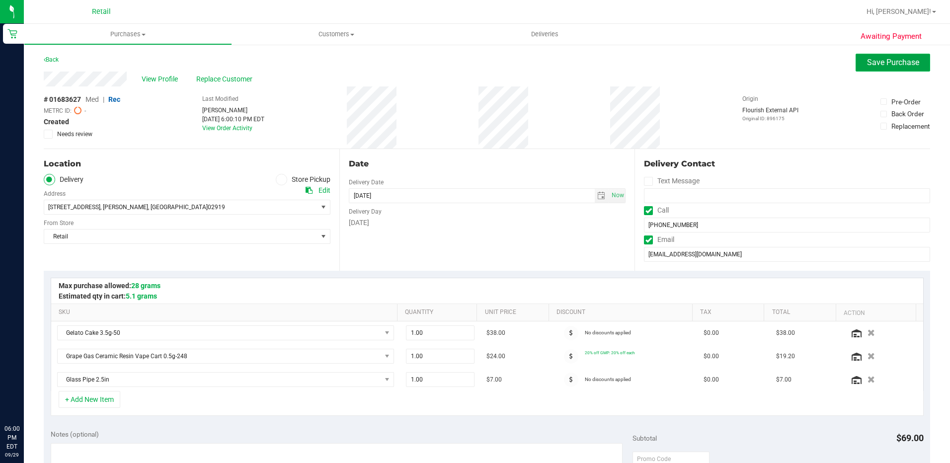
click at [899, 67] on button "Save Purchase" at bounding box center [892, 63] width 75 height 18
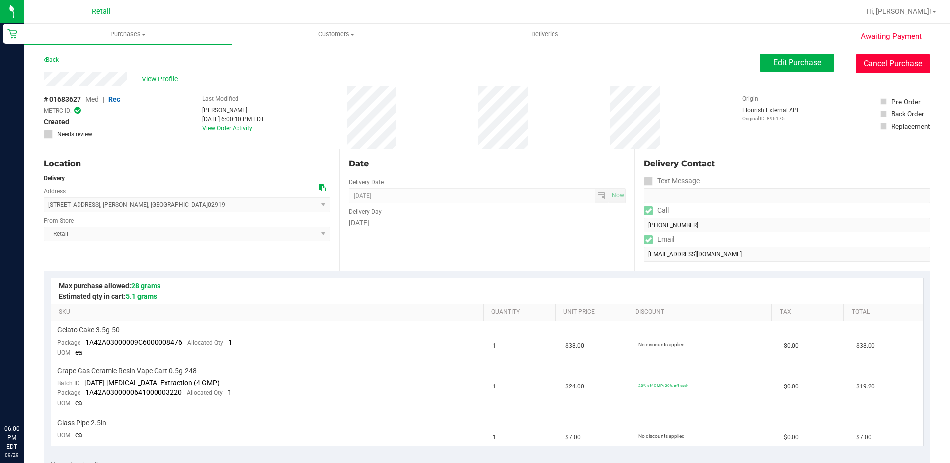
click at [899, 67] on button "Cancel Purchase" at bounding box center [892, 63] width 75 height 19
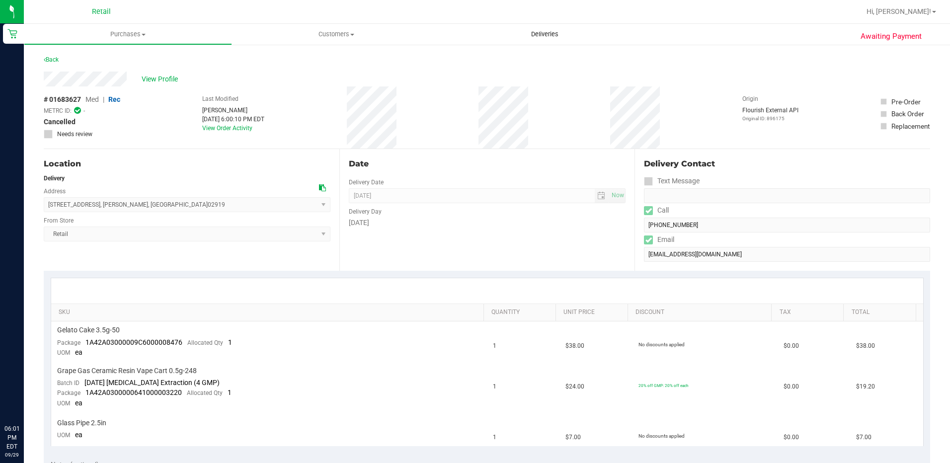
click at [538, 25] on uib-tab-heading "Deliveries" at bounding box center [545, 34] width 208 height 21
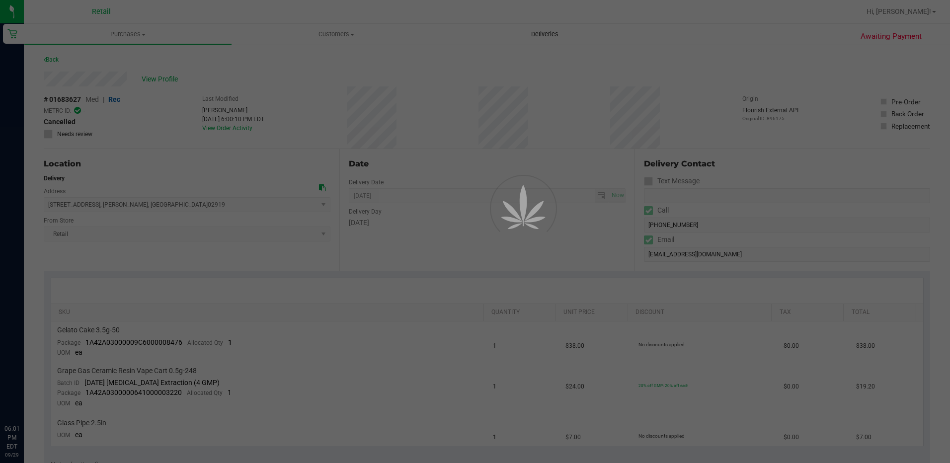
click at [537, 33] on span "Deliveries" at bounding box center [545, 34] width 54 height 9
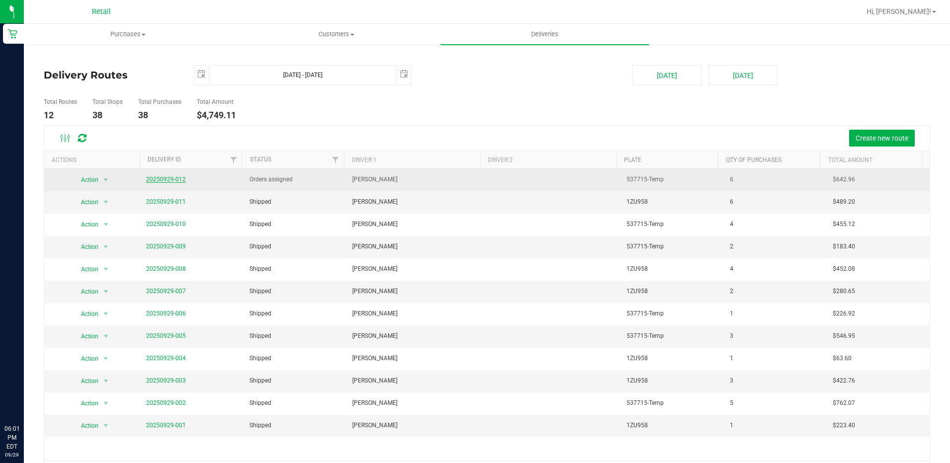
click at [157, 179] on link "20250929-012" at bounding box center [166, 179] width 40 height 7
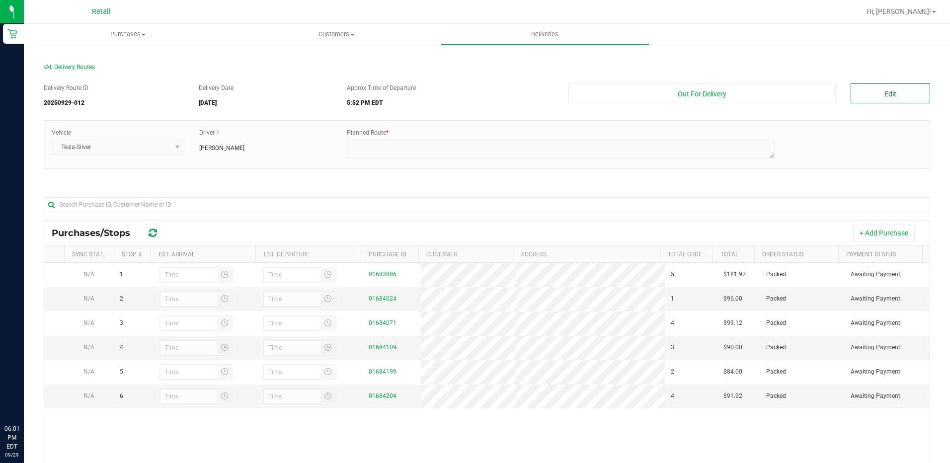
click at [886, 97] on button "Edit" at bounding box center [889, 93] width 79 height 20
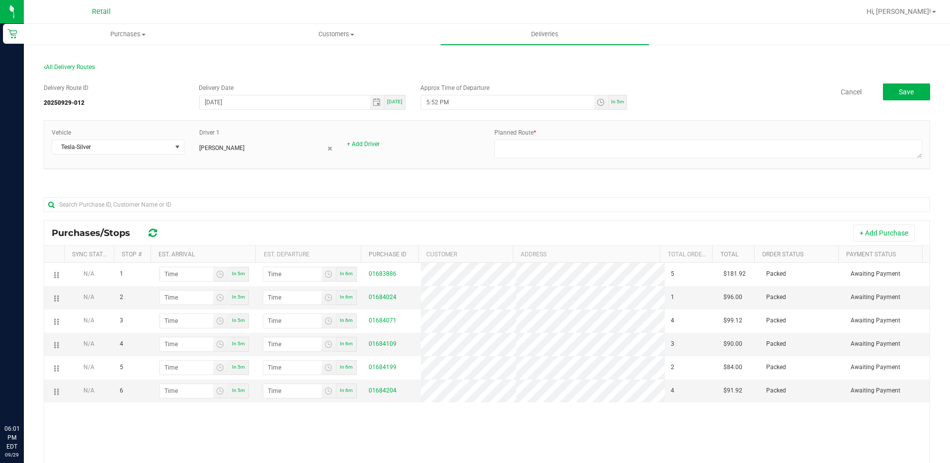
click at [489, 158] on div "Planned Route *" at bounding box center [708, 144] width 443 height 33
click at [534, 148] on textarea at bounding box center [708, 149] width 428 height 19
type textarea "on fleet"
click at [453, 173] on div "Vehicle Tesla-Silver Driver 1 [PERSON_NAME] + Add Driver Planned Route *" at bounding box center [487, 149] width 886 height 59
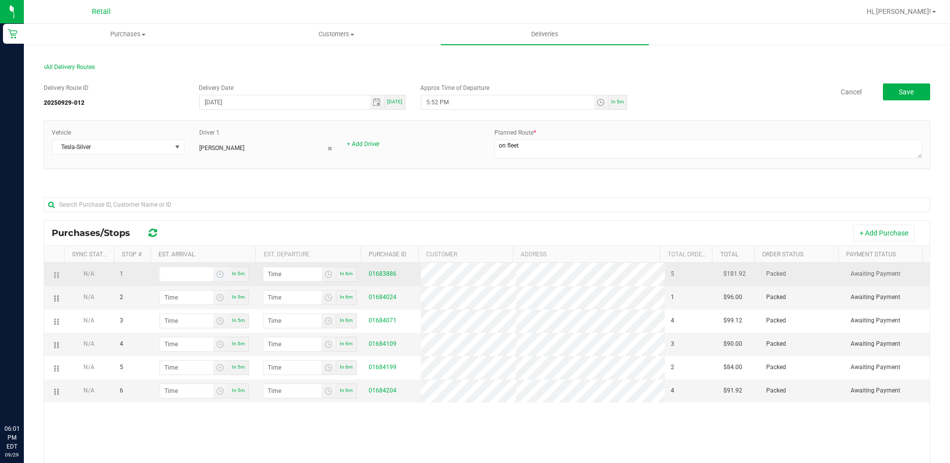
type input "hour:minute AM"
click at [185, 269] on input "hour:minute AM" at bounding box center [186, 274] width 53 height 14
type input "hour:minute AM"
drag, startPoint x: 184, startPoint y: 282, endPoint x: 184, endPoint y: 276, distance: 6.0
click at [184, 282] on td "In 5m" at bounding box center [204, 274] width 106 height 23
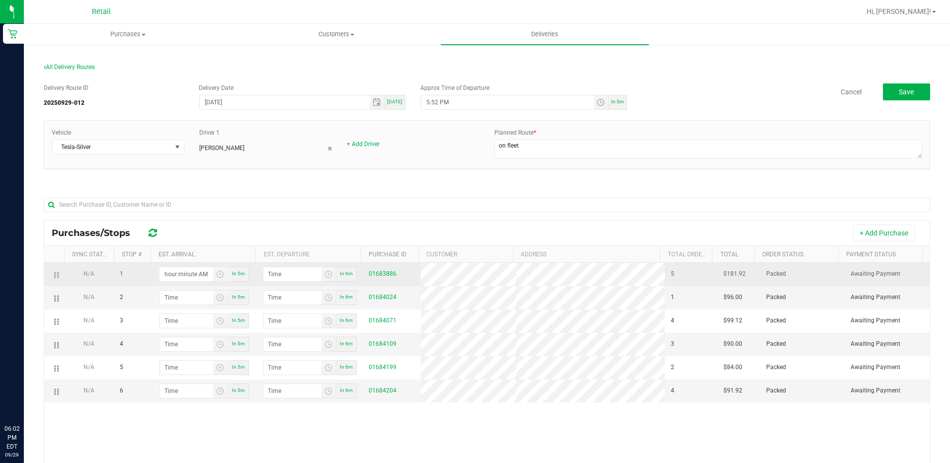
click at [180, 275] on input "hour:minute AM" at bounding box center [186, 274] width 53 height 14
type input "6:02 AM"
type input "6:03 AM"
type input "6:20 AM"
type input "6:21 AM"
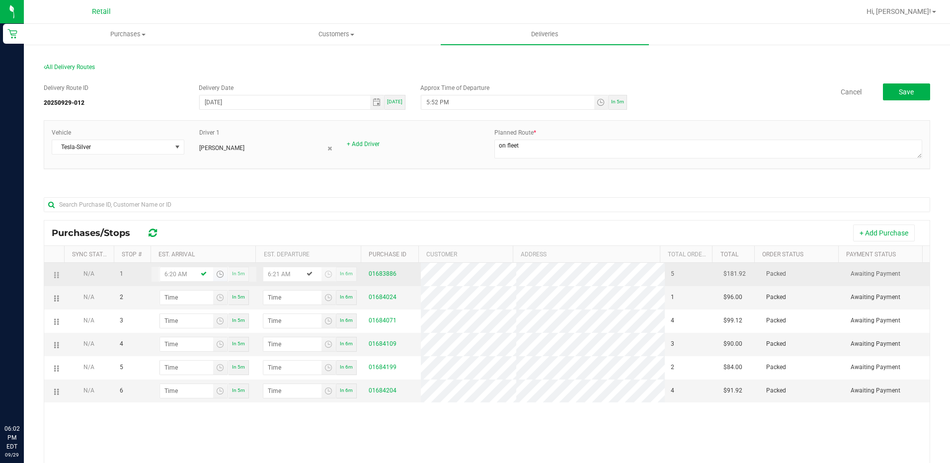
type input "6:20 PM"
type input "6:21 PM"
type input "6:20 PM"
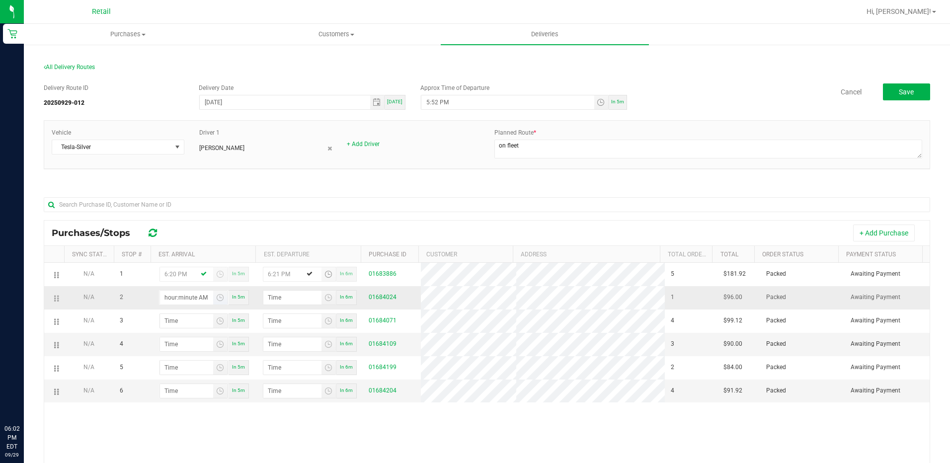
click at [171, 293] on input "hour:minute AM" at bounding box center [186, 298] width 53 height 14
type input "6:03 AM"
type input "6:04 AM"
type input "6:37 AM"
type input "6:38 AM"
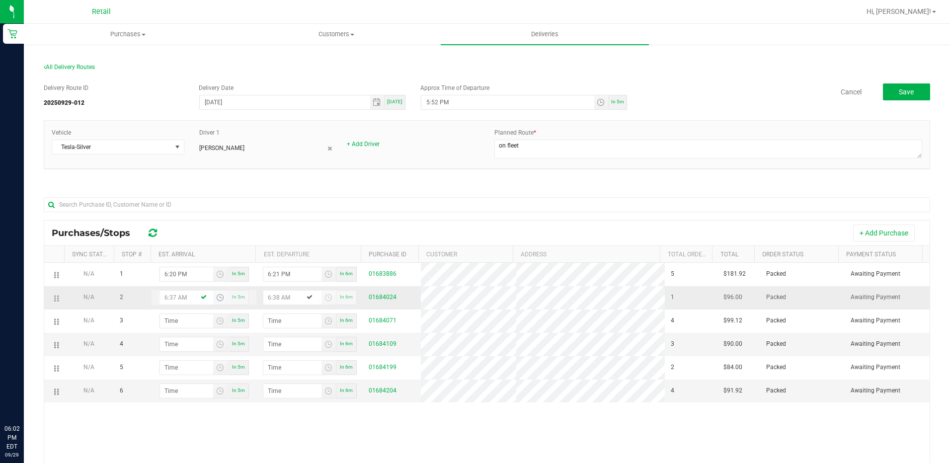
type input "6:37 PM"
type input "6:38 PM"
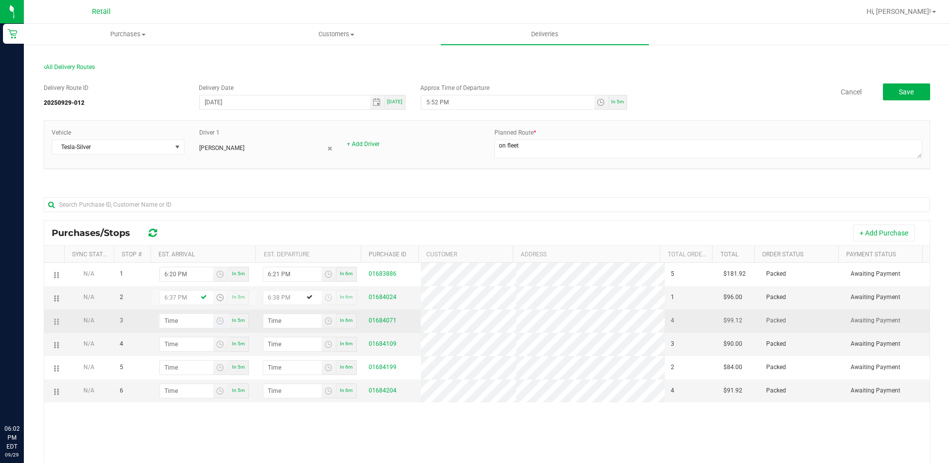
type input "6:37 PM"
click at [177, 317] on input "hour:minute AM" at bounding box center [186, 321] width 53 height 14
type input "6:05 AM"
type input "6:06 AM"
type input "6:54 AM"
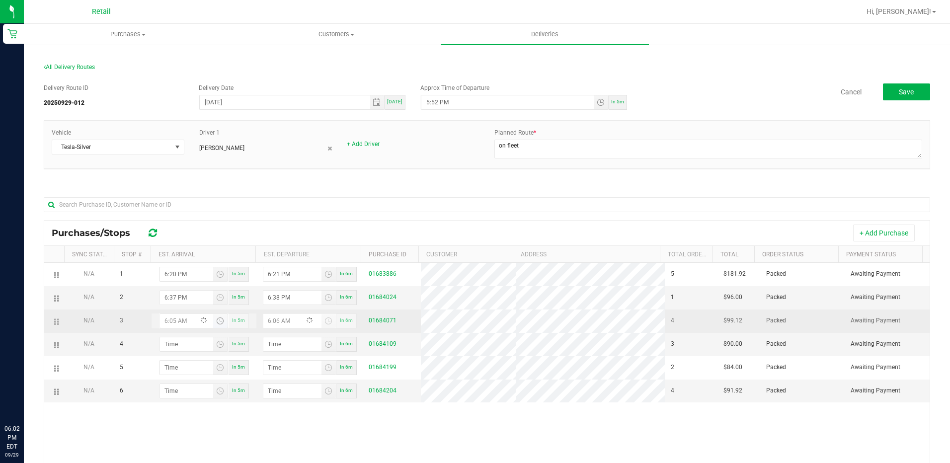
type input "6:55 AM"
type input "6:54 PM"
type input "6:55 PM"
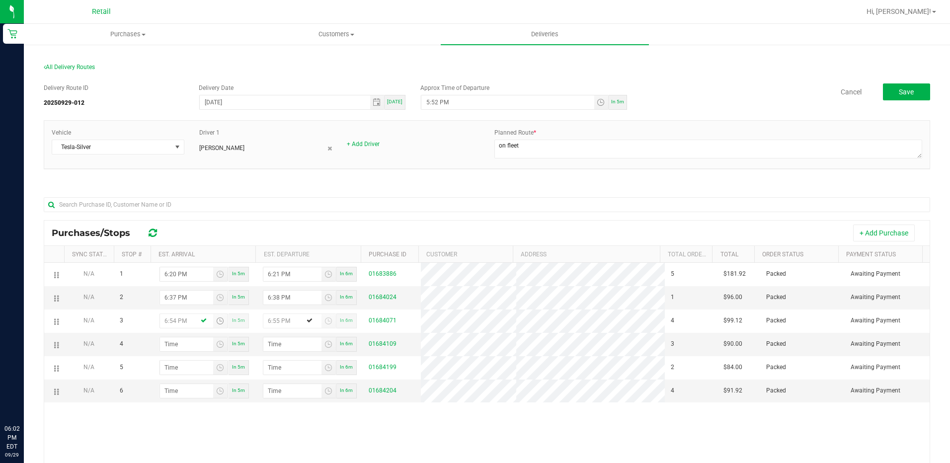
type input "6:54 PM"
click at [188, 439] on div "N/A 1 6:20 PM In 5m 6:21 PM In 6m 01683886 5 $181.92 Packed Awaiting Payment N/…" at bounding box center [486, 409] width 885 height 292
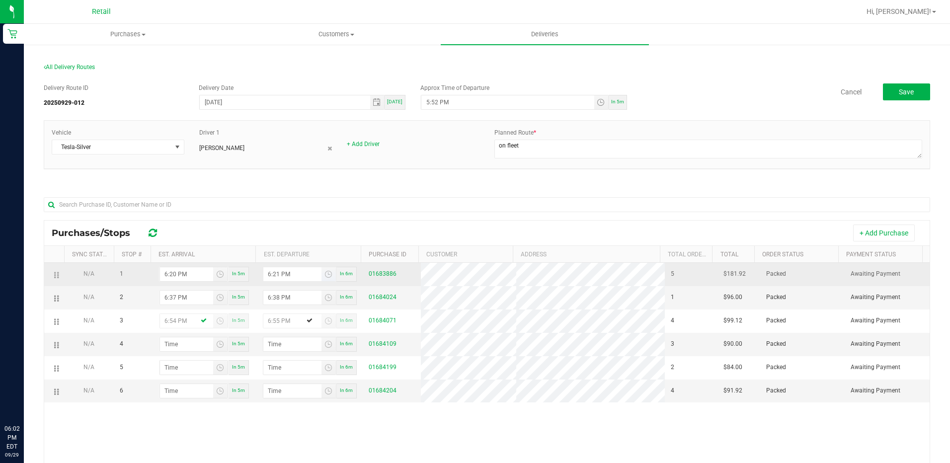
scroll to position [99, 0]
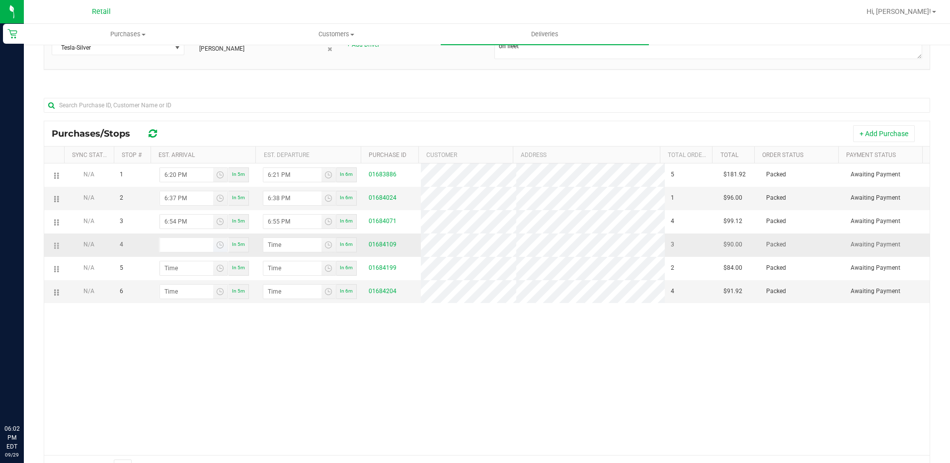
type input "hour:minute AM"
click at [174, 245] on input "hour:minute AM" at bounding box center [186, 245] width 53 height 14
click at [56, 197] on td at bounding box center [54, 198] width 20 height 23
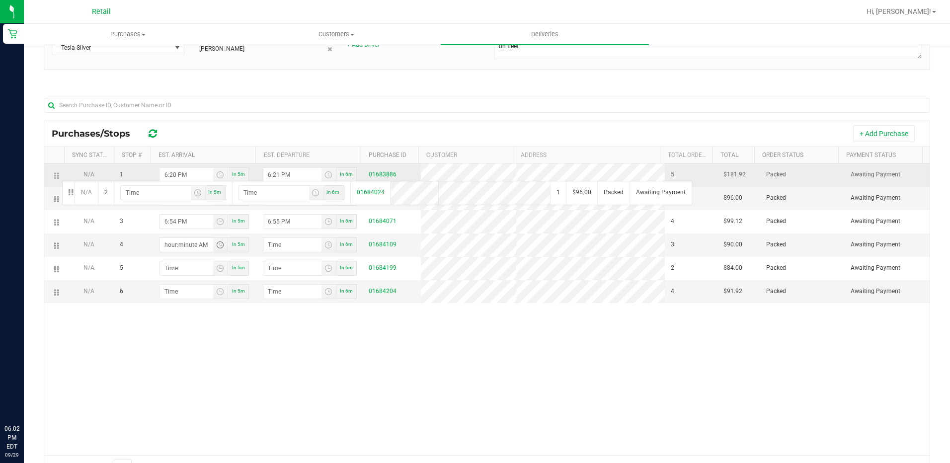
drag, startPoint x: 59, startPoint y: 199, endPoint x: 61, endPoint y: 174, distance: 25.0
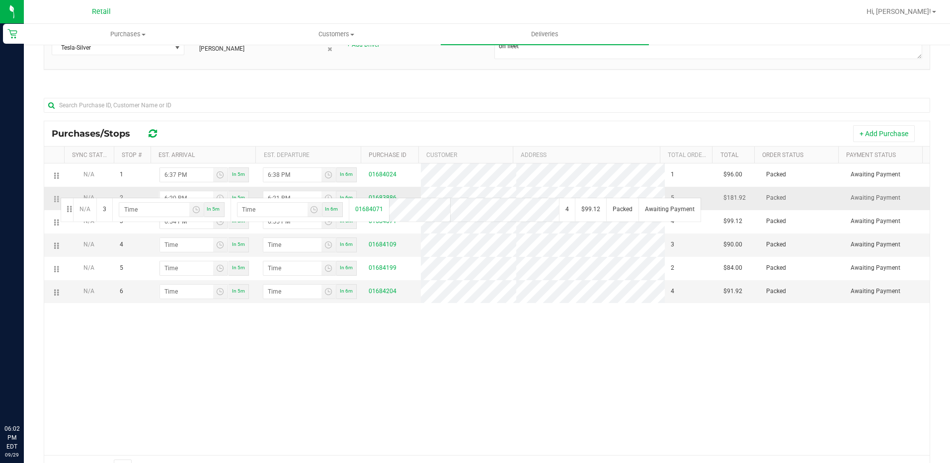
drag, startPoint x: 56, startPoint y: 223, endPoint x: 59, endPoint y: 197, distance: 26.1
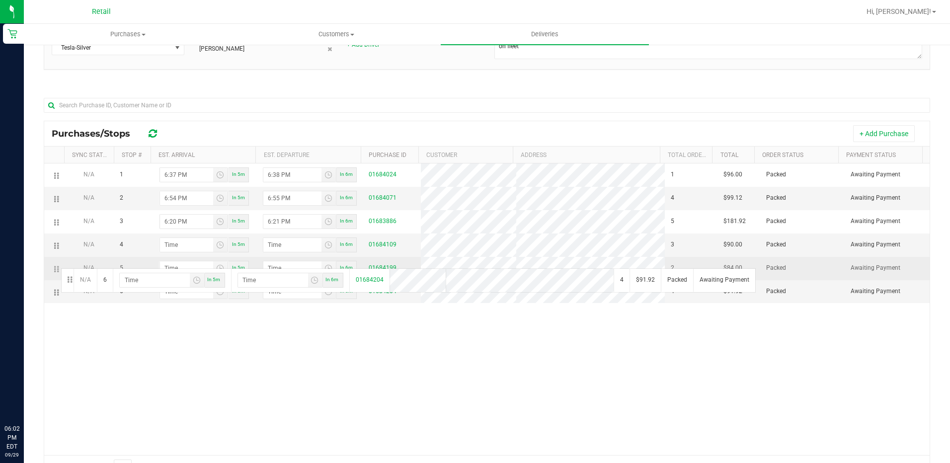
drag, startPoint x: 57, startPoint y: 294, endPoint x: 60, endPoint y: 267, distance: 26.9
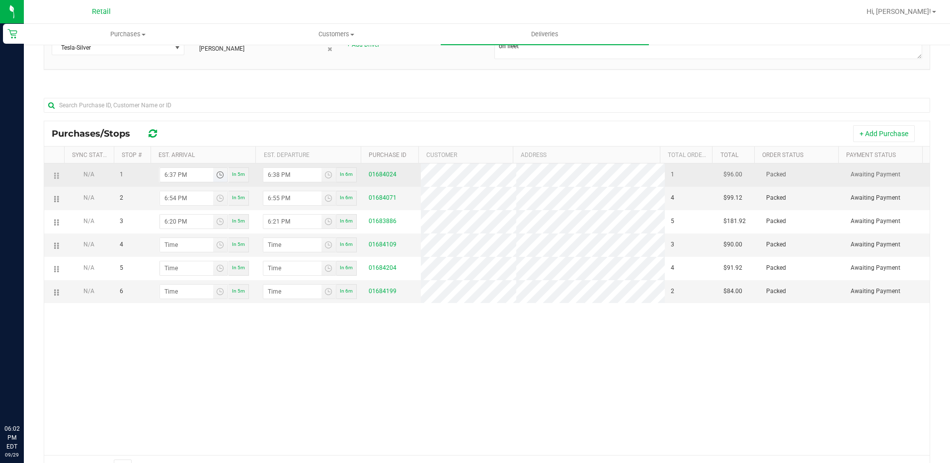
click at [164, 173] on input "6:37 PM" at bounding box center [186, 175] width 53 height 14
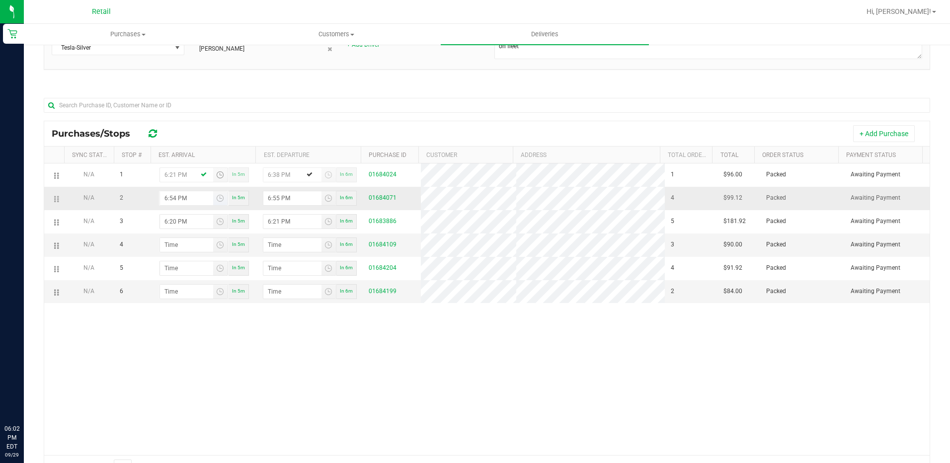
type input "6:21 PM"
click at [167, 195] on input "6:54 PM" at bounding box center [186, 198] width 53 height 14
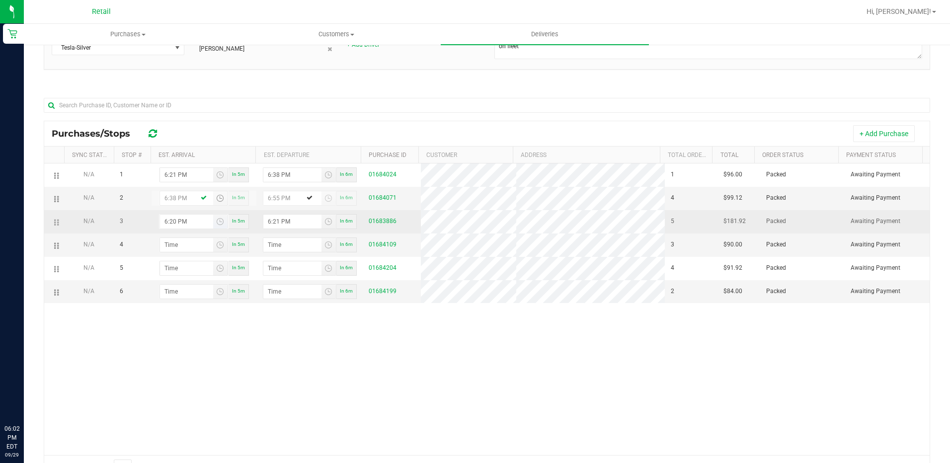
type input "6:38 PM"
click at [165, 225] on input "6:20 PM" at bounding box center [186, 222] width 53 height 14
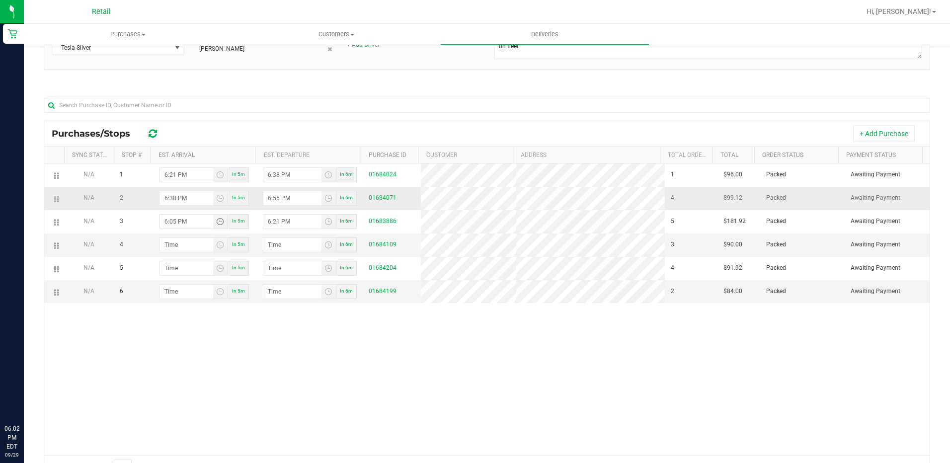
type input "6:55 PM"
type input "6:56 PM"
type input "6:55 PM"
click at [166, 242] on input "hour:minute AM" at bounding box center [186, 245] width 53 height 14
type input "7:01 AM"
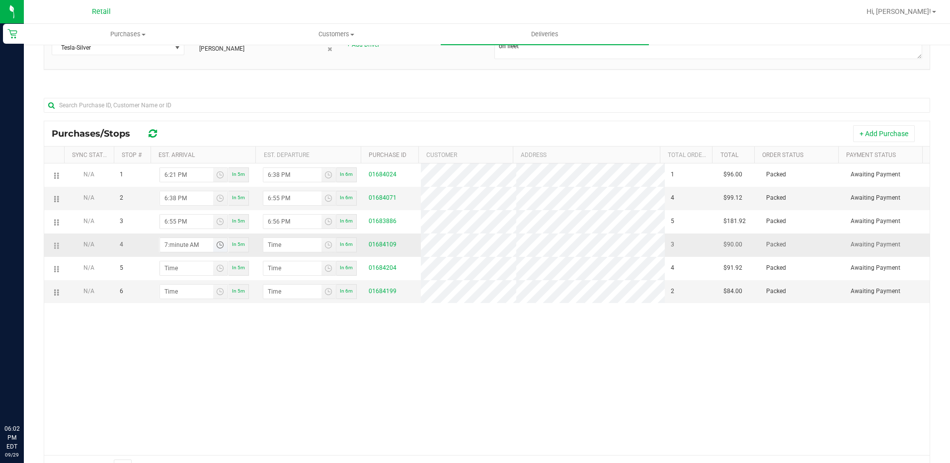
type input "7:02 AM"
type input "7:11 AM"
type input "7:12 AM"
type input "7:11 PM"
type input "7:12 PM"
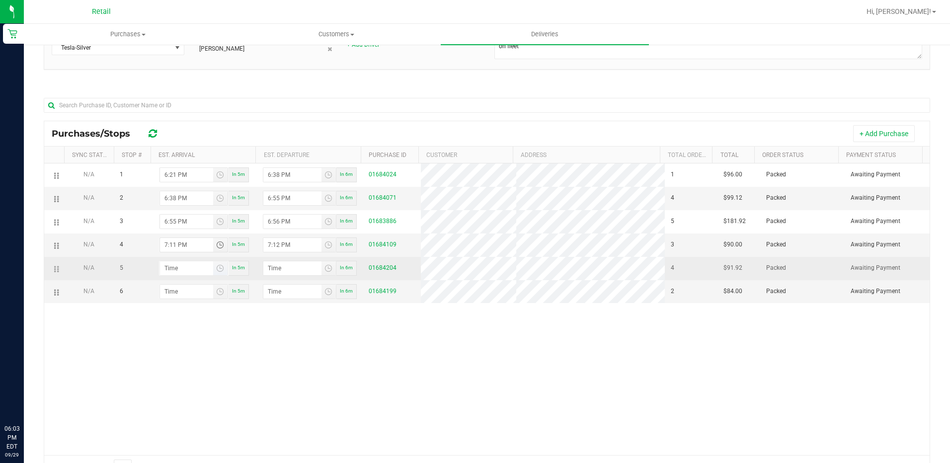
type input "7:11 PM"
click at [168, 265] on input "hour:minute AM" at bounding box center [186, 268] width 53 height 14
type input "7:02 AM"
type input "7:03 AM"
type input "7:25 AM"
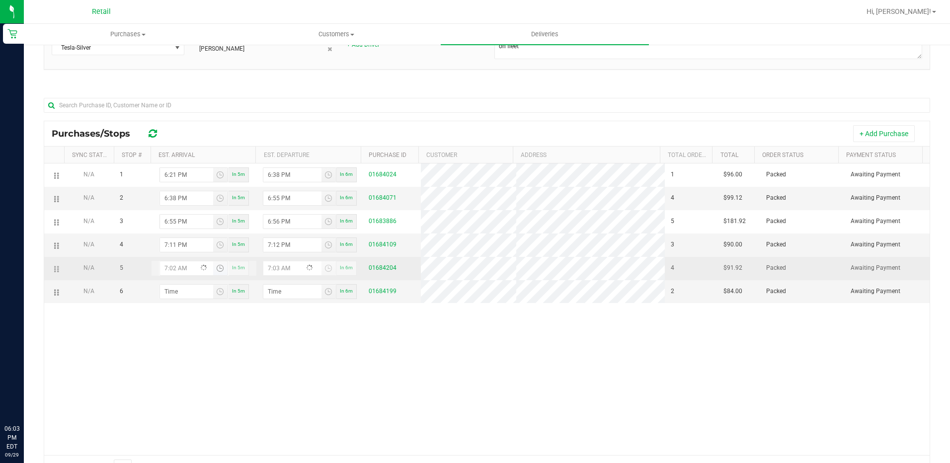
type input "7:26 AM"
type input "7:25 PM"
type input "7:26 PM"
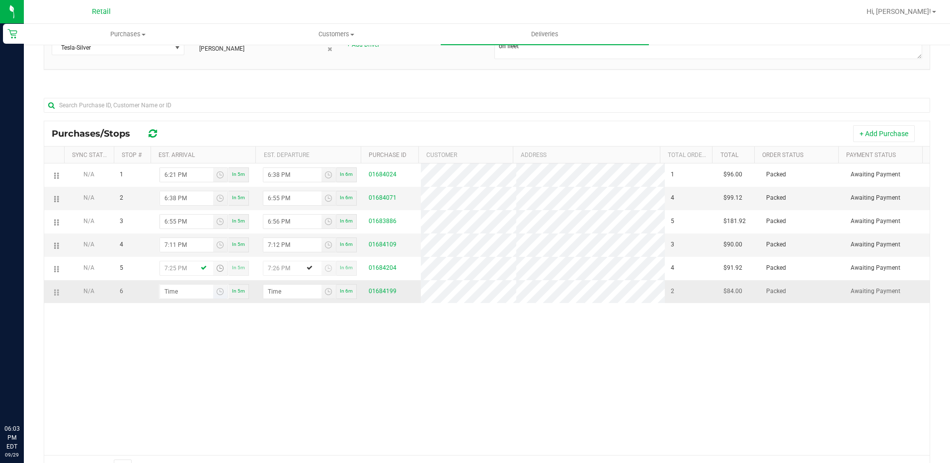
type input "7:25 PM"
click at [169, 297] on input "hour:minute AM" at bounding box center [186, 292] width 53 height 14
type input "7:03 AM"
type input "7:04 AM"
type input "7:35 AM"
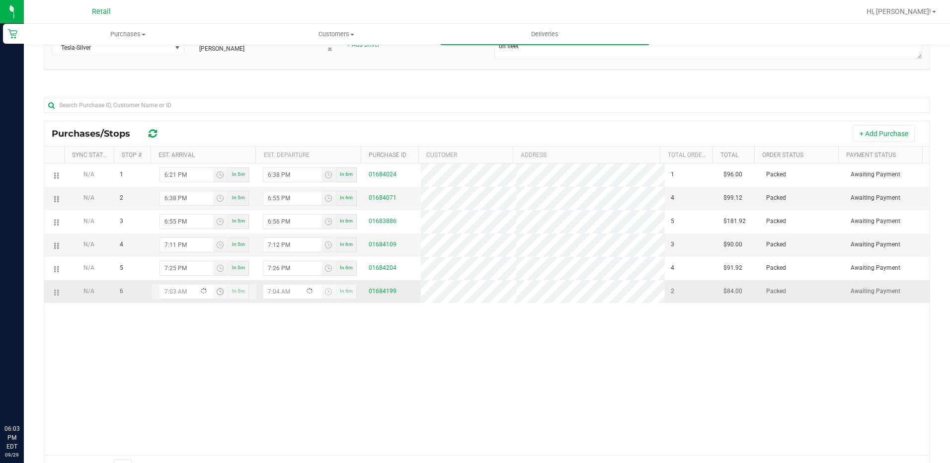
type input "7:36 AM"
type input "7:35 PM"
type input "7:36 PM"
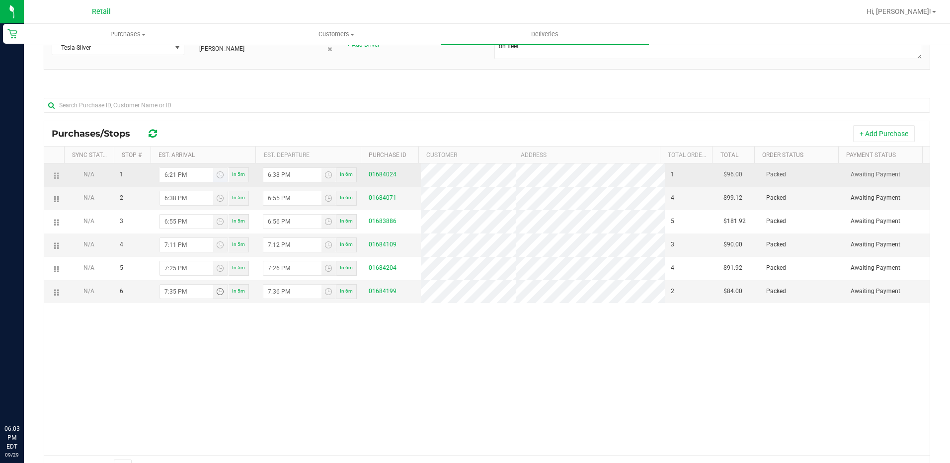
type input "7:35 PM"
click at [172, 170] on input "6:21 PM" at bounding box center [186, 175] width 53 height 14
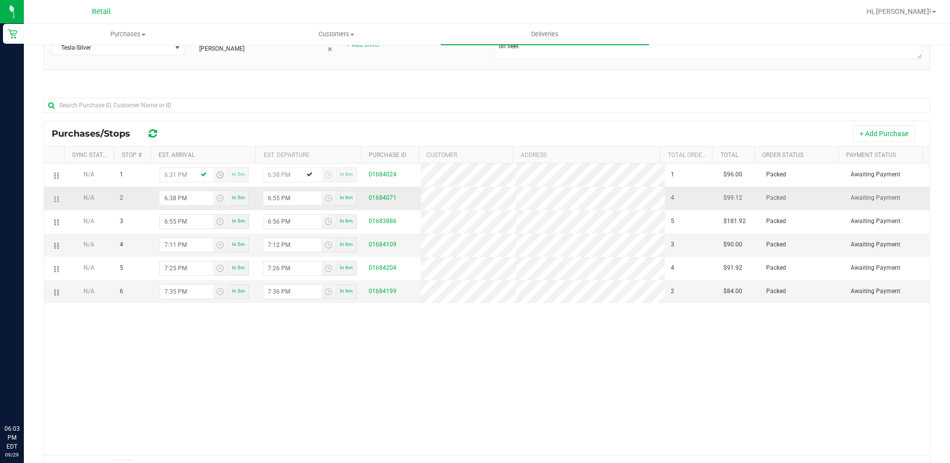
type input "6:31 PM"
click at [172, 195] on input "6:38 PM" at bounding box center [186, 198] width 53 height 14
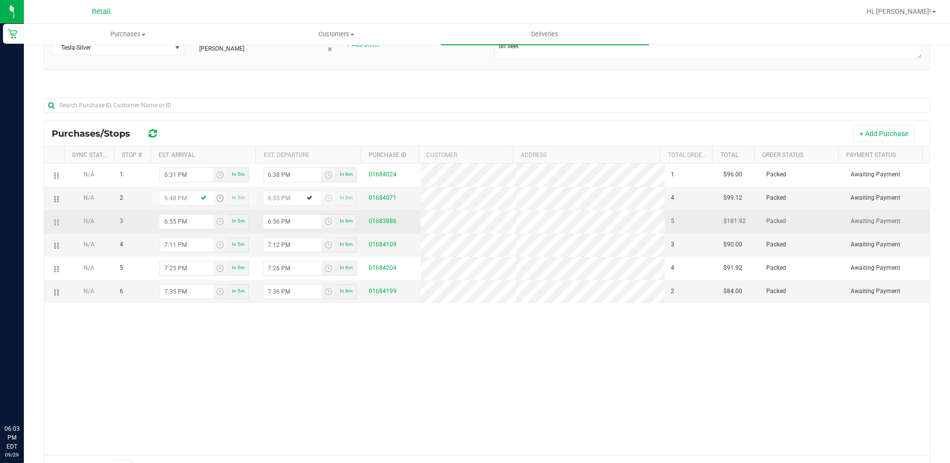
type input "6:48 PM"
click at [173, 222] on input "6:55 PM" at bounding box center [186, 222] width 53 height 14
click at [166, 220] on input "6:55 PM" at bounding box center [186, 222] width 53 height 14
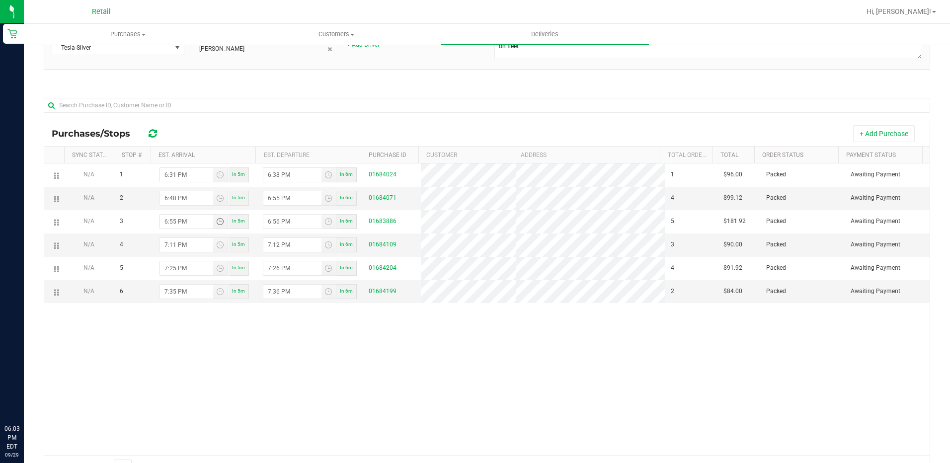
type input "7:55 PM"
type input "7:56 PM"
type input "7:05 PM"
click at [173, 242] on input "7:11 PM" at bounding box center [186, 245] width 53 height 14
type input "7:22 PM"
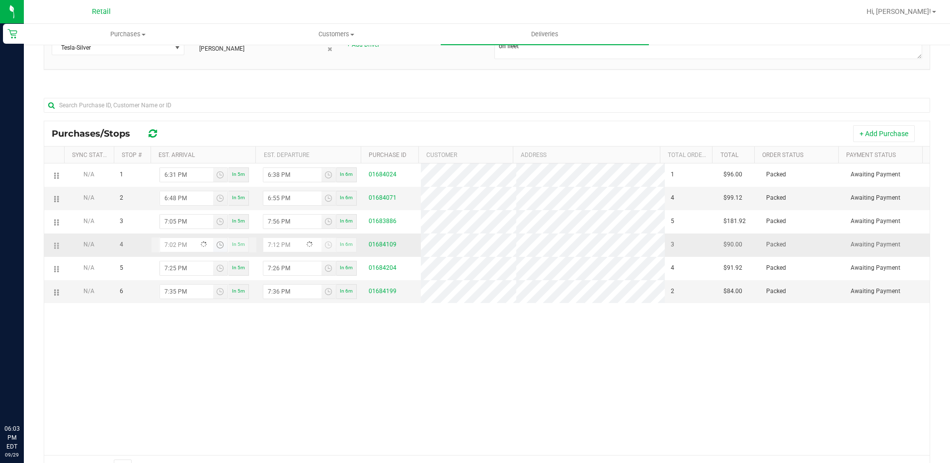
type input "7:23 PM"
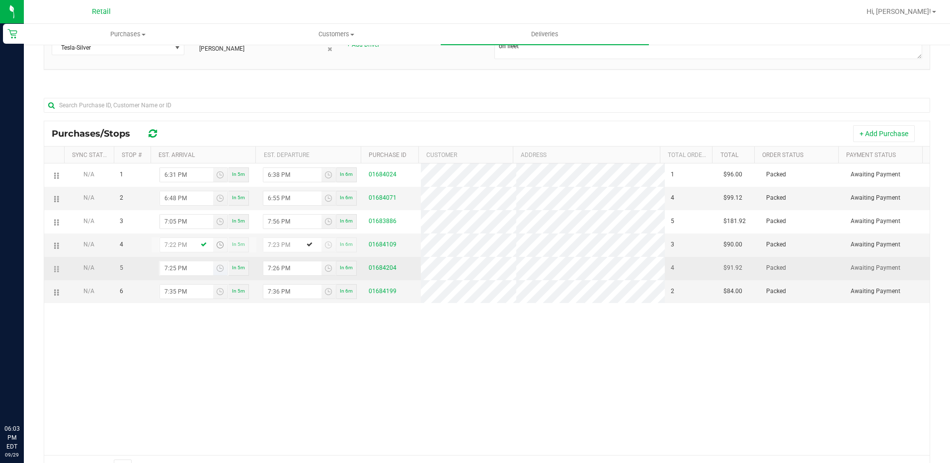
type input "7:22 PM"
click at [170, 270] on input "7:25 PM" at bounding box center [186, 268] width 53 height 14
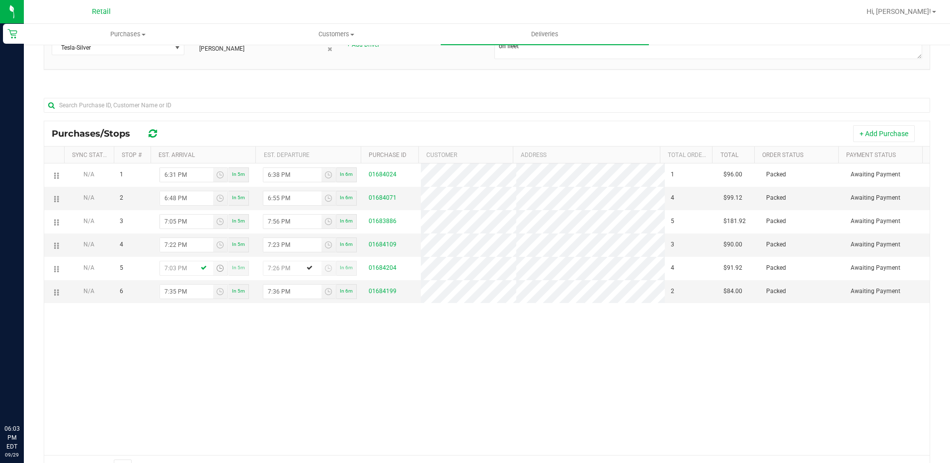
type input "7:35 PM"
type input "7:36 PM"
type input "7:35 PM"
click at [171, 299] on input "7:35 PM" at bounding box center [186, 292] width 53 height 14
type input "7:45 PM"
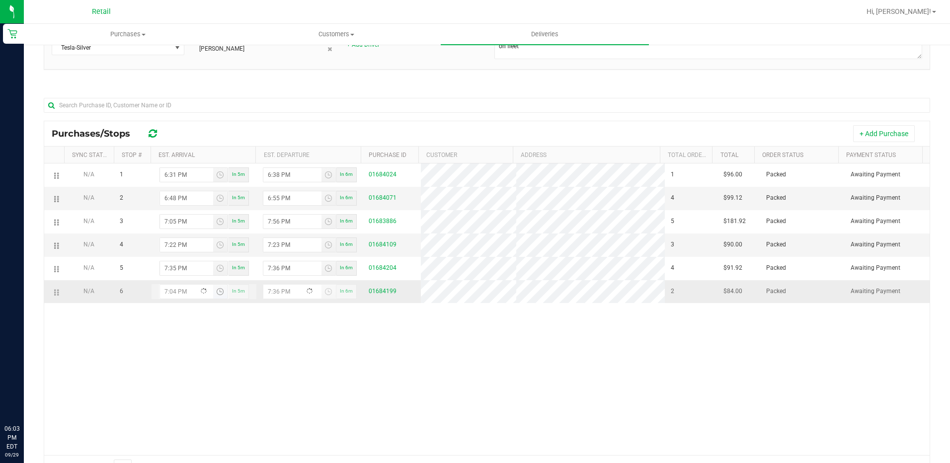
type input "7:46 PM"
type input "7:45 PM"
click at [345, 365] on div "N/A 1 6:31 PM In 5m 6:38 PM In 6m 01684024 1 $96.00 Packed Awaiting Payment N/A…" at bounding box center [486, 309] width 885 height 292
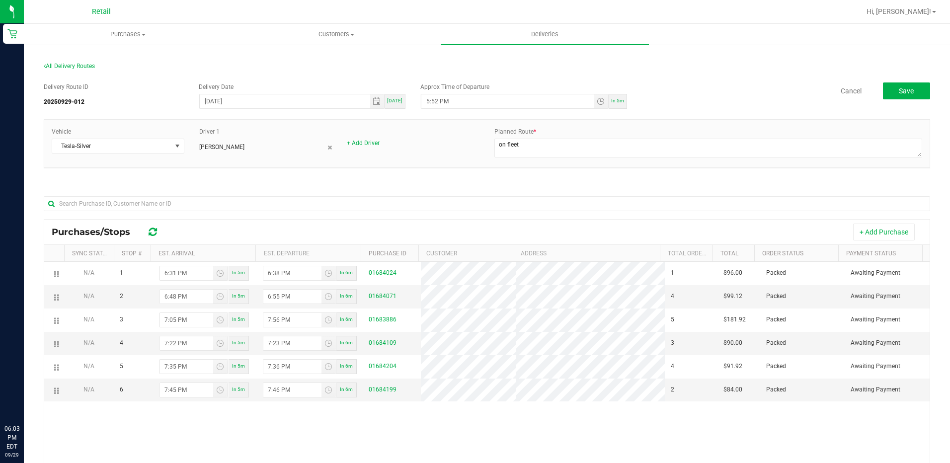
scroll to position [0, 0]
click at [616, 97] on div "In 5m" at bounding box center [617, 102] width 18 height 15
type input "6:08 PM"
click at [883, 96] on button "Save" at bounding box center [906, 91] width 47 height 17
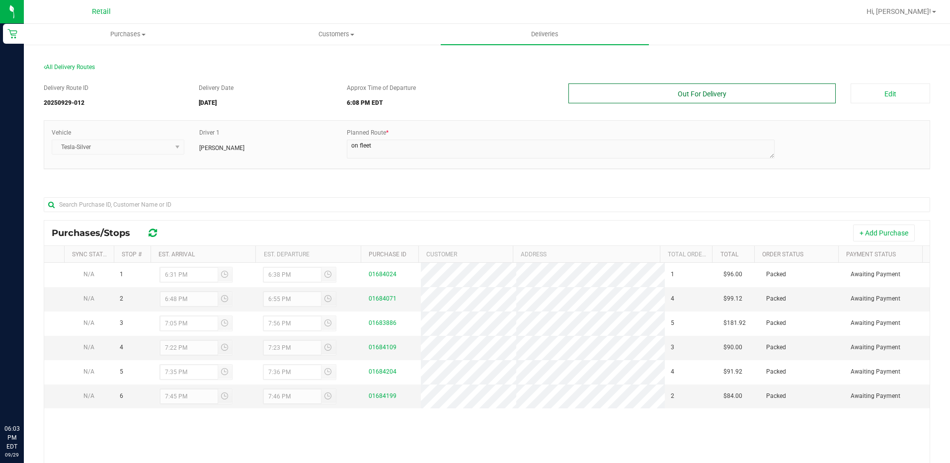
click at [733, 86] on button "Out For Delivery" at bounding box center [702, 93] width 268 height 20
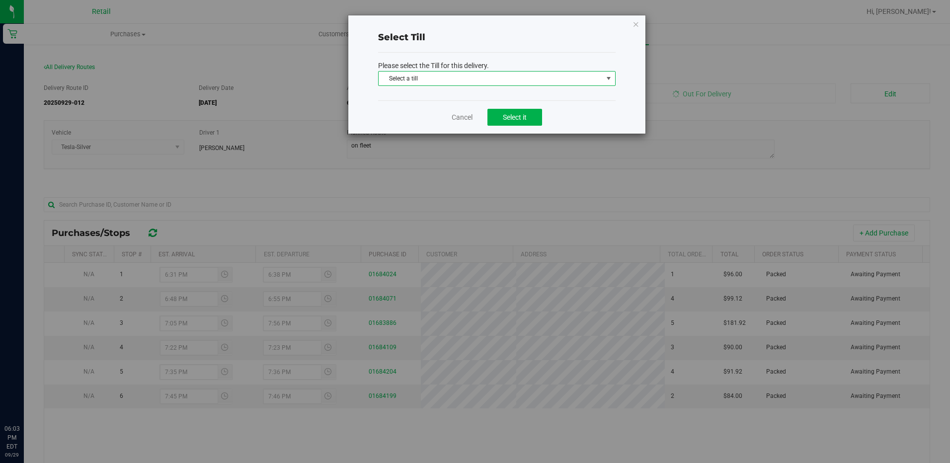
click at [541, 78] on span "Select a till" at bounding box center [490, 79] width 224 height 14
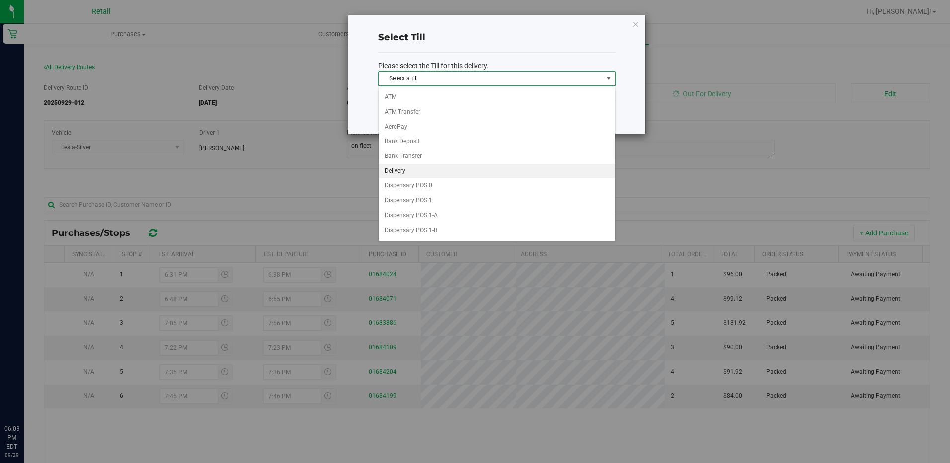
click at [471, 167] on li "Delivery" at bounding box center [496, 171] width 236 height 15
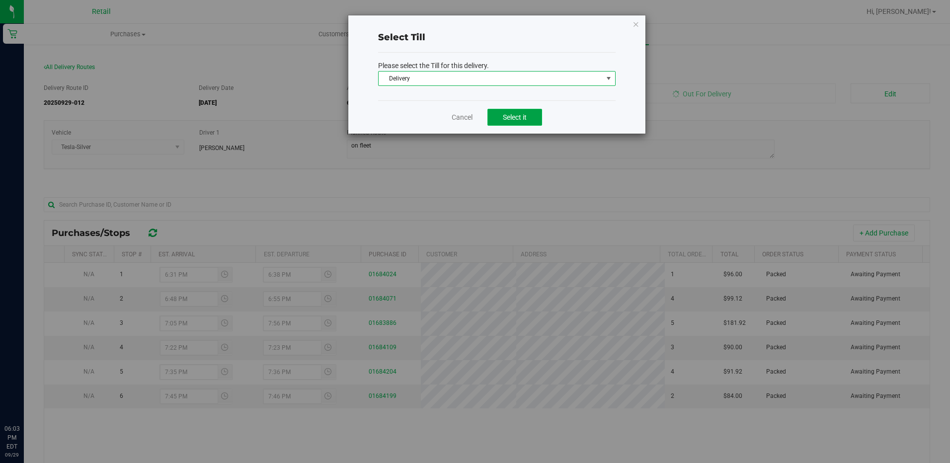
click at [521, 110] on button "Select it" at bounding box center [514, 117] width 55 height 17
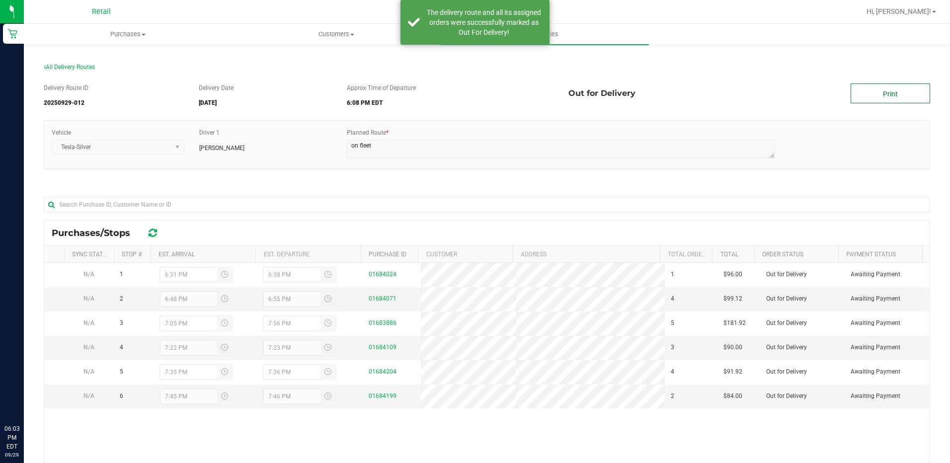
click at [878, 97] on link "Print" at bounding box center [889, 93] width 79 height 20
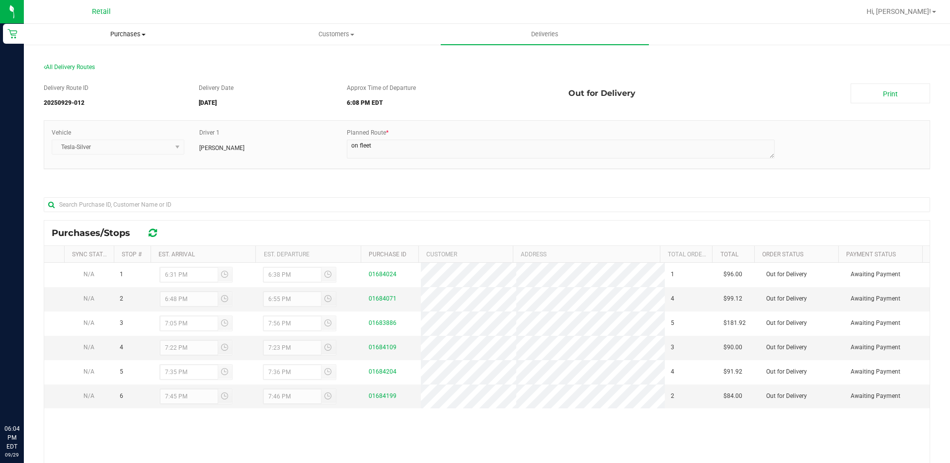
click at [138, 31] on span "Purchases" at bounding box center [127, 34] width 207 height 9
click at [128, 60] on li "Summary of purchases" at bounding box center [128, 60] width 208 height 12
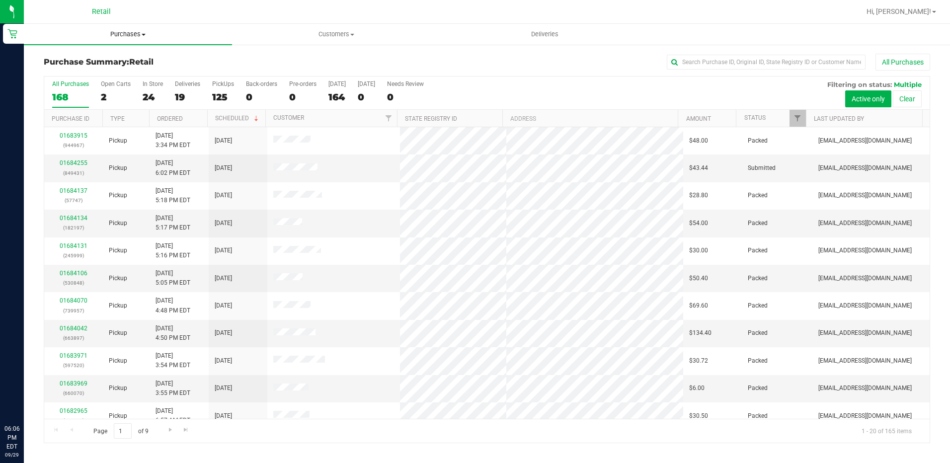
click at [139, 30] on span "Purchases" at bounding box center [128, 34] width 208 height 9
click at [104, 55] on li "Summary of purchases" at bounding box center [128, 60] width 208 height 12
click at [145, 37] on span "Purchases" at bounding box center [128, 34] width 208 height 9
click at [131, 57] on li "Summary of purchases" at bounding box center [128, 60] width 208 height 12
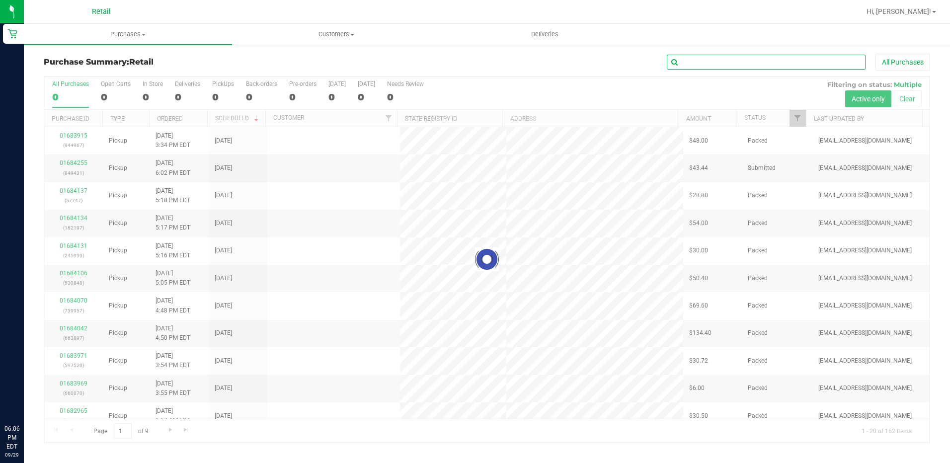
click at [719, 58] on input "text" at bounding box center [766, 62] width 199 height 15
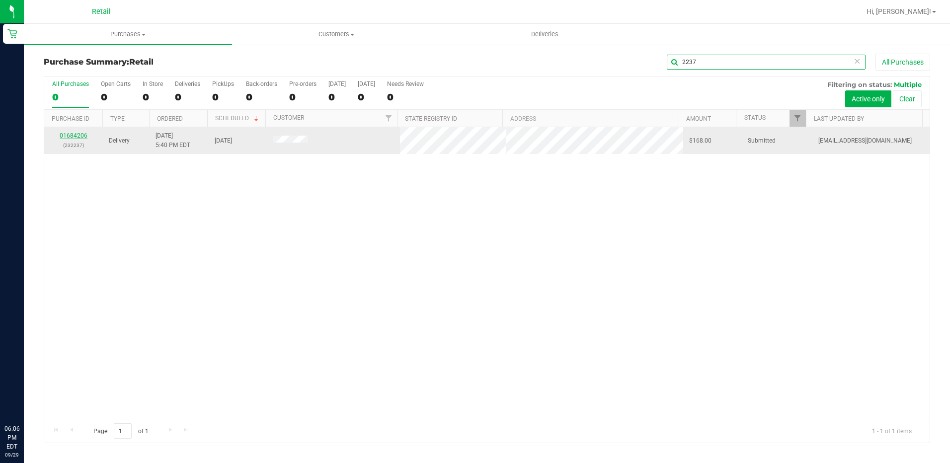
type input "2237"
click at [73, 134] on link "01684206" at bounding box center [74, 135] width 28 height 7
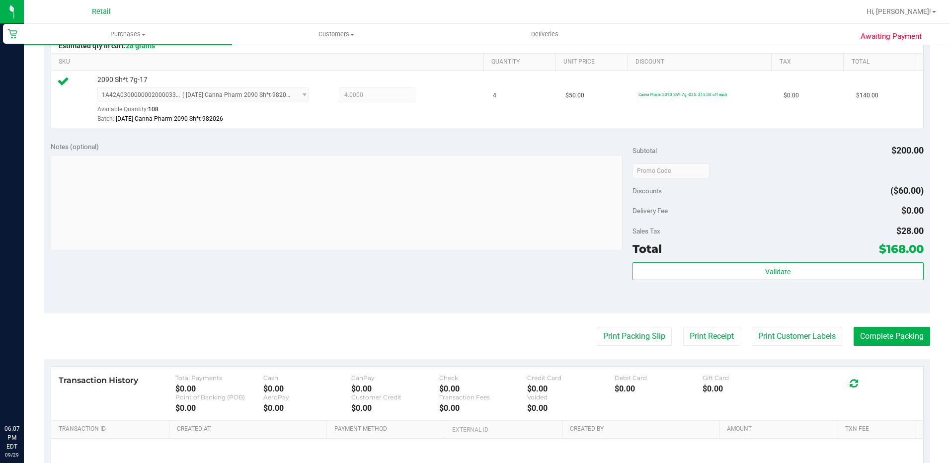
scroll to position [248, 0]
click at [884, 338] on button "Complete Packing" at bounding box center [891, 335] width 76 height 19
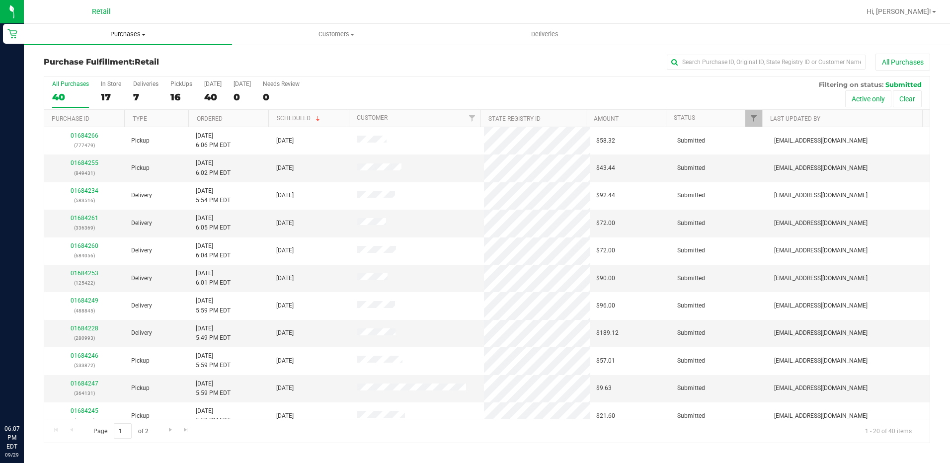
drag, startPoint x: 139, startPoint y: 32, endPoint x: 137, endPoint y: 39, distance: 7.2
click at [139, 32] on span "Purchases" at bounding box center [128, 34] width 208 height 9
click at [124, 59] on li "Summary of purchases" at bounding box center [128, 60] width 208 height 12
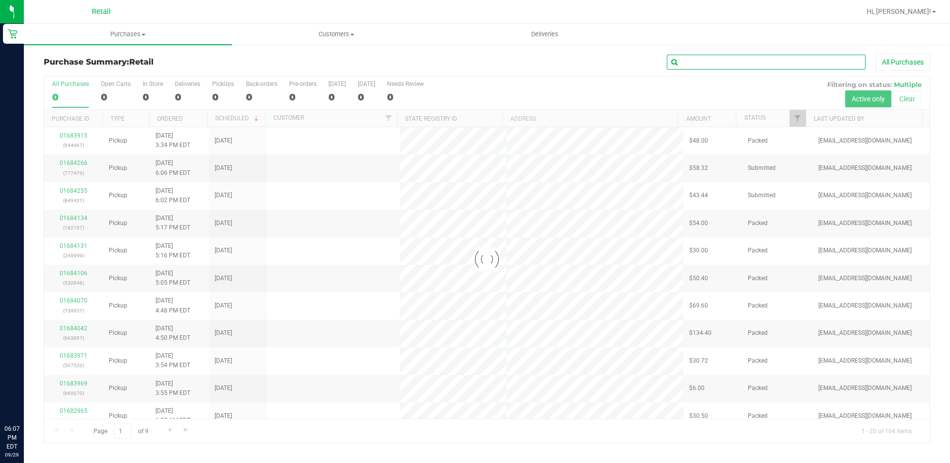
click at [779, 64] on input "text" at bounding box center [766, 62] width 199 height 15
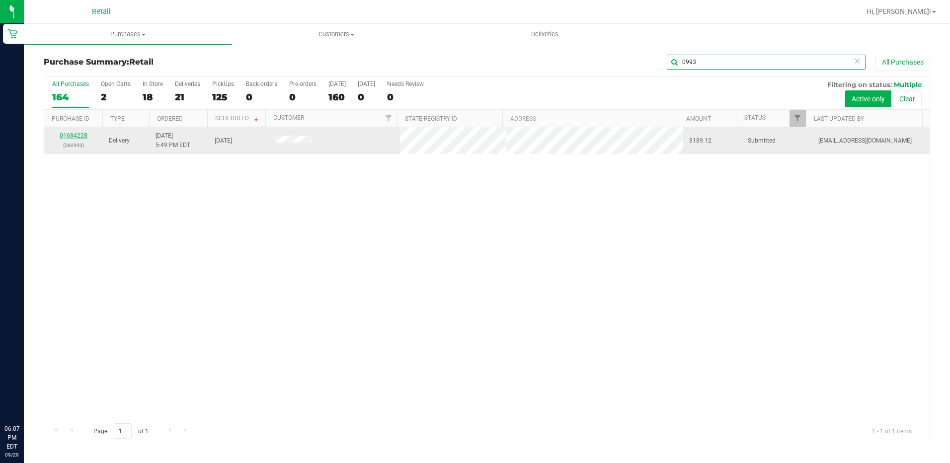
type input "0993"
click at [72, 135] on link "01684228" at bounding box center [74, 135] width 28 height 7
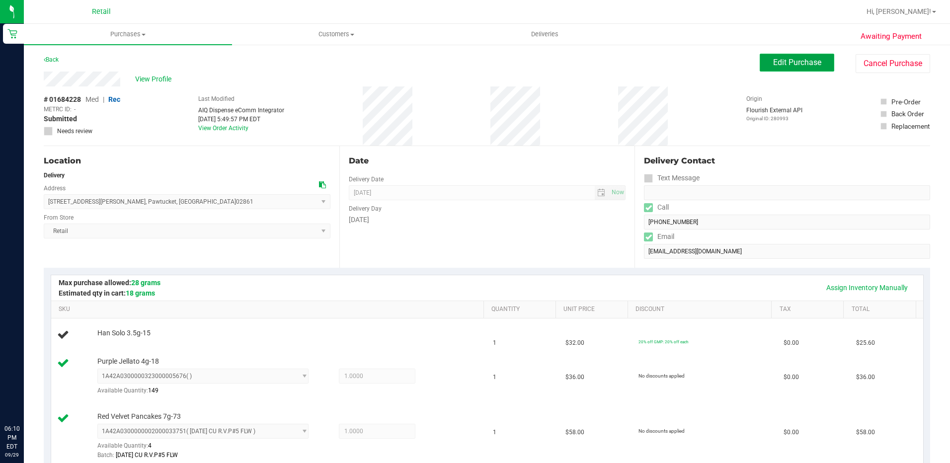
click at [773, 57] on button "Edit Purchase" at bounding box center [796, 63] width 75 height 18
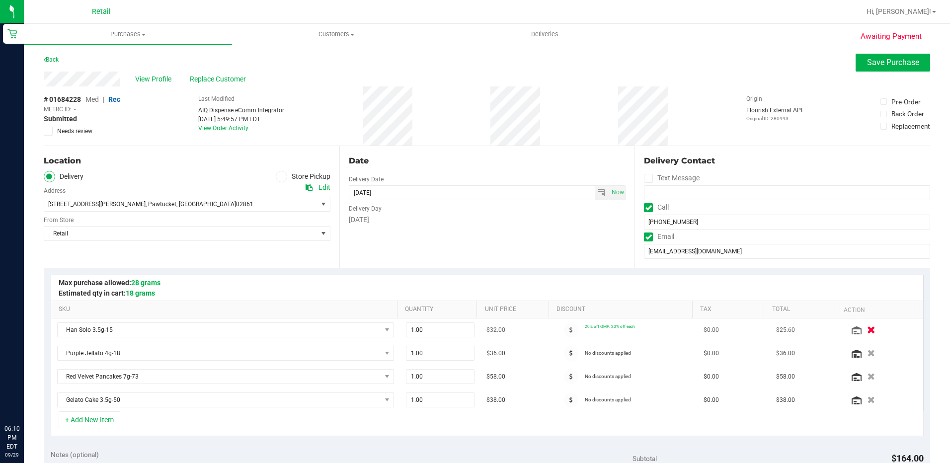
click at [867, 327] on icon "button" at bounding box center [871, 329] width 8 height 7
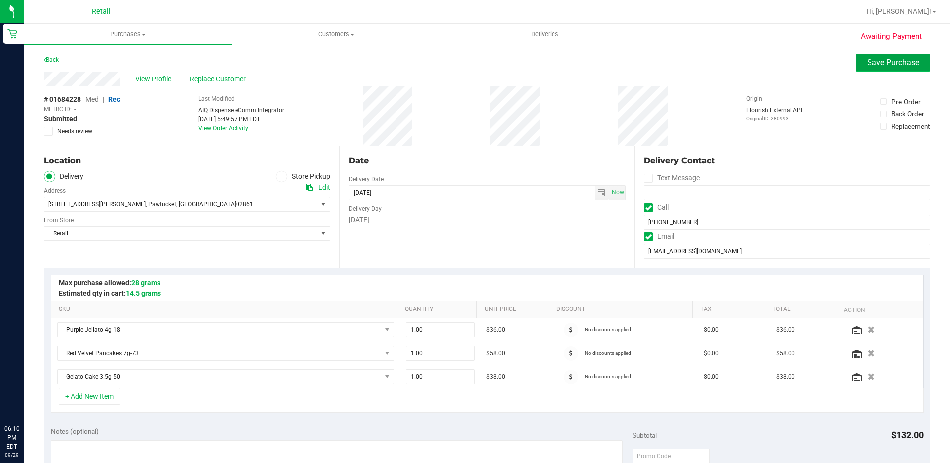
click at [890, 66] on span "Save Purchase" at bounding box center [893, 62] width 52 height 9
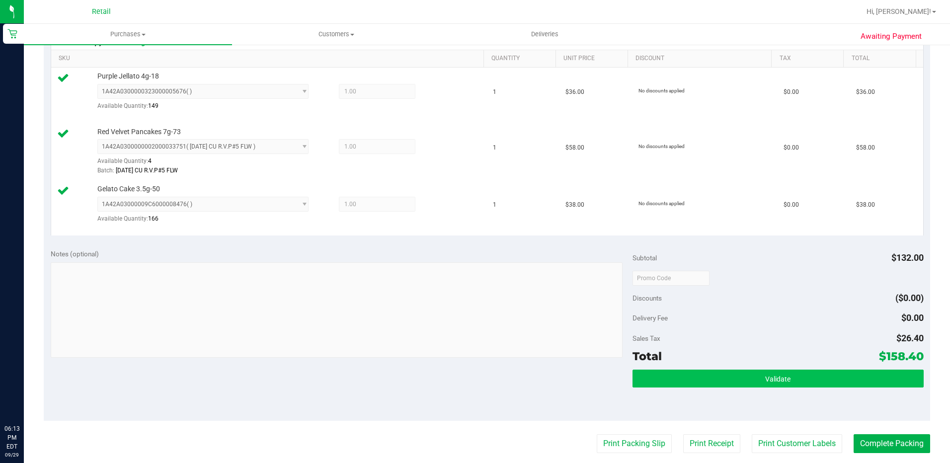
scroll to position [348, 0]
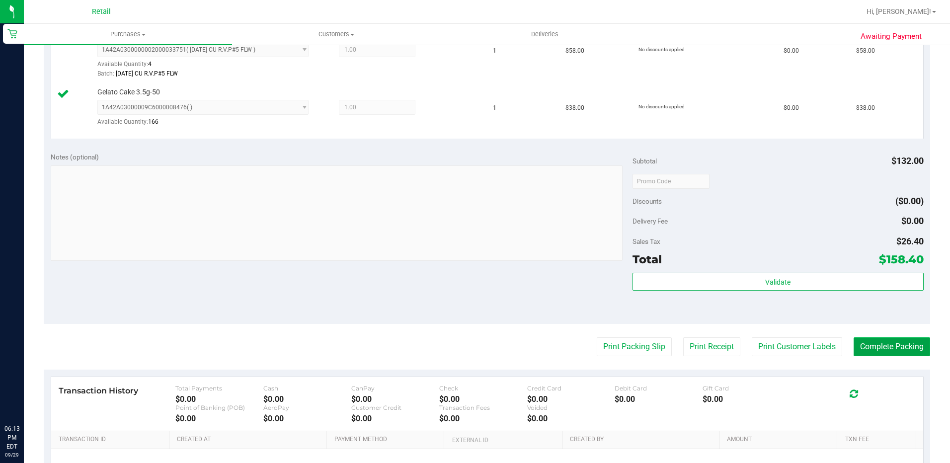
click at [879, 348] on button "Complete Packing" at bounding box center [891, 346] width 76 height 19
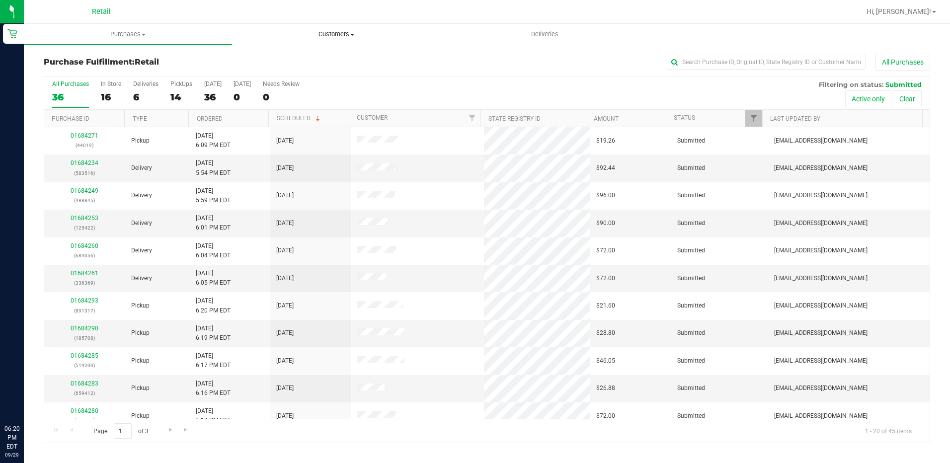
click at [340, 37] on span "Customers" at bounding box center [335, 34] width 207 height 9
click at [334, 58] on li "All customers" at bounding box center [336, 60] width 208 height 12
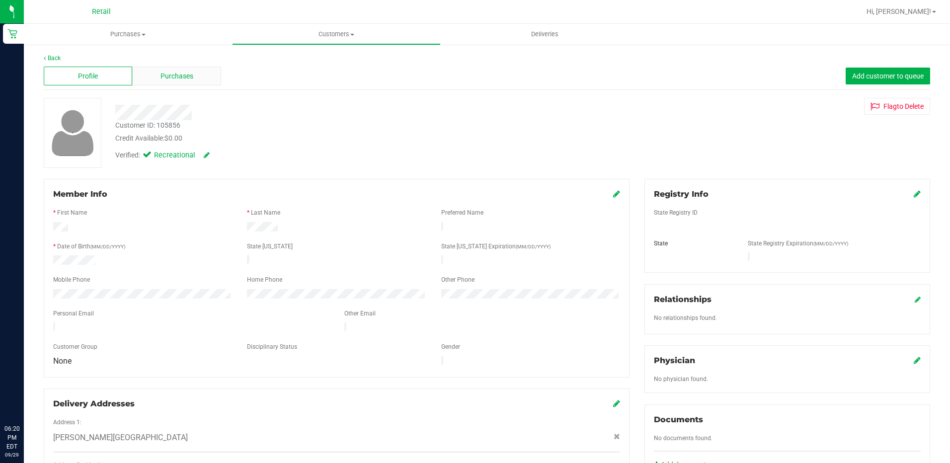
click at [179, 72] on span "Purchases" at bounding box center [176, 76] width 33 height 10
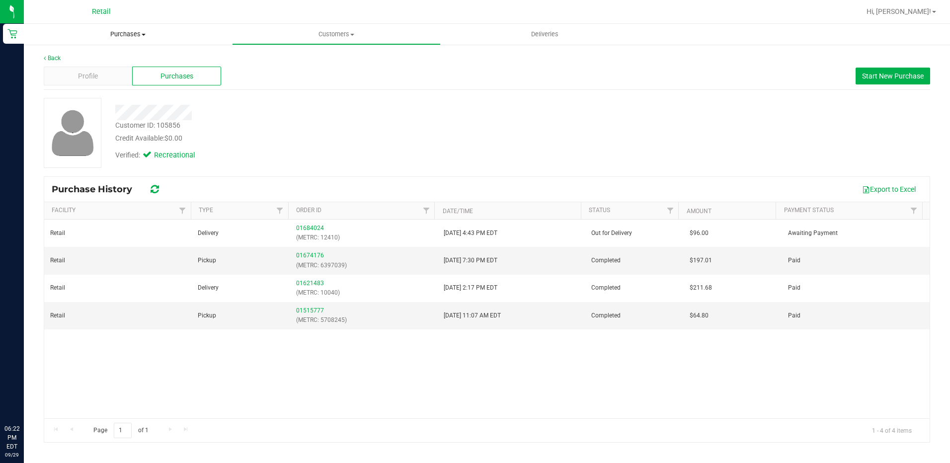
click at [146, 26] on uib-tab-heading "Purchases Summary of purchases Fulfillment All purchases" at bounding box center [128, 34] width 208 height 21
click at [140, 34] on span "Purchases" at bounding box center [128, 34] width 208 height 9
click at [145, 39] on uib-tab-heading "Purchases Summary of purchases Fulfillment All purchases" at bounding box center [128, 34] width 208 height 21
click at [104, 62] on span "Summary of purchases" at bounding box center [75, 60] width 102 height 8
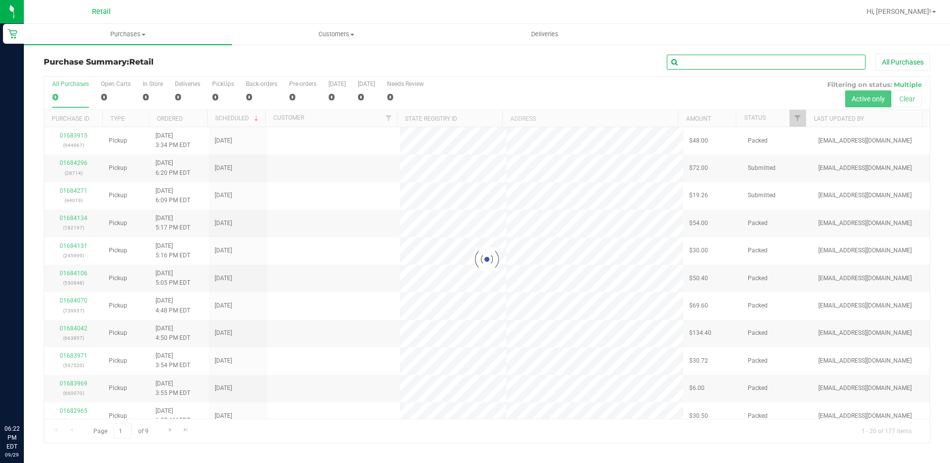
click at [750, 62] on input "text" at bounding box center [766, 62] width 199 height 15
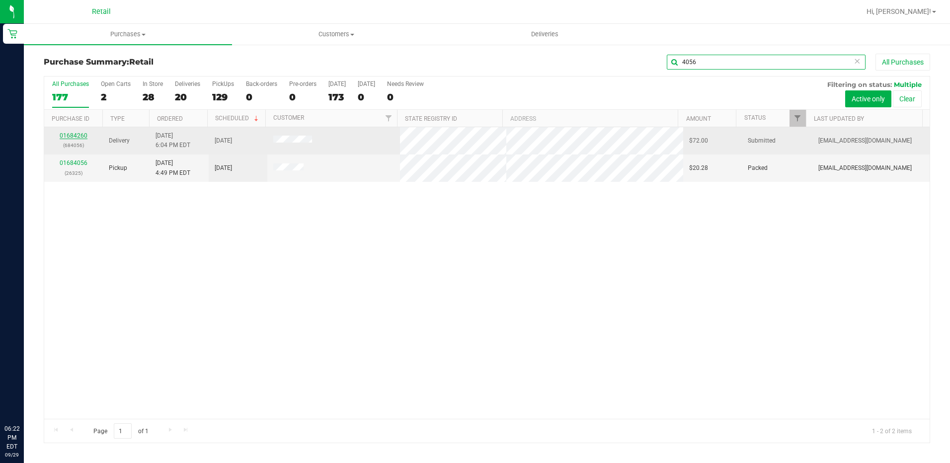
type input "4056"
click at [80, 137] on link "01684260" at bounding box center [74, 135] width 28 height 7
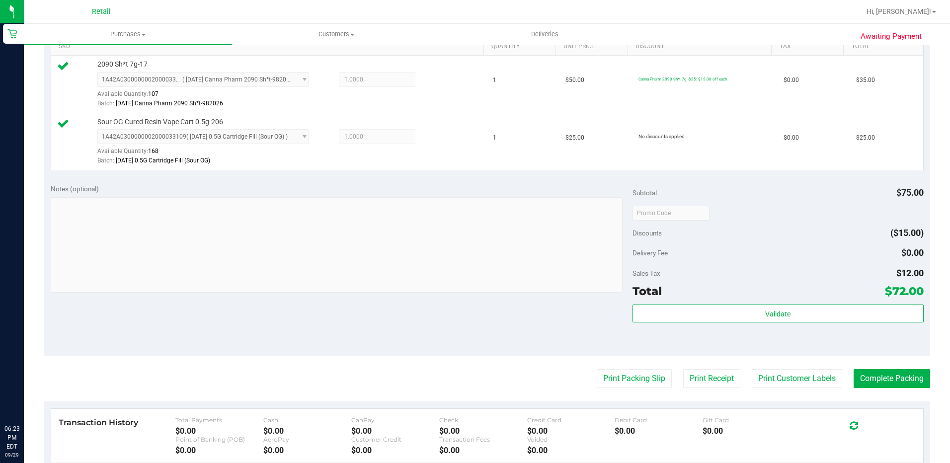
scroll to position [397, 0]
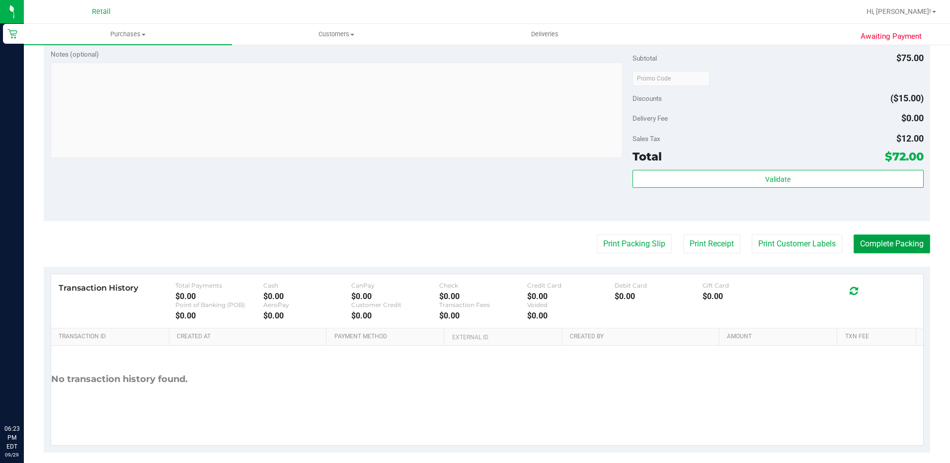
click at [864, 246] on button "Complete Packing" at bounding box center [891, 243] width 76 height 19
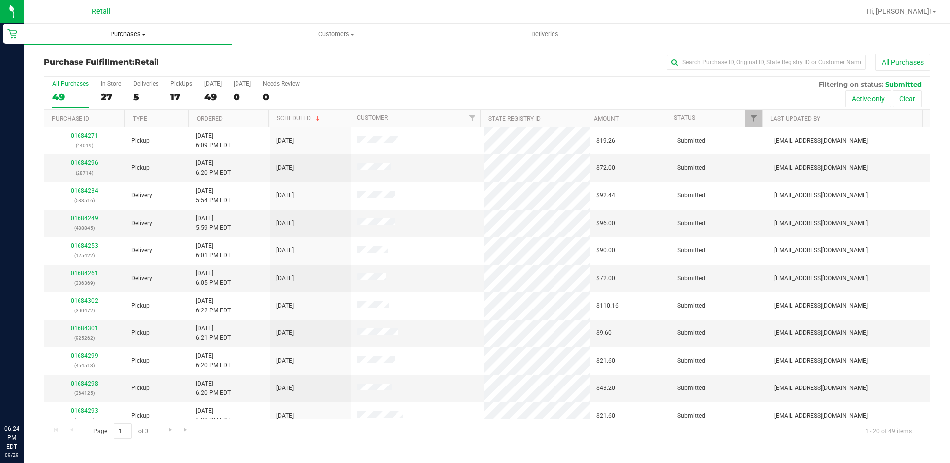
click at [137, 38] on span "Purchases" at bounding box center [128, 34] width 208 height 9
click at [102, 55] on ul "Summary of purchases Fulfillment All purchases" at bounding box center [128, 72] width 208 height 54
click at [101, 58] on span "Summary of purchases" at bounding box center [75, 60] width 102 height 8
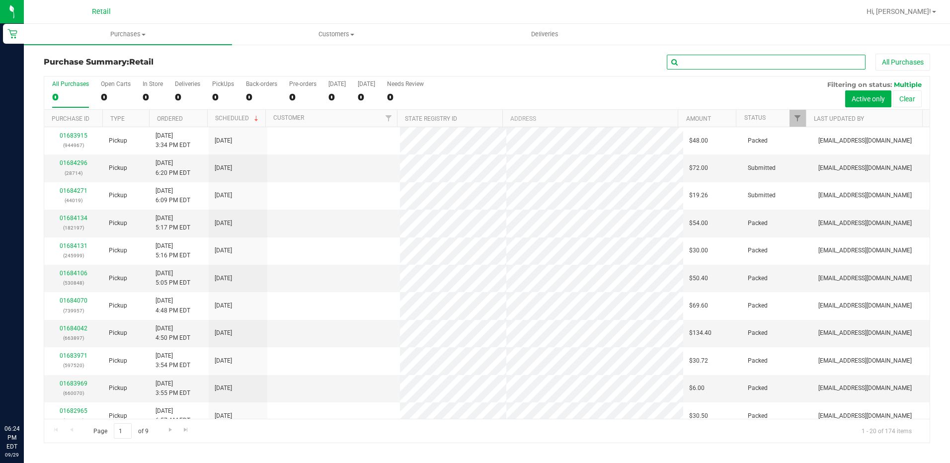
click at [723, 60] on input "text" at bounding box center [766, 62] width 199 height 15
type input "5"
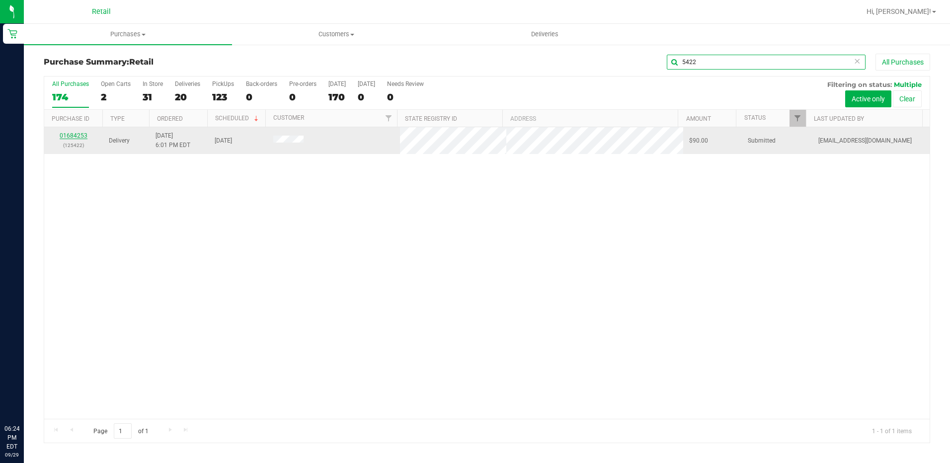
type input "5422"
click at [77, 138] on link "01684253" at bounding box center [74, 135] width 28 height 7
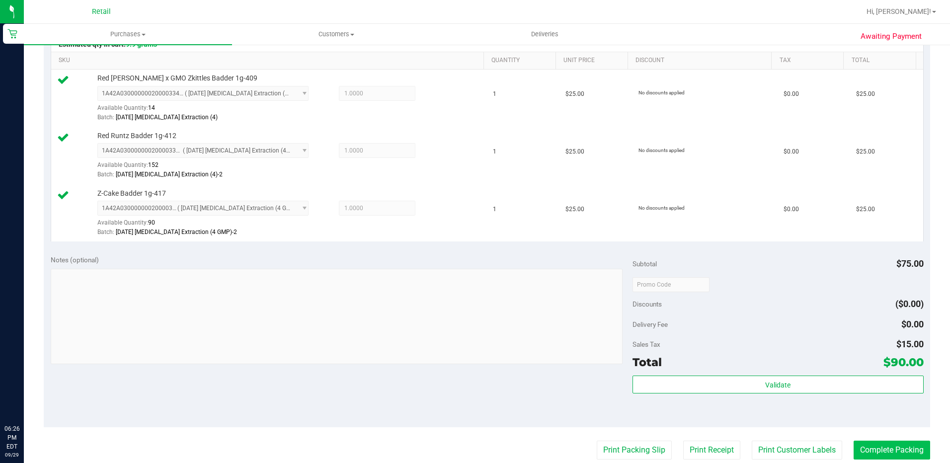
scroll to position [348, 0]
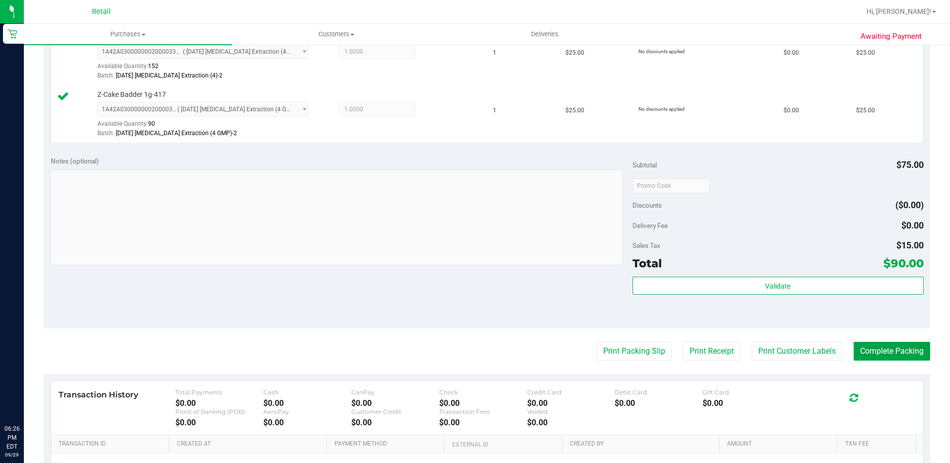
click at [860, 346] on button "Complete Packing" at bounding box center [891, 351] width 76 height 19
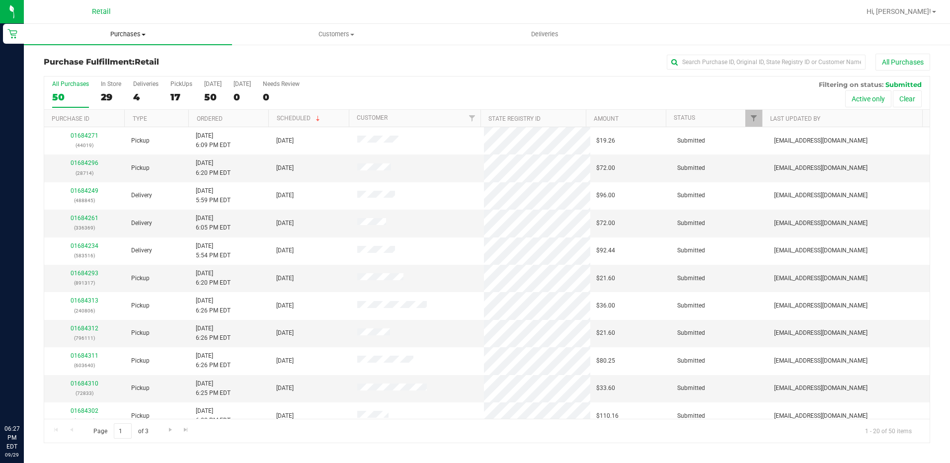
drag, startPoint x: 139, startPoint y: 32, endPoint x: 133, endPoint y: 52, distance: 20.3
click at [139, 32] on span "Purchases" at bounding box center [128, 34] width 208 height 9
click at [126, 64] on li "Summary of purchases" at bounding box center [128, 60] width 208 height 12
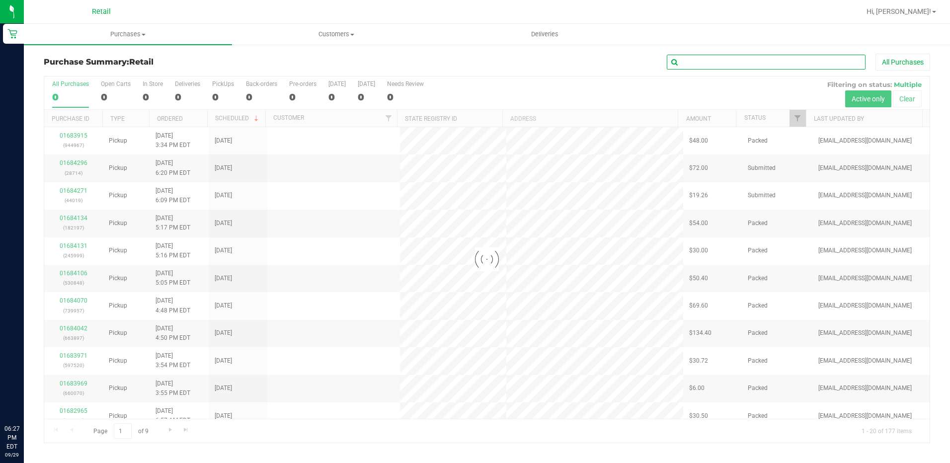
click at [775, 60] on input "text" at bounding box center [766, 62] width 199 height 15
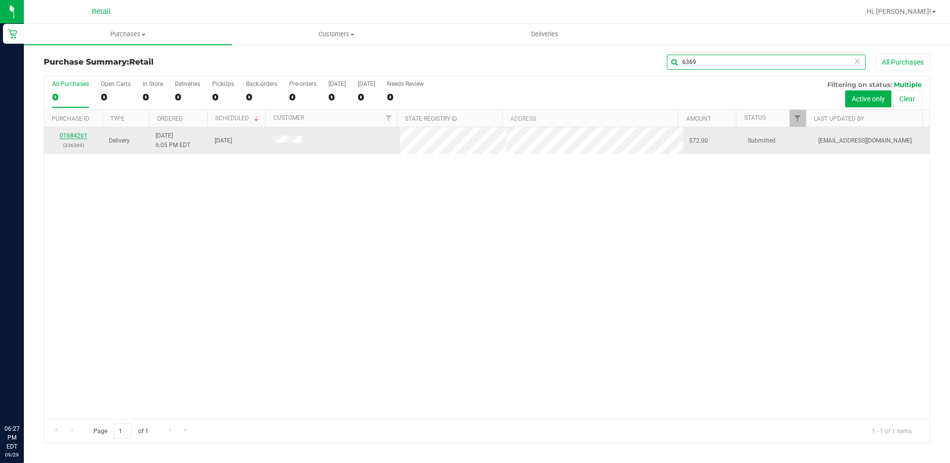
type input "6369"
click at [77, 139] on link "01684261" at bounding box center [74, 135] width 28 height 7
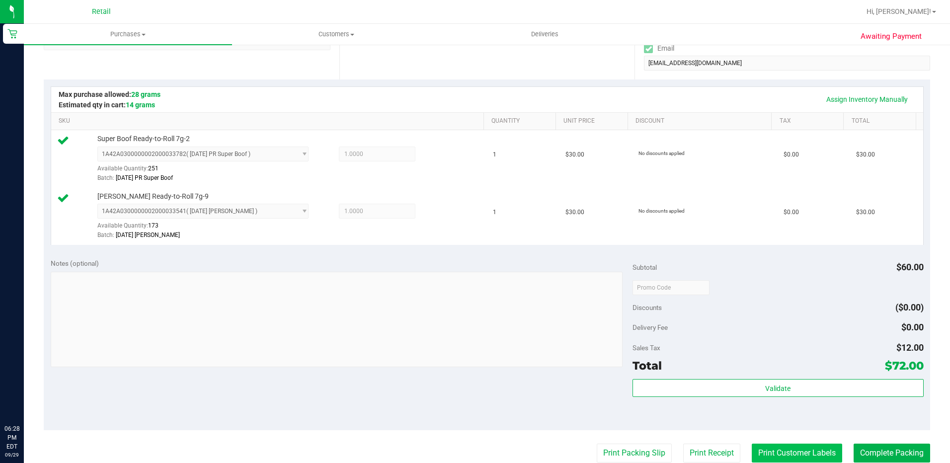
scroll to position [298, 0]
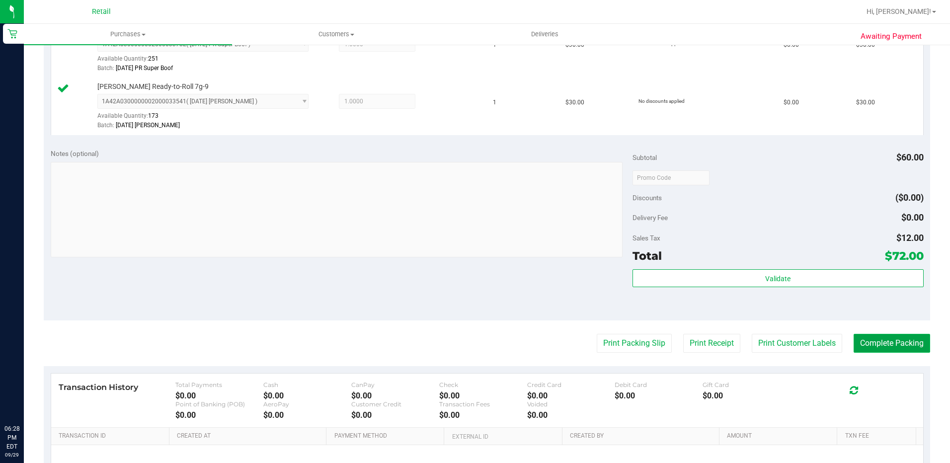
click at [882, 342] on button "Complete Packing" at bounding box center [891, 343] width 76 height 19
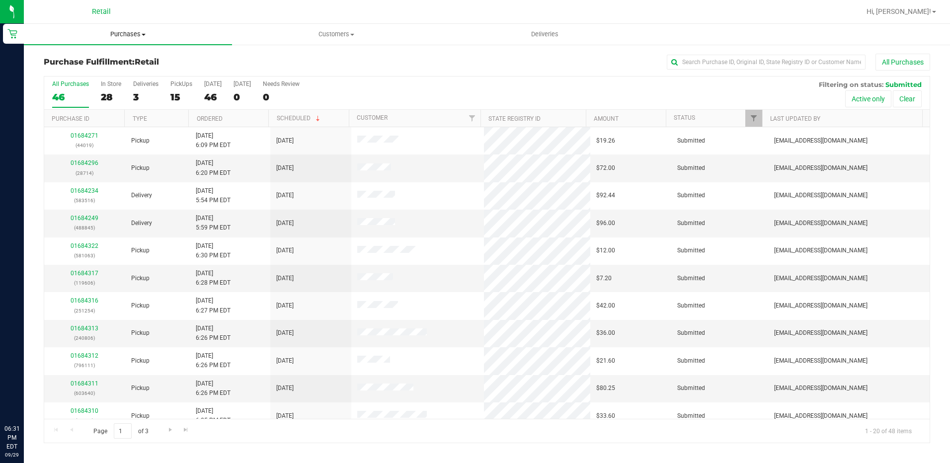
click at [126, 35] on span "Purchases" at bounding box center [128, 34] width 208 height 9
click at [99, 56] on span "Summary of purchases" at bounding box center [75, 60] width 102 height 8
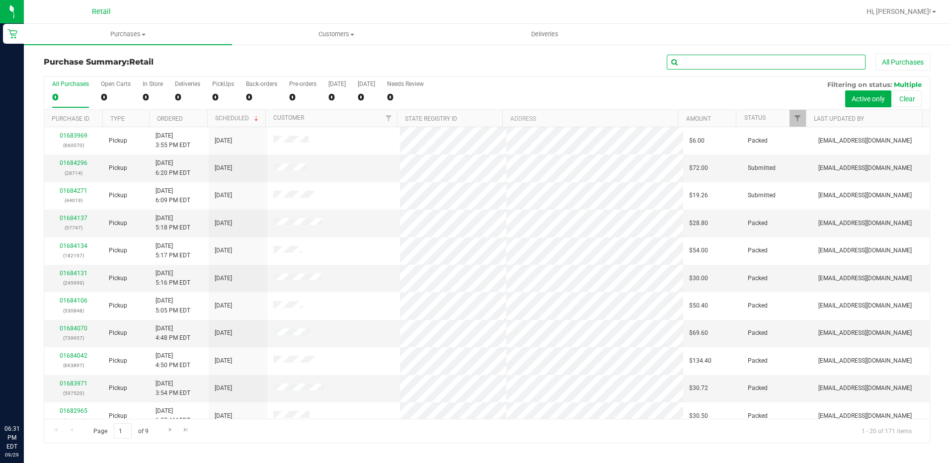
click at [719, 64] on input "text" at bounding box center [766, 62] width 199 height 15
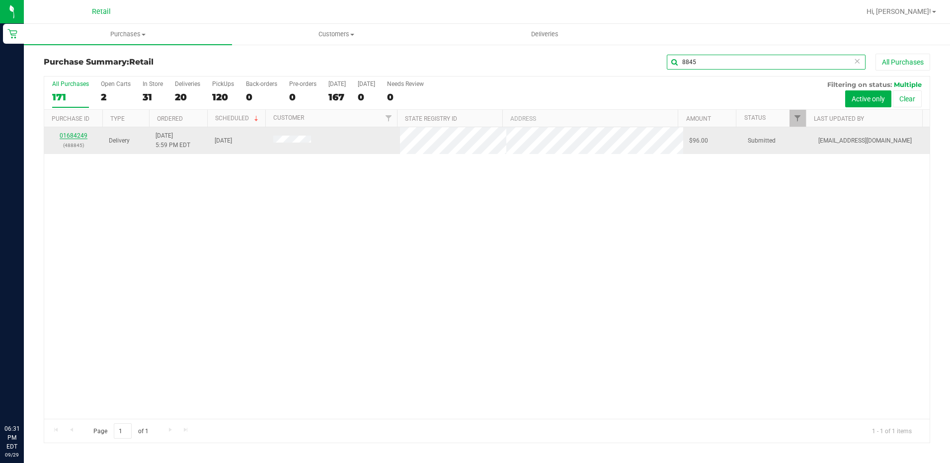
type input "8845"
click at [70, 138] on link "01684249" at bounding box center [74, 135] width 28 height 7
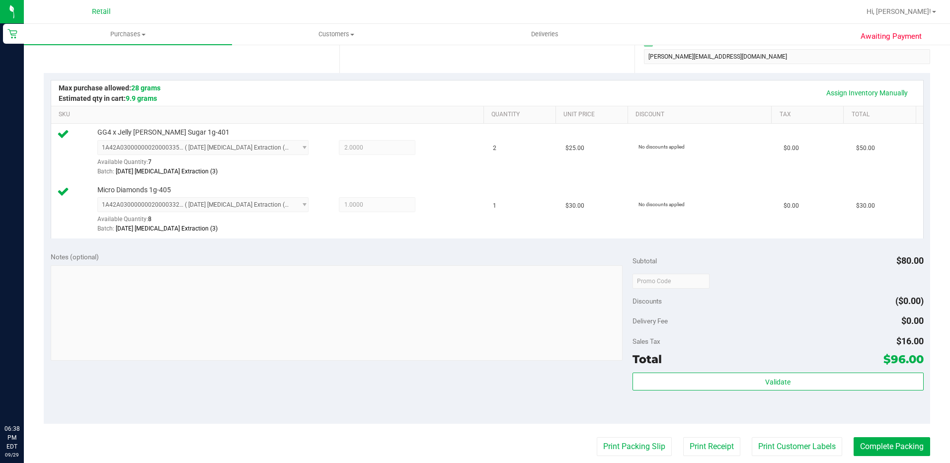
scroll to position [298, 0]
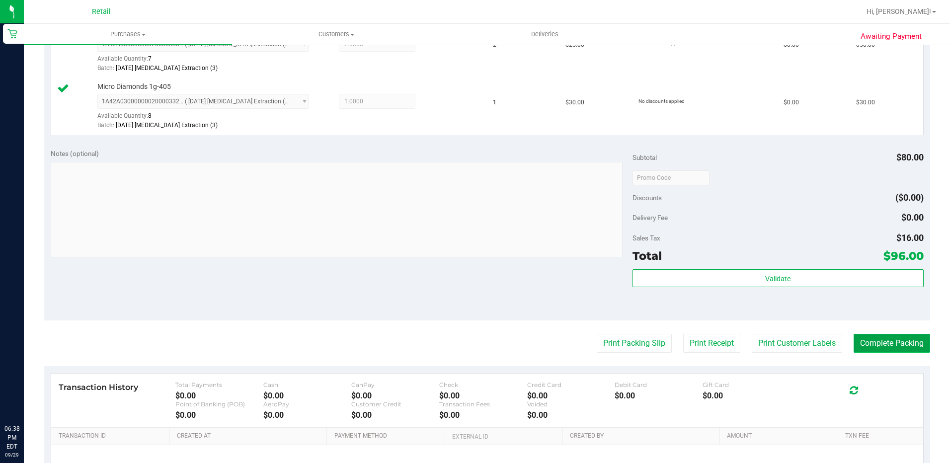
click at [872, 346] on button "Complete Packing" at bounding box center [891, 343] width 76 height 19
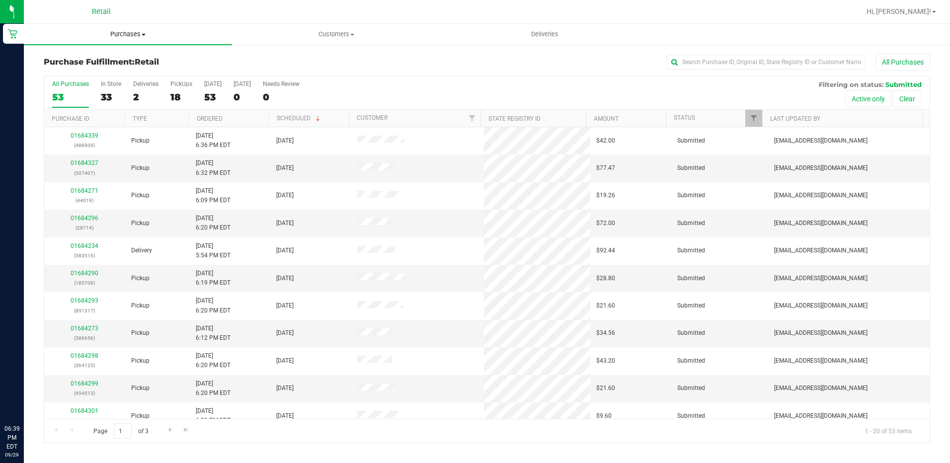
drag, startPoint x: 138, startPoint y: 37, endPoint x: 129, endPoint y: 41, distance: 10.0
click at [138, 37] on span "Purchases" at bounding box center [128, 34] width 208 height 9
click at [100, 59] on span "Summary of purchases" at bounding box center [75, 60] width 102 height 8
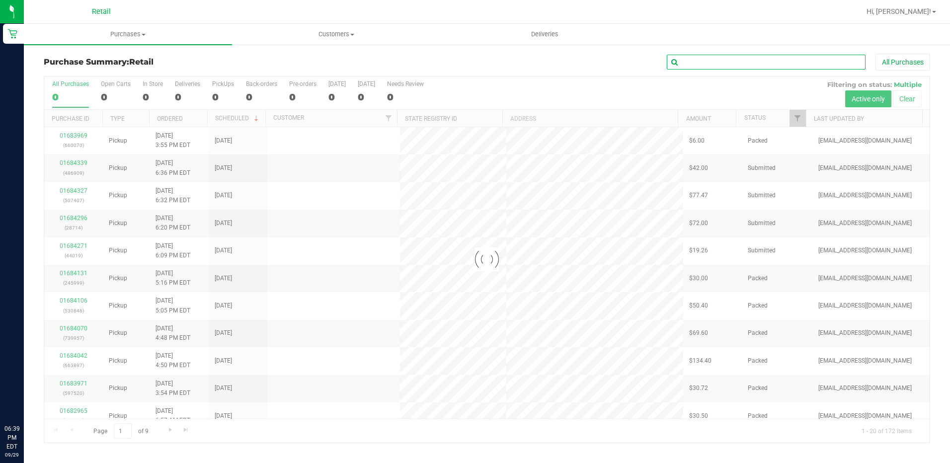
click at [749, 62] on input "text" at bounding box center [766, 62] width 199 height 15
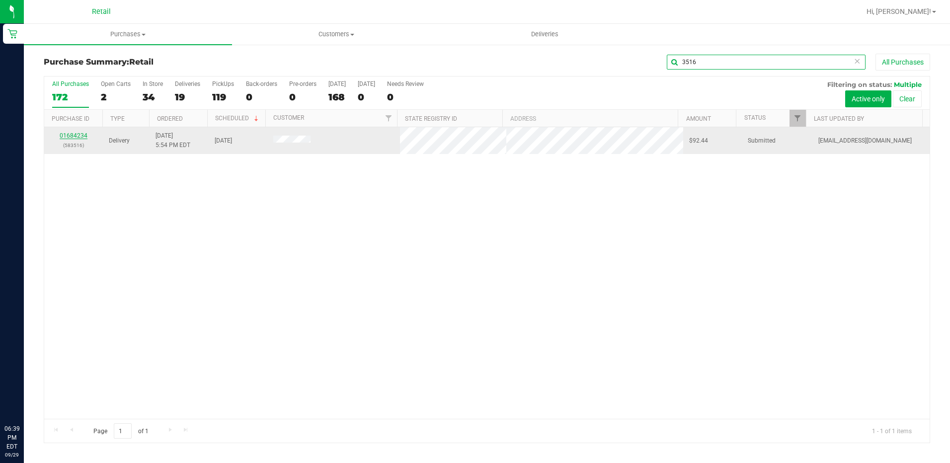
type input "3516"
click at [79, 135] on link "01684234" at bounding box center [74, 135] width 28 height 7
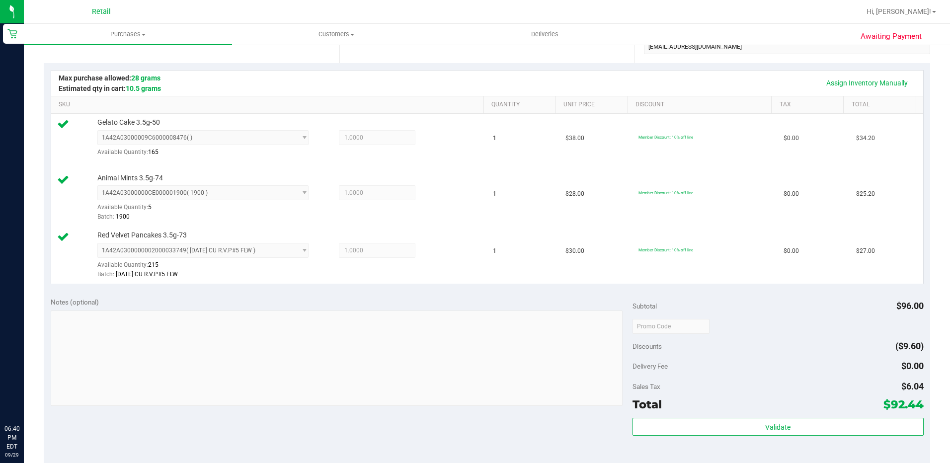
scroll to position [298, 0]
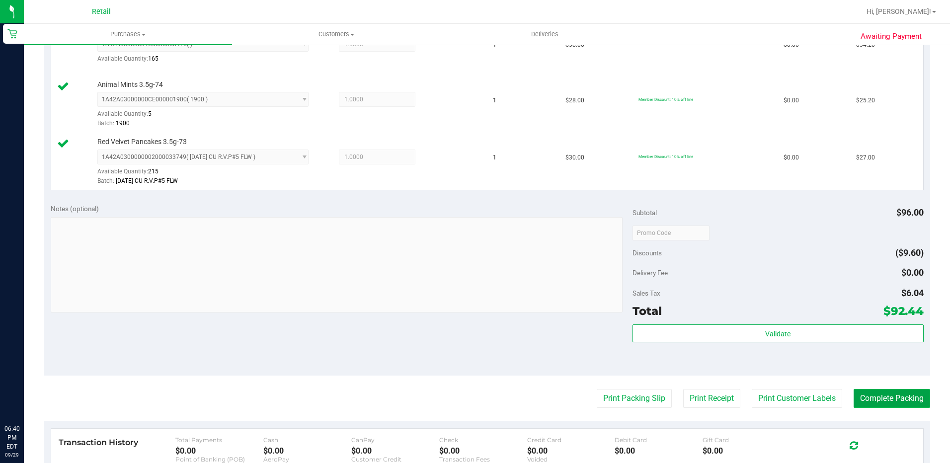
click at [898, 402] on button "Complete Packing" at bounding box center [891, 398] width 76 height 19
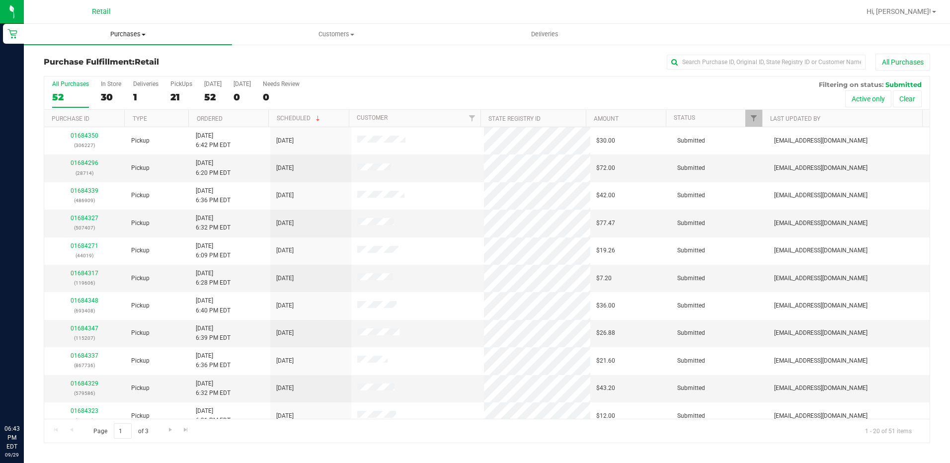
click at [138, 33] on span "Purchases" at bounding box center [128, 34] width 208 height 9
click at [111, 64] on span "Summary of purchases" at bounding box center [75, 60] width 102 height 8
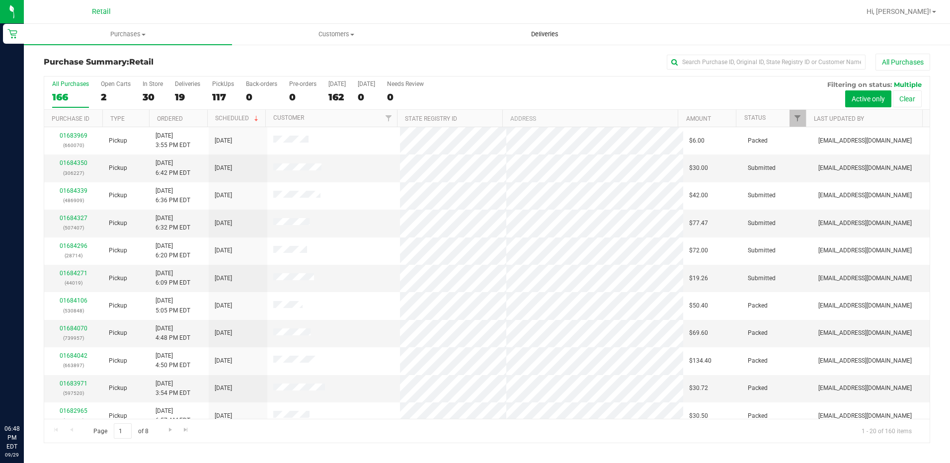
click at [547, 34] on span "Deliveries" at bounding box center [545, 34] width 54 height 9
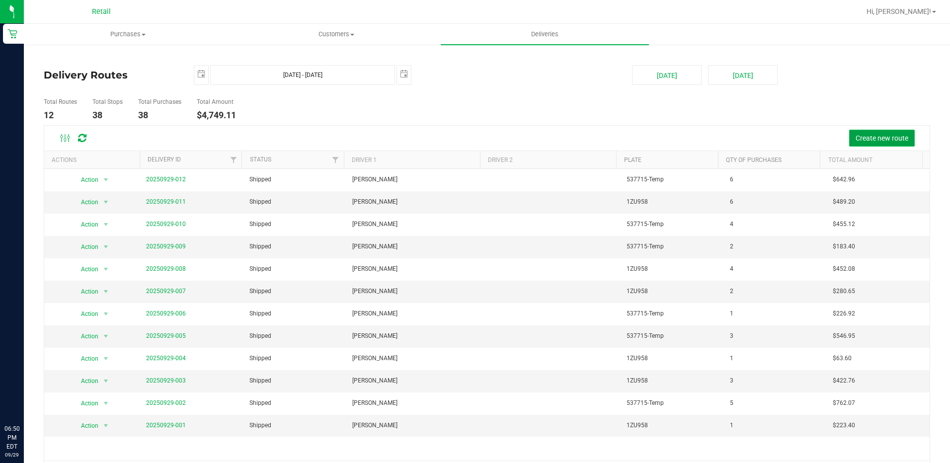
click at [894, 145] on button "Create new route" at bounding box center [882, 138] width 66 height 17
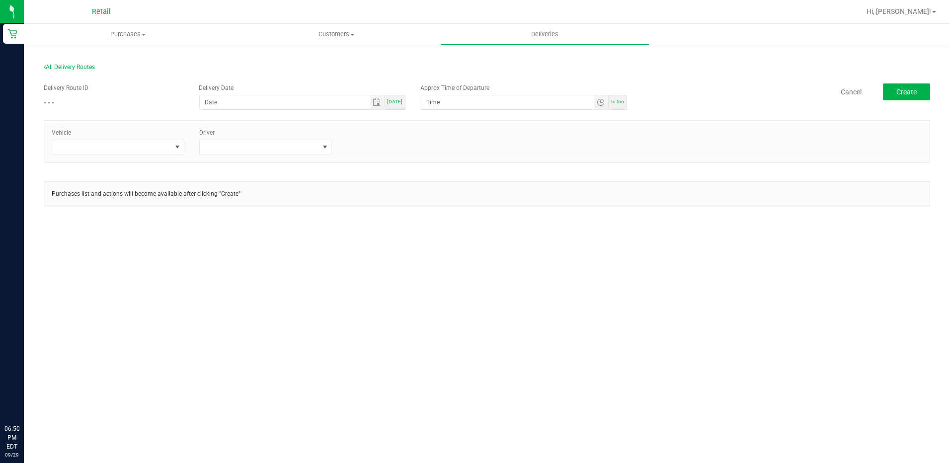
click at [616, 102] on span "In 5m" at bounding box center [617, 101] width 13 height 5
type input "[DATE]"
type input "6:55 PM"
click at [391, 101] on span "[DATE]" at bounding box center [394, 101] width 15 height 5
click at [166, 148] on span at bounding box center [111, 147] width 119 height 14
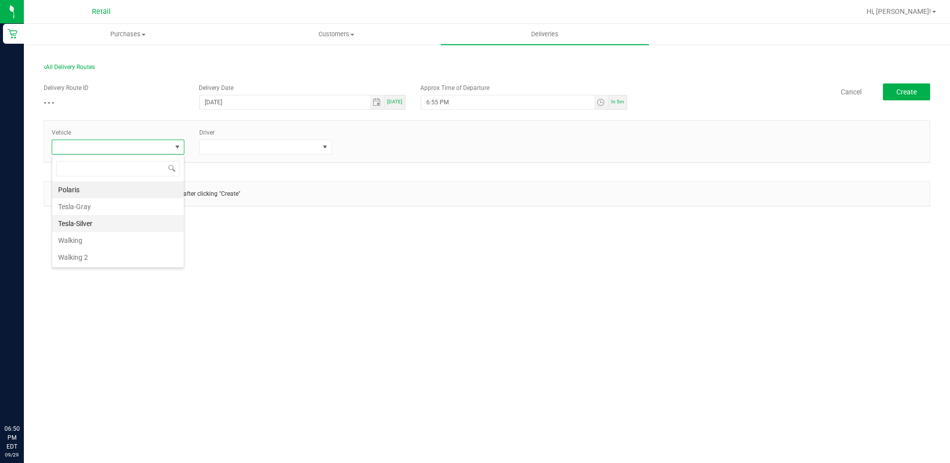
scroll to position [15, 133]
click at [109, 205] on li "Tesla-Gray" at bounding box center [118, 206] width 132 height 17
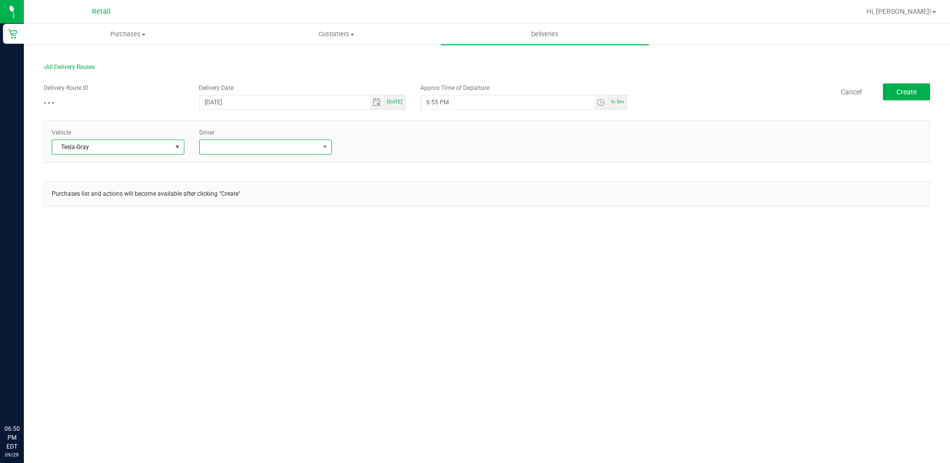
click at [281, 147] on span at bounding box center [259, 147] width 119 height 14
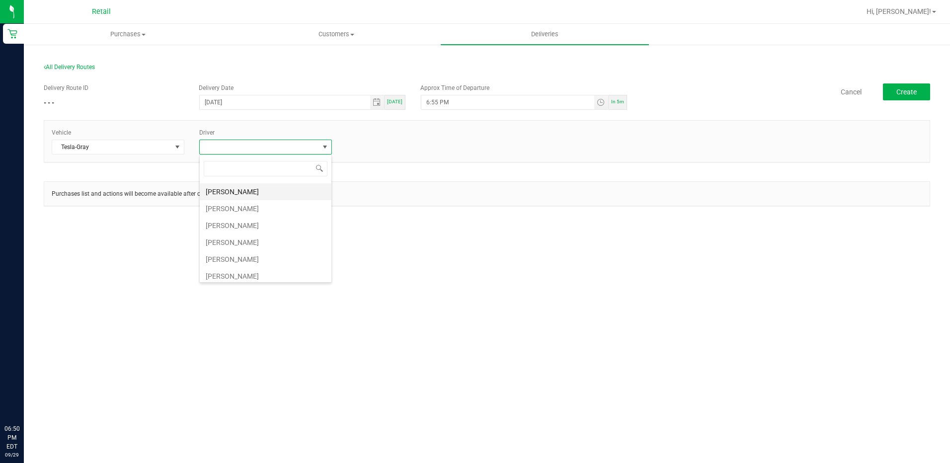
click at [263, 194] on li "[PERSON_NAME]" at bounding box center [266, 191] width 132 height 17
click at [904, 94] on span "Create" at bounding box center [906, 92] width 20 height 8
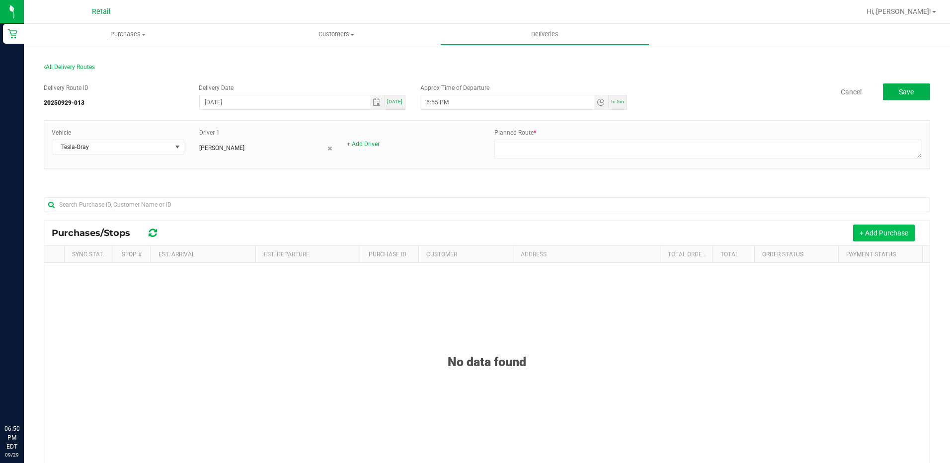
click at [874, 225] on button "+ Add Purchase" at bounding box center [884, 233] width 62 height 17
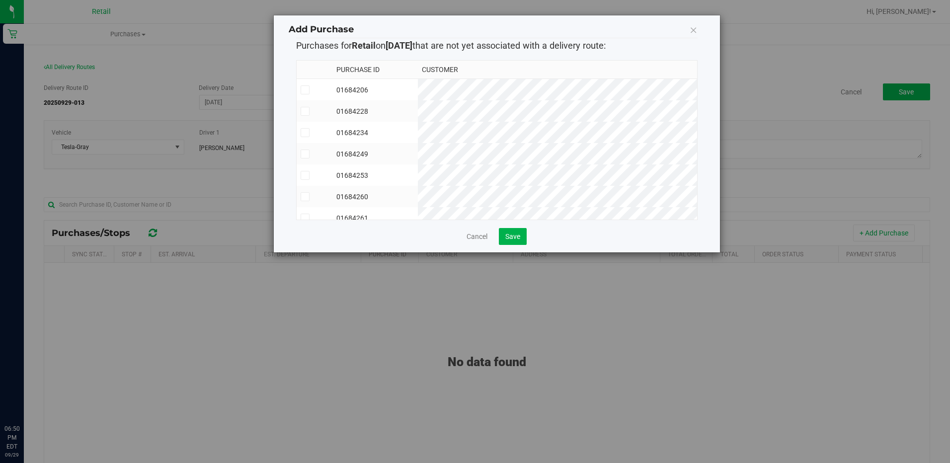
click at [310, 92] on label at bounding box center [315, 89] width 28 height 9
click at [0, 0] on input "checkbox" at bounding box center [0, 0] width 0 height 0
click at [308, 111] on span at bounding box center [305, 111] width 9 height 9
click at [0, 0] on input "checkbox" at bounding box center [0, 0] width 0 height 0
click at [305, 133] on icon at bounding box center [305, 133] width 6 height 0
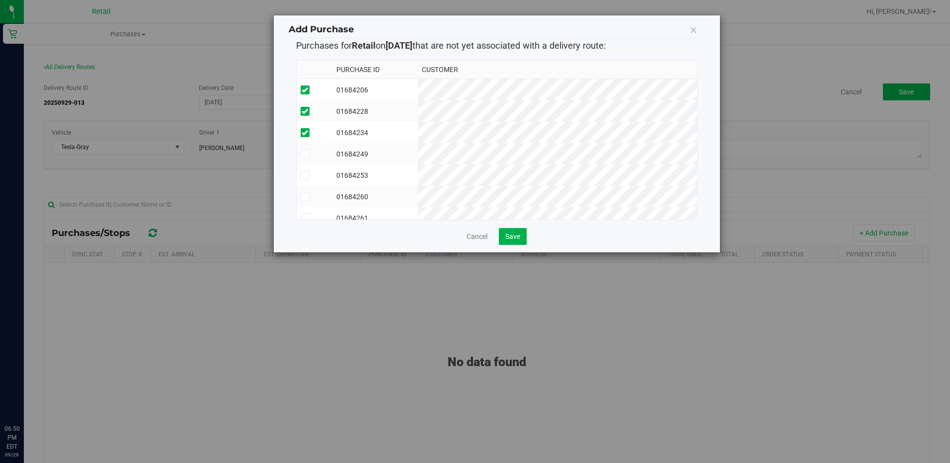
click at [0, 0] on input "checkbox" at bounding box center [0, 0] width 0 height 0
click at [305, 164] on td at bounding box center [315, 153] width 36 height 21
drag, startPoint x: 308, startPoint y: 172, endPoint x: 300, endPoint y: 192, distance: 21.4
click at [308, 174] on span at bounding box center [305, 175] width 9 height 9
click at [0, 0] on input "checkbox" at bounding box center [0, 0] width 0 height 0
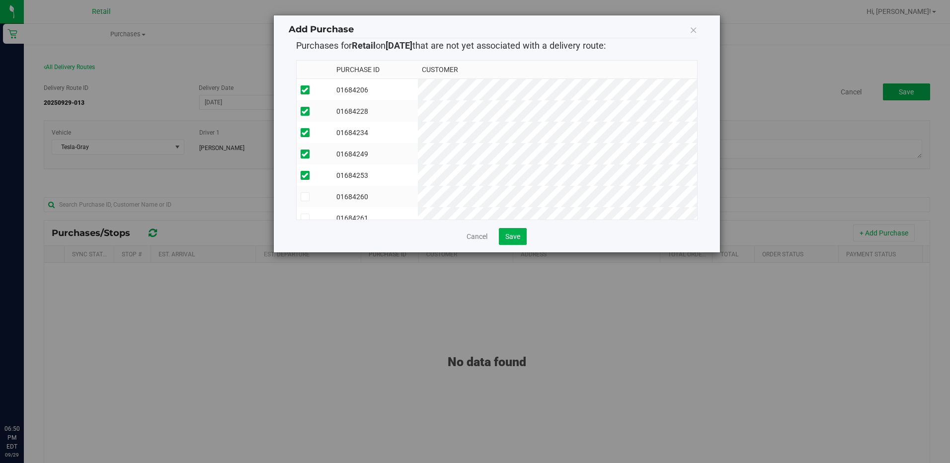
click at [305, 191] on td at bounding box center [315, 196] width 36 height 21
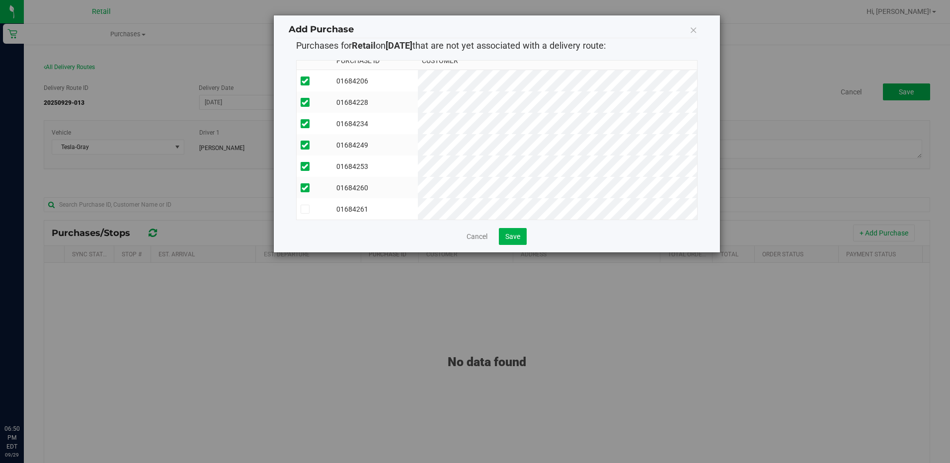
click at [308, 205] on span at bounding box center [305, 209] width 9 height 9
click at [0, 0] on input "checkbox" at bounding box center [0, 0] width 0 height 0
click at [512, 233] on span "Save" at bounding box center [512, 236] width 15 height 8
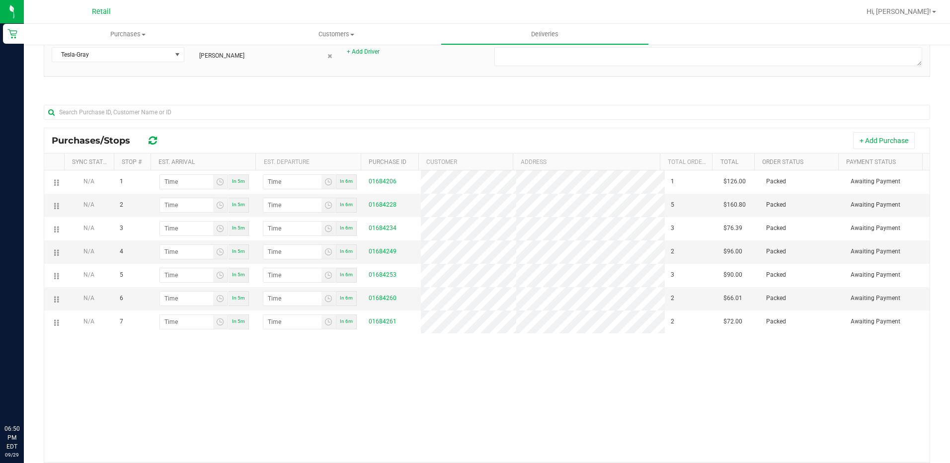
scroll to position [99, 0]
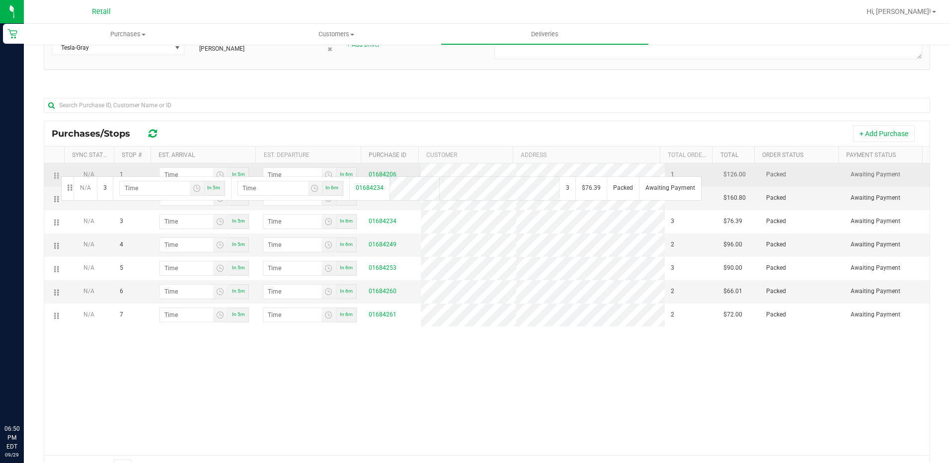
drag, startPoint x: 54, startPoint y: 223, endPoint x: 57, endPoint y: 170, distance: 53.2
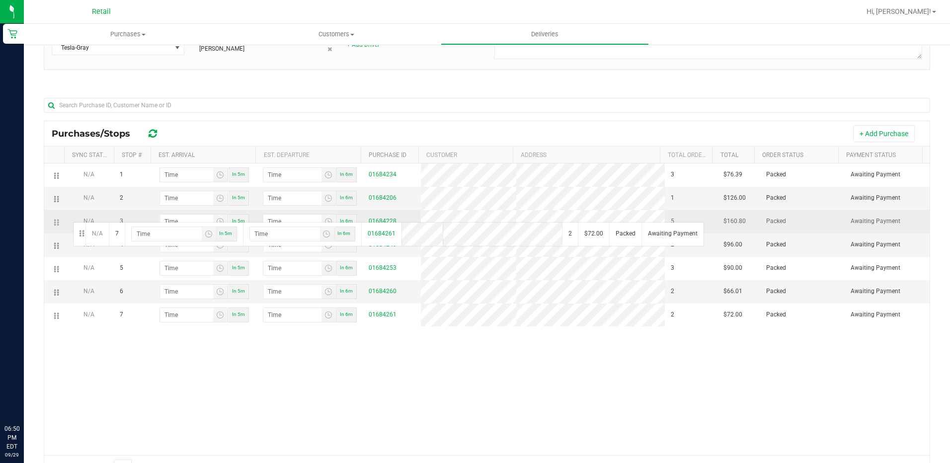
drag, startPoint x: 55, startPoint y: 317, endPoint x: 70, endPoint y: 220, distance: 98.1
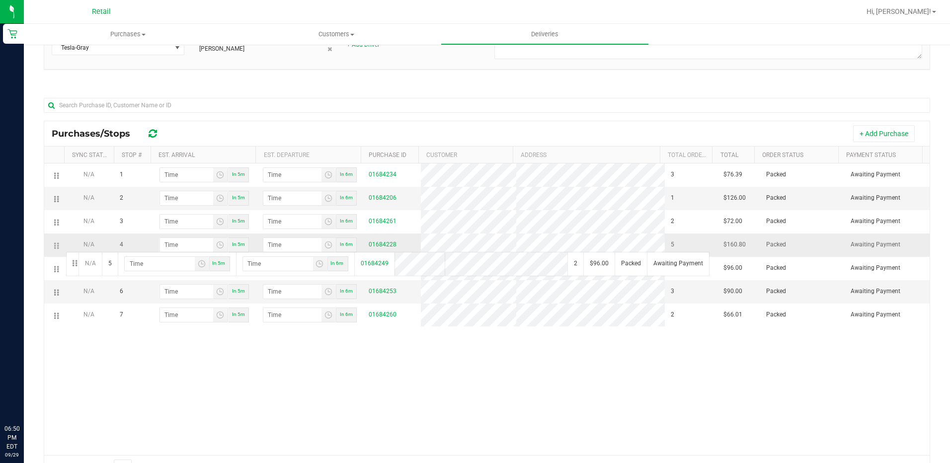
drag, startPoint x: 58, startPoint y: 269, endPoint x: 66, endPoint y: 246, distance: 24.4
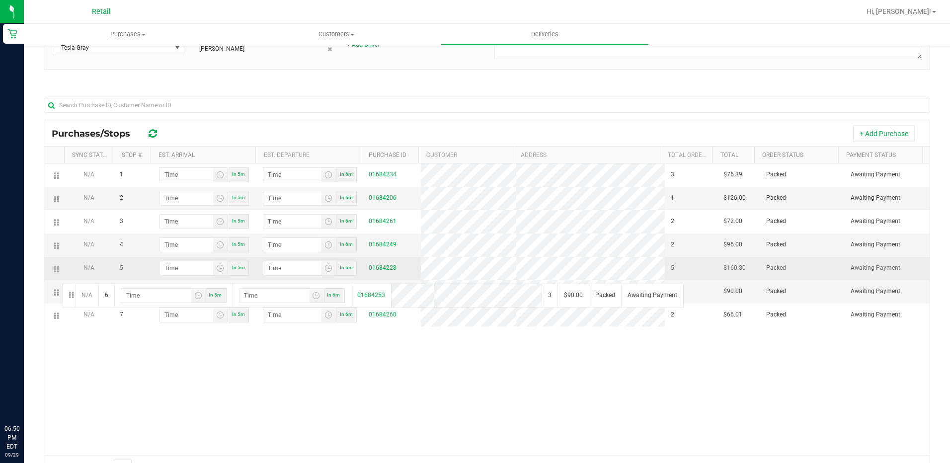
drag, startPoint x: 57, startPoint y: 291, endPoint x: 62, endPoint y: 268, distance: 23.3
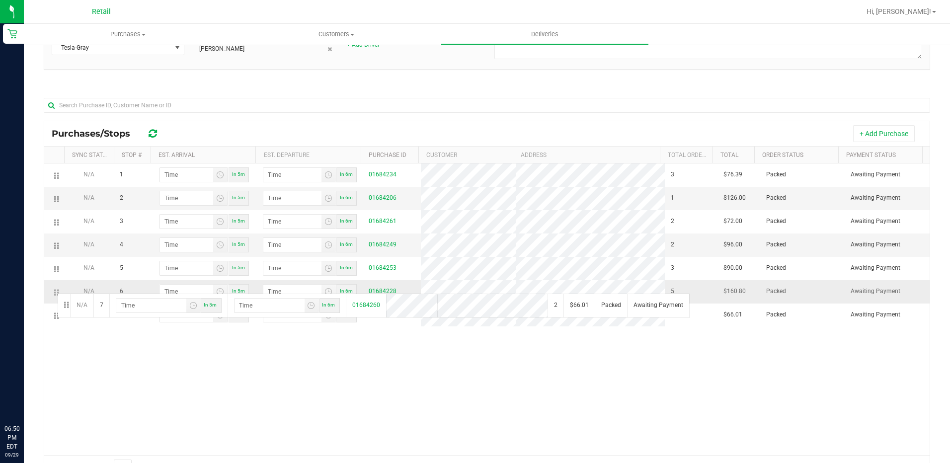
drag, startPoint x: 57, startPoint y: 314, endPoint x: 56, endPoint y: 292, distance: 22.9
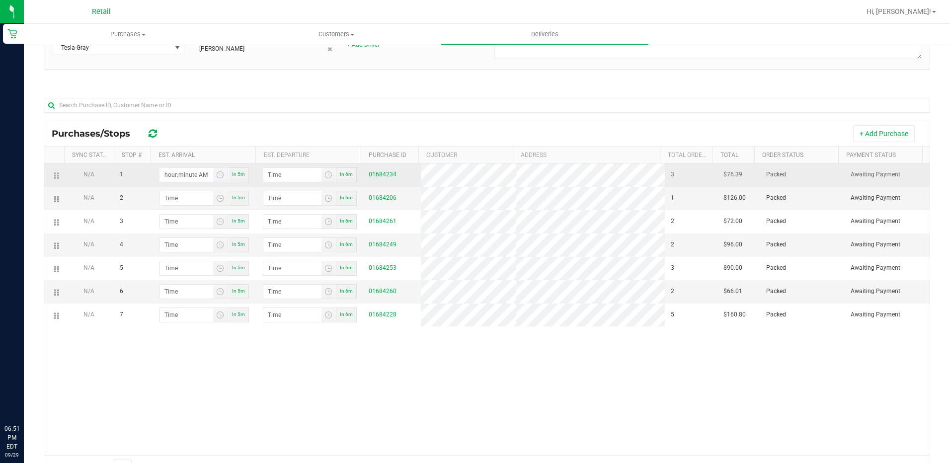
click at [176, 173] on input "hour:minute AM" at bounding box center [186, 175] width 53 height 14
type input "7:01 AM"
type input "7:02 AM"
type input "7:15 AM"
type input "7:16 AM"
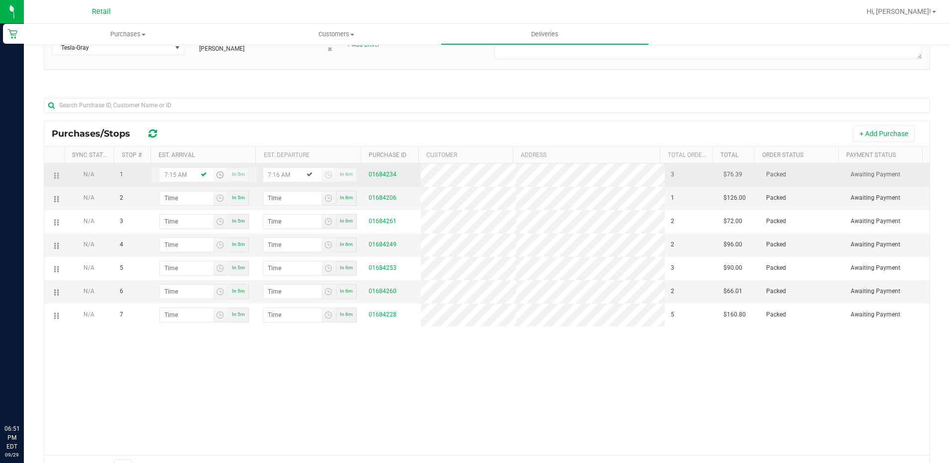
type input "7:15 PM"
type input "7:16 PM"
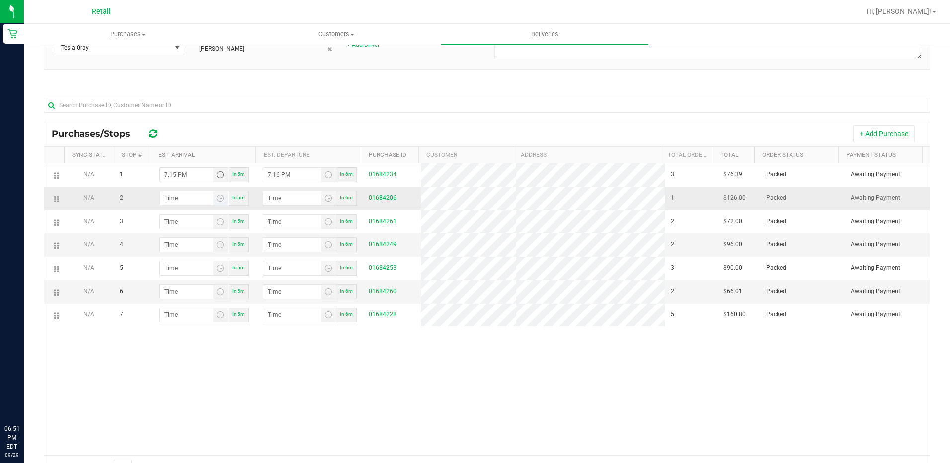
type input "7:15 PM"
click at [165, 197] on input "hour:minute AM" at bounding box center [186, 198] width 53 height 14
type input "7:04 AM"
type input "7:05 AM"
type input "7:41 AM"
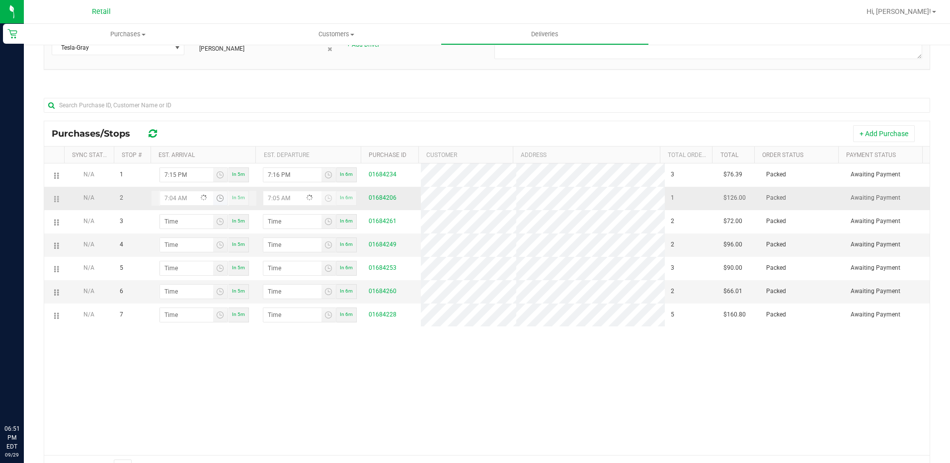
type input "7:42 AM"
type input "7:41 PM"
type input "7:42 PM"
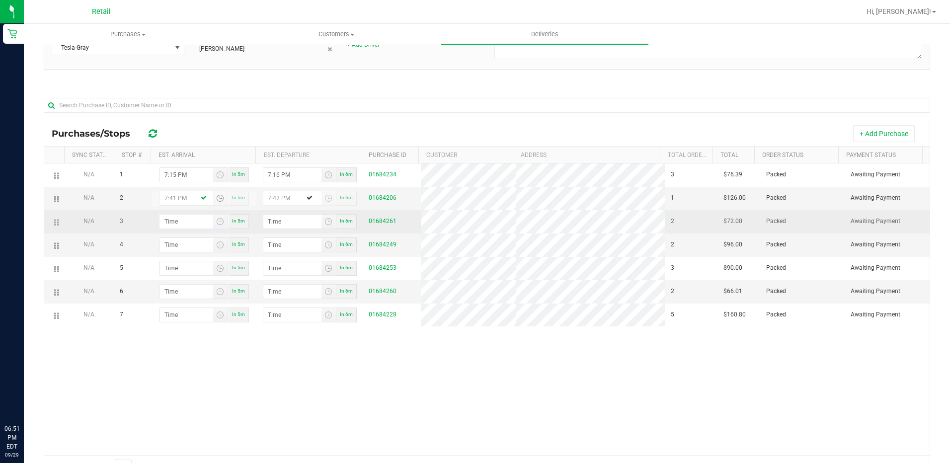
type input "7:41 PM"
click at [166, 222] on input "hour:minute AM" at bounding box center [186, 222] width 53 height 14
type input "7:05 AM"
type input "7:06 AM"
type input "7:51 AM"
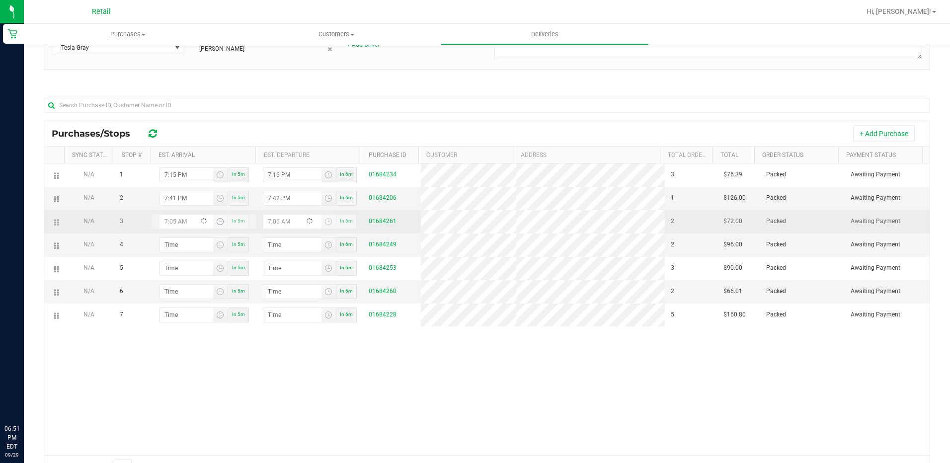
type input "7:52 AM"
type input "7:51 PM"
type input "7:52 PM"
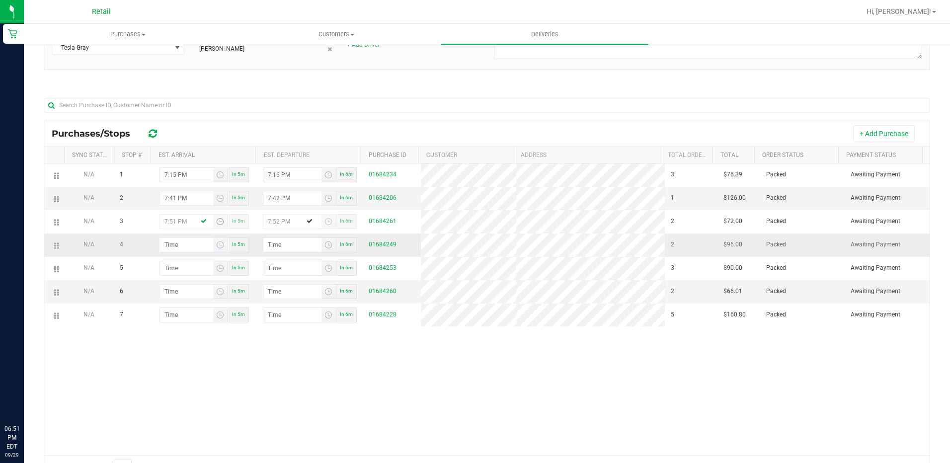
type input "7:51 PM"
click at [167, 244] on input "hour:minute AM" at bounding box center [186, 245] width 53 height 14
type input "8:00 AM"
type input "8:01 AM"
type input "8:01 PM"
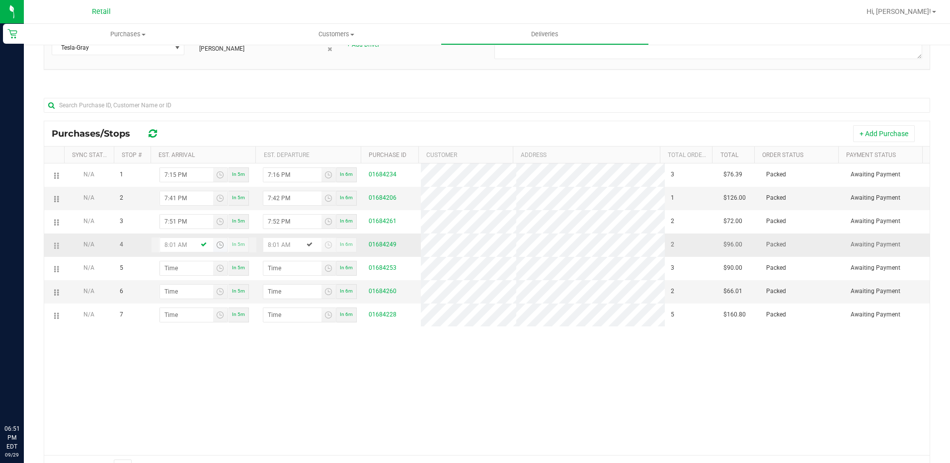
type input "8:02 PM"
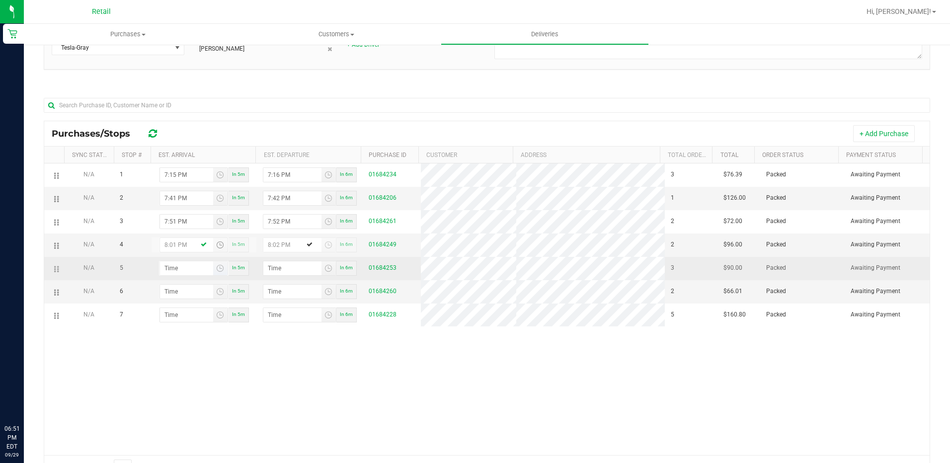
type input "8:01 PM"
click at [168, 266] on input "hour:minute AM" at bounding box center [186, 268] width 53 height 14
type input "8:01 AM"
type input "8:02 AM"
type input "8:11 AM"
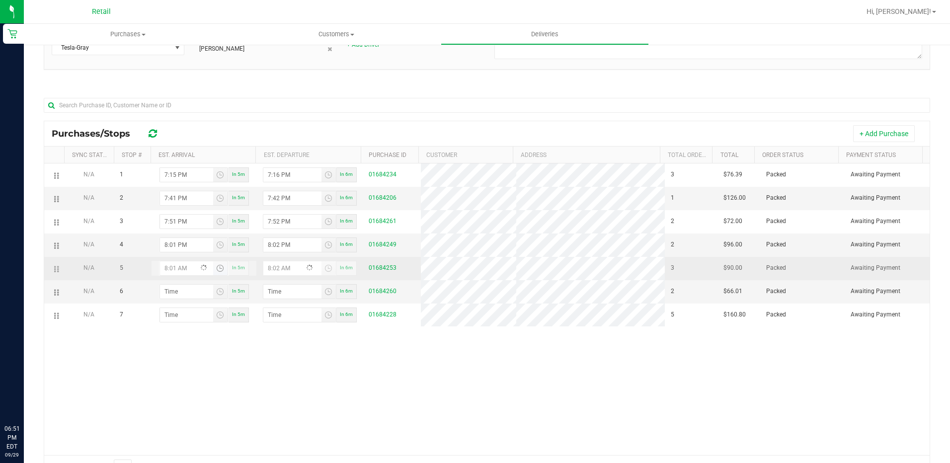
type input "8:12 AM"
type input "8:11 PM"
type input "8:12 PM"
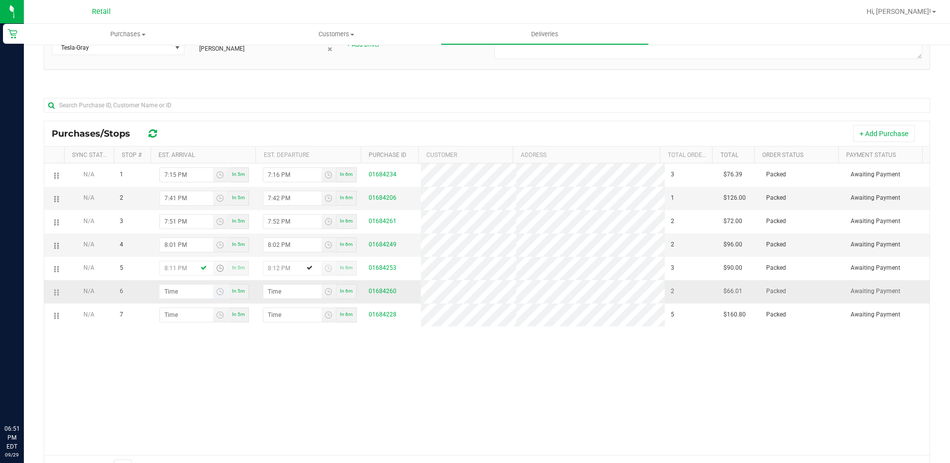
type input "8:11 PM"
click at [169, 290] on input "hour:minute AM" at bounding box center [186, 292] width 53 height 14
type input "8:02 AM"
type input "8:03 AM"
type input "8:27 AM"
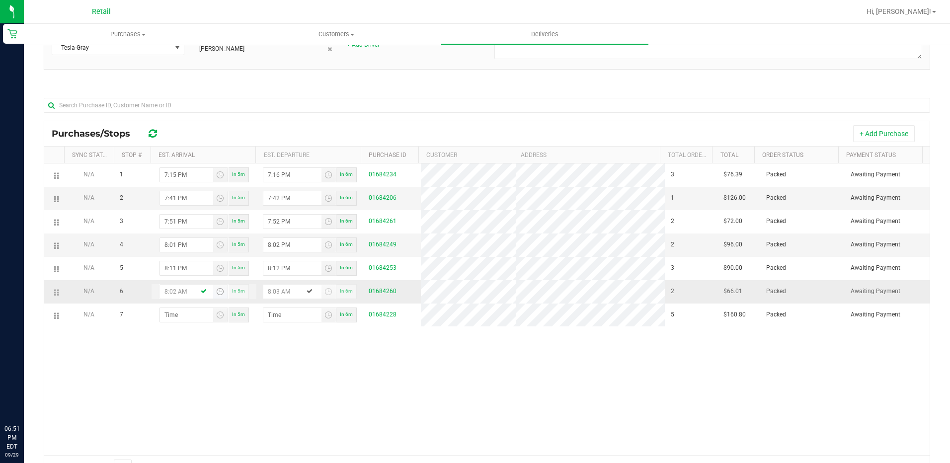
type input "8:28 AM"
type input "8:27 PM"
type input "8:28 PM"
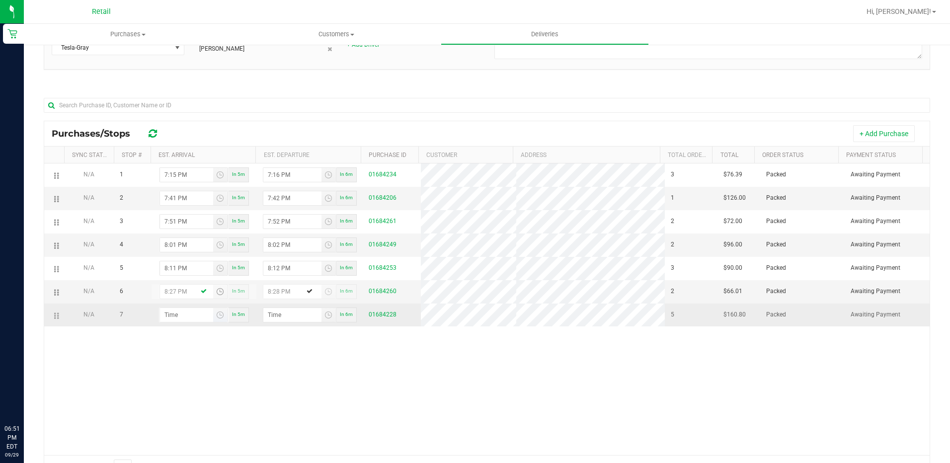
type input "8:27 PM"
click at [170, 311] on input "hour:minute AM" at bounding box center [186, 315] width 53 height 14
type input "8:04 AM"
type input "8:05 AM"
type input "8:46 AM"
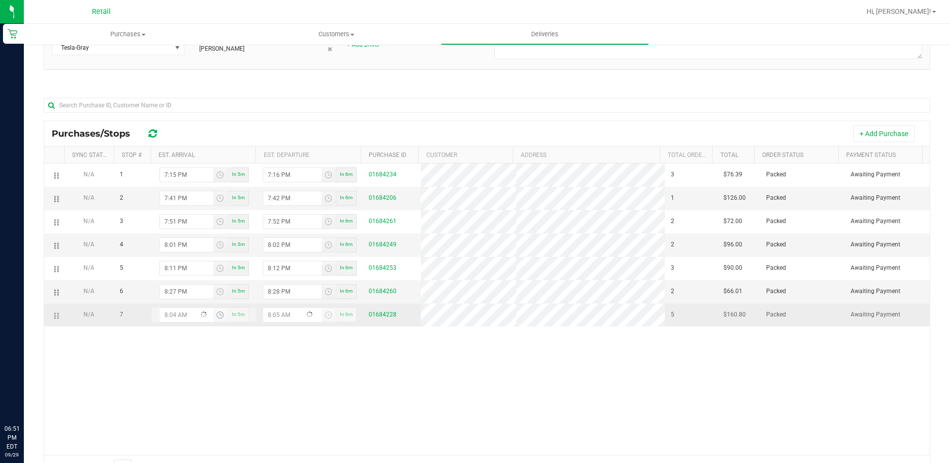
type input "8:47 AM"
type input "8:46 PM"
type input "8:47 PM"
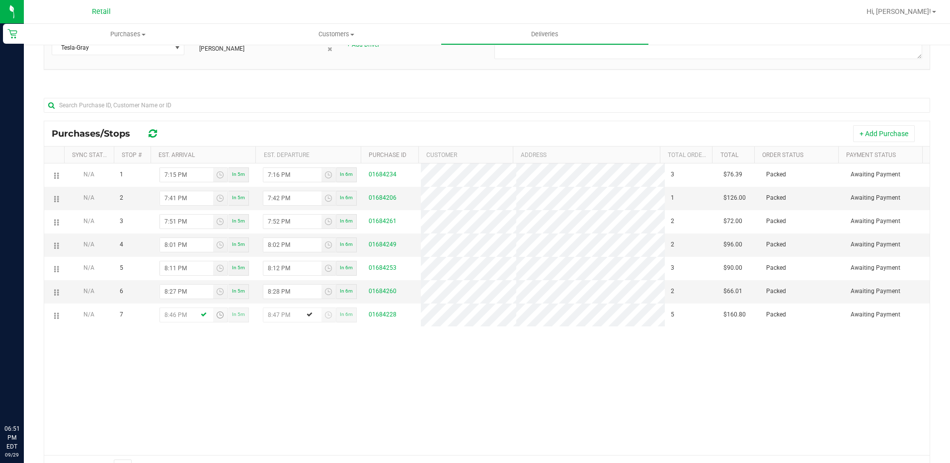
type input "8:46 PM"
click at [283, 356] on div "N/A 1 7:15 PM In 5m 7:16 PM In 6m 01684234 3 $76.39 Packed Awaiting Payment N/A…" at bounding box center [486, 309] width 885 height 292
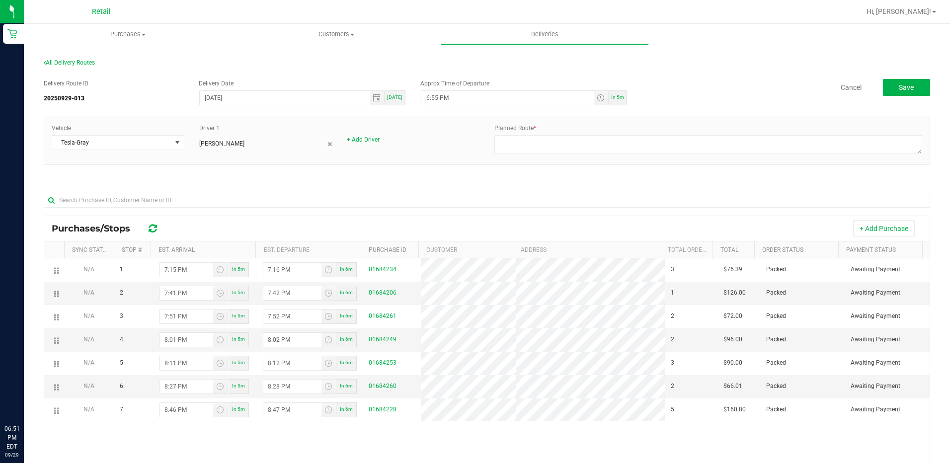
scroll to position [0, 0]
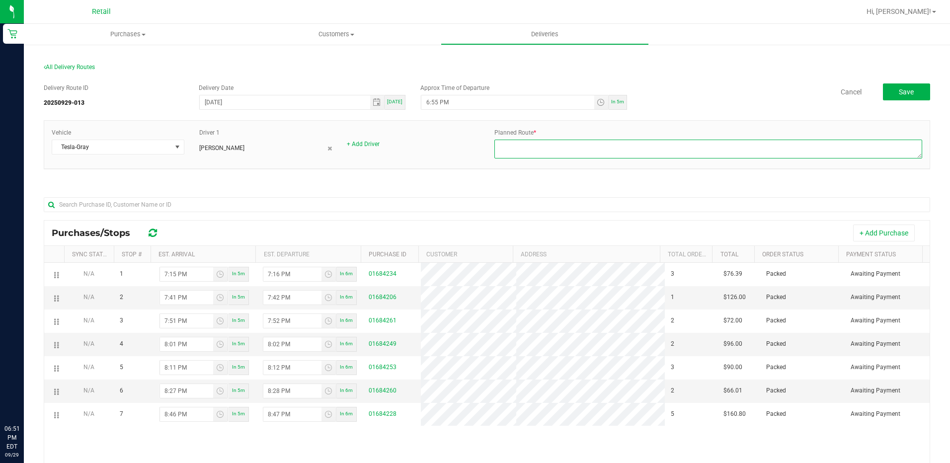
click at [523, 145] on textarea at bounding box center [708, 149] width 428 height 19
type textarea "ONFLEET"
click at [622, 96] on div "In 5m" at bounding box center [617, 102] width 18 height 15
type input "6:56 PM"
click at [615, 104] on span "In 5m" at bounding box center [617, 101] width 13 height 5
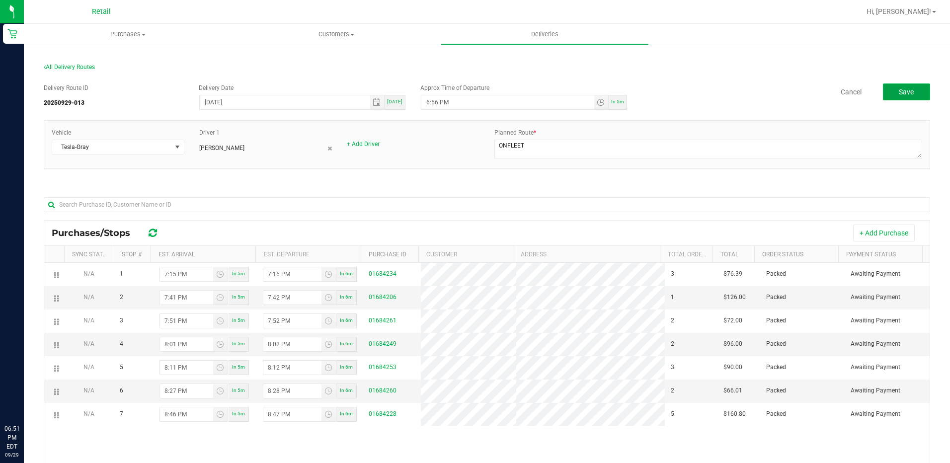
click at [903, 96] on button "Save" at bounding box center [906, 91] width 47 height 17
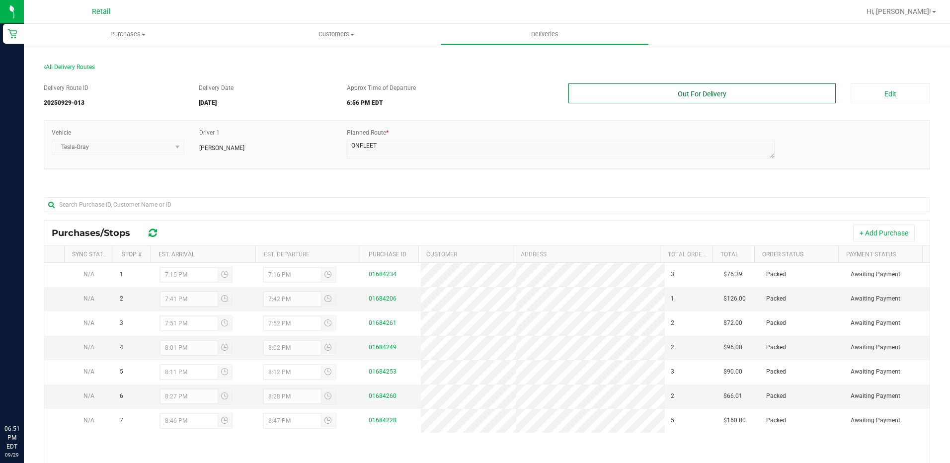
click at [693, 95] on button "Out For Delivery" at bounding box center [702, 93] width 268 height 20
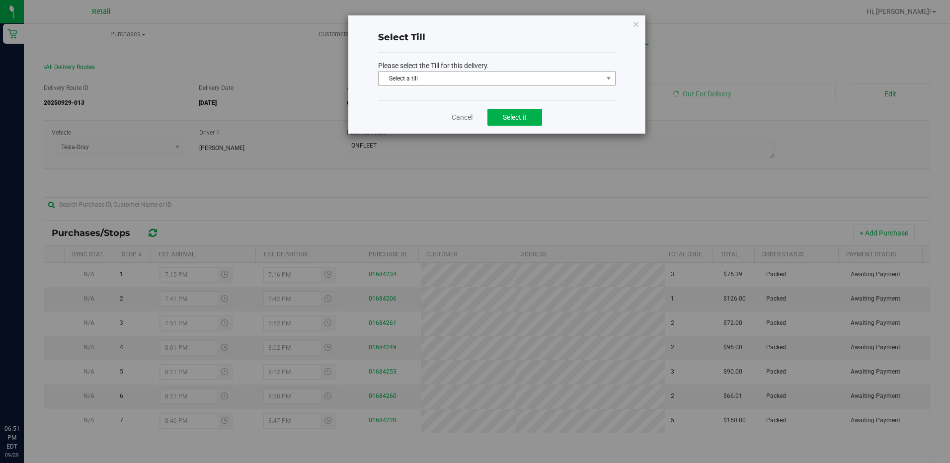
click at [519, 81] on span "Select a till" at bounding box center [490, 79] width 224 height 14
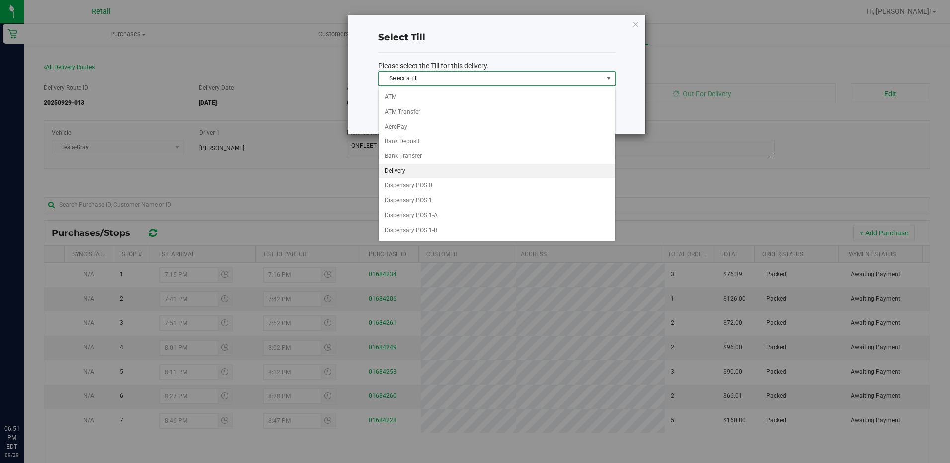
click at [422, 171] on li "Delivery" at bounding box center [496, 171] width 236 height 15
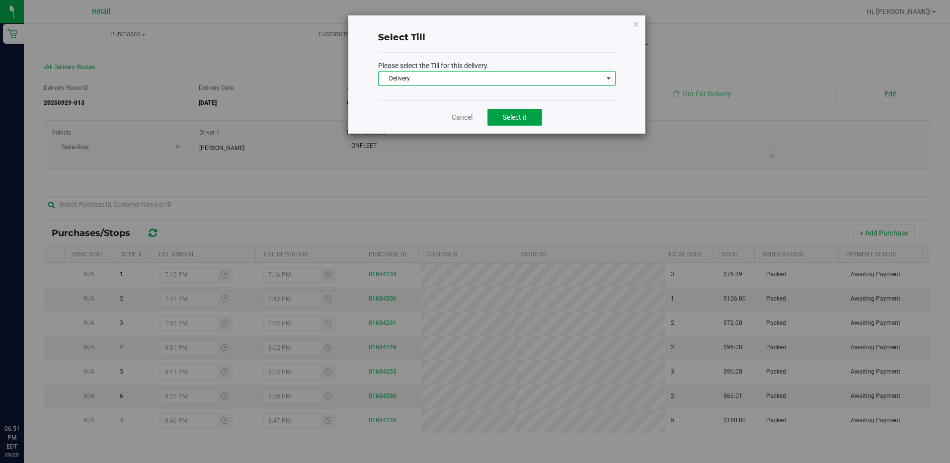
click at [515, 119] on span "Select it" at bounding box center [515, 117] width 24 height 8
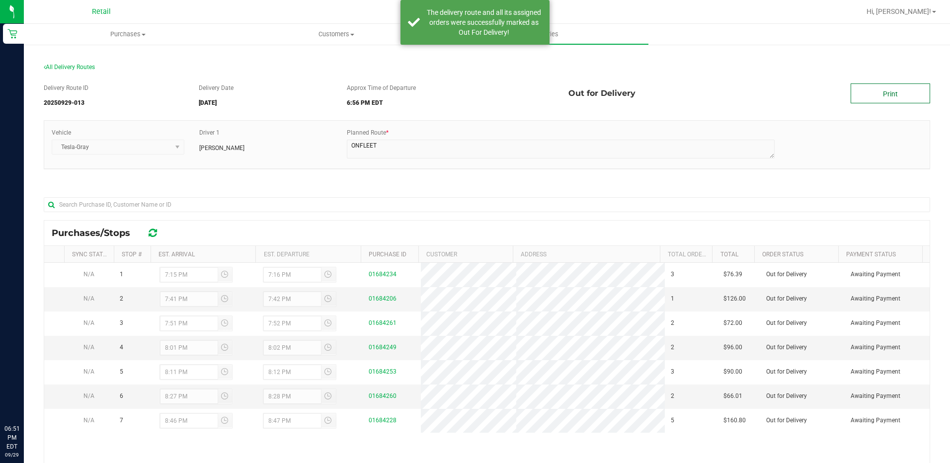
click at [880, 98] on link "Print" at bounding box center [889, 93] width 79 height 20
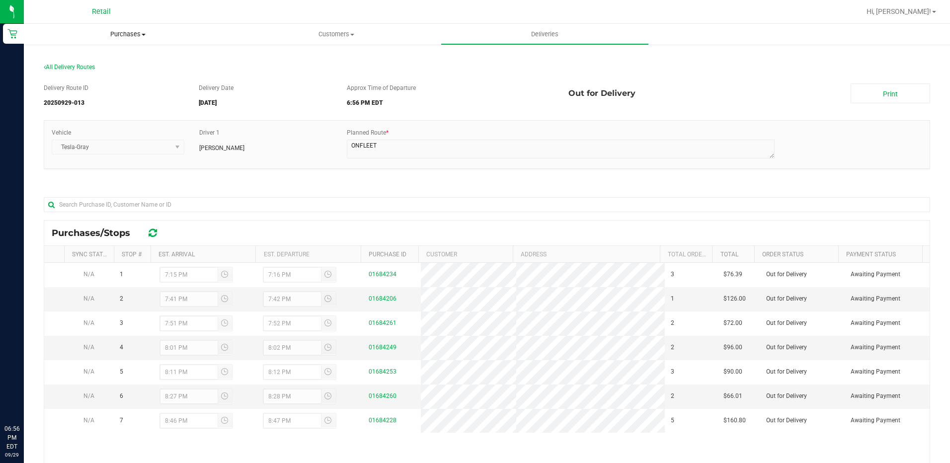
click at [121, 38] on span "Purchases" at bounding box center [128, 34] width 208 height 9
click at [103, 59] on span "Summary of purchases" at bounding box center [75, 60] width 102 height 8
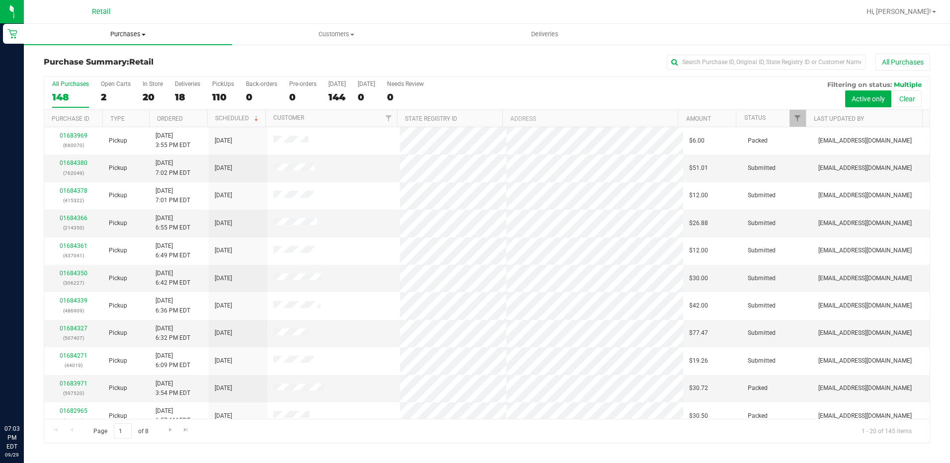
click at [138, 38] on span "Purchases" at bounding box center [128, 34] width 208 height 9
click at [100, 57] on span "Summary of purchases" at bounding box center [75, 60] width 102 height 8
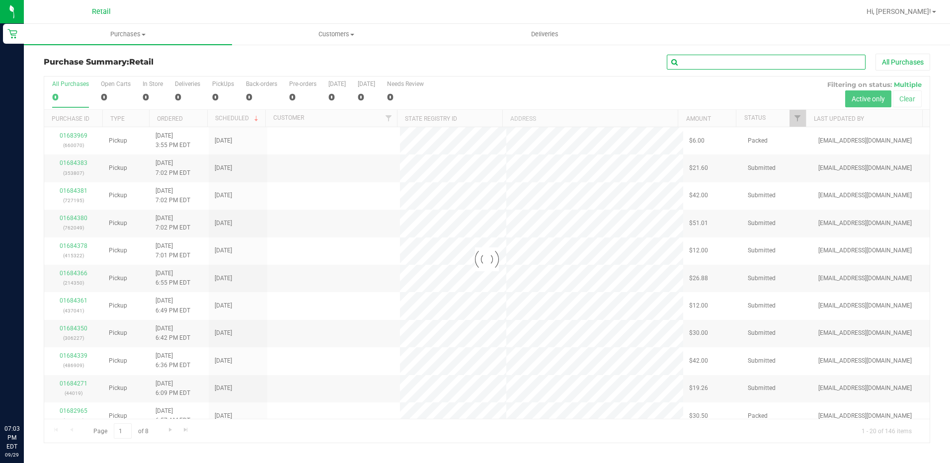
click at [777, 57] on input "text" at bounding box center [766, 62] width 199 height 15
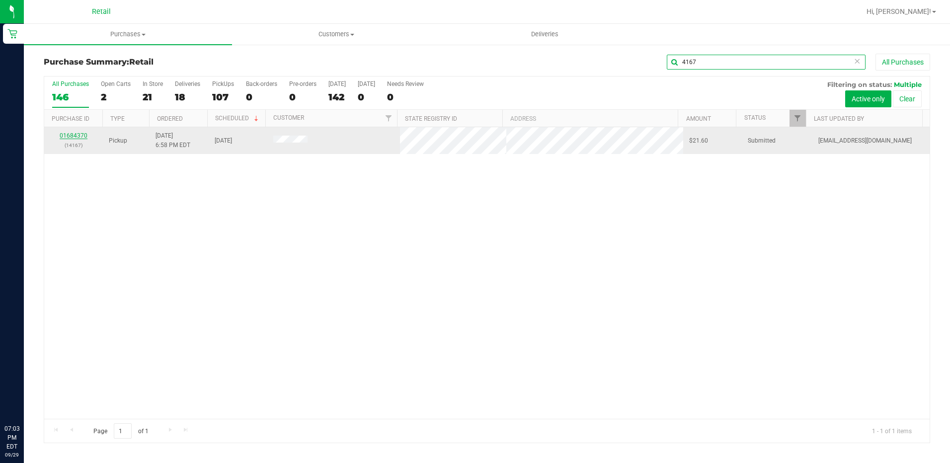
type input "4167"
click at [75, 134] on link "01684370" at bounding box center [74, 135] width 28 height 7
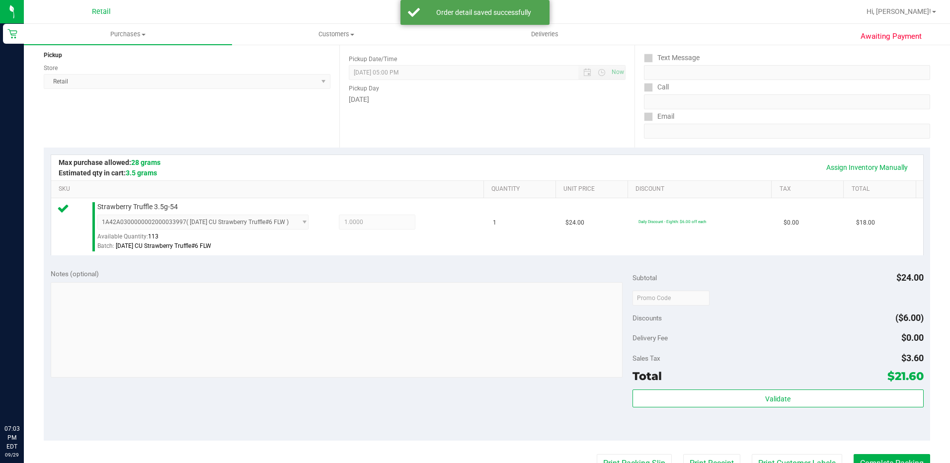
scroll to position [248, 0]
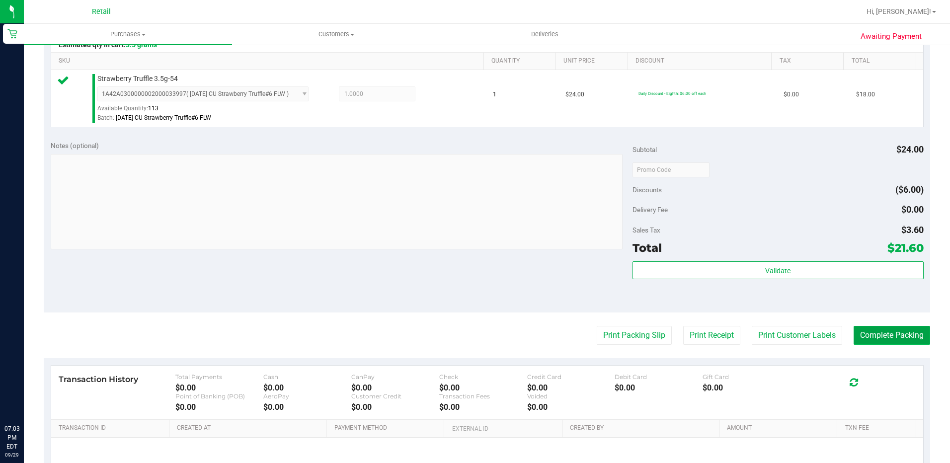
click at [882, 342] on button "Complete Packing" at bounding box center [891, 335] width 76 height 19
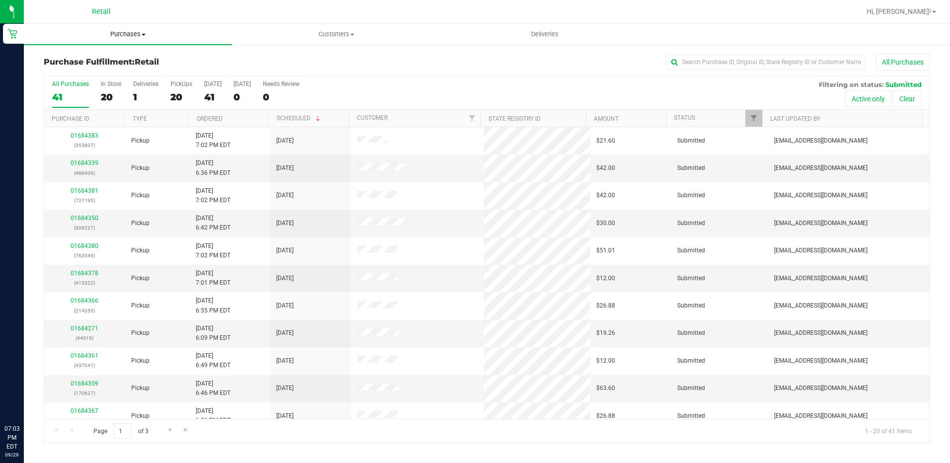
click at [132, 35] on span "Purchases" at bounding box center [128, 34] width 208 height 9
click at [101, 56] on span "Summary of purchases" at bounding box center [75, 60] width 102 height 8
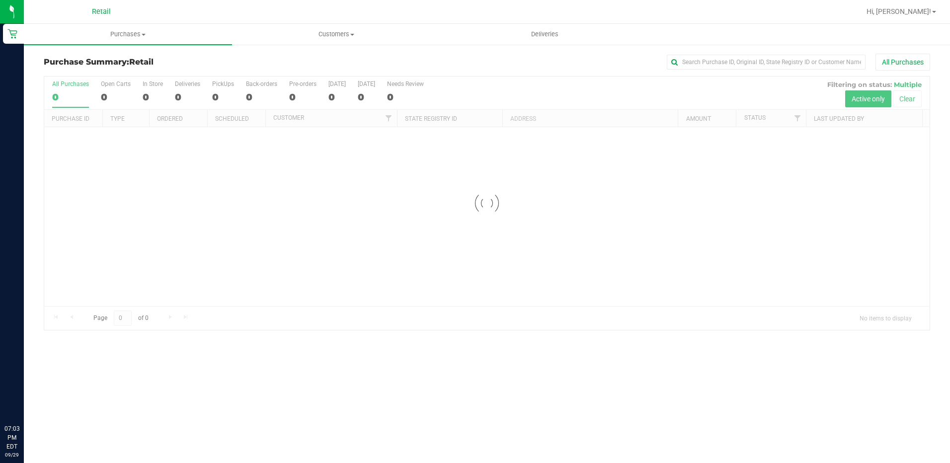
click at [730, 70] on div "All Purchases" at bounding box center [634, 62] width 591 height 17
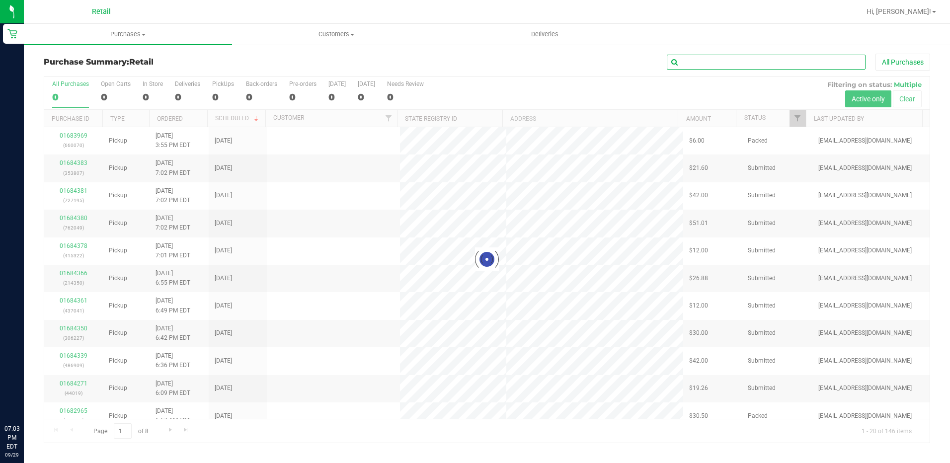
click at [732, 66] on input "text" at bounding box center [766, 62] width 199 height 15
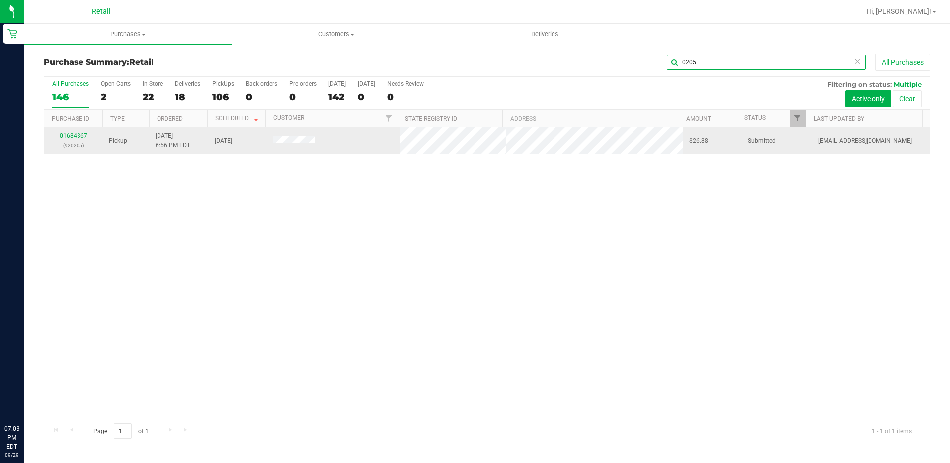
type input "0205"
click at [72, 133] on link "01684367" at bounding box center [74, 135] width 28 height 7
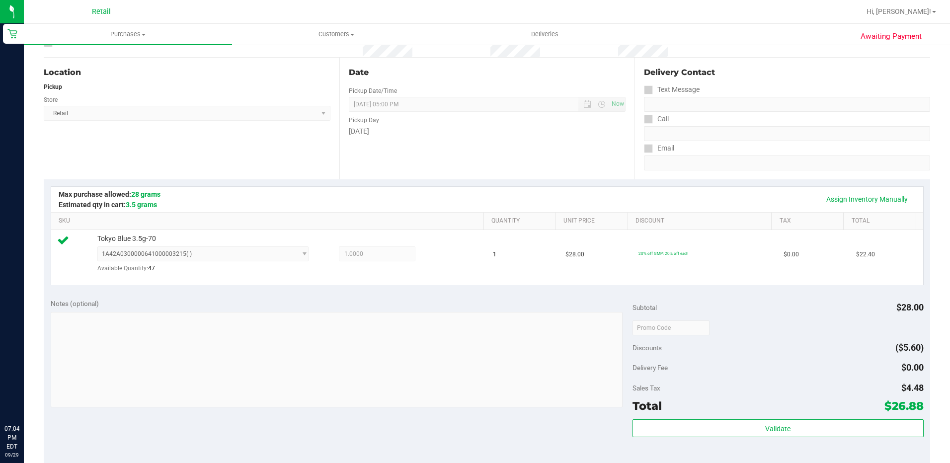
scroll to position [199, 0]
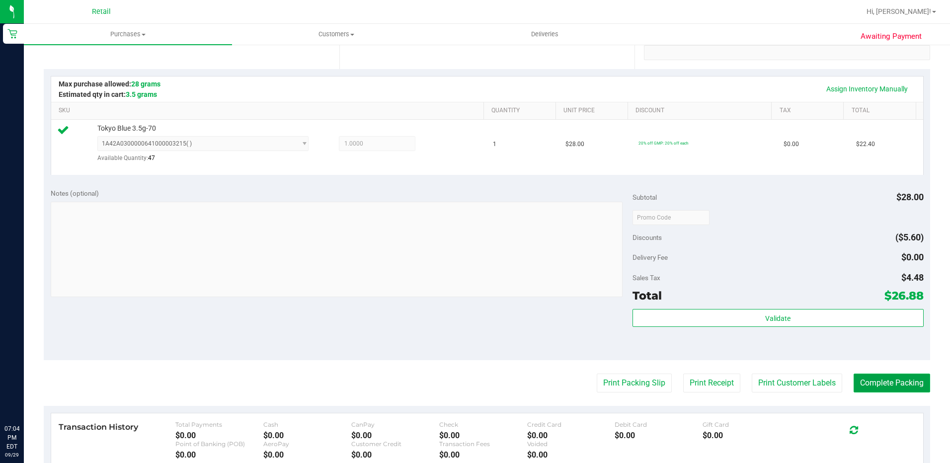
click at [882, 379] on button "Complete Packing" at bounding box center [891, 383] width 76 height 19
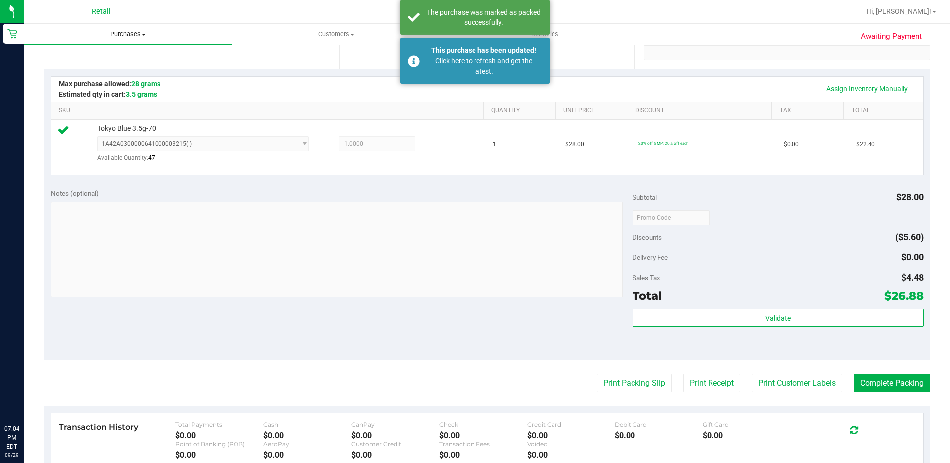
click at [135, 32] on span "Purchases" at bounding box center [128, 34] width 208 height 9
click at [96, 61] on span "Summary of purchases" at bounding box center [75, 60] width 102 height 8
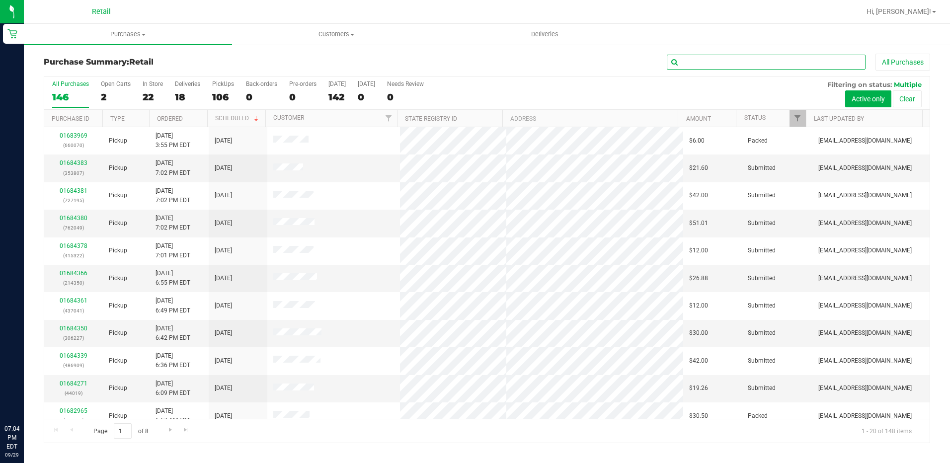
click at [754, 64] on input "text" at bounding box center [766, 62] width 199 height 15
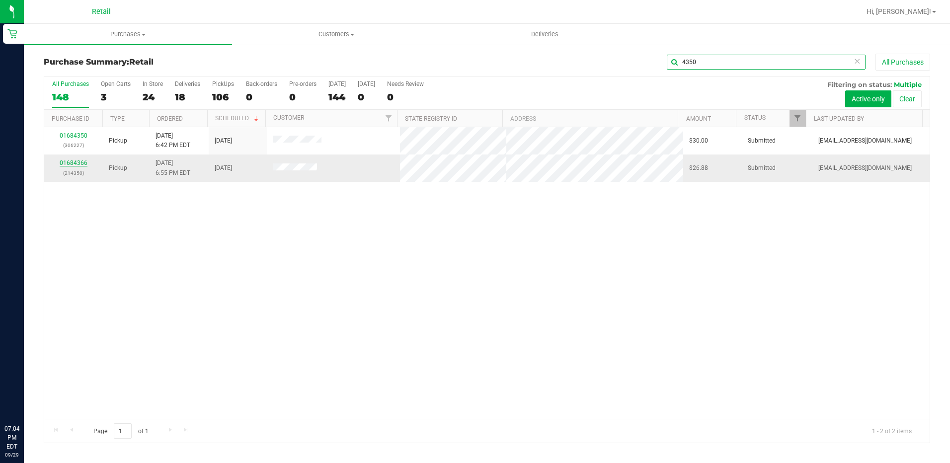
type input "4350"
click at [73, 159] on link "01684366" at bounding box center [74, 162] width 28 height 7
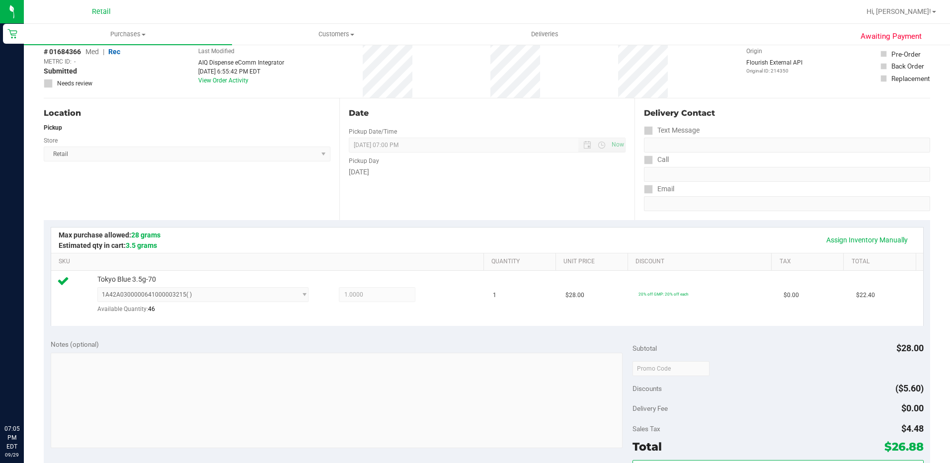
scroll to position [149, 0]
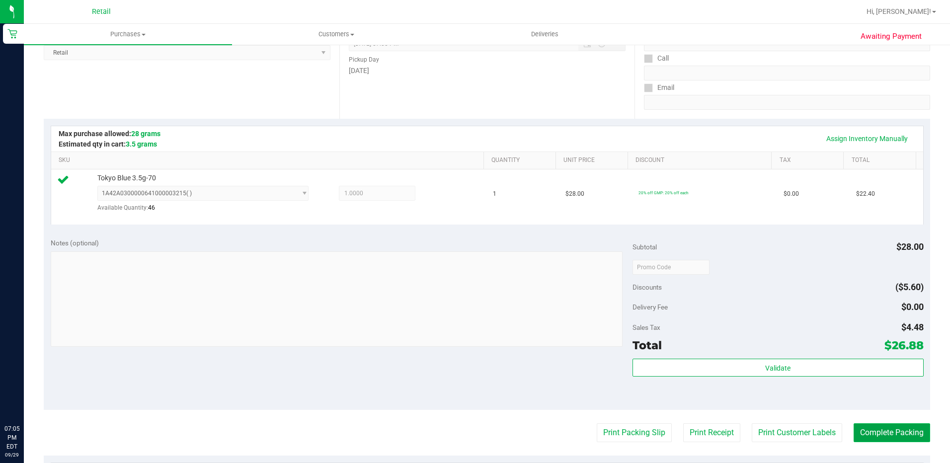
drag, startPoint x: 872, startPoint y: 427, endPoint x: 862, endPoint y: 430, distance: 9.9
click at [872, 427] on button "Complete Packing" at bounding box center [891, 432] width 76 height 19
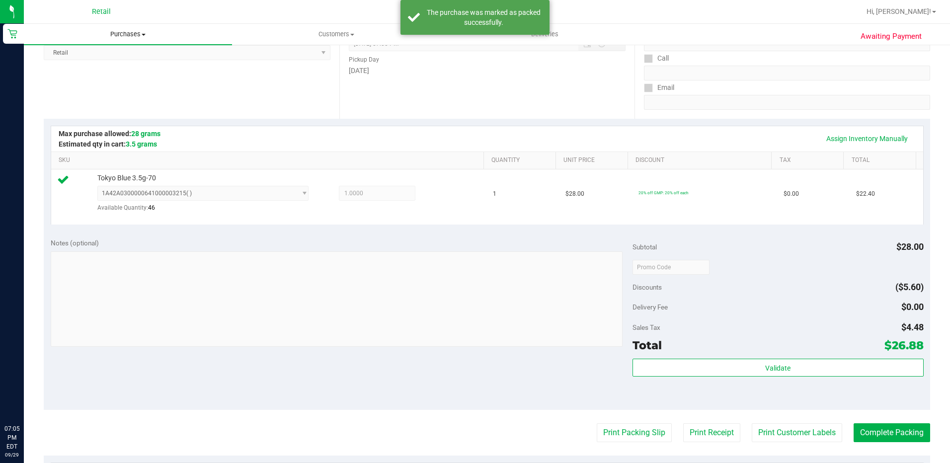
click at [146, 35] on span at bounding box center [144, 35] width 4 height 2
click at [107, 58] on span "Summary of purchases" at bounding box center [75, 60] width 102 height 8
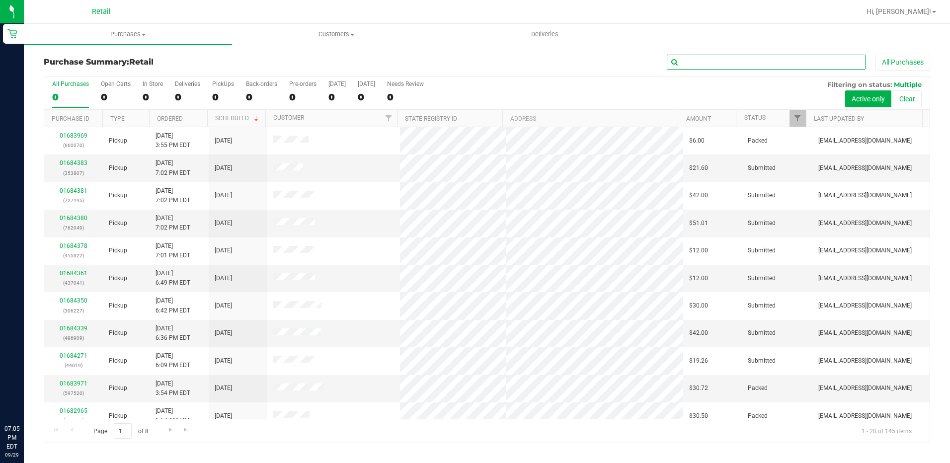
click at [726, 64] on input "text" at bounding box center [766, 62] width 199 height 15
type input "9022"
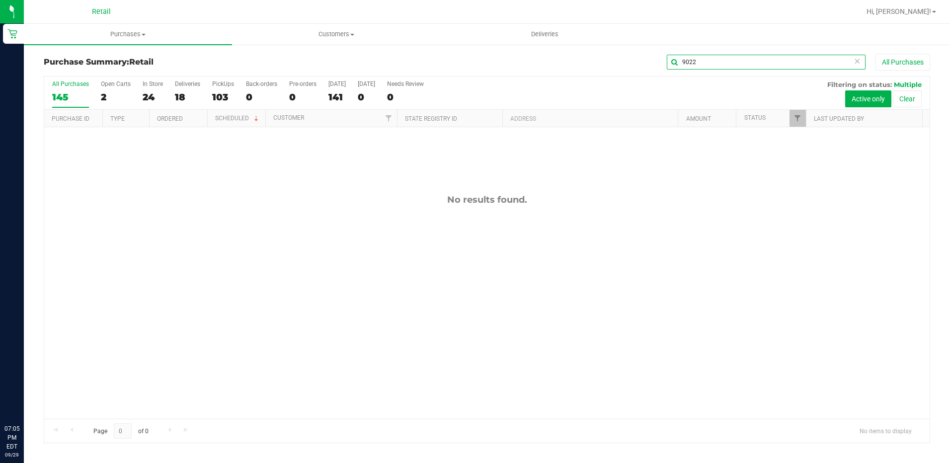
drag, startPoint x: 700, startPoint y: 57, endPoint x: 662, endPoint y: 73, distance: 41.4
click at [665, 73] on div "Purchase Summary: Retail 9022 All Purchases" at bounding box center [487, 65] width 886 height 22
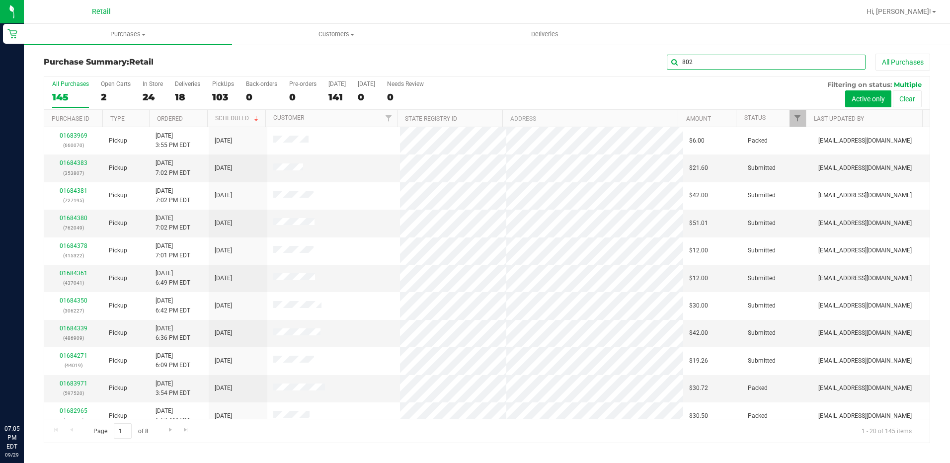
type input "8022"
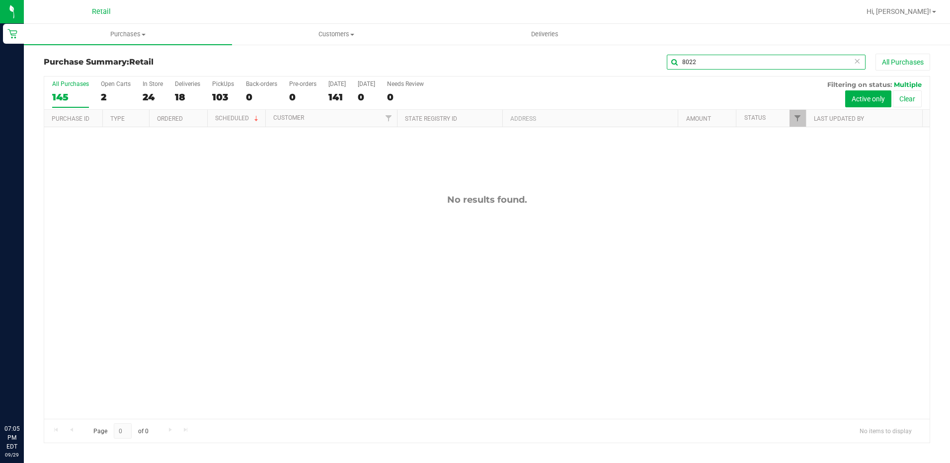
drag, startPoint x: 701, startPoint y: 64, endPoint x: 632, endPoint y: 64, distance: 69.5
click at [637, 64] on div "8022 All Purchases" at bounding box center [634, 62] width 591 height 17
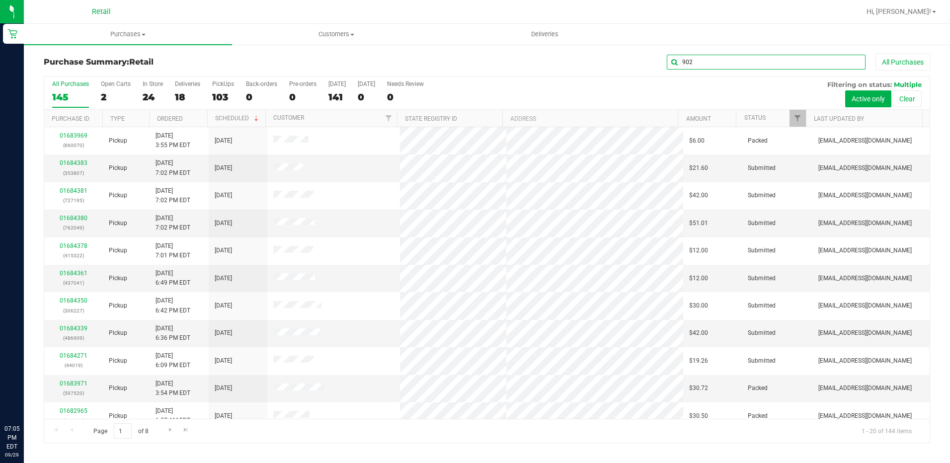
type input "9022"
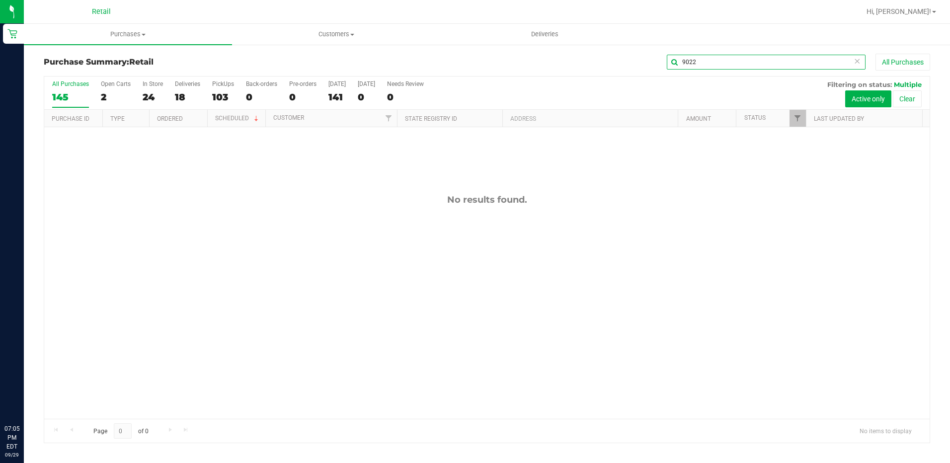
drag, startPoint x: 725, startPoint y: 64, endPoint x: 670, endPoint y: 59, distance: 55.3
click at [670, 59] on input "9022" at bounding box center [766, 62] width 199 height 15
click at [342, 33] on span "Customers" at bounding box center [335, 34] width 207 height 9
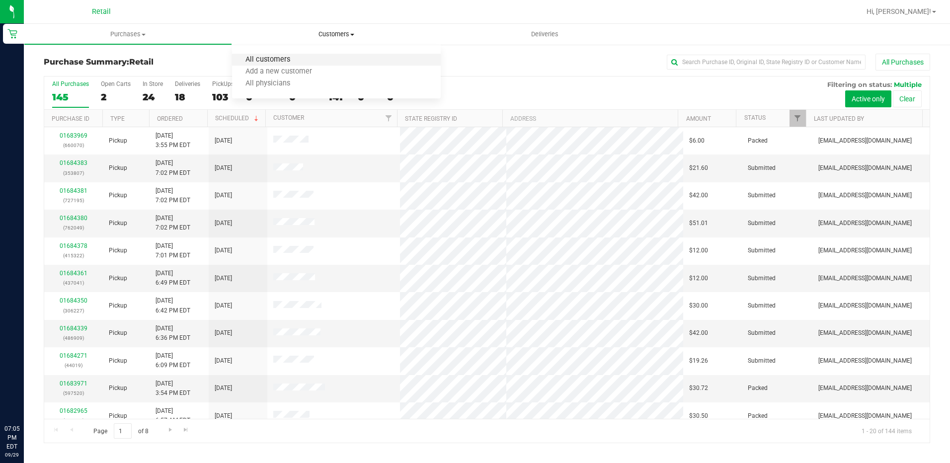
click at [284, 62] on span "All customers" at bounding box center [268, 60] width 72 height 8
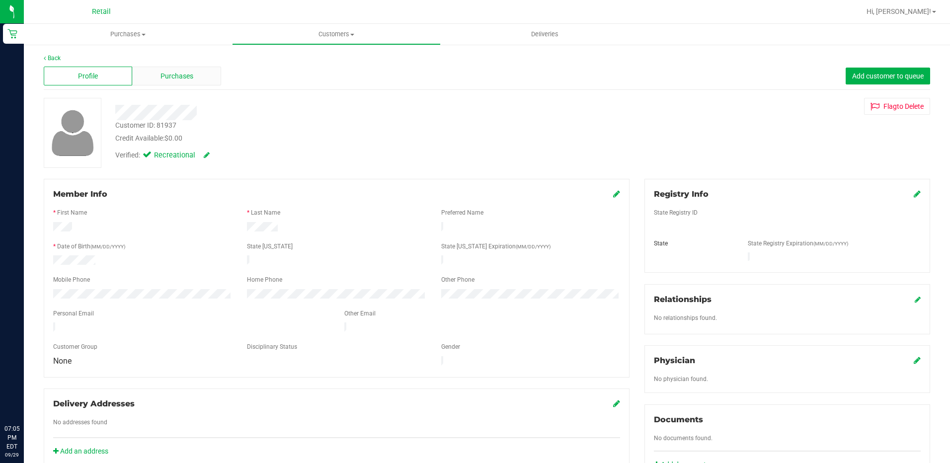
click at [210, 67] on div "Purchases" at bounding box center [176, 76] width 88 height 19
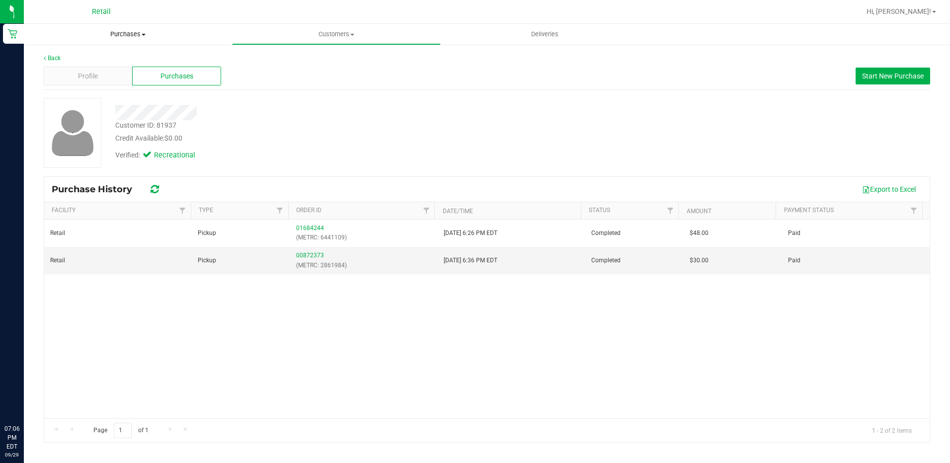
click at [143, 37] on span "Purchases" at bounding box center [128, 34] width 208 height 9
click at [112, 58] on span "Summary of purchases" at bounding box center [75, 60] width 102 height 8
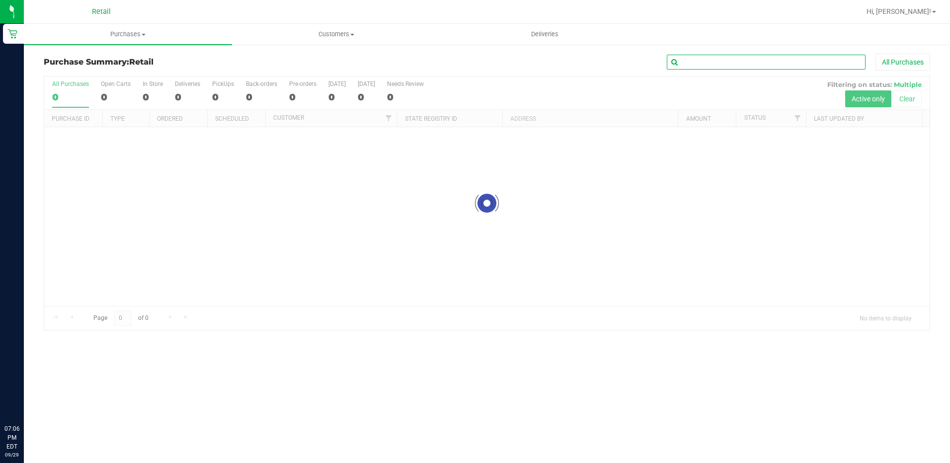
click at [769, 62] on input "text" at bounding box center [766, 62] width 199 height 15
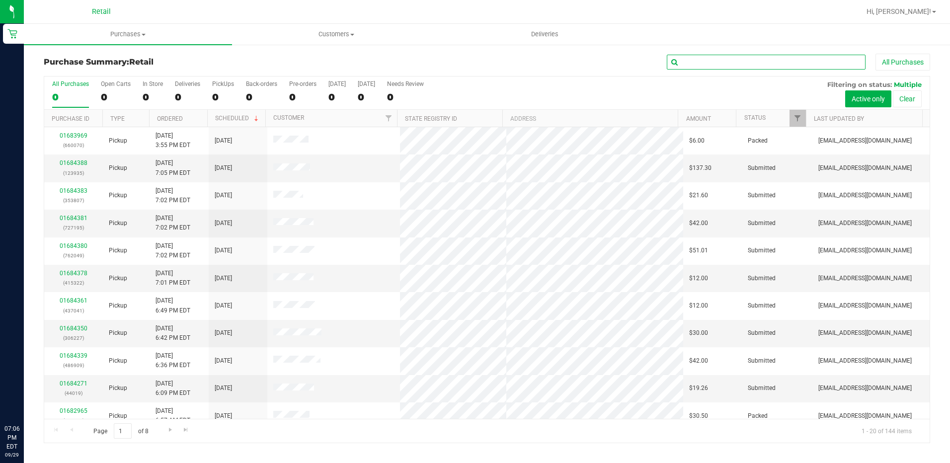
type input "."
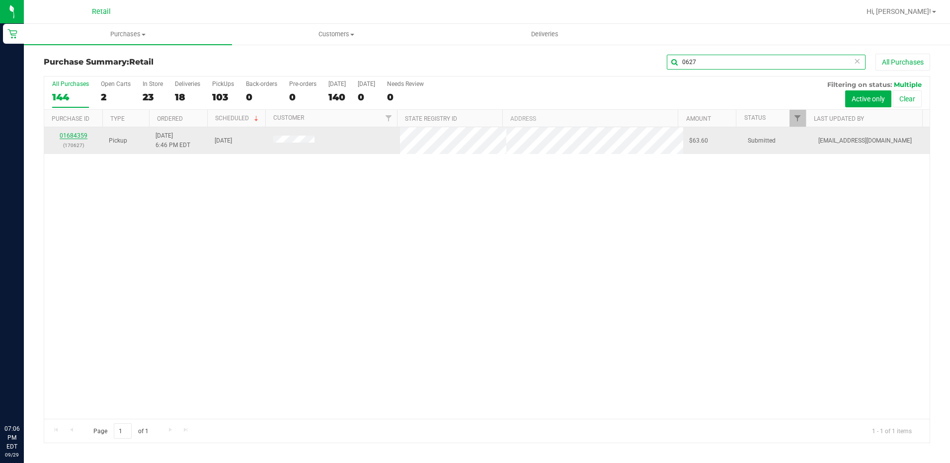
type input "0627"
click at [69, 134] on link "01684359" at bounding box center [74, 135] width 28 height 7
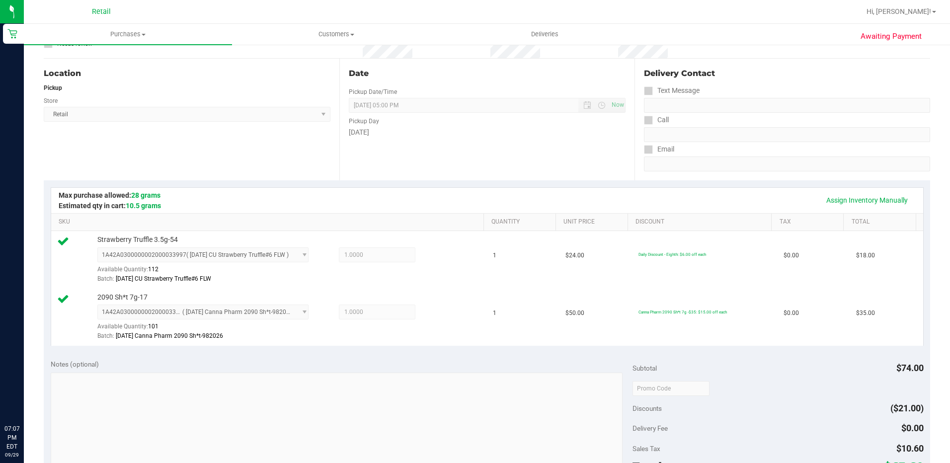
scroll to position [248, 0]
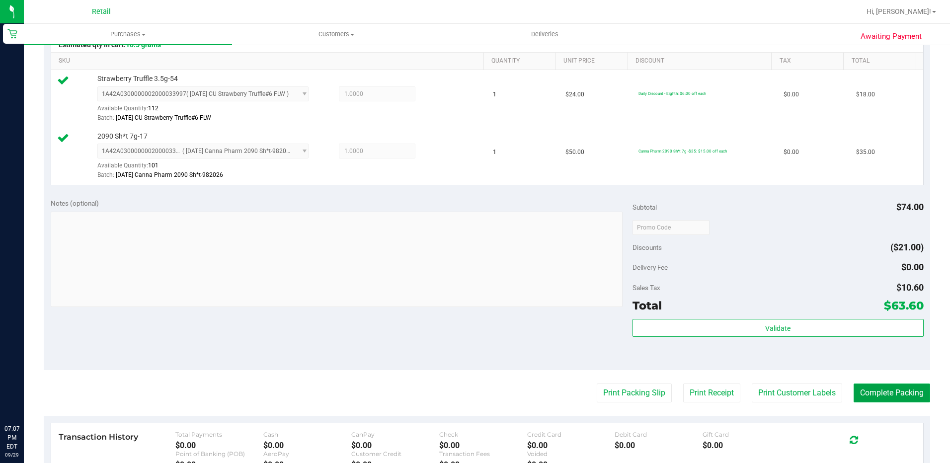
click at [870, 401] on button "Complete Packing" at bounding box center [891, 392] width 76 height 19
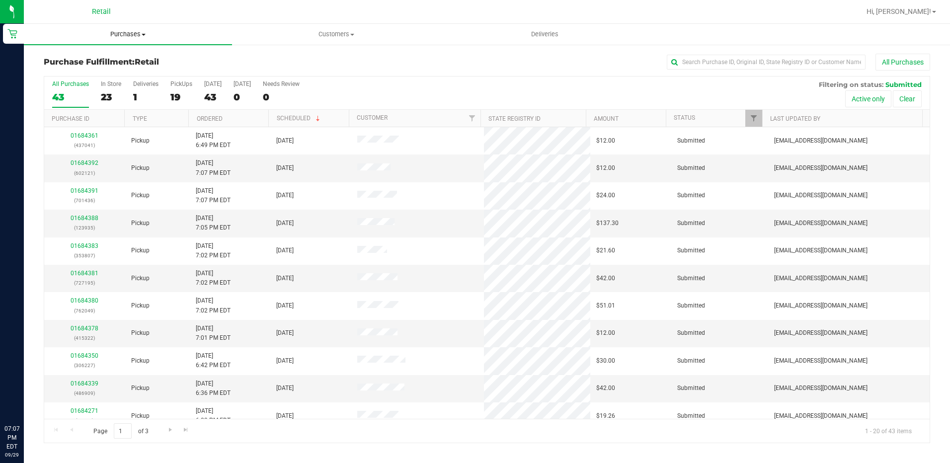
click at [145, 37] on span "Purchases" at bounding box center [128, 34] width 208 height 9
click at [137, 56] on li "Summary of purchases" at bounding box center [128, 60] width 208 height 12
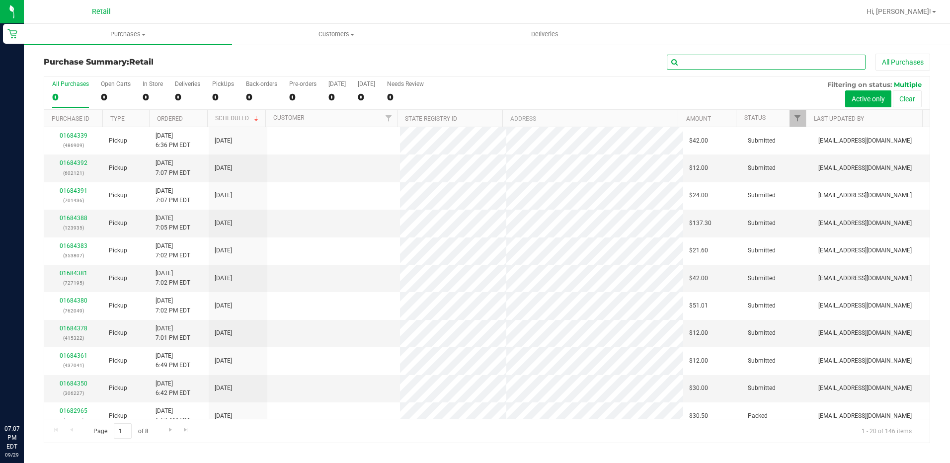
click at [710, 58] on input "text" at bounding box center [766, 62] width 199 height 15
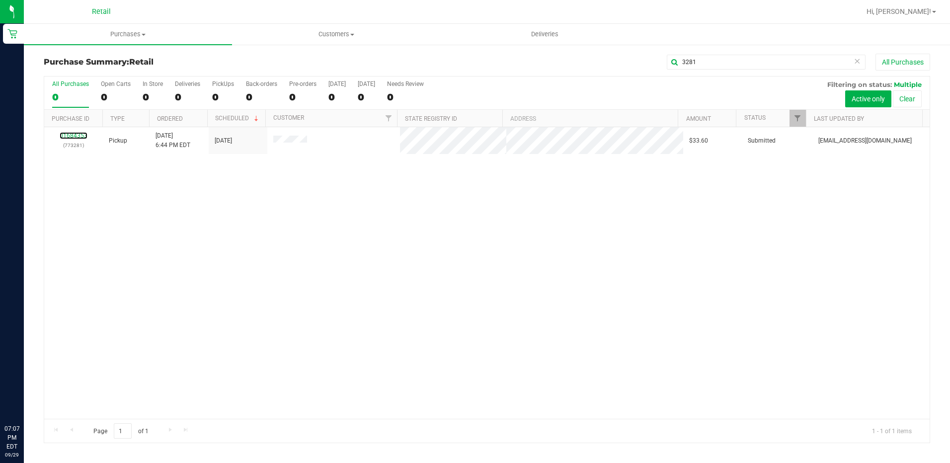
click at [73, 136] on link "01684353" at bounding box center [74, 135] width 28 height 7
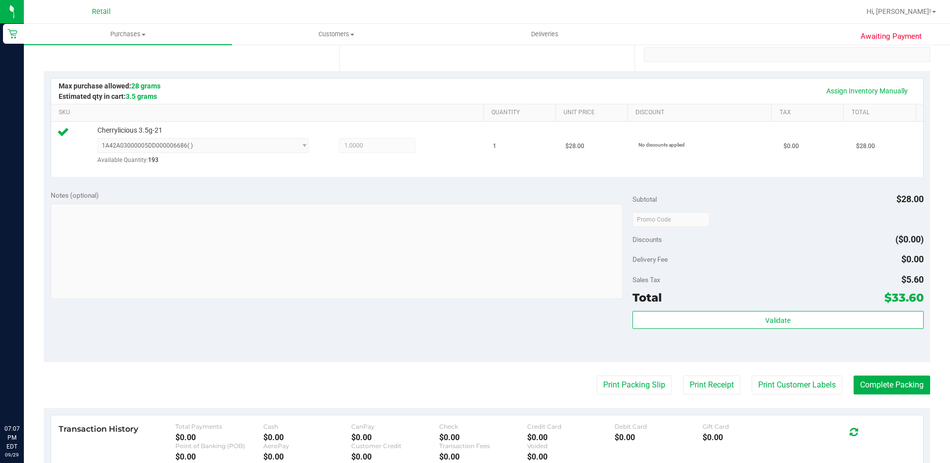
scroll to position [248, 0]
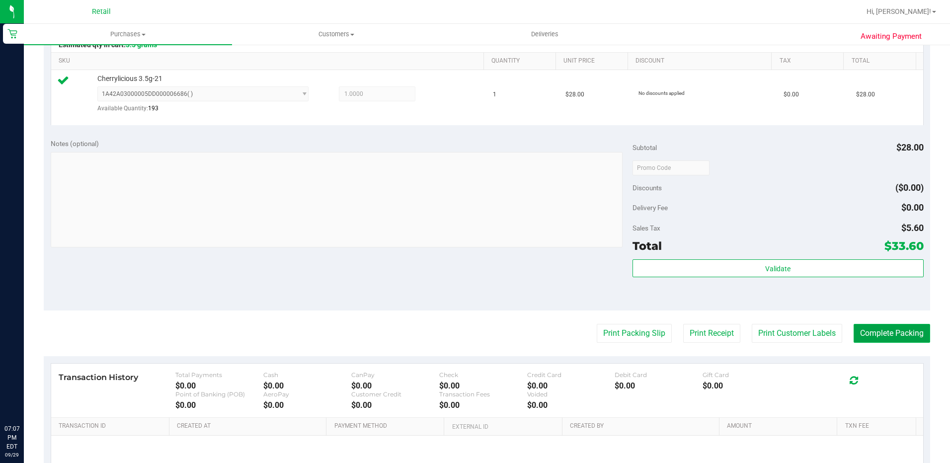
click at [898, 336] on button "Complete Packing" at bounding box center [891, 333] width 76 height 19
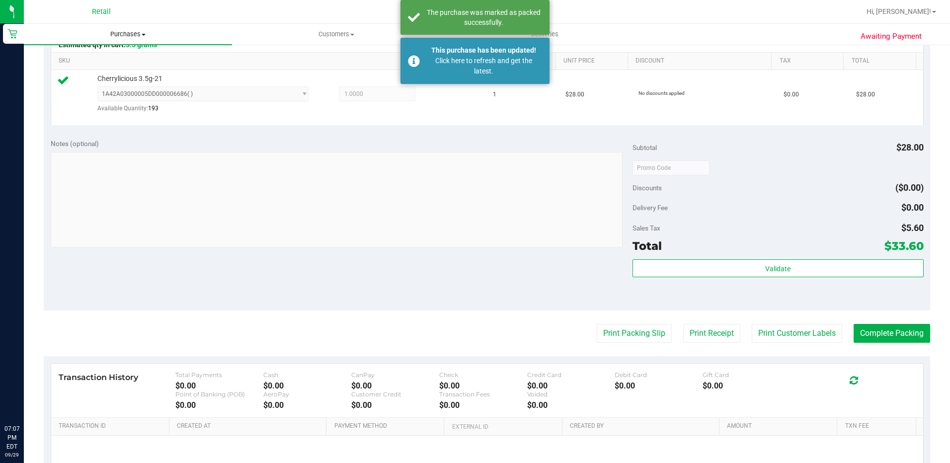
click at [137, 34] on span "Purchases" at bounding box center [128, 34] width 208 height 9
click at [94, 54] on li "Summary of purchases" at bounding box center [128, 60] width 208 height 12
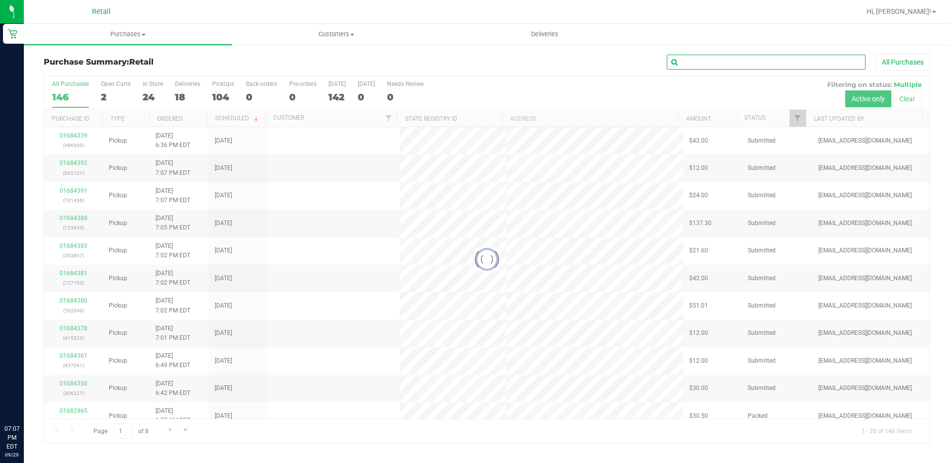
click at [716, 58] on input "text" at bounding box center [766, 62] width 199 height 15
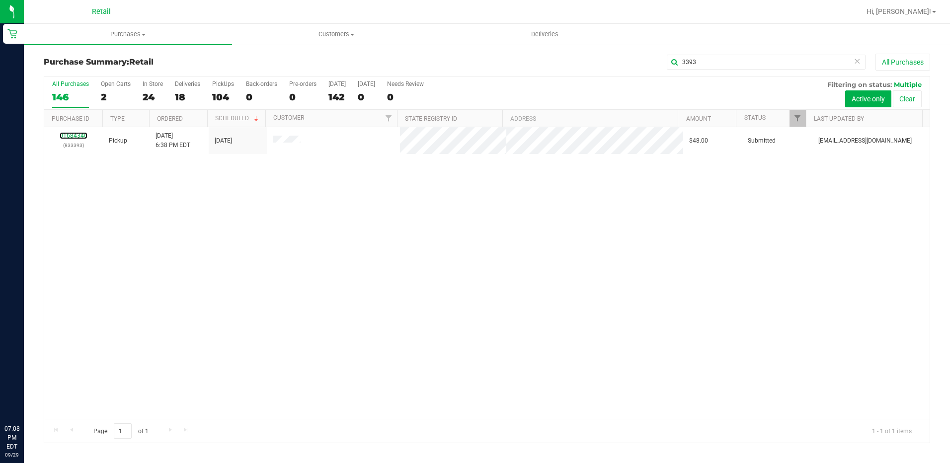
click at [77, 135] on link "01684346" at bounding box center [74, 135] width 28 height 7
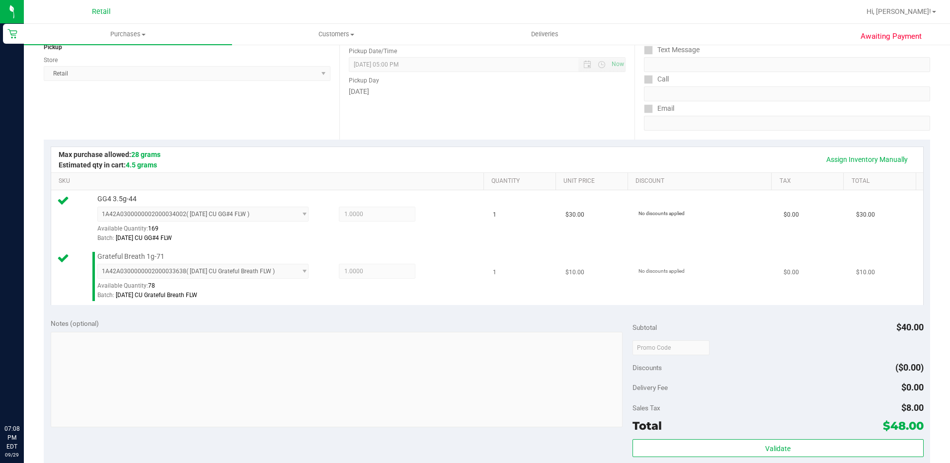
scroll to position [199, 0]
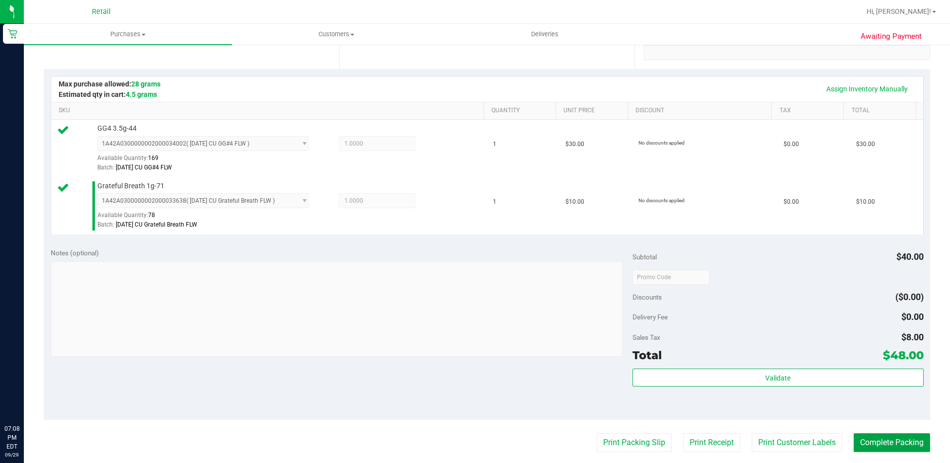
click at [900, 438] on button "Complete Packing" at bounding box center [891, 442] width 76 height 19
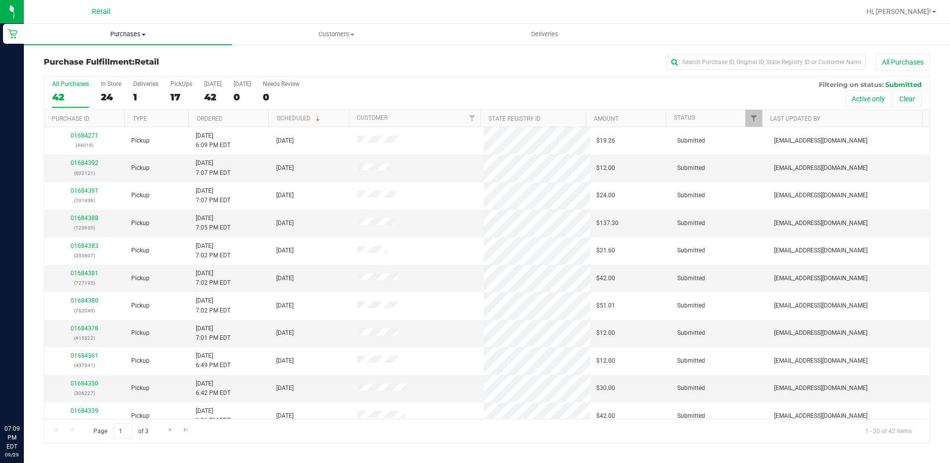
click at [129, 37] on span "Purchases" at bounding box center [128, 34] width 208 height 9
click at [103, 64] on span "Summary of purchases" at bounding box center [75, 60] width 102 height 8
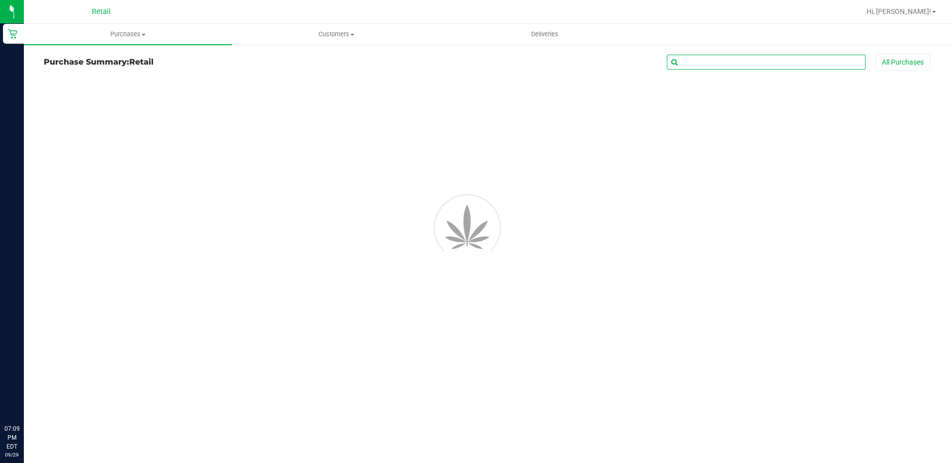
click at [750, 62] on input "text" at bounding box center [766, 62] width 199 height 15
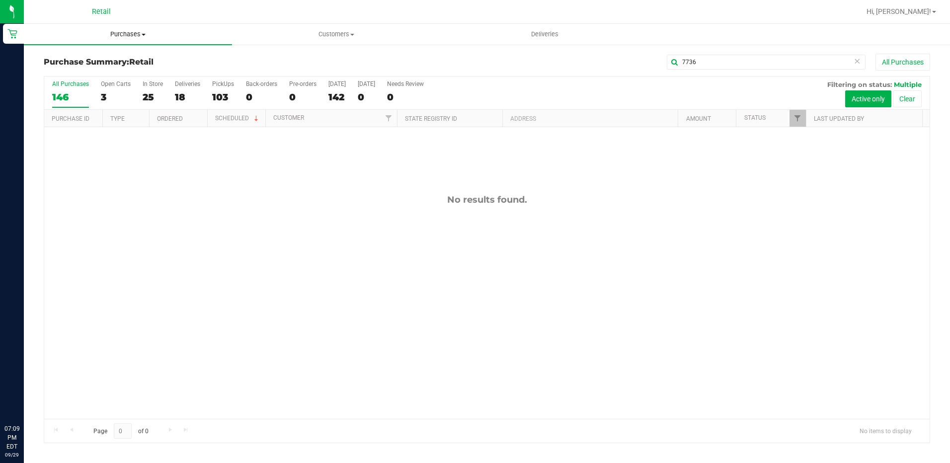
click at [141, 38] on span "Purchases" at bounding box center [128, 34] width 208 height 9
click at [128, 63] on li "Summary of purchases" at bounding box center [128, 60] width 208 height 12
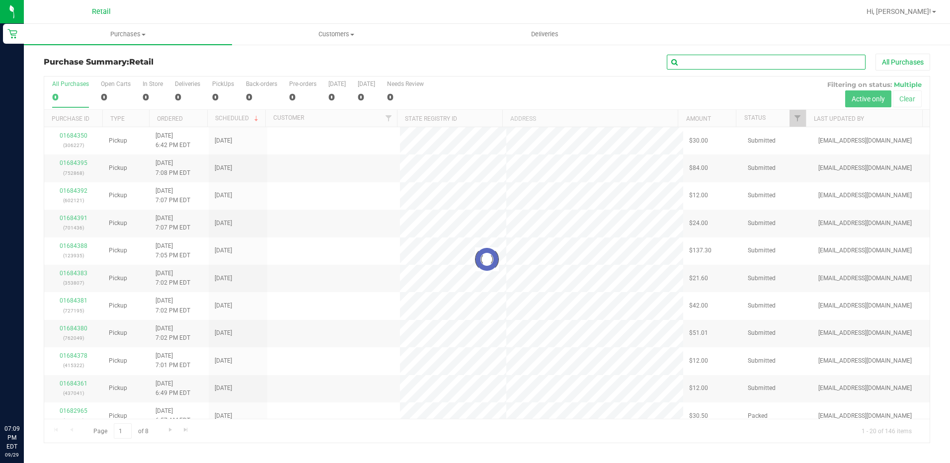
click at [765, 62] on input "text" at bounding box center [766, 62] width 199 height 15
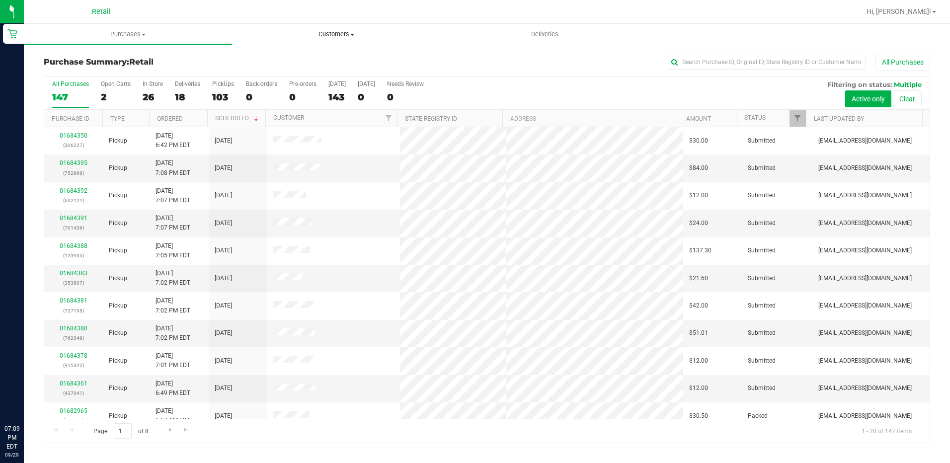
click at [333, 38] on span "Customers" at bounding box center [335, 34] width 207 height 9
click at [288, 59] on span "All customers" at bounding box center [268, 60] width 72 height 8
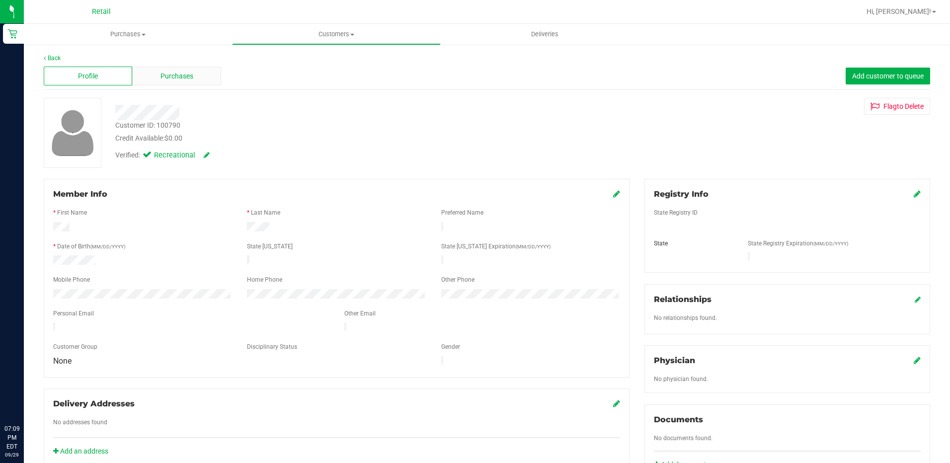
click at [183, 74] on span "Purchases" at bounding box center [176, 76] width 33 height 10
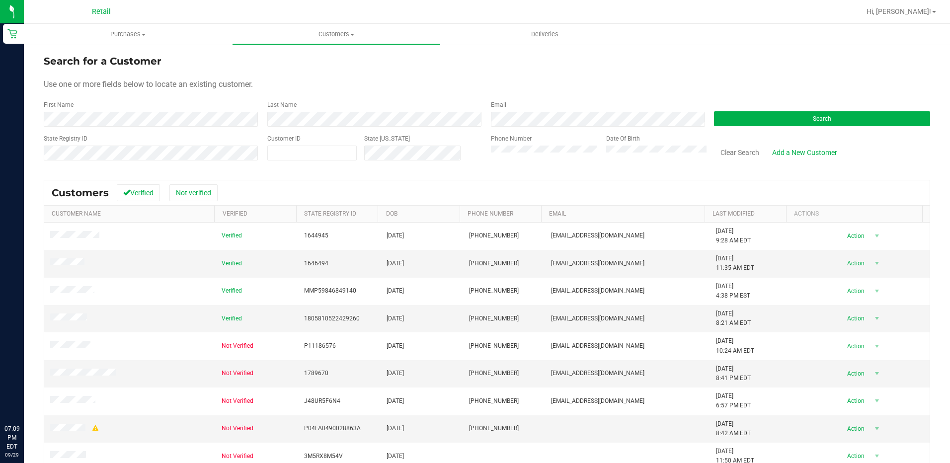
click at [192, 128] on form "Search for a Customer Use one or more fields below to locate an existing custom…" at bounding box center [487, 112] width 886 height 116
click at [841, 115] on button "Search" at bounding box center [822, 118] width 216 height 15
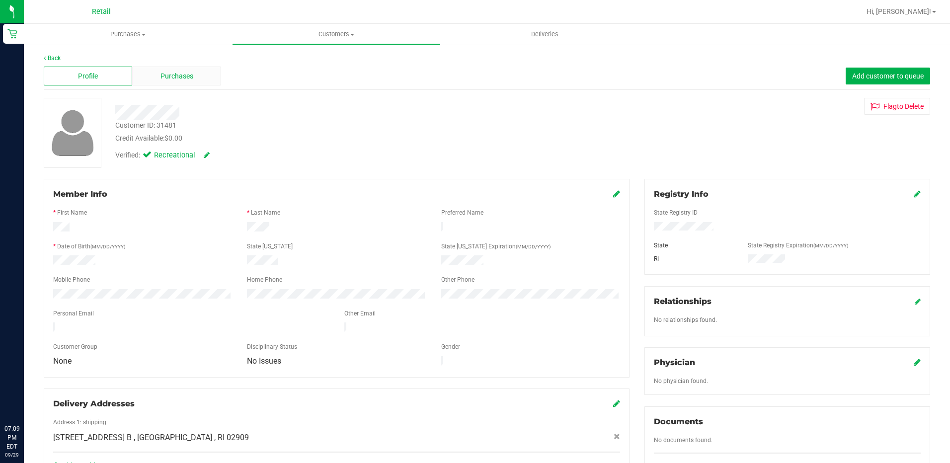
click at [172, 71] on span "Purchases" at bounding box center [176, 76] width 33 height 10
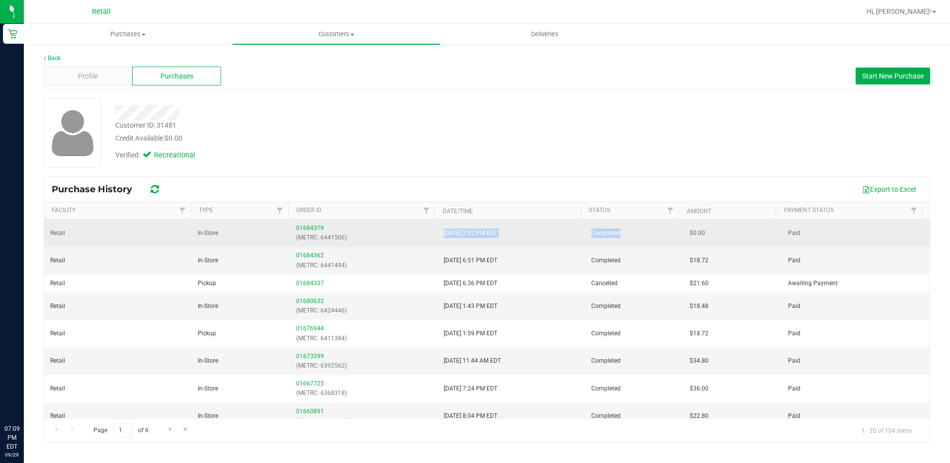
drag, startPoint x: 548, startPoint y: 232, endPoint x: 434, endPoint y: 234, distance: 114.3
click at [434, 234] on tr "Retail In-Store 01684379 (METRC: 6441506) [DATE] 7:02 PM EDT Completed $0.00 Pa…" at bounding box center [486, 233] width 885 height 27
click at [706, 242] on td "$0.00" at bounding box center [732, 233] width 98 height 27
click at [307, 225] on link "01684379" at bounding box center [310, 228] width 28 height 7
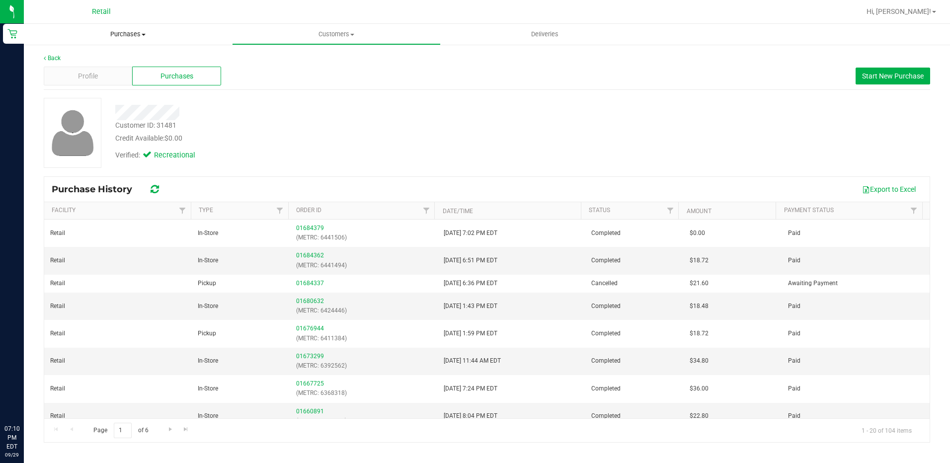
click at [140, 36] on span "Purchases" at bounding box center [128, 34] width 208 height 9
click at [115, 64] on span "Summary of purchases" at bounding box center [75, 60] width 102 height 8
